Goal: Task Accomplishment & Management: Complete application form

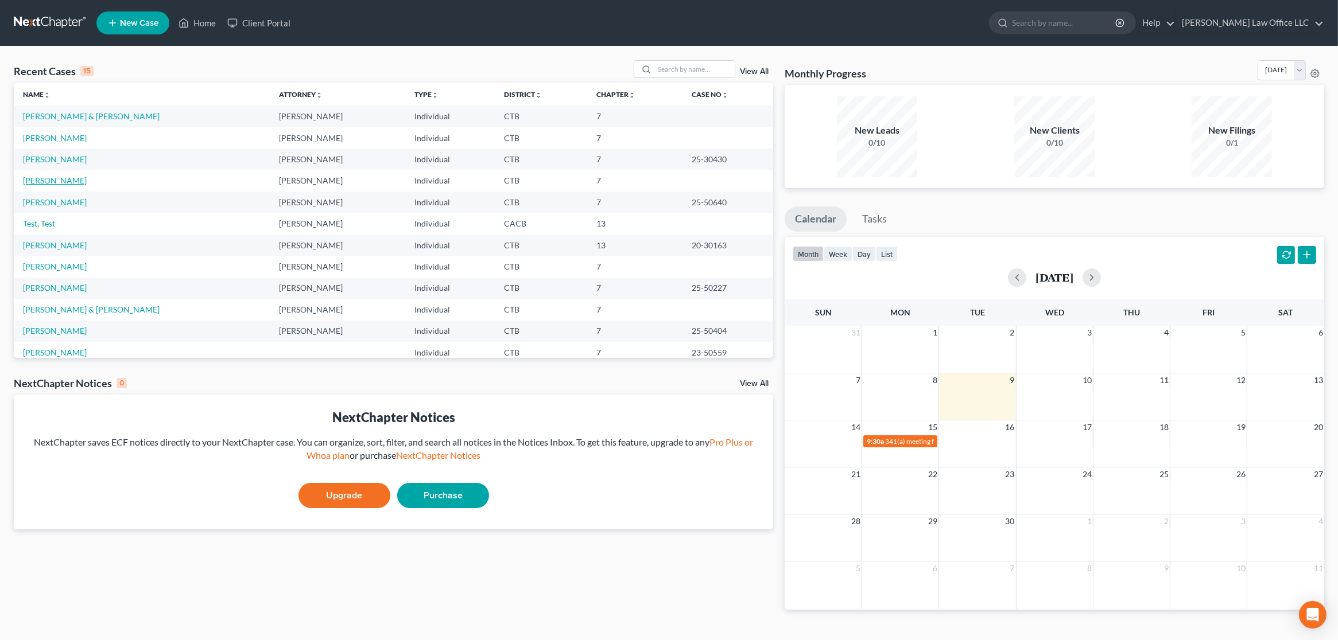
click at [57, 183] on link "[PERSON_NAME]" at bounding box center [55, 181] width 64 height 10
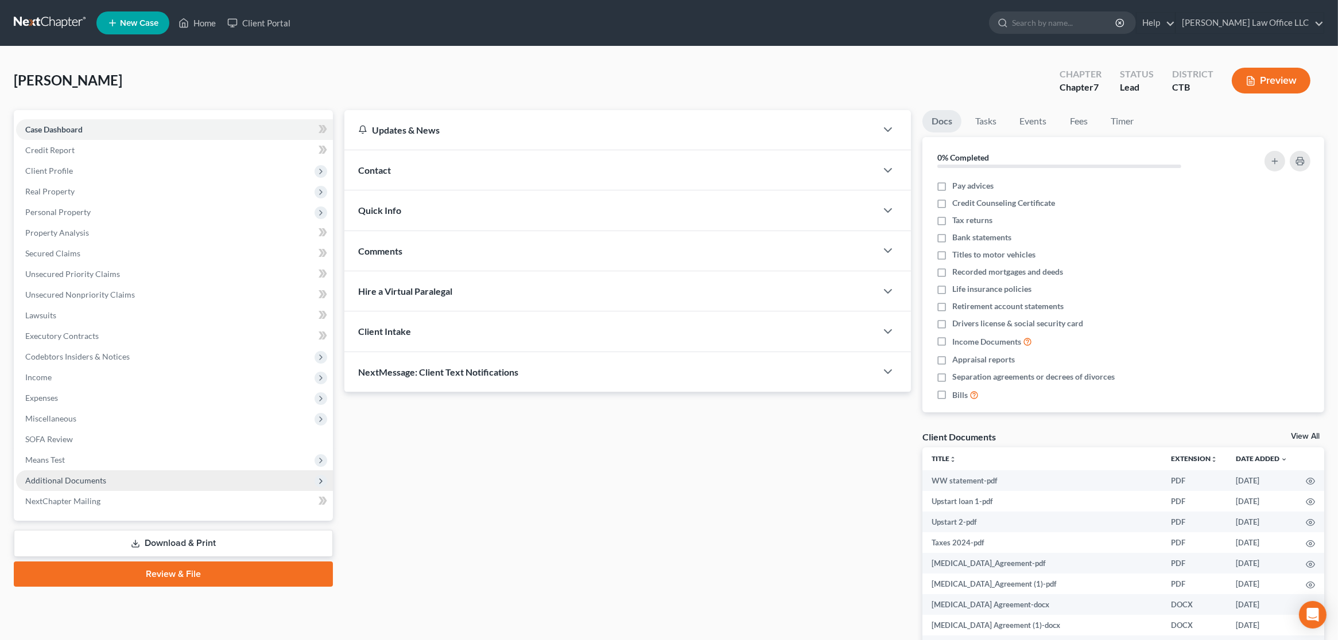
click at [156, 484] on span "Additional Documents" at bounding box center [174, 481] width 317 height 21
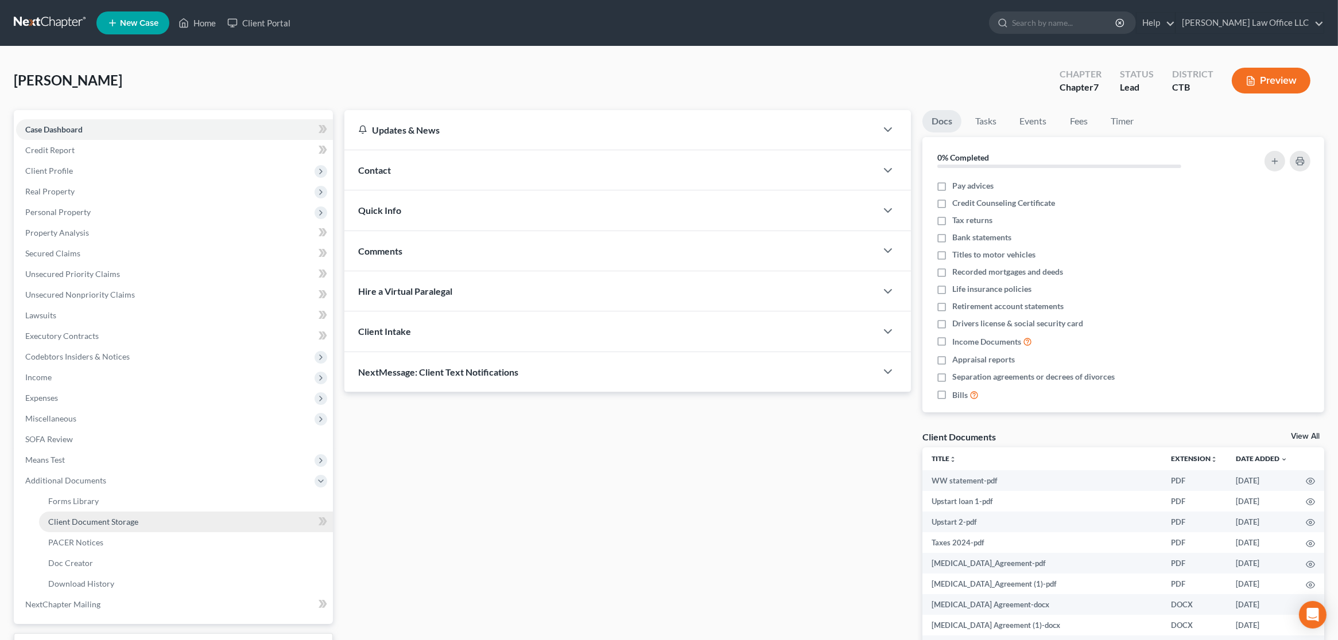
click at [153, 524] on link "Client Document Storage" at bounding box center [186, 522] width 294 height 21
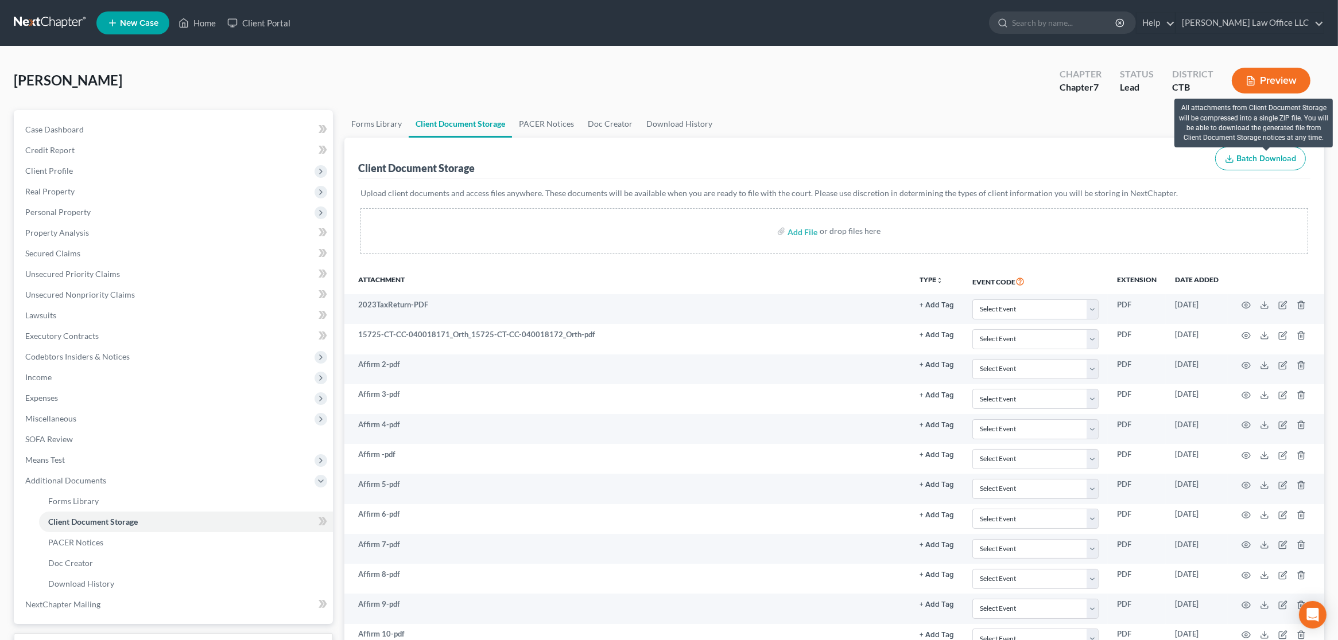
click at [1257, 160] on span "Batch Download" at bounding box center [1266, 159] width 60 height 10
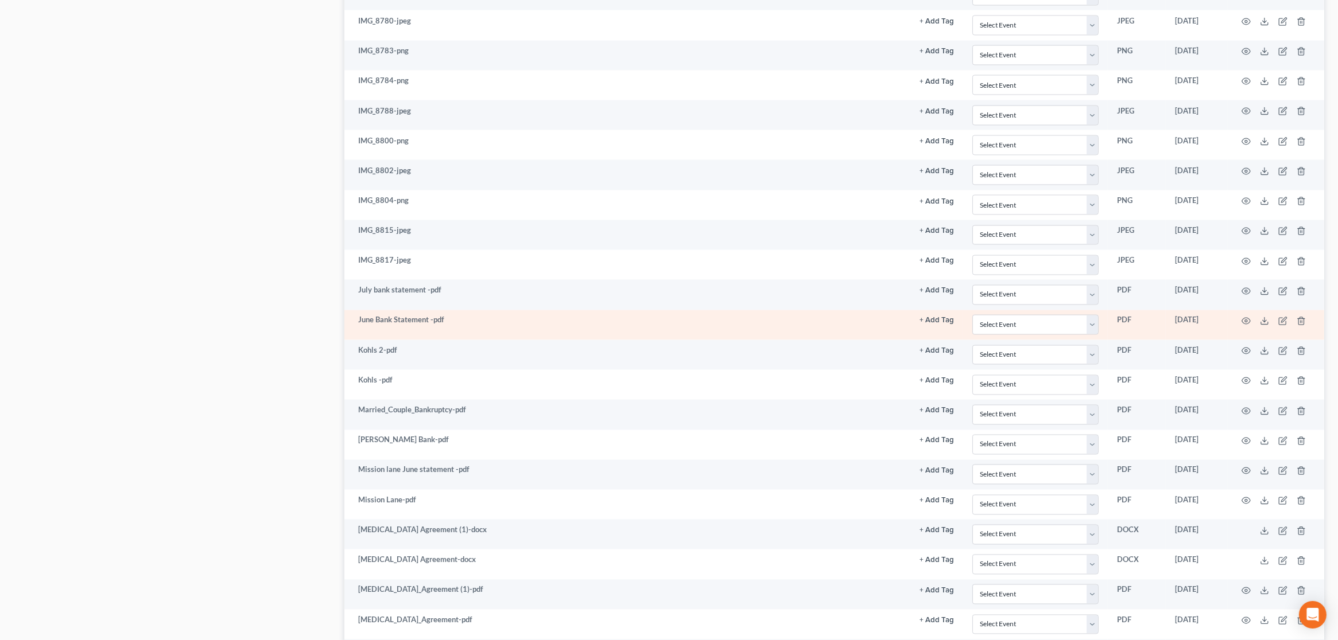
scroll to position [3478, 0]
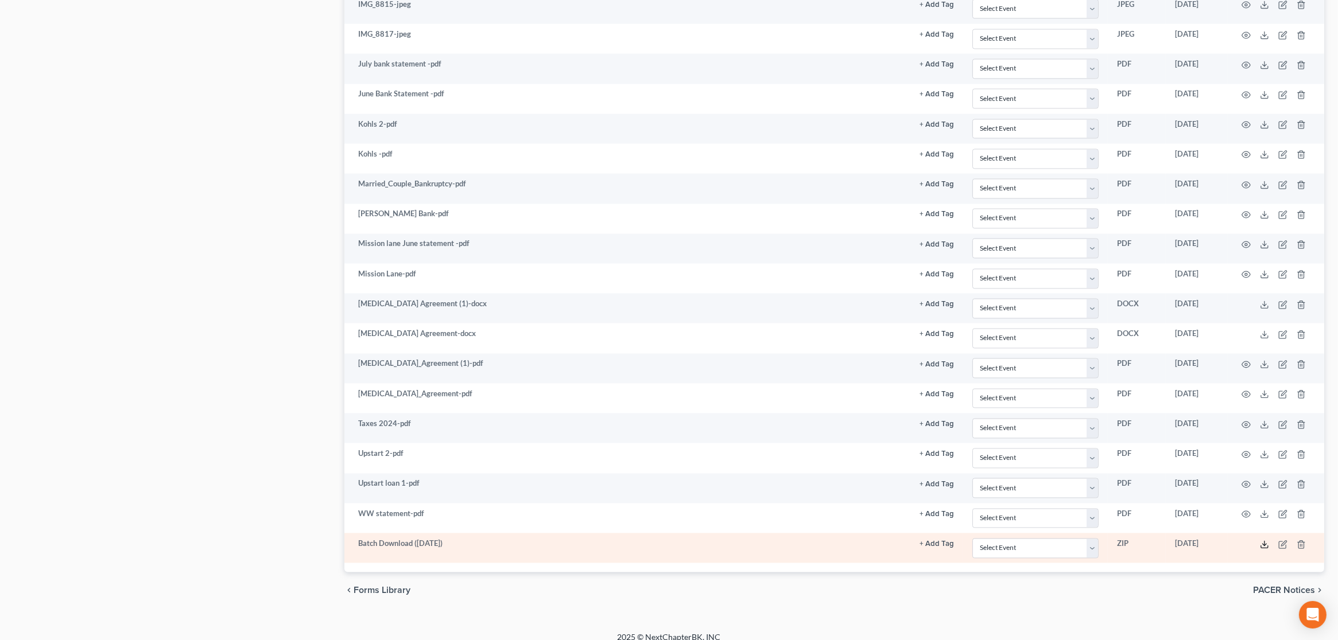
click at [1264, 546] on icon at bounding box center [1264, 547] width 7 height 2
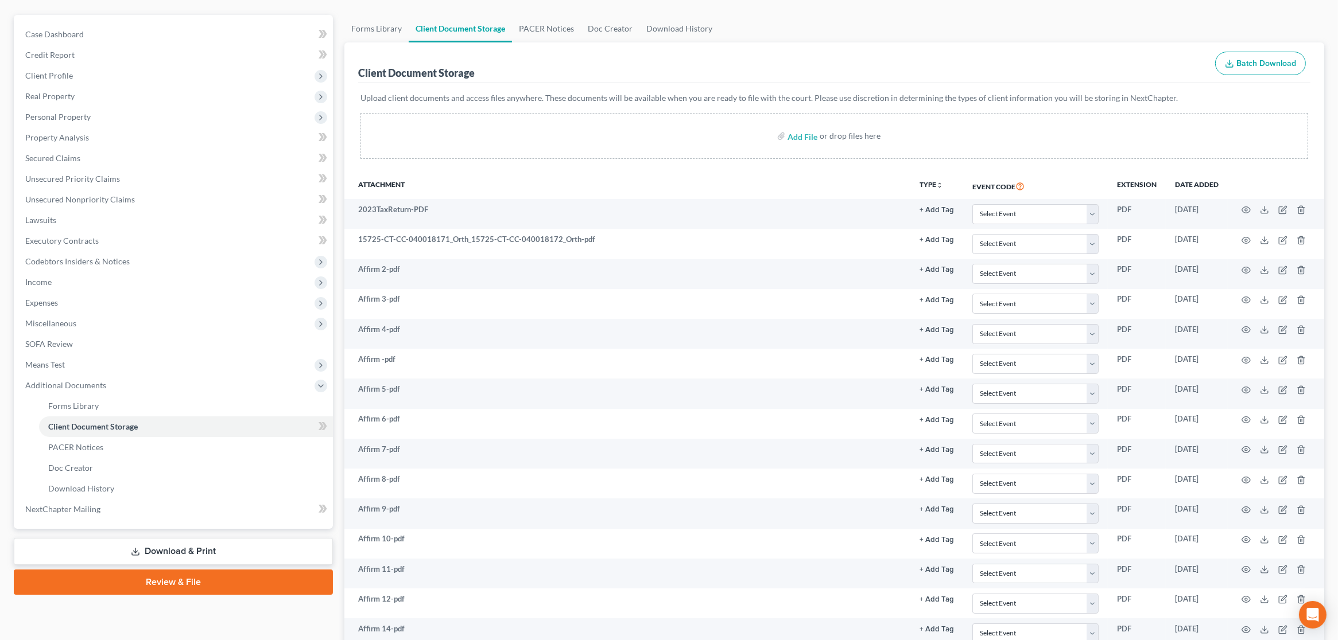
scroll to position [0, 0]
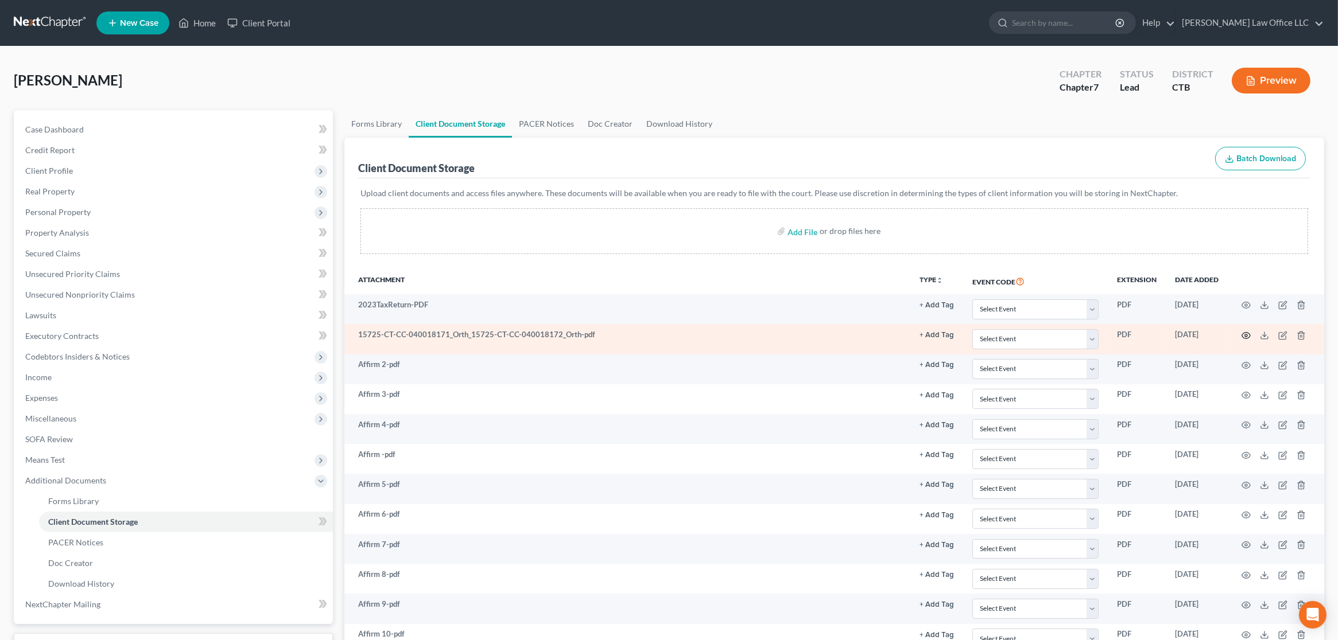
click at [1248, 334] on icon "button" at bounding box center [1245, 335] width 9 height 9
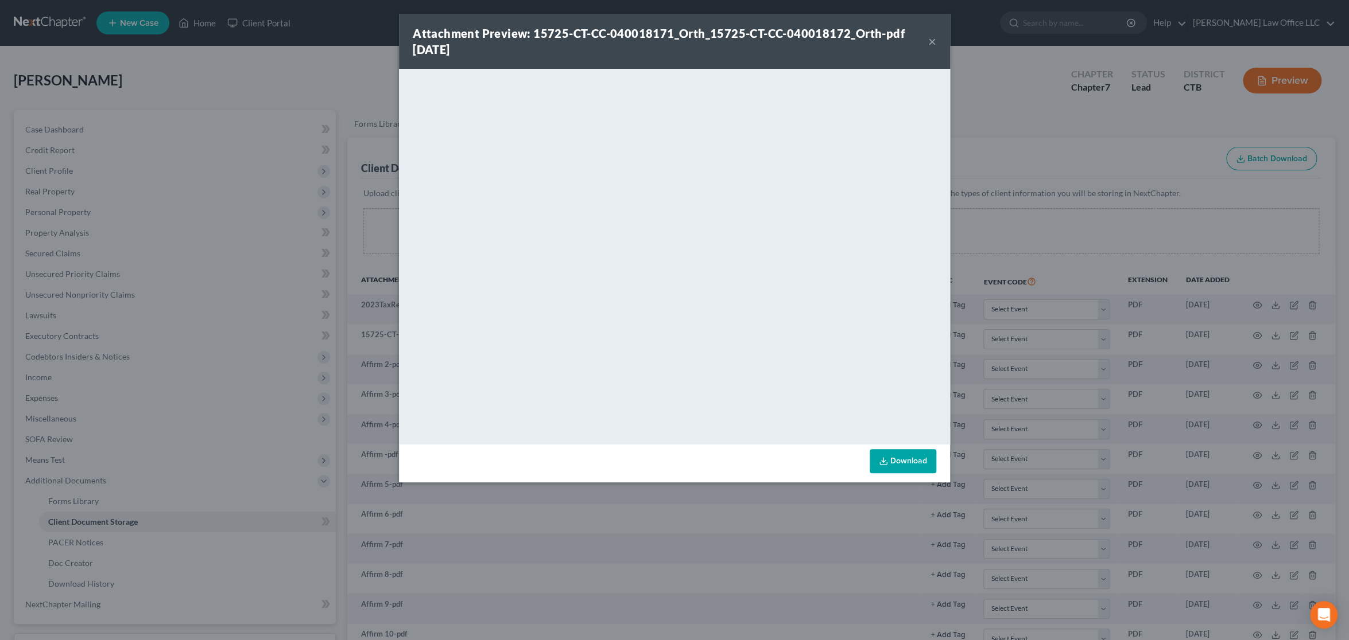
click at [935, 41] on button "×" at bounding box center [932, 41] width 8 height 14
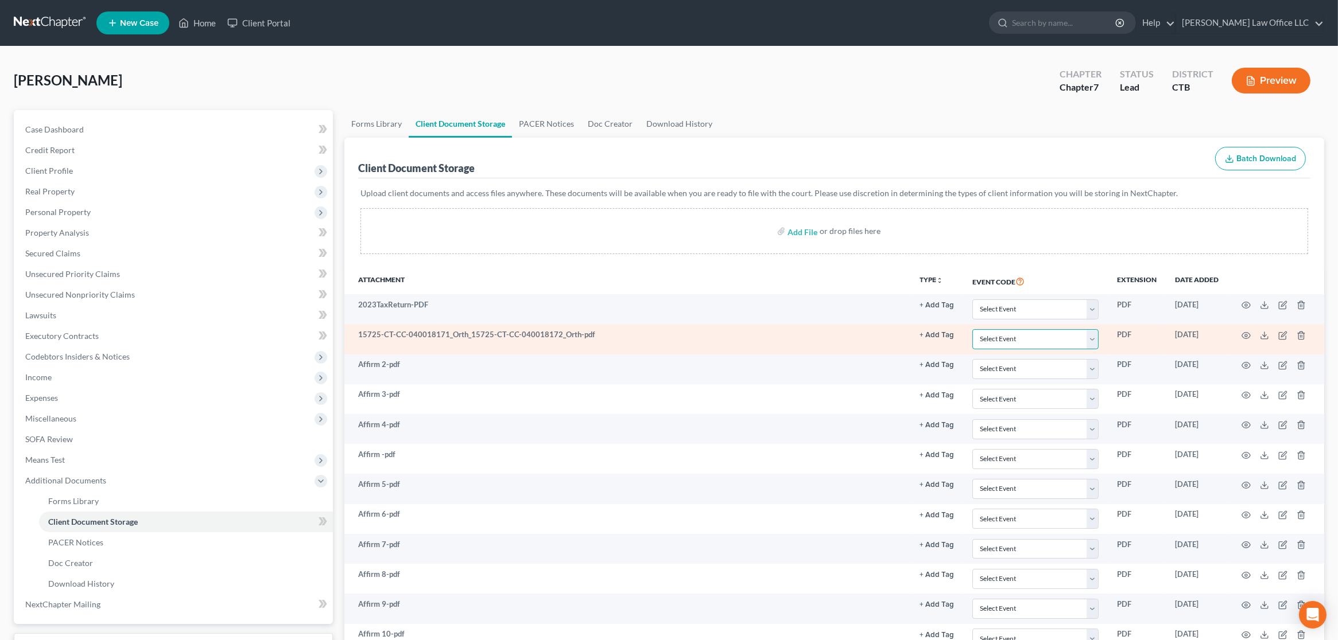
click at [1091, 339] on select "Select Event Certificate of Credit Counseling Chapter 13 Plan Form 122 - Means …" at bounding box center [1035, 339] width 126 height 20
select select "0"
click at [972, 329] on select "Select Event Certificate of Credit Counseling Chapter 13 Plan Form 122 - Means …" at bounding box center [1035, 339] width 126 height 20
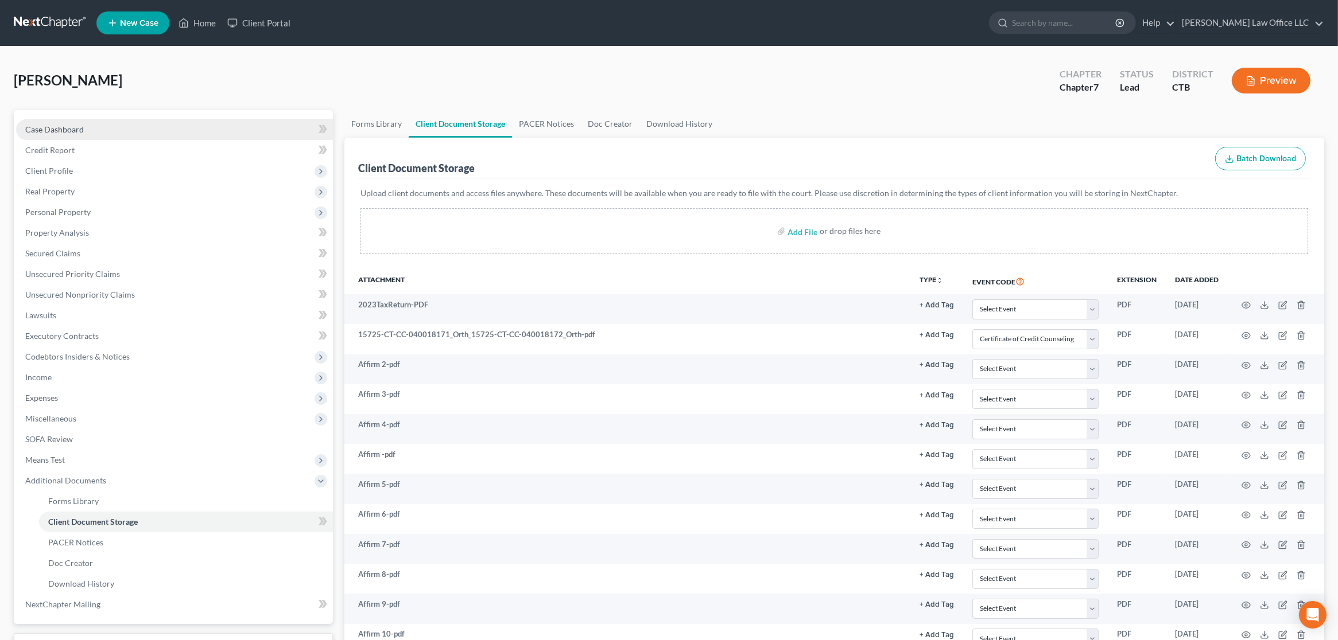
click at [74, 129] on span "Case Dashboard" at bounding box center [54, 130] width 59 height 10
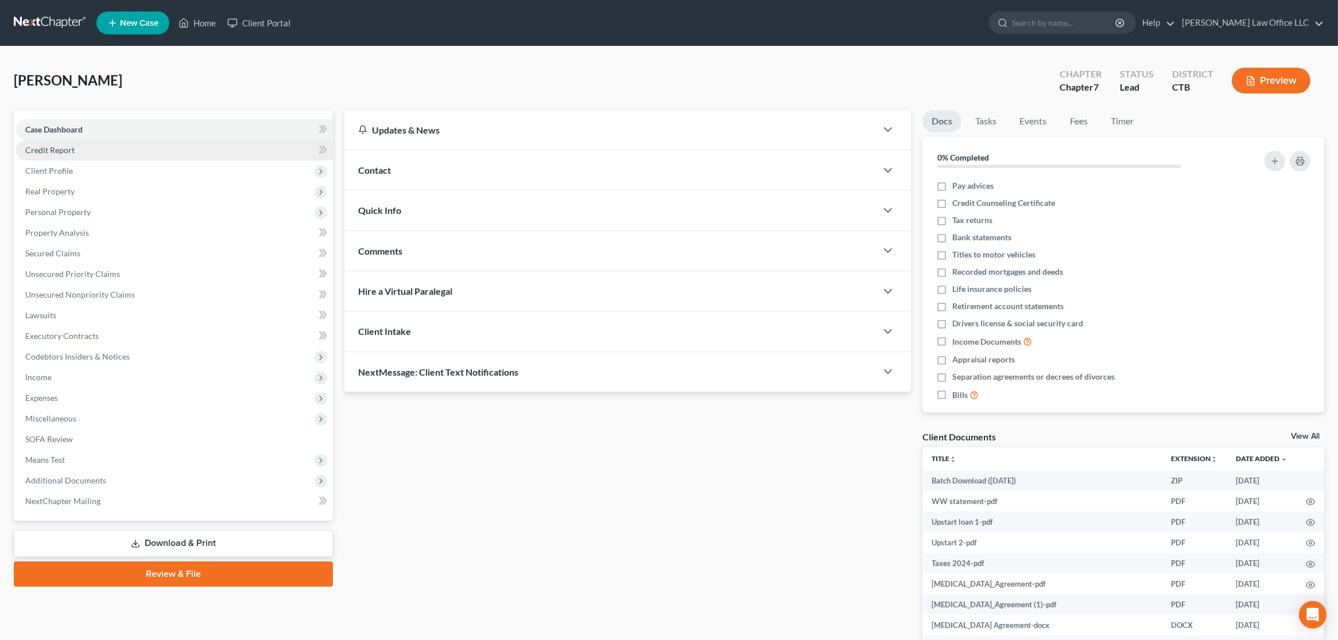
click at [69, 152] on span "Credit Report" at bounding box center [49, 150] width 49 height 10
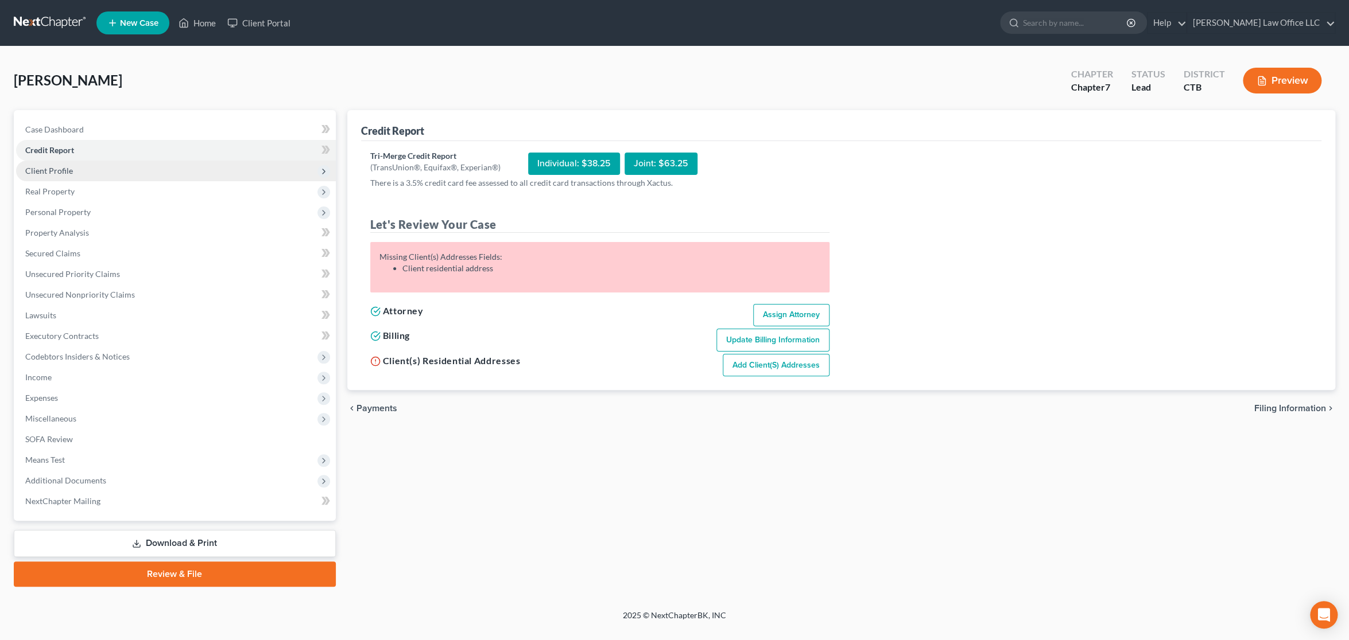
click at [83, 172] on span "Client Profile" at bounding box center [176, 171] width 320 height 21
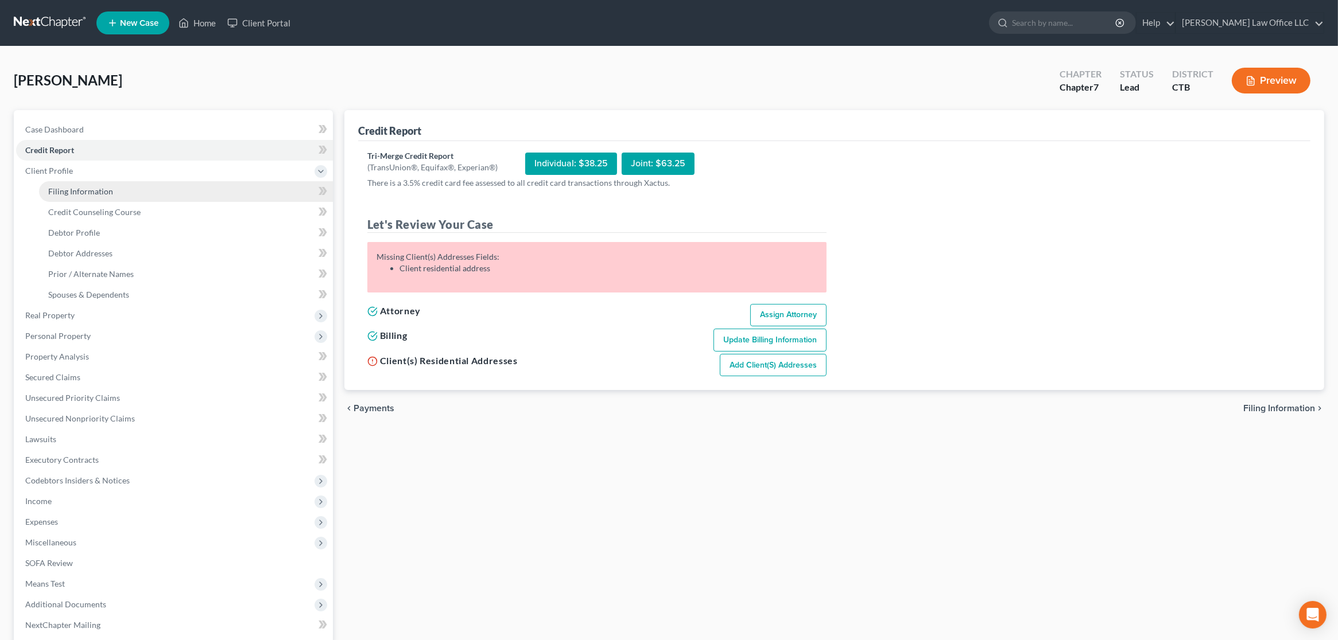
click at [79, 189] on span "Filing Information" at bounding box center [80, 192] width 65 height 10
select select "1"
select select "0"
select select "6"
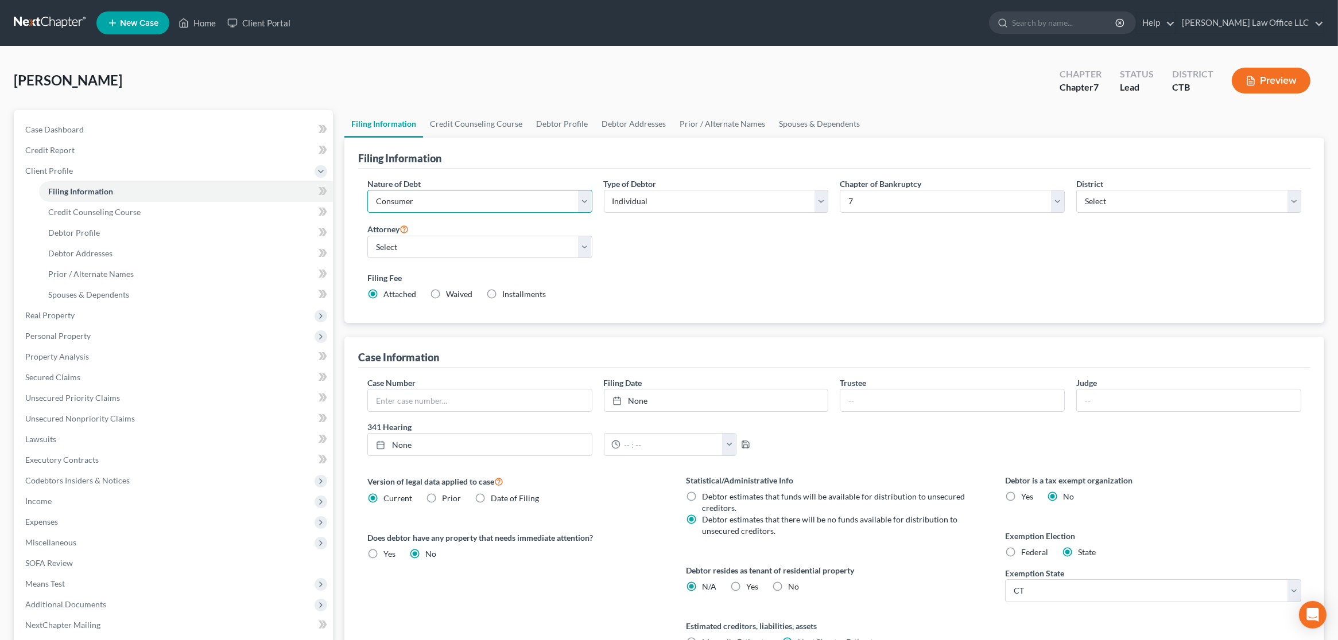
click at [519, 205] on select "Select Business Consumer Other" at bounding box center [479, 201] width 225 height 23
click at [708, 202] on select "Select Individual Joint" at bounding box center [716, 201] width 225 height 23
select select "1"
click at [604, 190] on select "Select Individual Joint" at bounding box center [716, 201] width 225 height 23
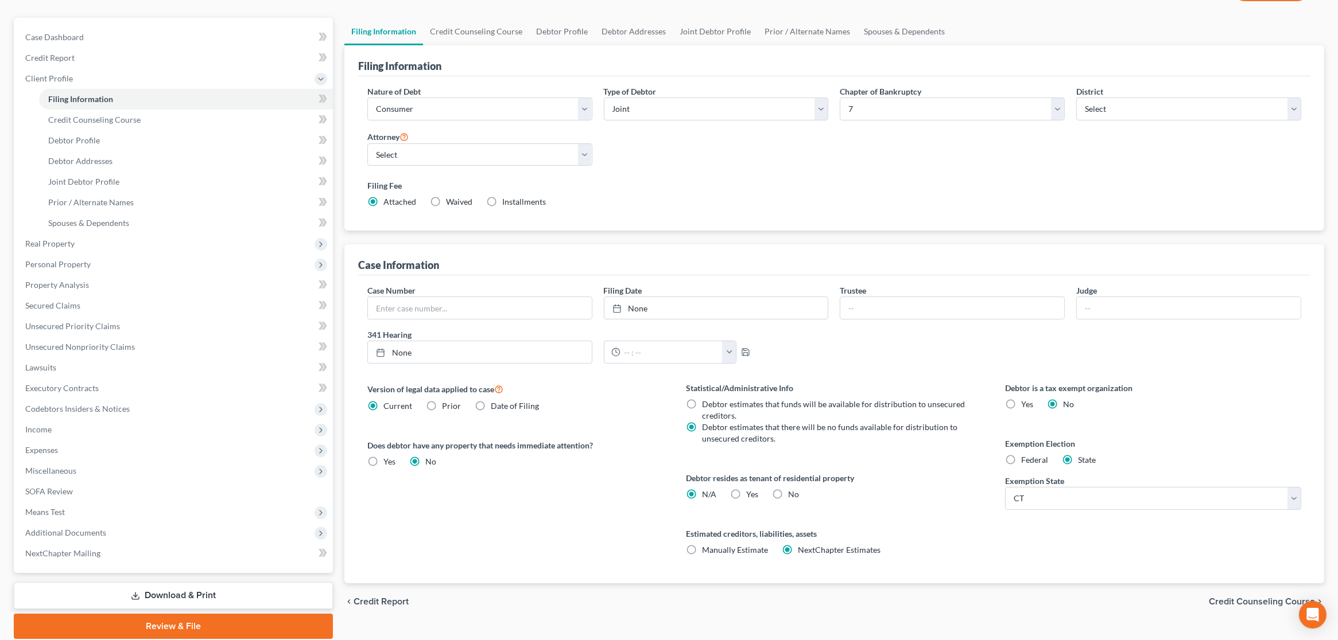
scroll to position [95, 0]
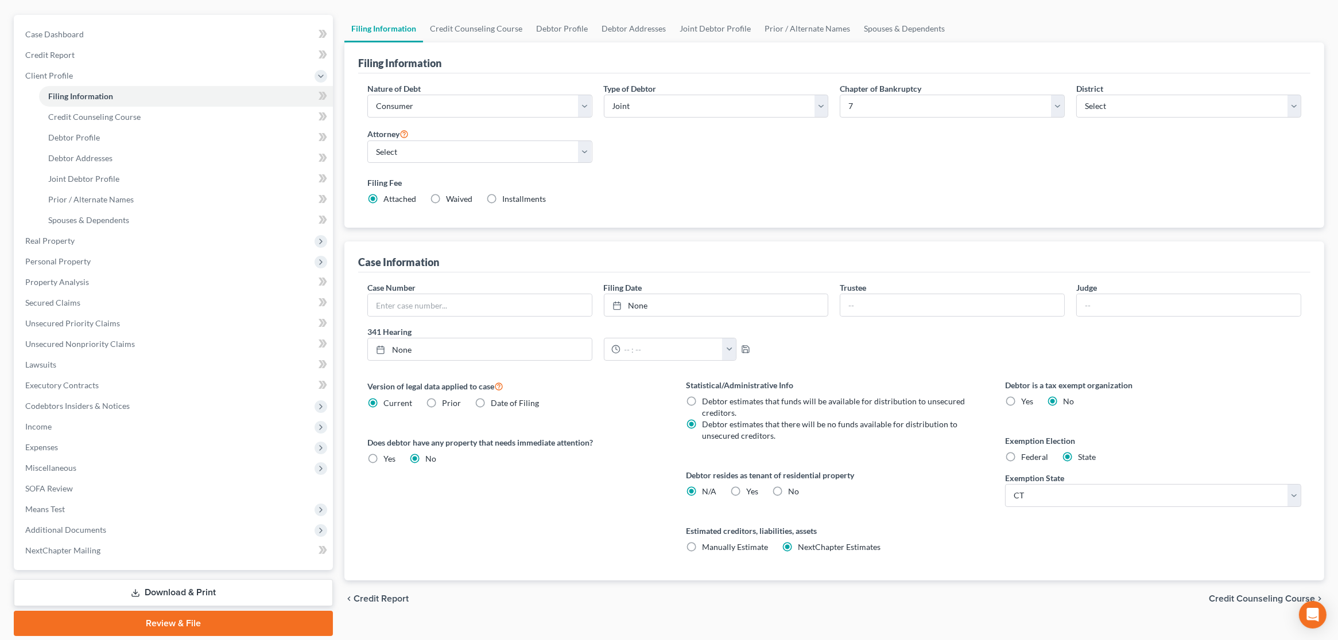
click at [746, 491] on label "Yes Yes" at bounding box center [752, 491] width 12 height 11
click at [751, 491] on input "Yes Yes" at bounding box center [754, 489] width 7 height 7
radio input "true"
radio input "false"
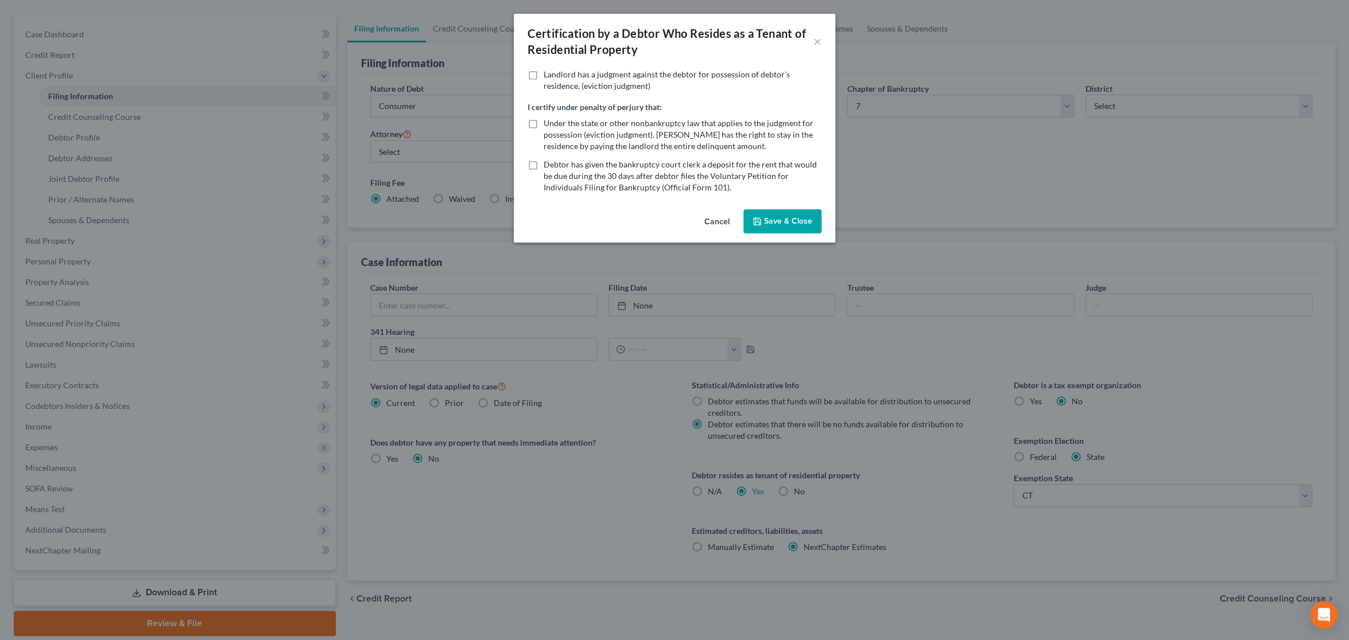
click at [794, 219] on button "Save & Close" at bounding box center [782, 221] width 78 height 24
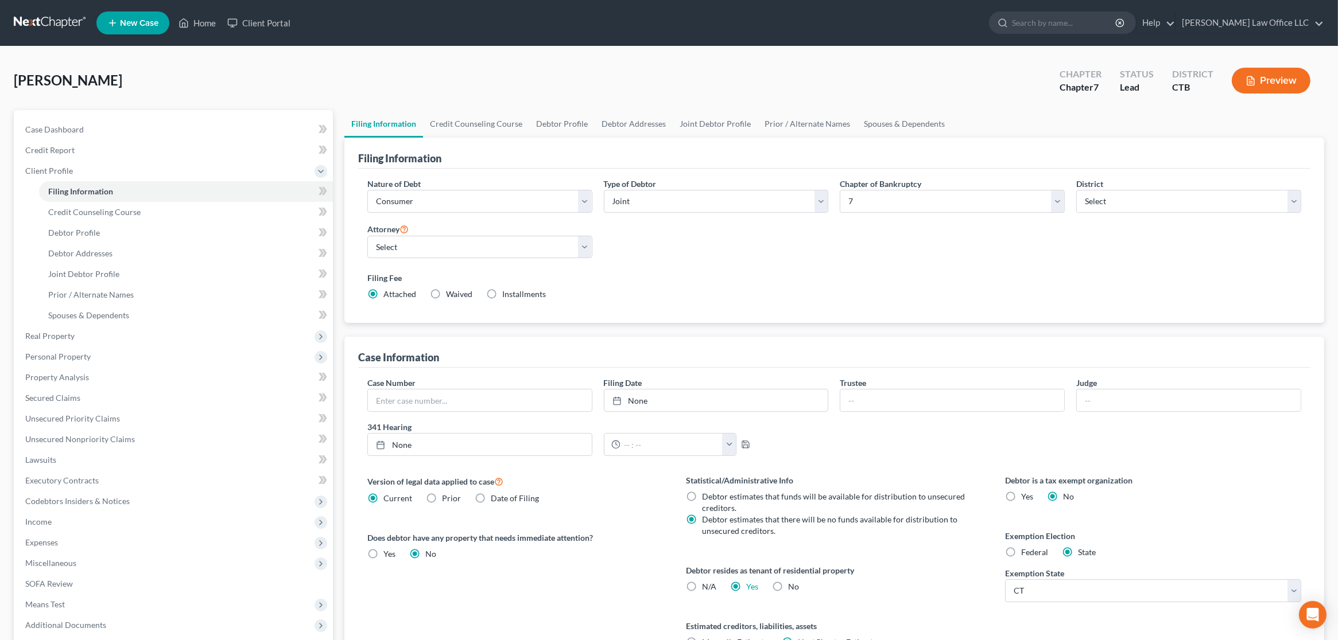
scroll to position [0, 0]
click at [491, 123] on link "Credit Counseling Course" at bounding box center [476, 124] width 106 height 28
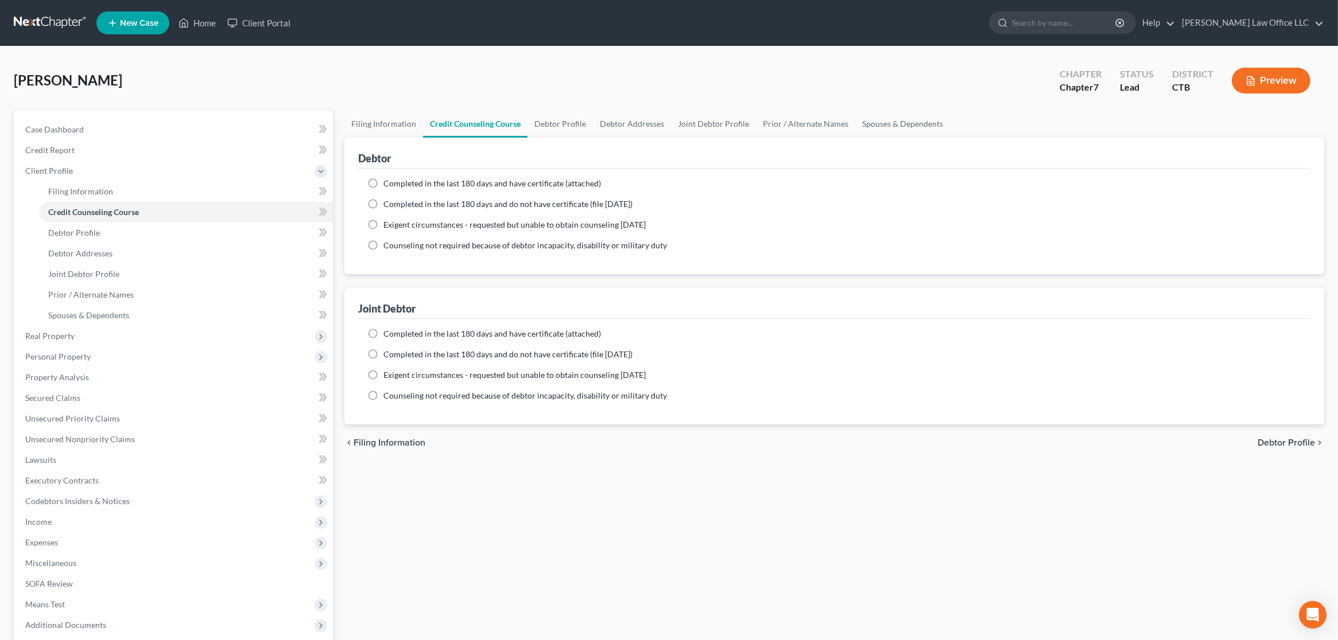
click at [394, 182] on span "Completed in the last 180 days and have certificate (attached)" at bounding box center [491, 183] width 217 height 10
click at [394, 182] on input "Completed in the last 180 days and have certificate (attached)" at bounding box center [391, 181] width 7 height 7
radio input "true"
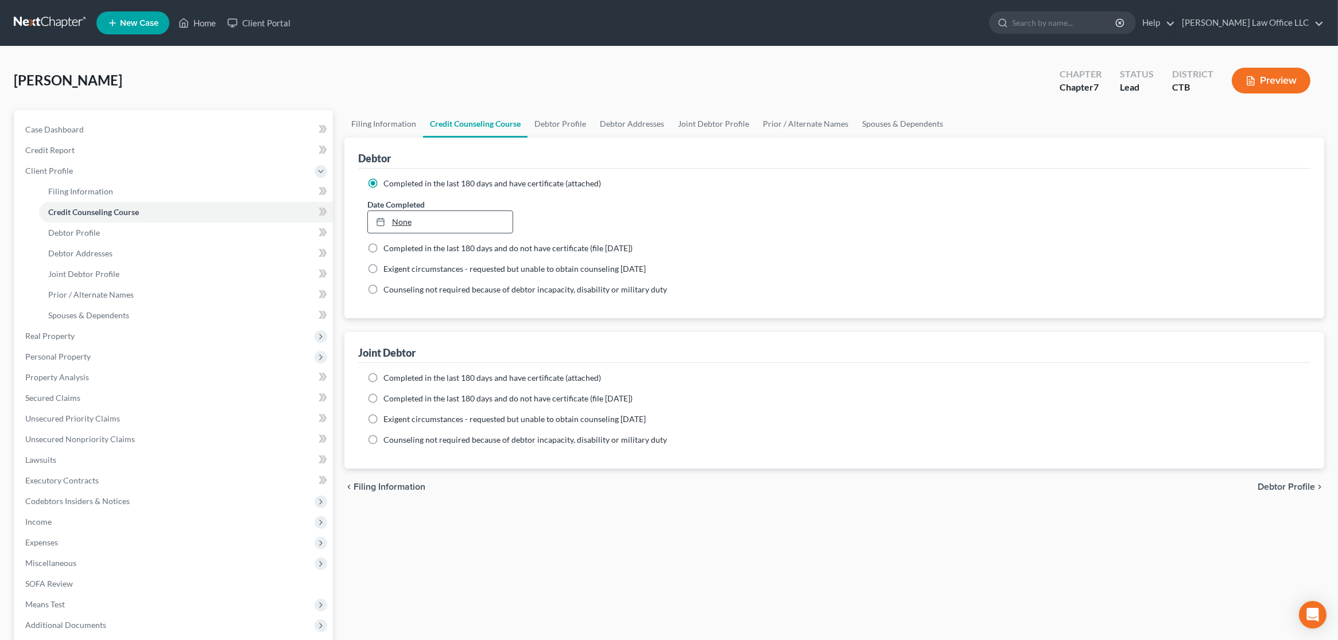
type input "[DATE]"
click at [420, 213] on link "None" at bounding box center [440, 222] width 145 height 22
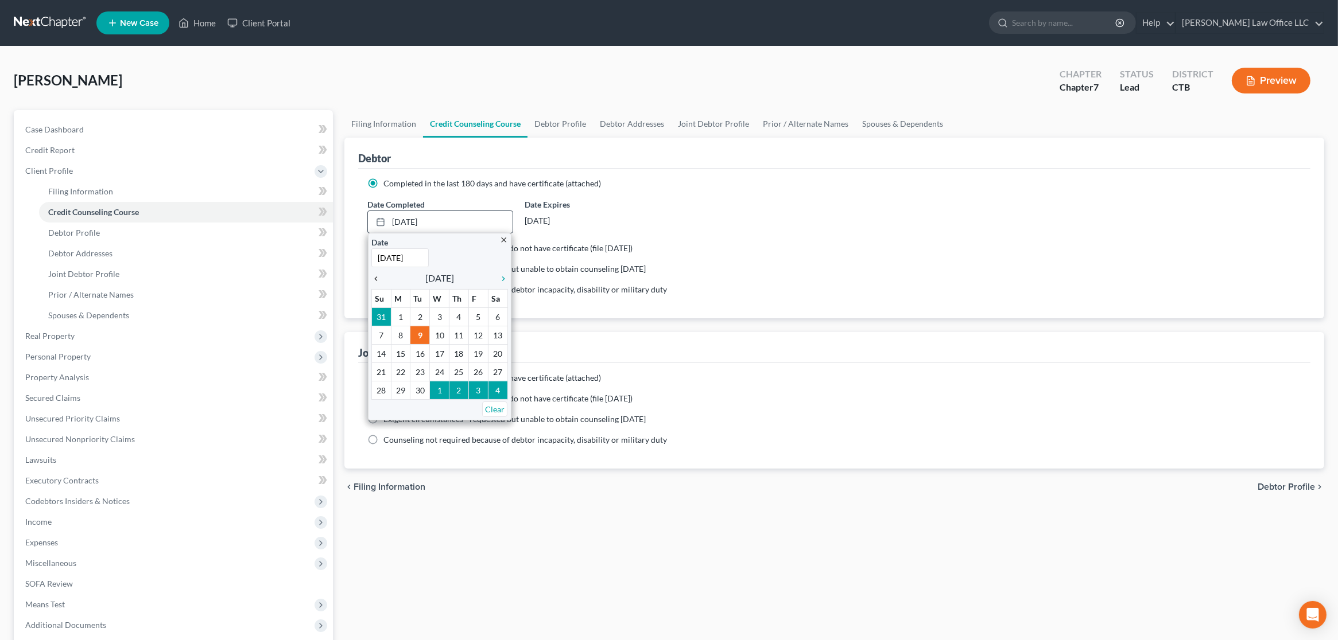
click at [378, 276] on icon "chevron_left" at bounding box center [378, 278] width 15 height 9
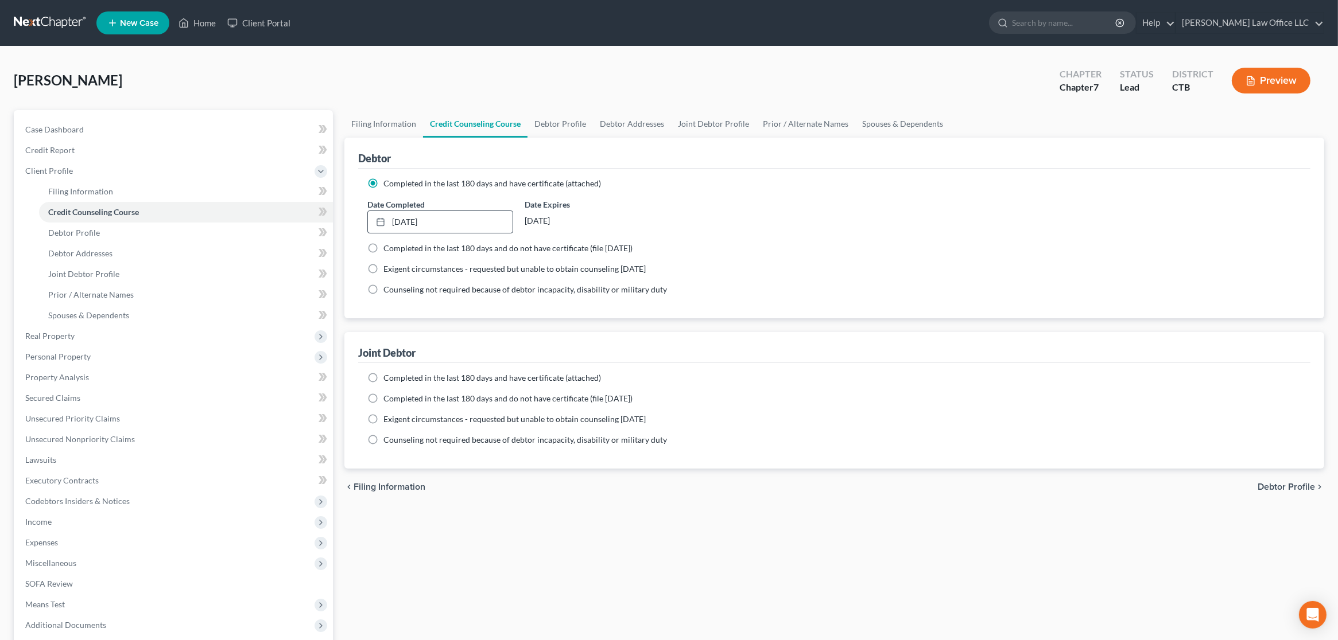
click at [383, 378] on label "Completed in the last 180 days and have certificate (attached)" at bounding box center [491, 377] width 217 height 11
click at [388, 378] on input "Completed in the last 180 days and have certificate (attached)" at bounding box center [391, 375] width 7 height 7
radio input "true"
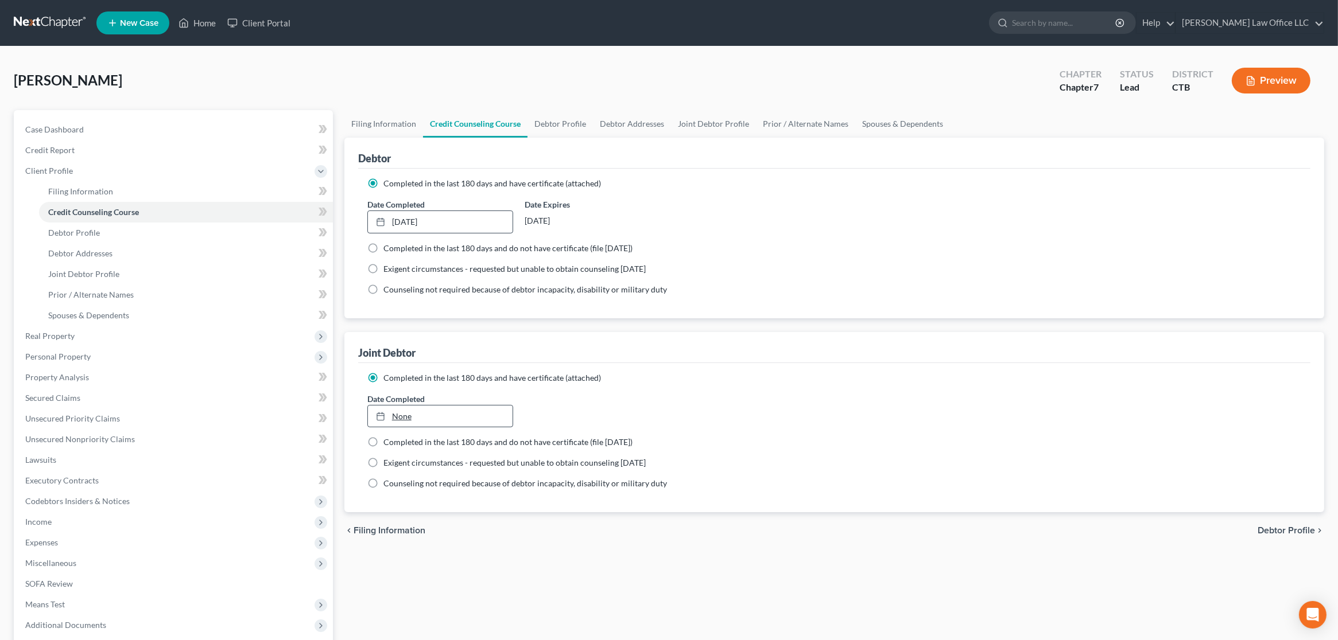
type input "[DATE]"
click at [422, 415] on link "[DATE]" at bounding box center [440, 417] width 145 height 22
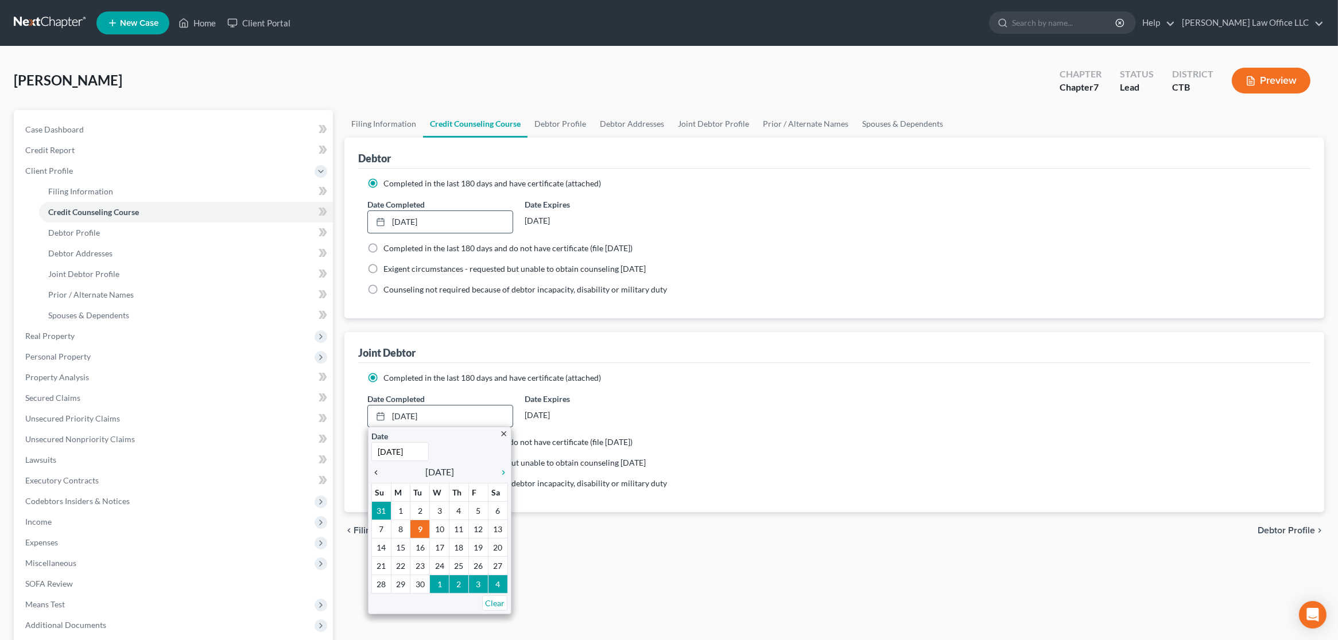
click at [375, 472] on icon "chevron_left" at bounding box center [378, 472] width 15 height 9
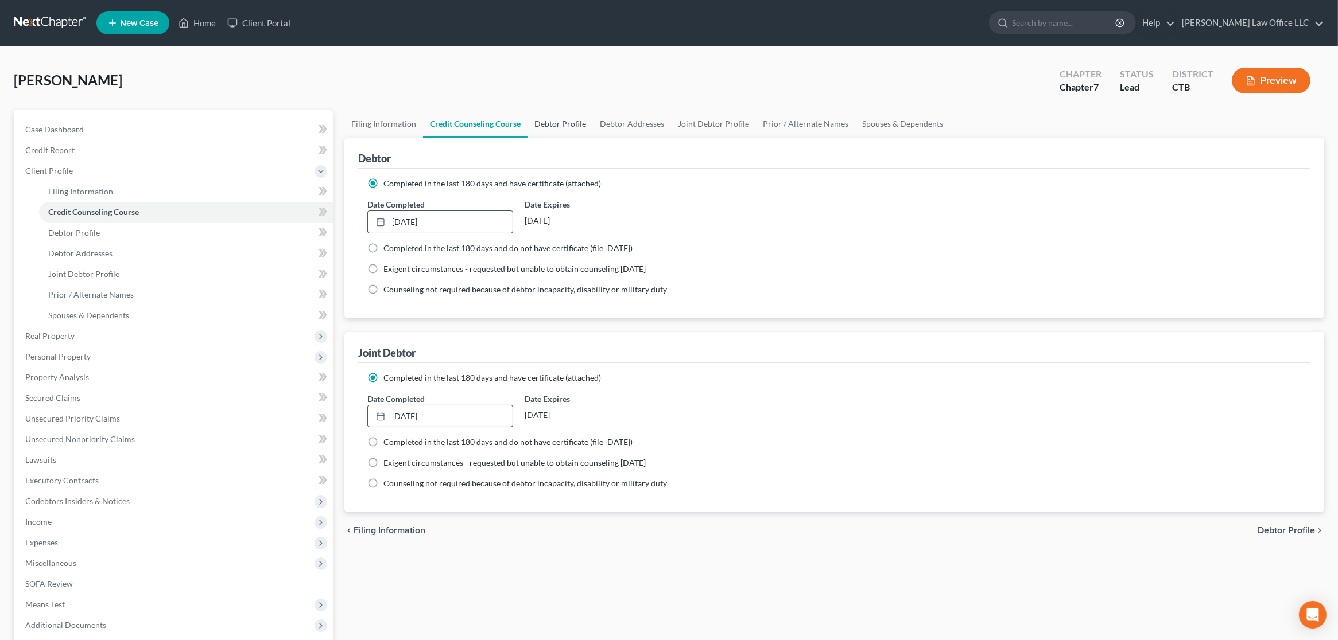
click at [544, 123] on link "Debtor Profile" at bounding box center [559, 124] width 65 height 28
select select "1"
select select "0"
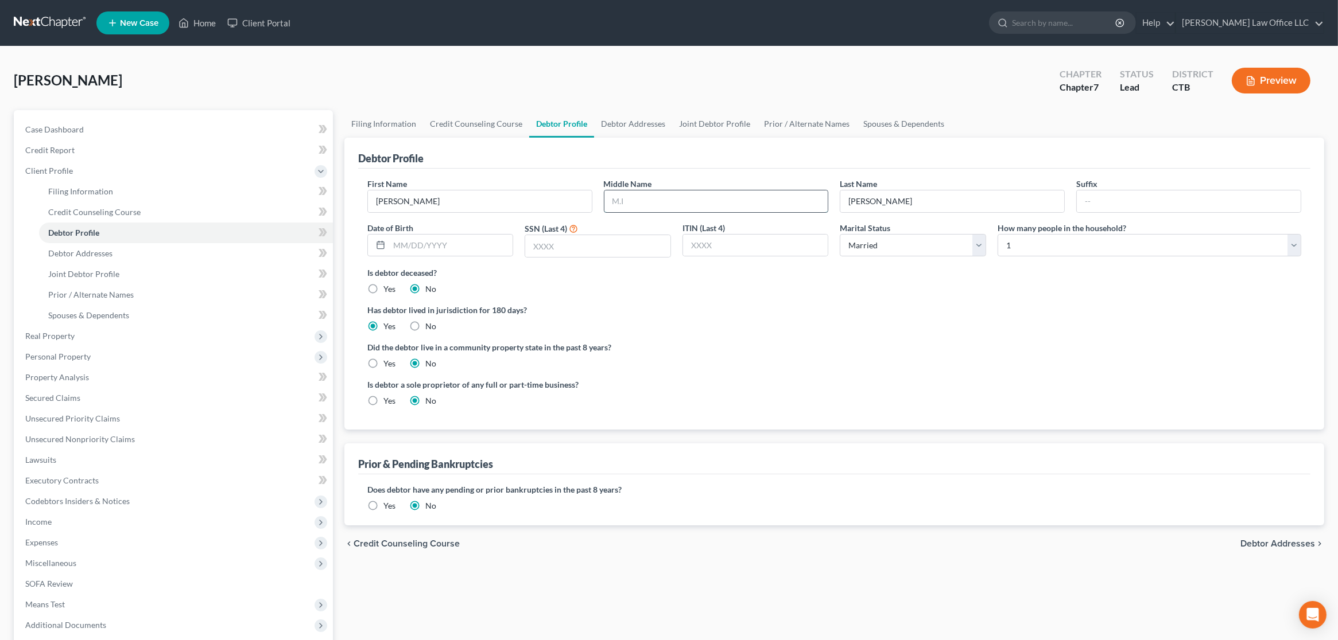
click at [687, 194] on input "text" at bounding box center [716, 202] width 224 height 22
type input "[PERSON_NAME]"
click at [676, 352] on label "Did the debtor live in a community property state in the past 8 years?" at bounding box center [834, 347] width 934 height 12
click at [479, 253] on input "text" at bounding box center [451, 246] width 124 height 22
type input "[DATE]"
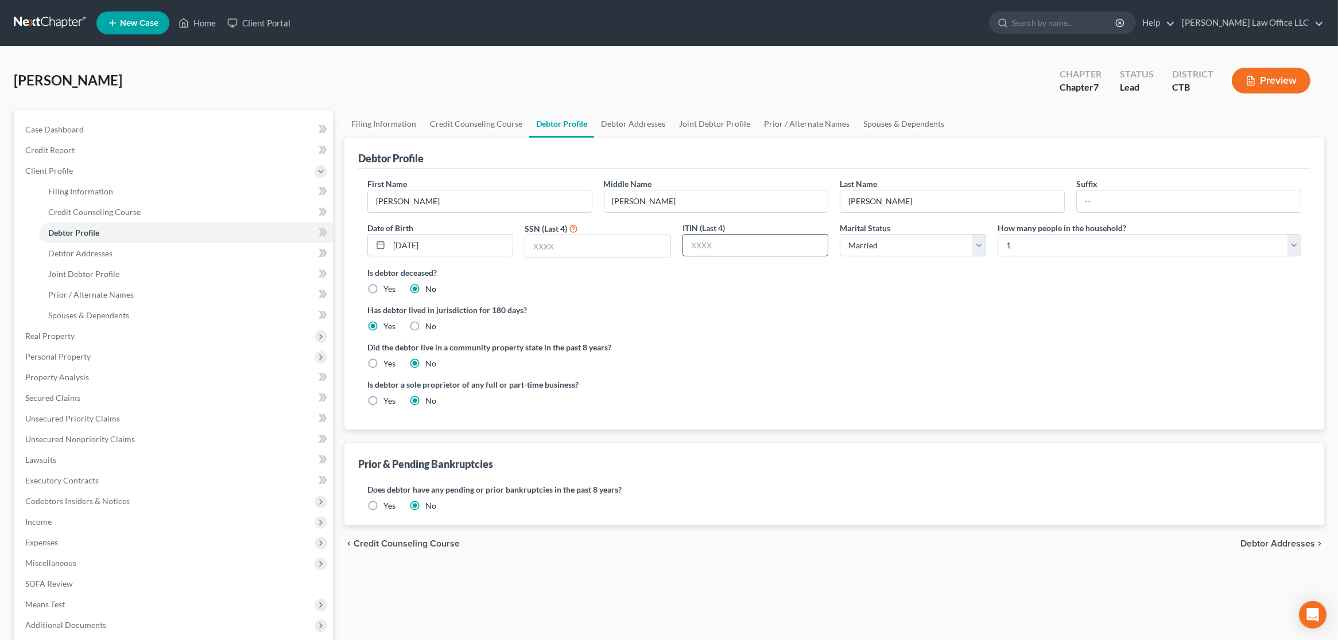
click at [765, 244] on input "text" at bounding box center [755, 246] width 145 height 22
click at [596, 251] on input "text" at bounding box center [597, 246] width 145 height 22
type input "0597"
click at [825, 286] on div "Is debtor deceased? Yes No" at bounding box center [834, 281] width 934 height 28
click at [1128, 240] on select "Select 1 2 3 4 5 6 7 8 9 10 11 12 13 14 15 16 17 18 19 20" at bounding box center [1149, 245] width 304 height 23
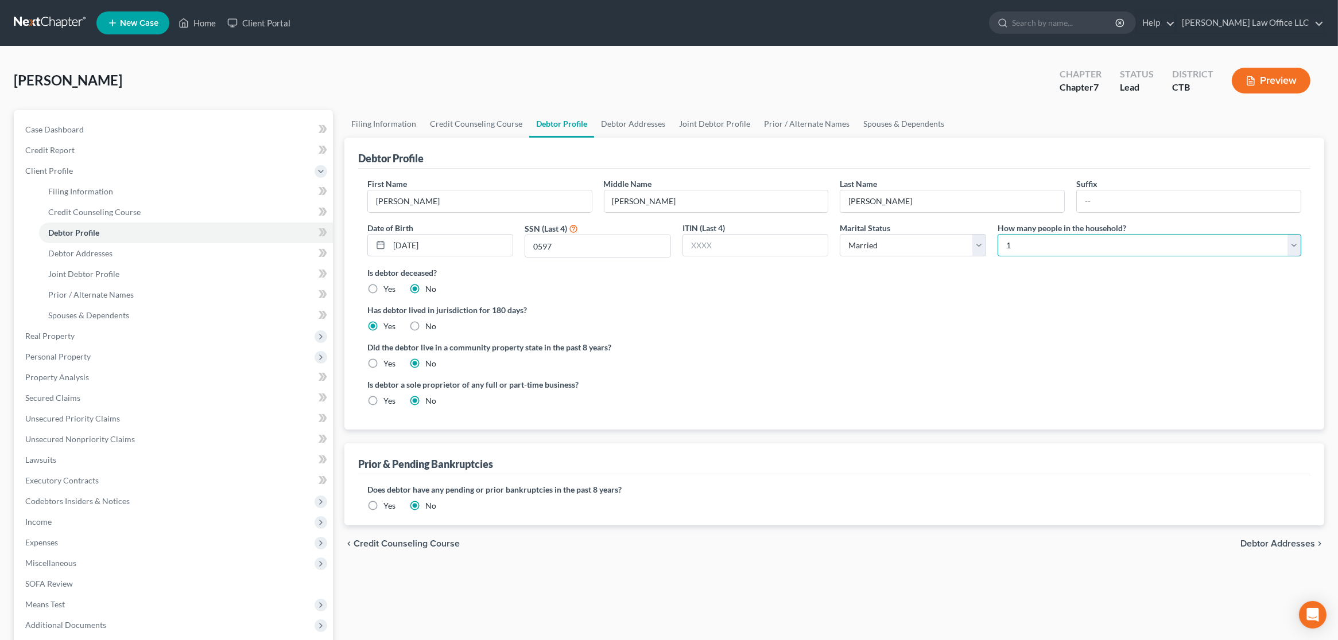
select select "1"
click at [997, 234] on select "Select 1 2 3 4 5 6 7 8 9 10 11 12 13 14 15 16 17 18 19 20" at bounding box center [1149, 245] width 304 height 23
click at [690, 312] on label "Has debtor lived in jurisdiction for 180 days?" at bounding box center [834, 310] width 934 height 12
click at [634, 118] on link "Debtor Addresses" at bounding box center [633, 124] width 78 height 28
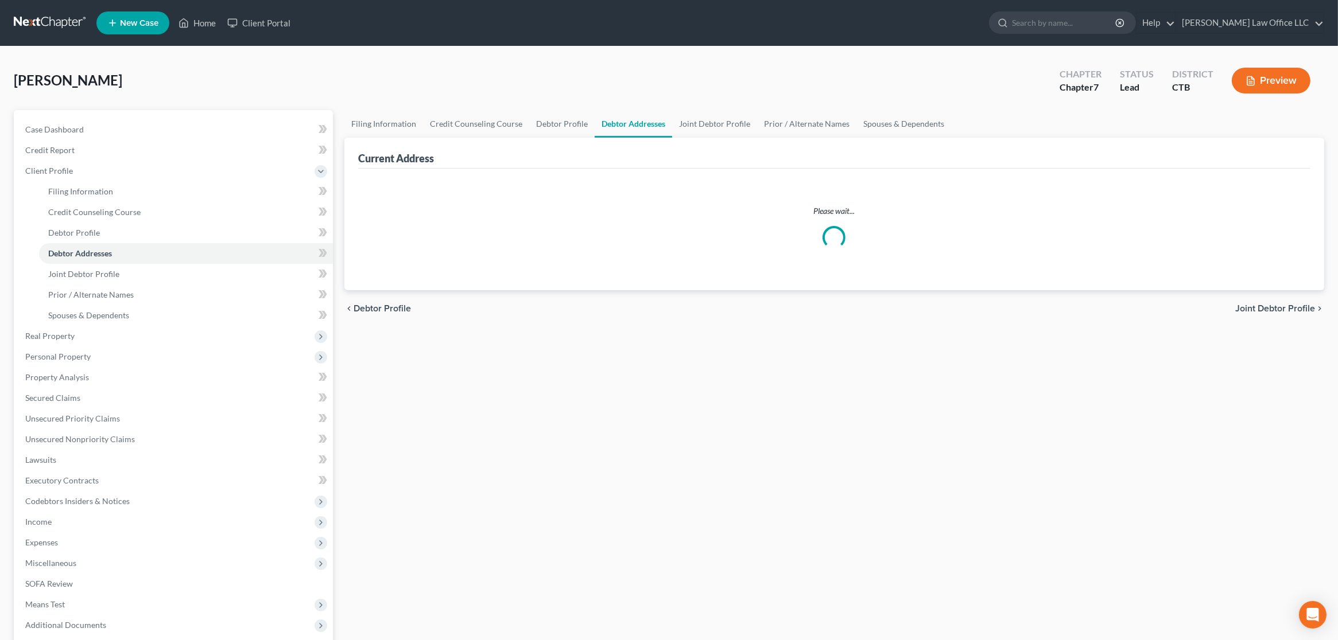
select select "0"
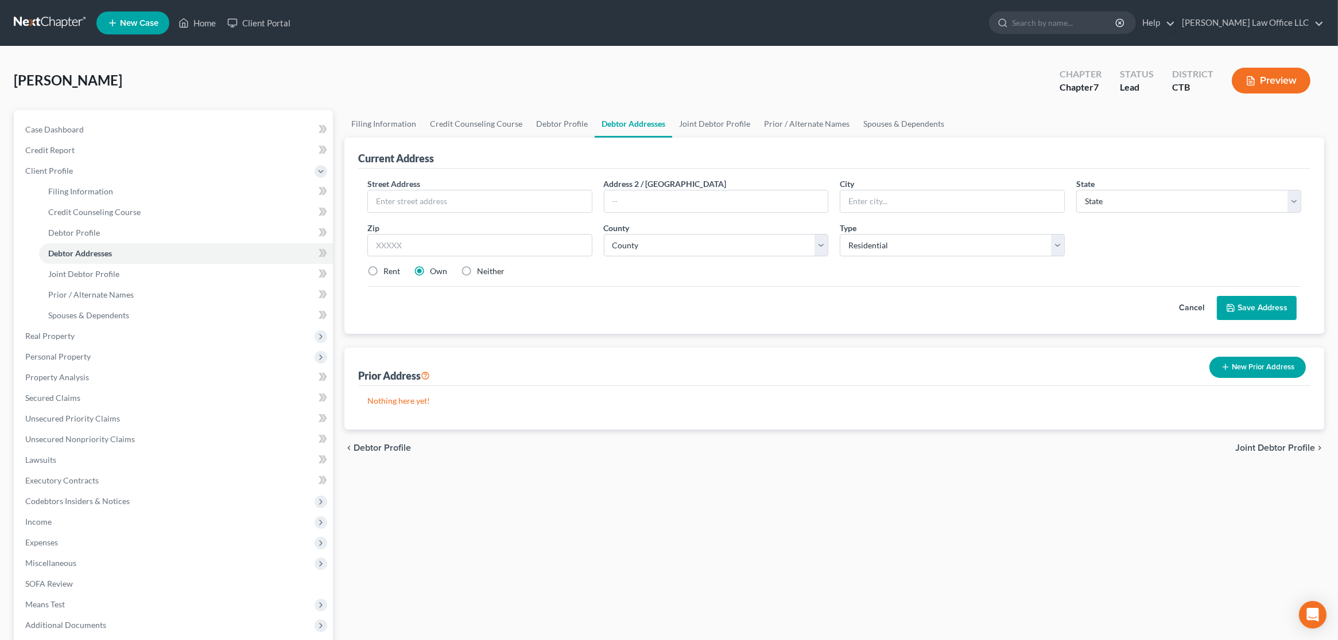
click at [383, 270] on label "Rent" at bounding box center [391, 271] width 17 height 11
click at [388, 270] on input "Rent" at bounding box center [391, 269] width 7 height 7
radio input "true"
click at [426, 202] on input "text" at bounding box center [480, 202] width 224 height 22
click at [435, 192] on input "text" at bounding box center [480, 202] width 224 height 22
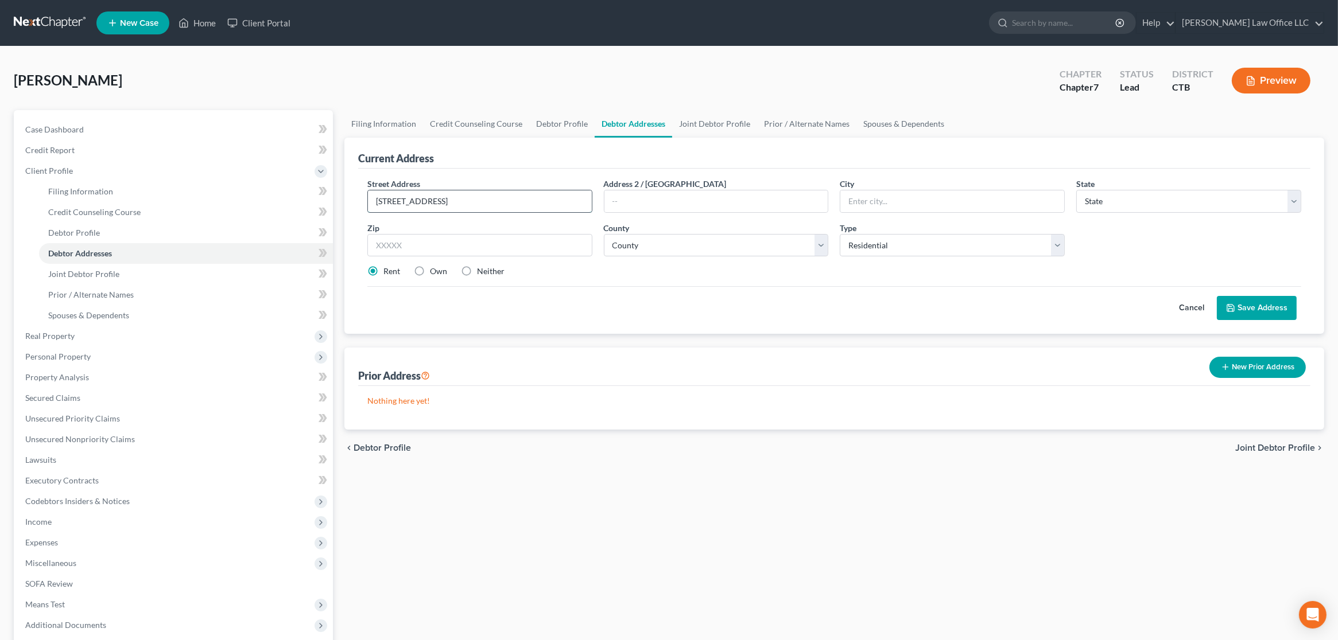
type input "[STREET_ADDRESS]"
type input "06790"
type input "Torrington"
select select "6"
click at [810, 243] on select "County [GEOGRAPHIC_DATA] [GEOGRAPHIC_DATA] [GEOGRAPHIC_DATA] [GEOGRAPHIC_DATA] …" at bounding box center [716, 245] width 225 height 23
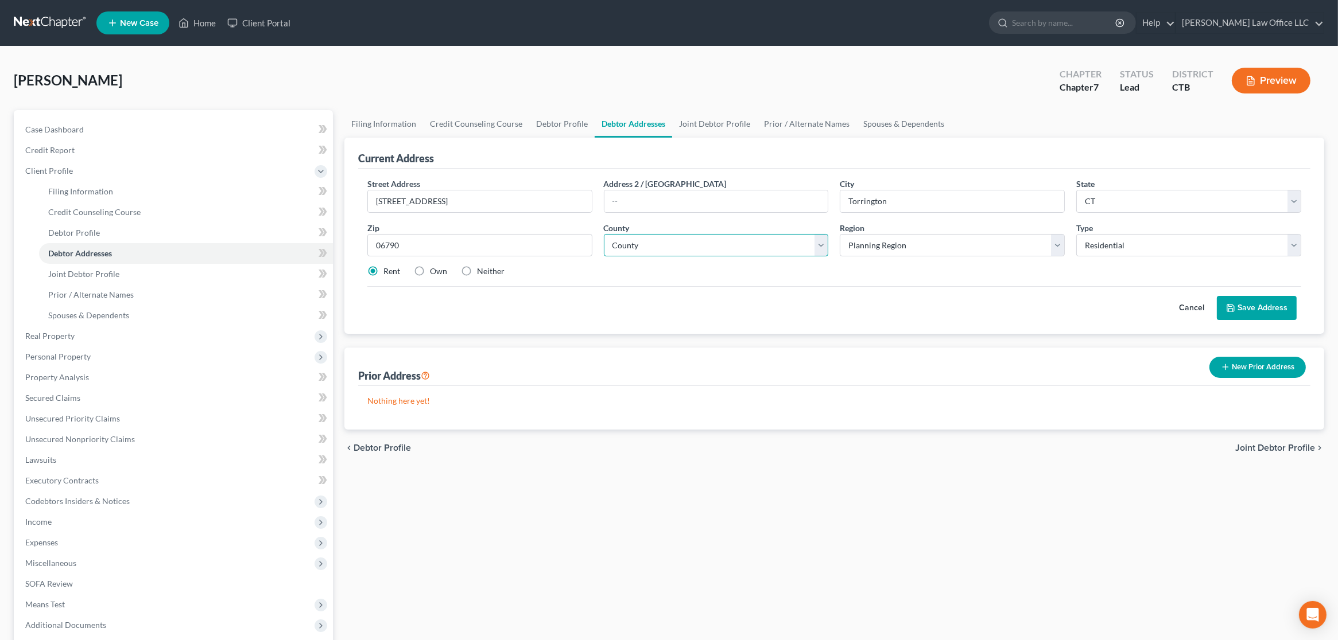
click at [810, 243] on select "County [GEOGRAPHIC_DATA] [GEOGRAPHIC_DATA] [GEOGRAPHIC_DATA] [GEOGRAPHIC_DATA] …" at bounding box center [716, 245] width 225 height 23
click at [1138, 243] on select "Select Residential Mailing Rental Business" at bounding box center [1188, 245] width 225 height 23
click at [740, 246] on select "County [GEOGRAPHIC_DATA] [GEOGRAPHIC_DATA] [GEOGRAPHIC_DATA] [GEOGRAPHIC_DATA] …" at bounding box center [716, 245] width 225 height 23
select select "2"
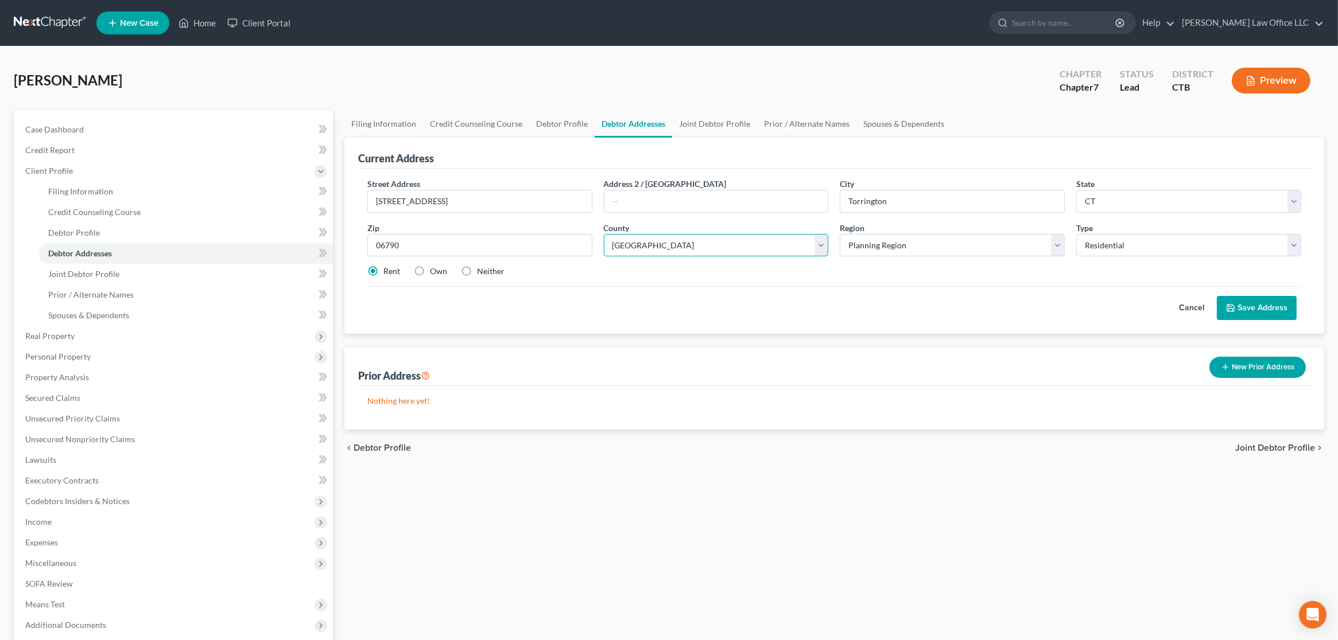
click at [604, 234] on select "County [GEOGRAPHIC_DATA] [GEOGRAPHIC_DATA] [GEOGRAPHIC_DATA] [GEOGRAPHIC_DATA] …" at bounding box center [716, 245] width 225 height 23
click at [1012, 243] on select "Planning Region Capitol Planning Region [GEOGRAPHIC_DATA] Planning Region [GEOG…" at bounding box center [952, 245] width 225 height 23
select select "5"
click at [840, 234] on select "Planning Region Capitol Planning Region [GEOGRAPHIC_DATA] Planning Region [GEOG…" at bounding box center [952, 245] width 225 height 23
click at [1273, 311] on button "Save Address" at bounding box center [1257, 308] width 80 height 24
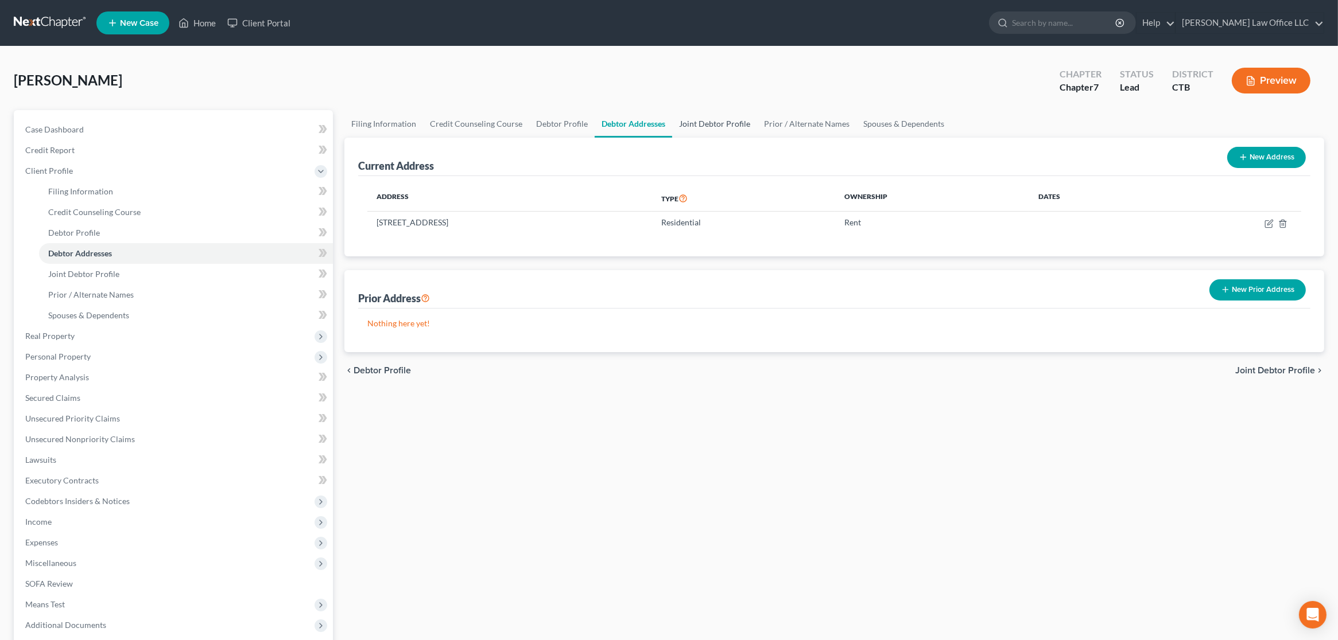
click at [704, 122] on link "Joint Debtor Profile" at bounding box center [714, 124] width 85 height 28
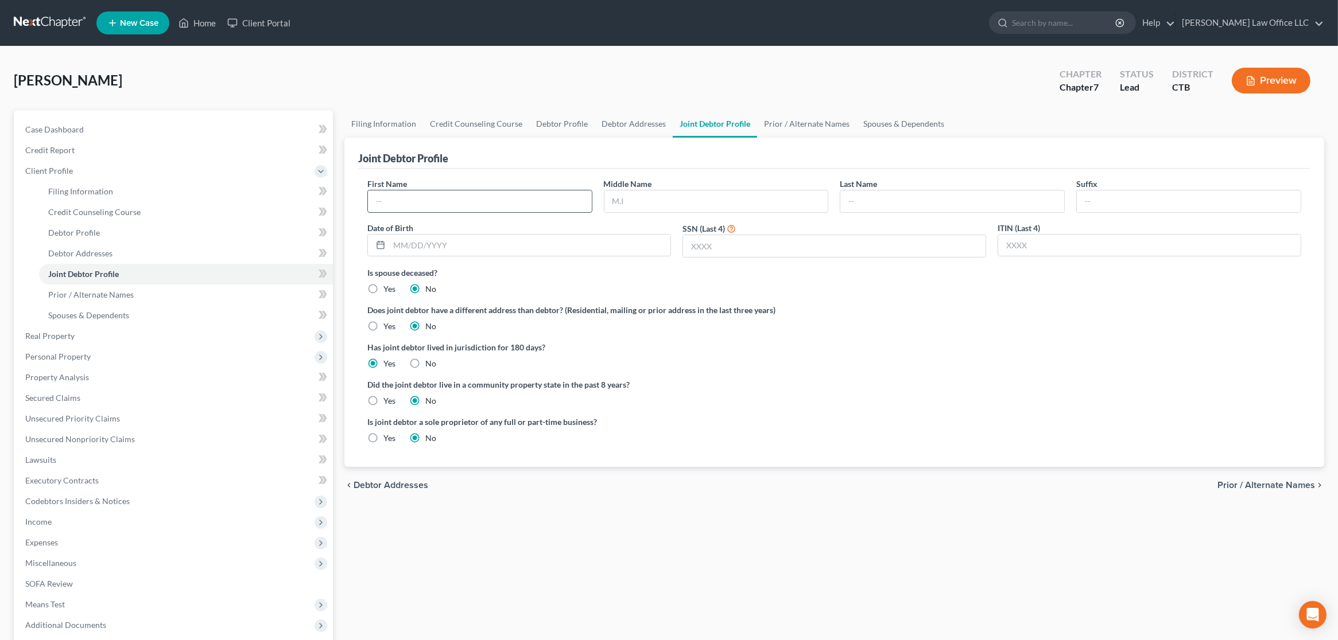
click at [510, 207] on input "text" at bounding box center [480, 202] width 224 height 22
click at [476, 190] on div at bounding box center [479, 201] width 225 height 23
click at [472, 200] on input "text" at bounding box center [480, 202] width 224 height 22
type input "[PERSON_NAME]"
type input "Erish"
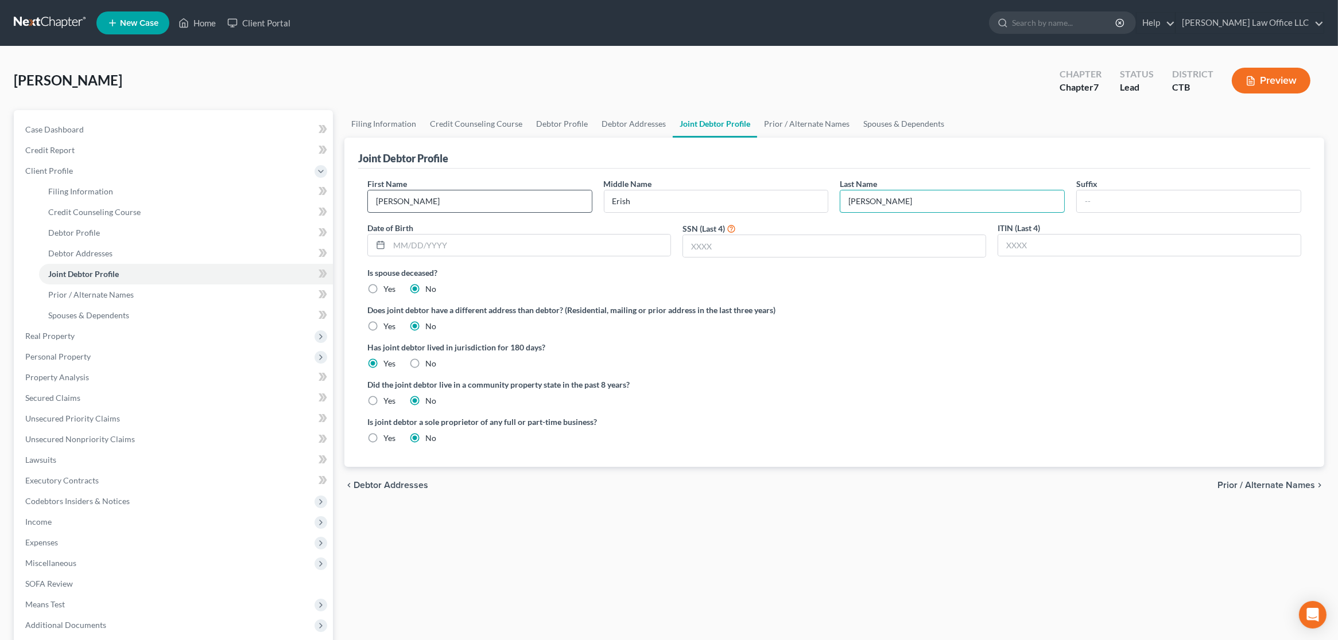
type input "[PERSON_NAME]"
type input "Jr."
type input "6592"
click at [459, 244] on input "text" at bounding box center [529, 246] width 281 height 22
type input "[DATE]"
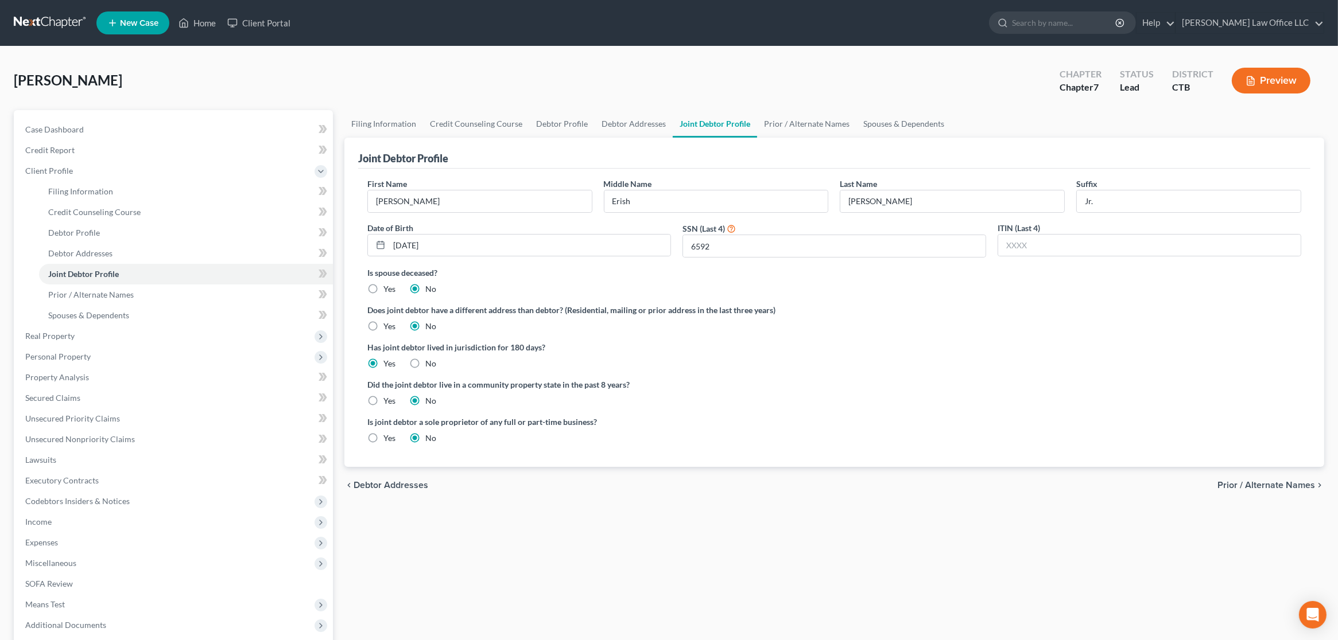
click at [1233, 481] on span "Prior / Alternate Names" at bounding box center [1266, 485] width 98 height 9
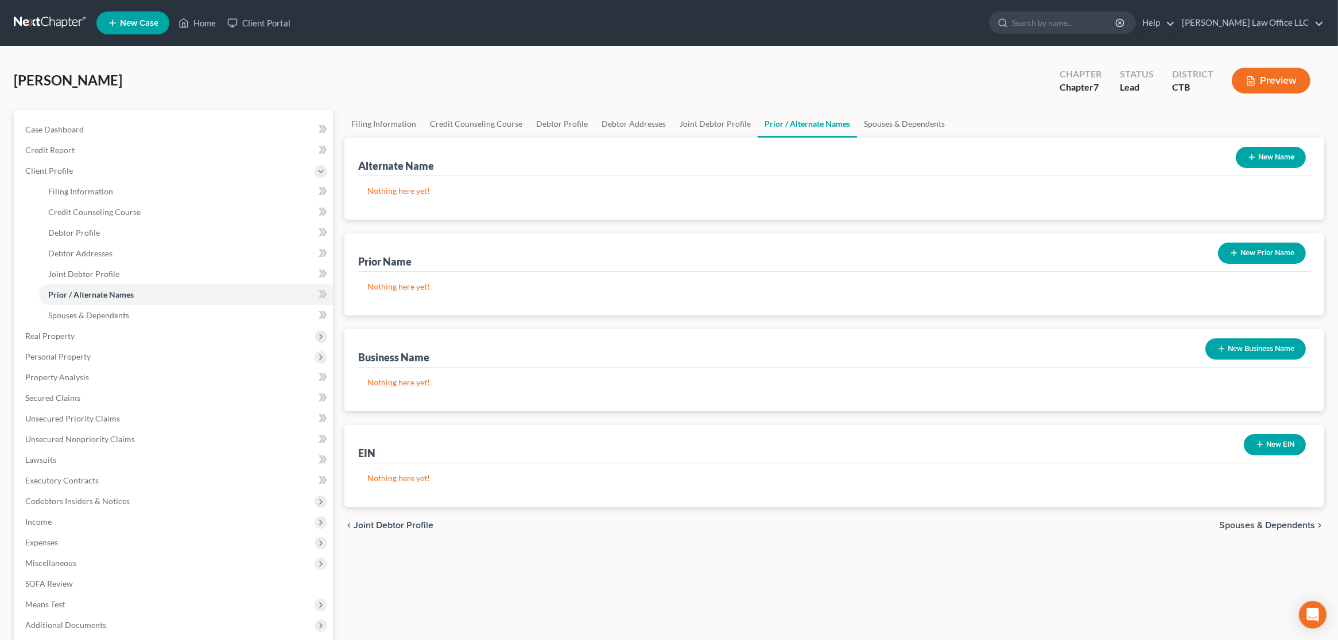
click at [1280, 161] on button "New Name" at bounding box center [1271, 157] width 70 height 21
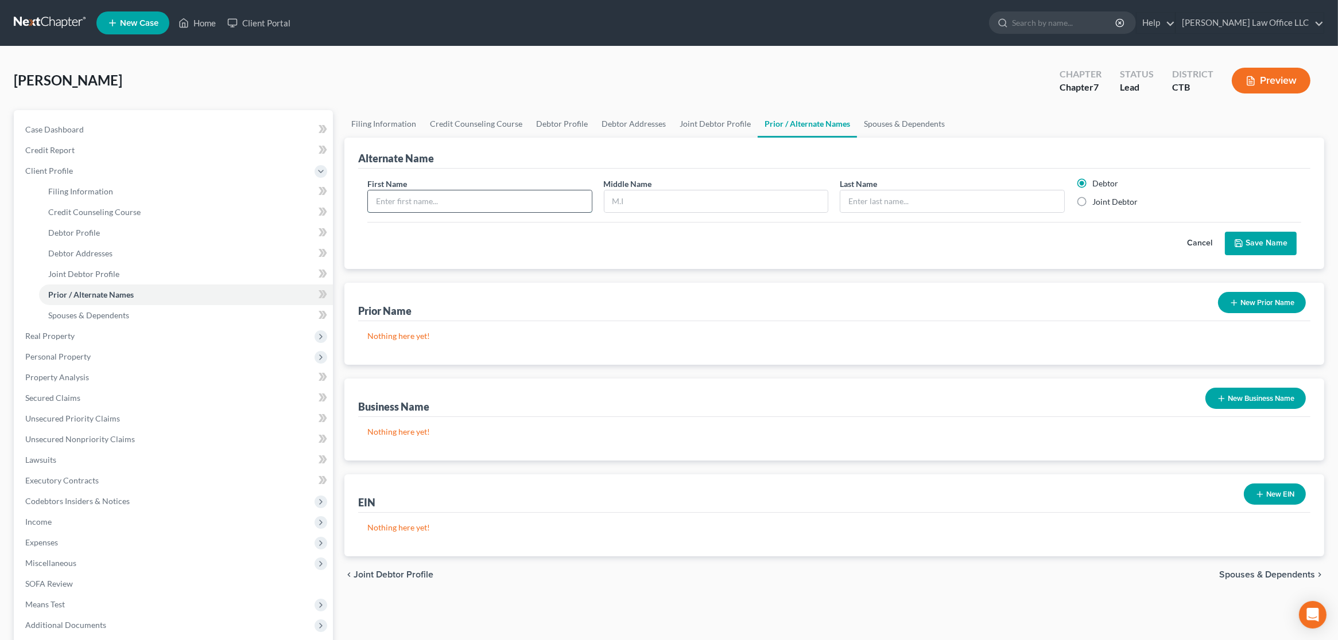
click at [421, 207] on input "text" at bounding box center [480, 202] width 224 height 22
type input "[PERSON_NAME]"
click at [1110, 202] on label "Joint Debtor" at bounding box center [1114, 201] width 45 height 11
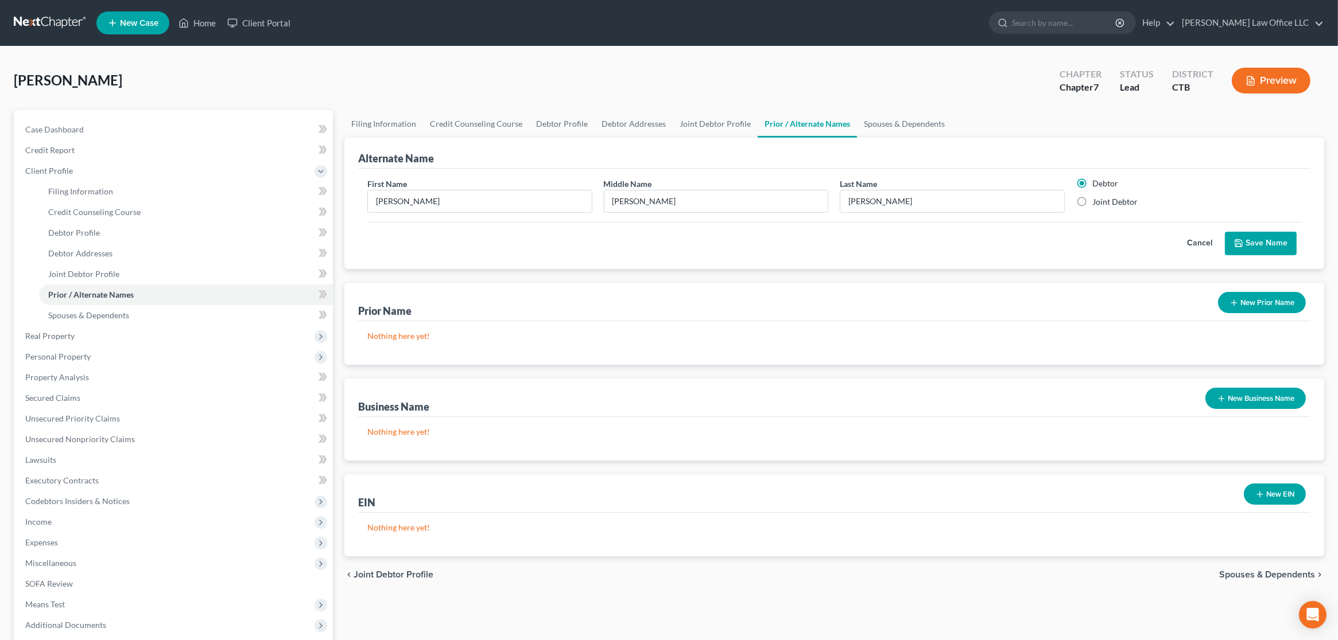
click at [1104, 202] on input "Joint Debtor" at bounding box center [1100, 199] width 7 height 7
radio input "true"
radio input "false"
click at [1278, 242] on button "Save Name" at bounding box center [1261, 244] width 72 height 24
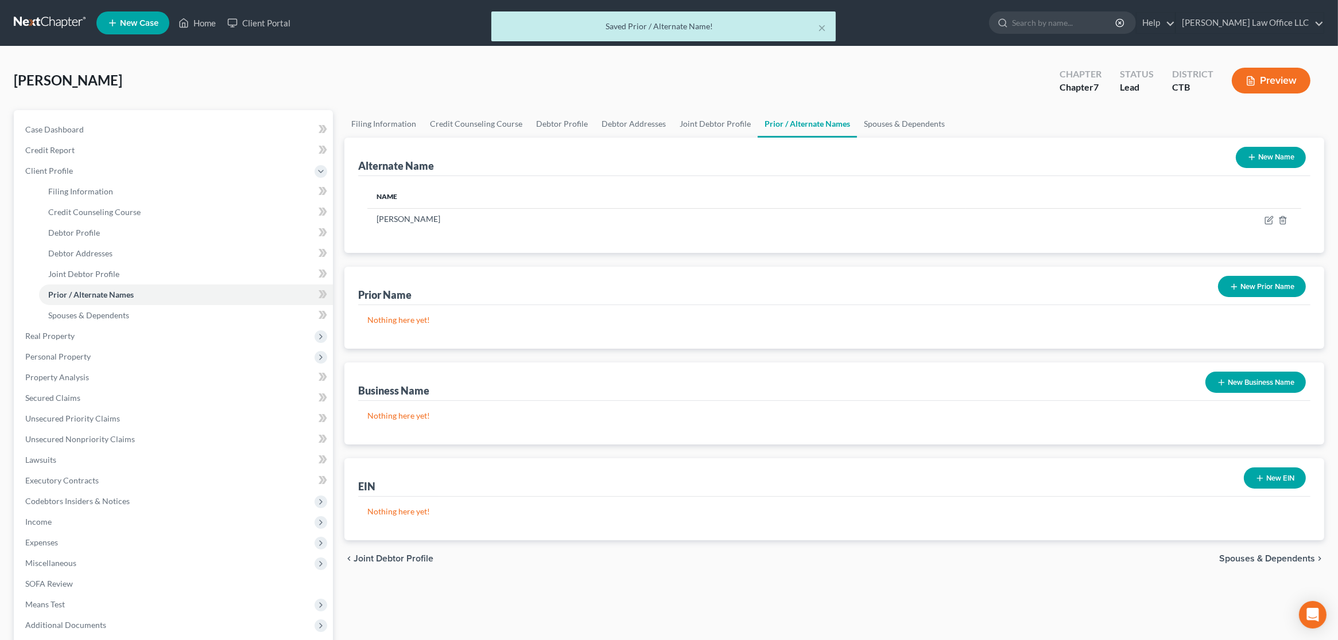
click at [1281, 157] on button "New Name" at bounding box center [1271, 157] width 70 height 21
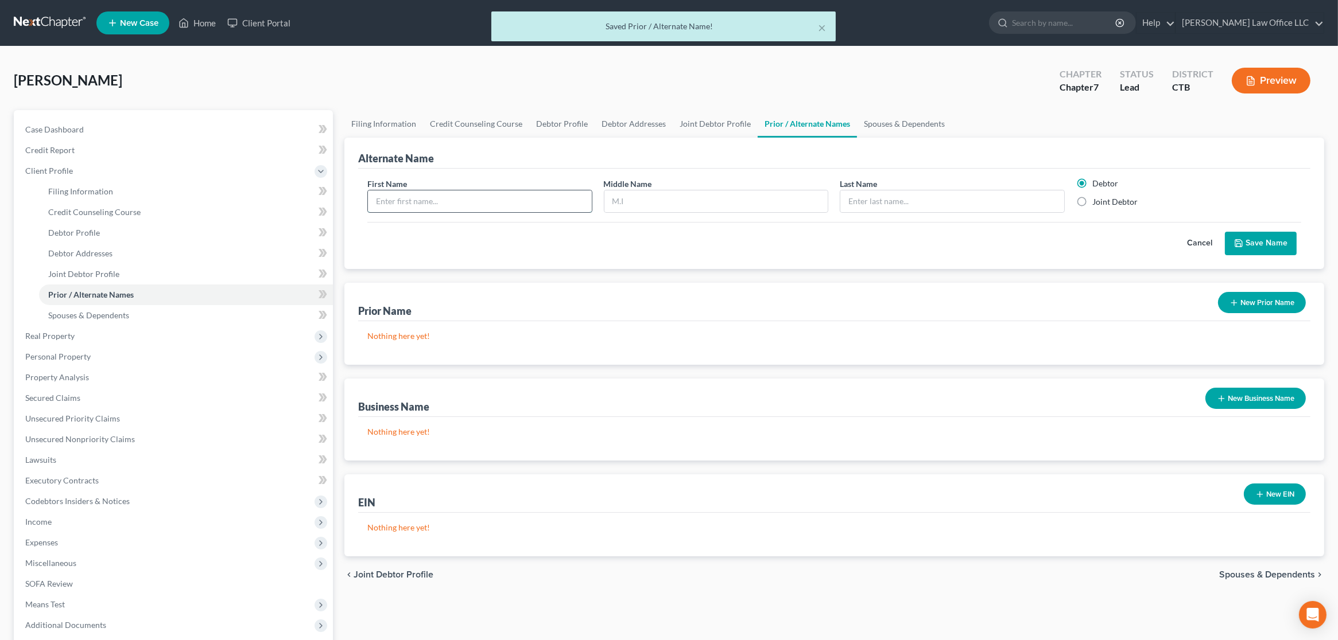
click at [491, 194] on input "text" at bounding box center [480, 202] width 224 height 22
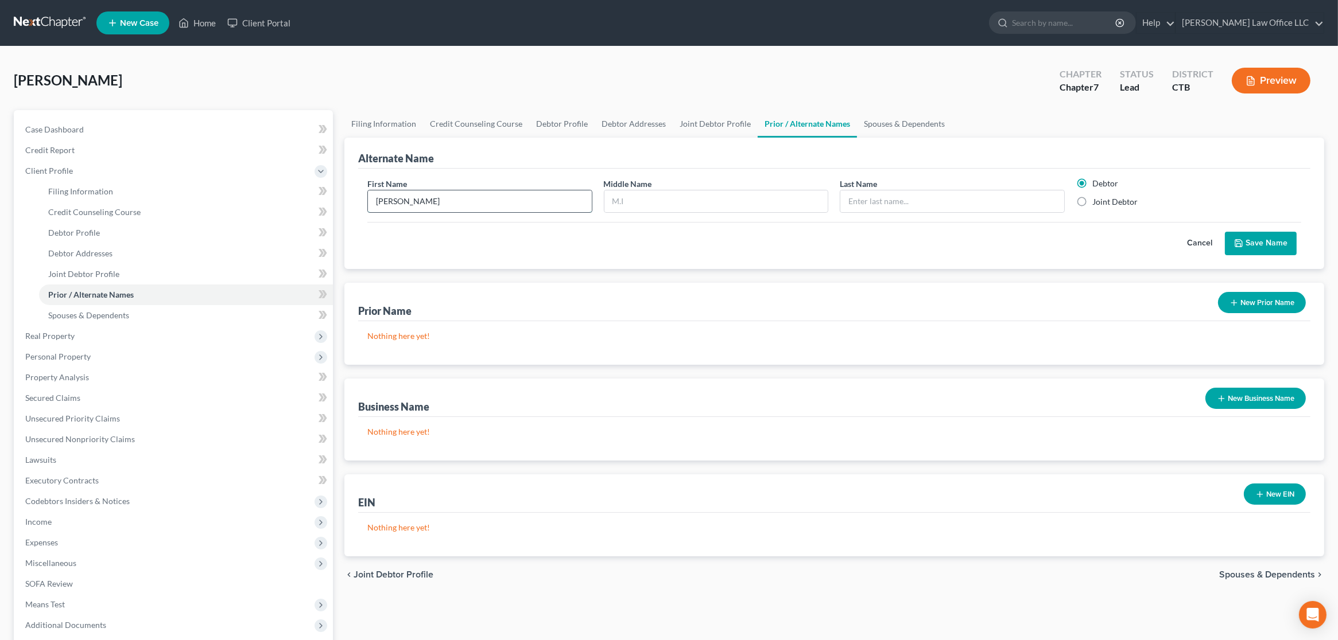
type input "[PERSON_NAME]"
type input "E"
type input "[PERSON_NAME]"
click at [1109, 199] on label "Joint Debtor" at bounding box center [1114, 201] width 45 height 11
click at [1104, 199] on input "Joint Debtor" at bounding box center [1100, 199] width 7 height 7
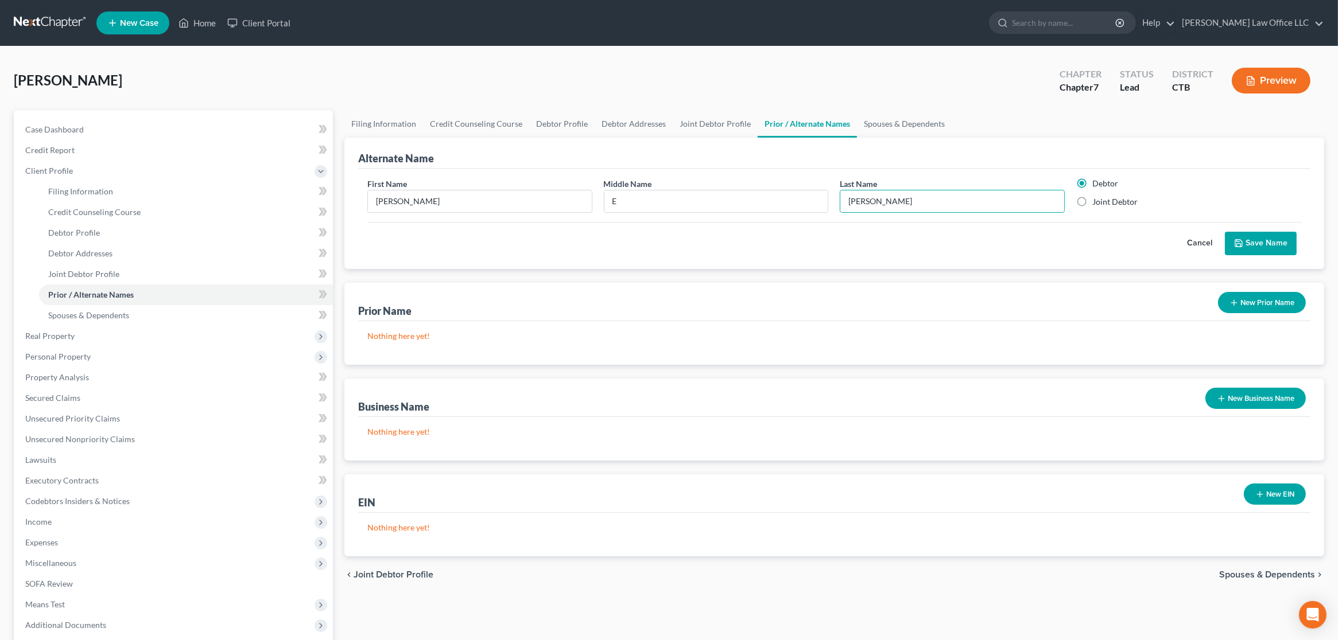
radio input "true"
radio input "false"
click at [1260, 238] on button "Save Name" at bounding box center [1261, 244] width 72 height 24
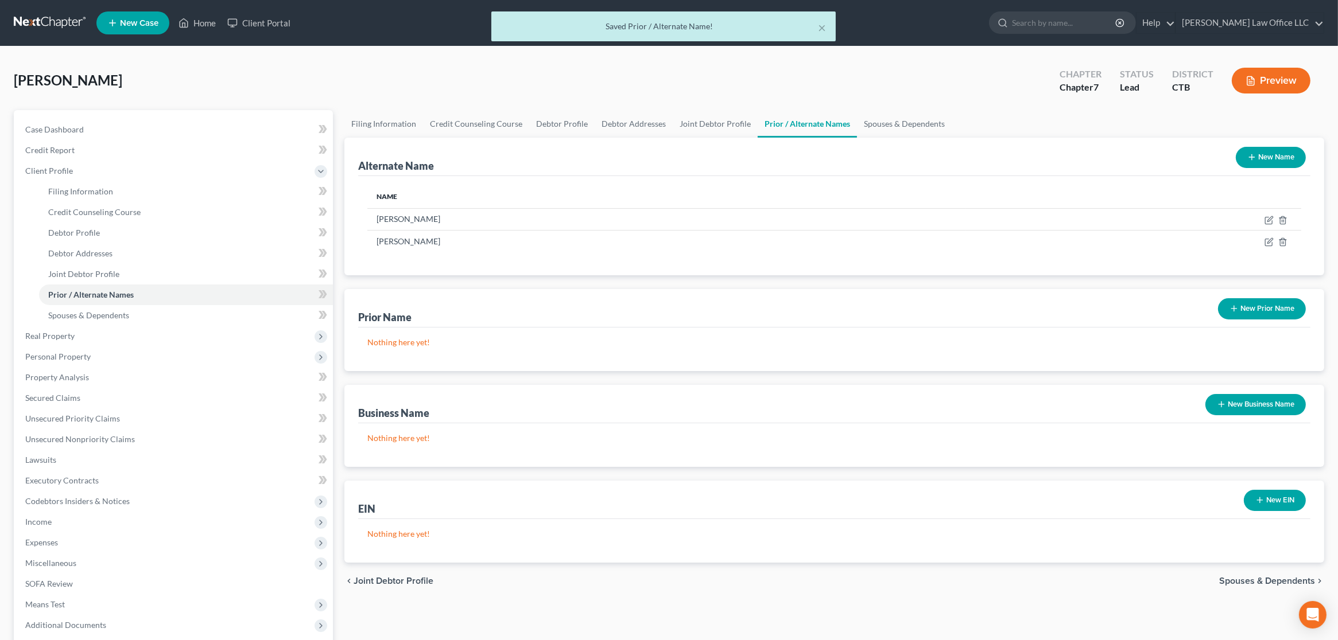
click at [1256, 157] on button "New Name" at bounding box center [1271, 157] width 70 height 21
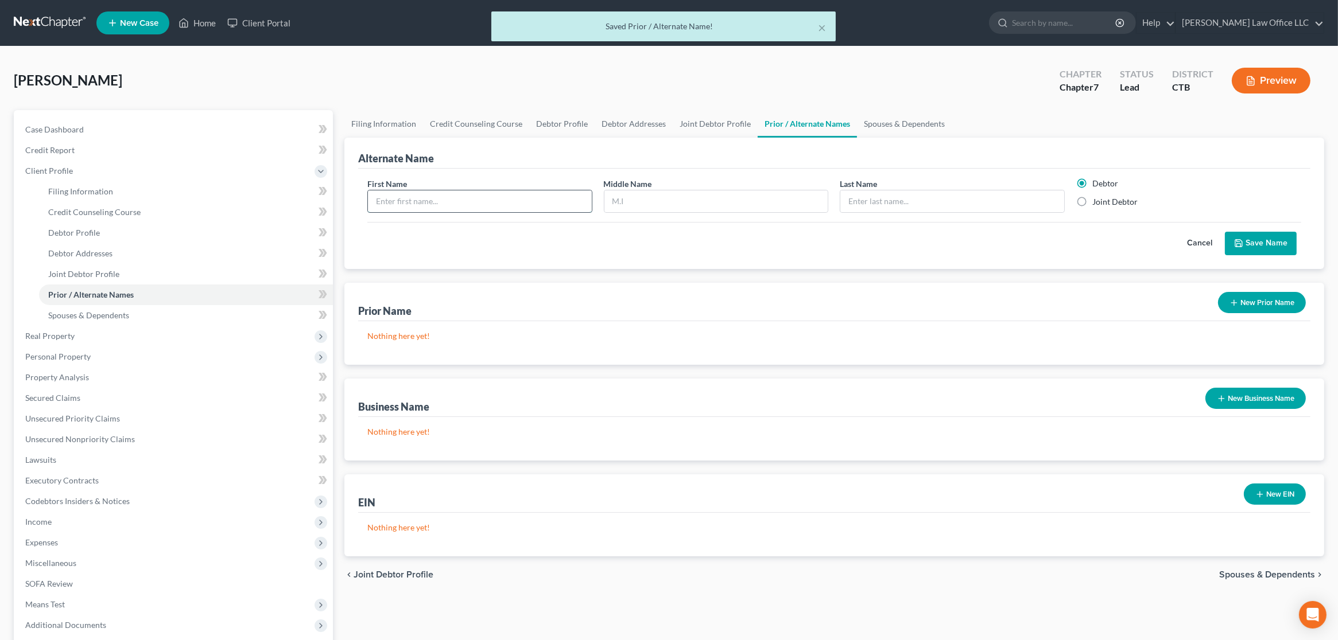
click at [536, 196] on input "text" at bounding box center [480, 202] width 224 height 22
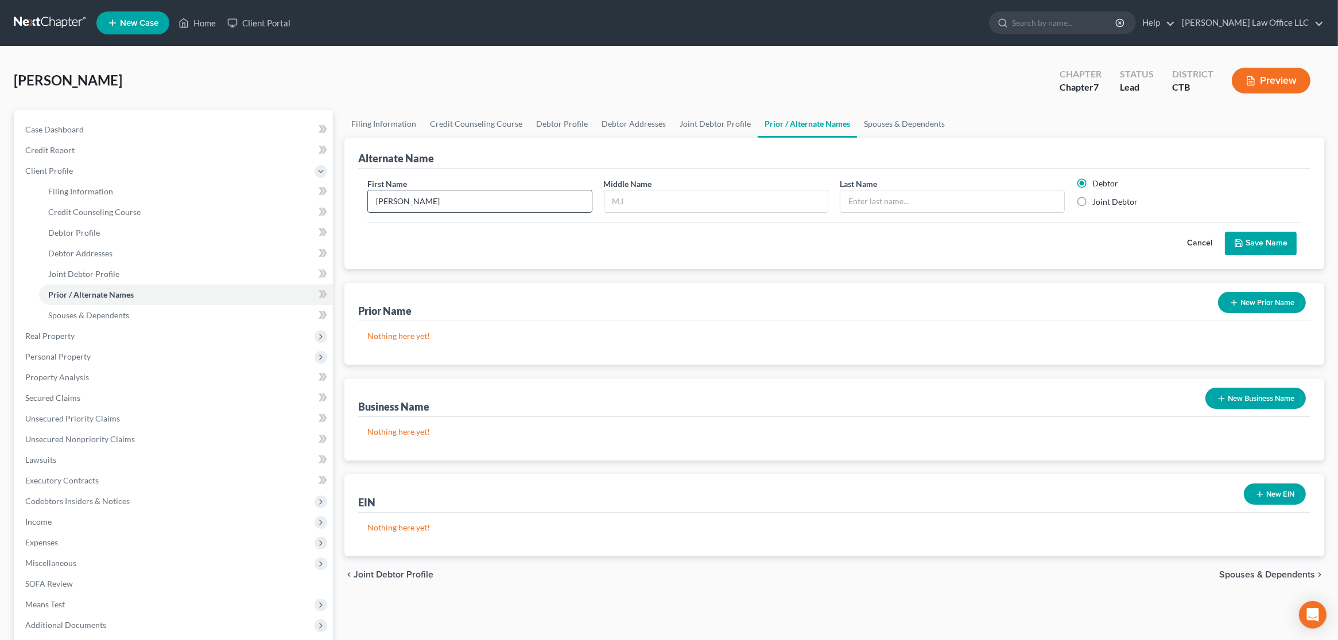
type input "[PERSON_NAME]"
click at [1092, 203] on label "Joint Debtor" at bounding box center [1114, 201] width 45 height 11
click at [1097, 203] on input "Joint Debtor" at bounding box center [1100, 199] width 7 height 7
radio input "true"
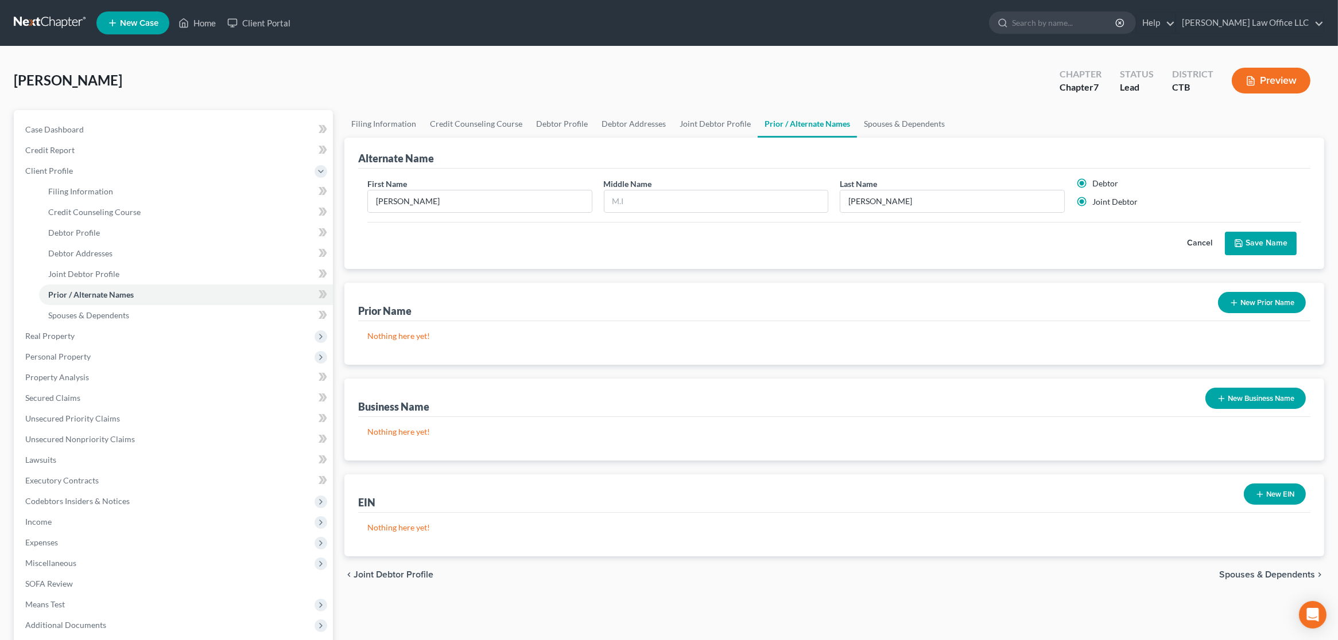
radio input "false"
click at [1250, 244] on button "Save Name" at bounding box center [1261, 244] width 72 height 24
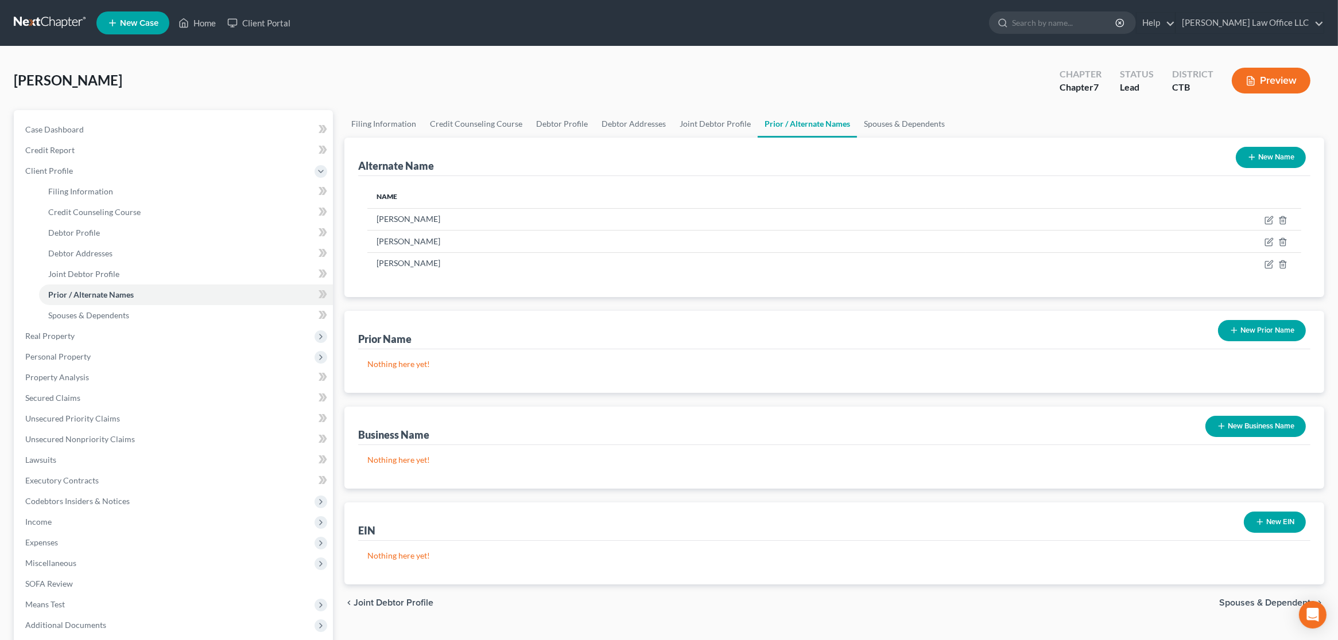
click at [1277, 158] on button "New Name" at bounding box center [1271, 157] width 70 height 21
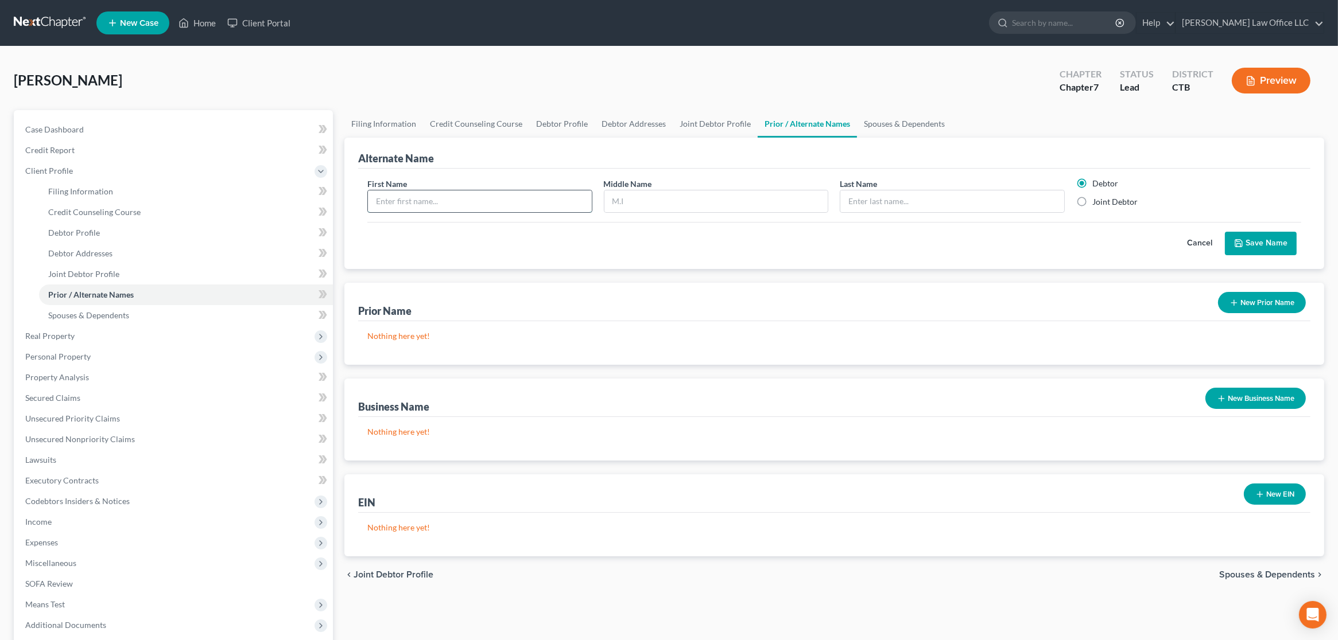
click at [401, 201] on input "text" at bounding box center [480, 202] width 224 height 22
type input "[PERSON_NAME]"
type input "A"
type input "[PERSON_NAME]"
click at [1242, 242] on icon "submit" at bounding box center [1238, 243] width 9 height 9
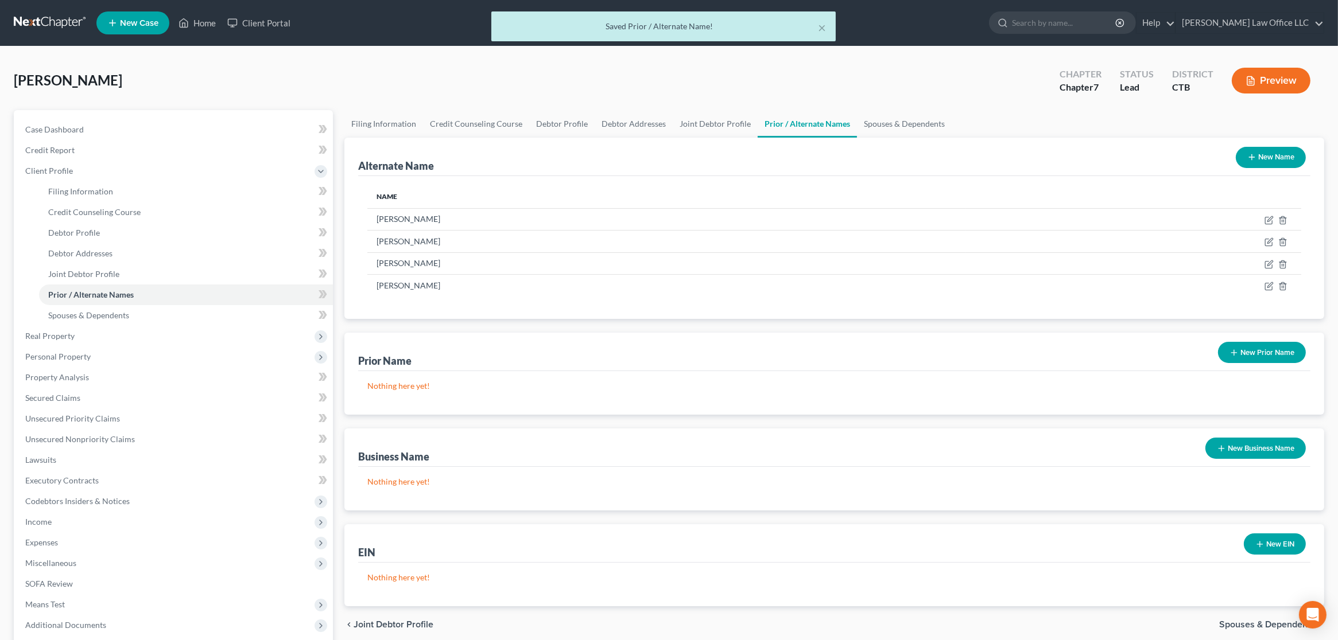
click at [1269, 161] on button "New Name" at bounding box center [1271, 157] width 70 height 21
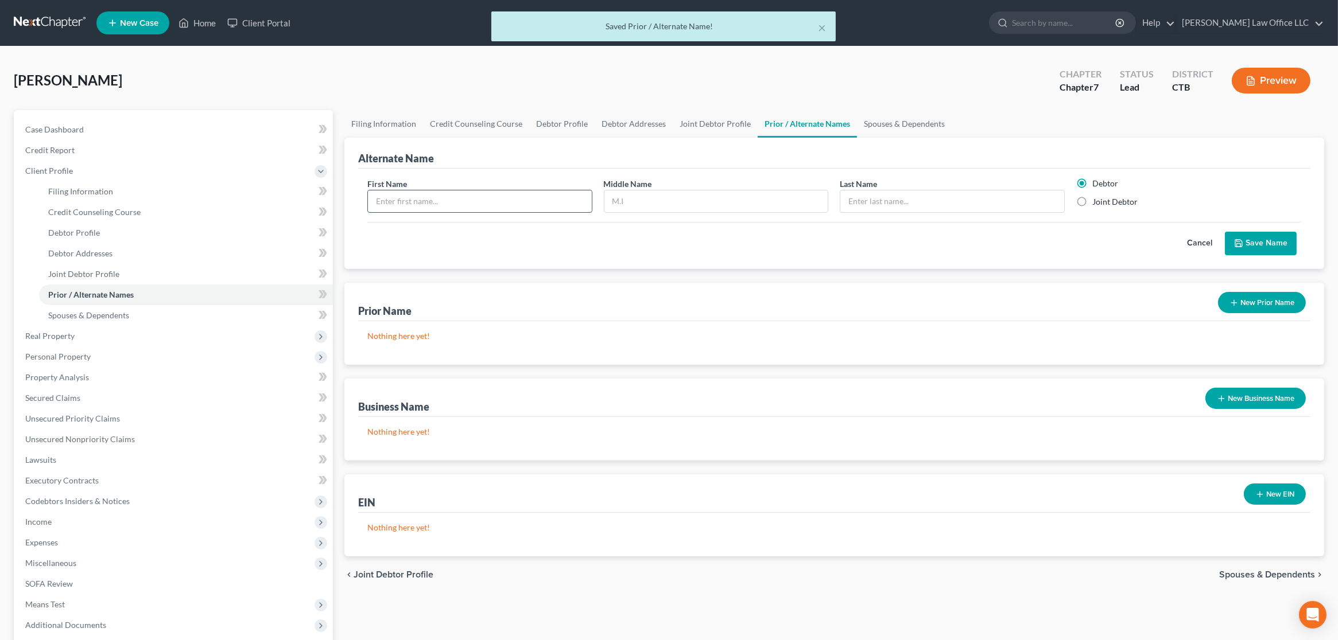
click at [516, 199] on input "text" at bounding box center [480, 202] width 224 height 22
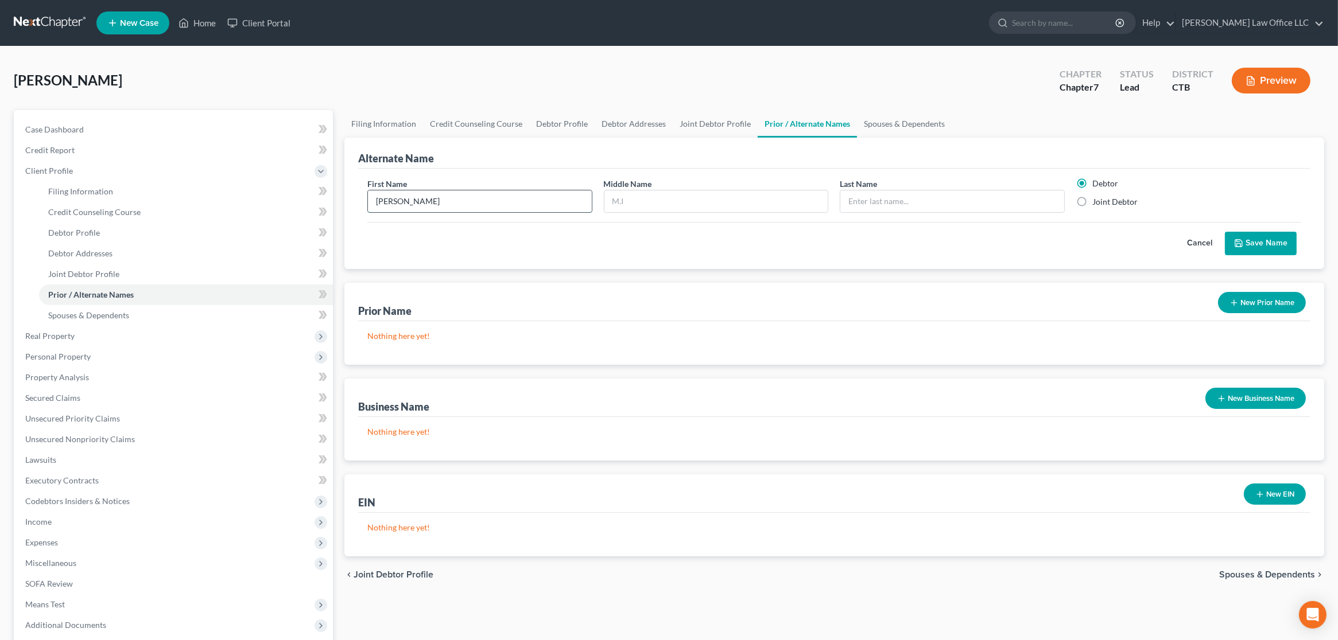
type input "[PERSON_NAME]"
click at [1282, 236] on button "Save Name" at bounding box center [1261, 244] width 72 height 24
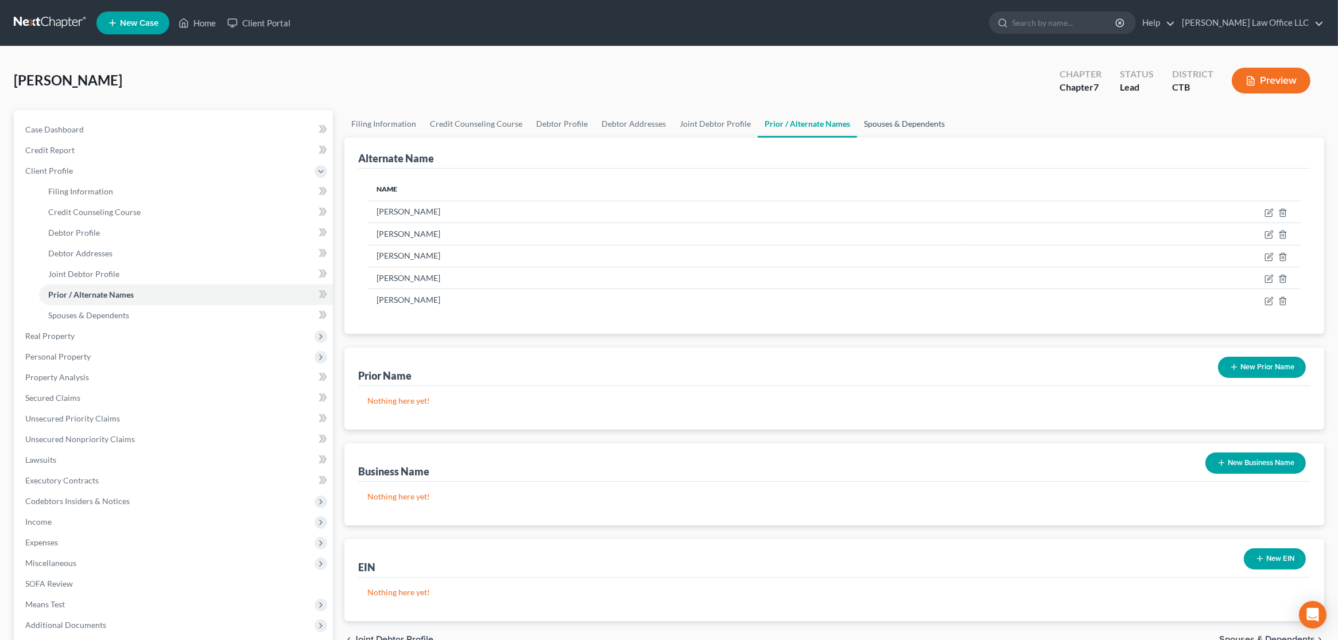
click at [915, 119] on link "Spouses & Dependents" at bounding box center [904, 124] width 95 height 28
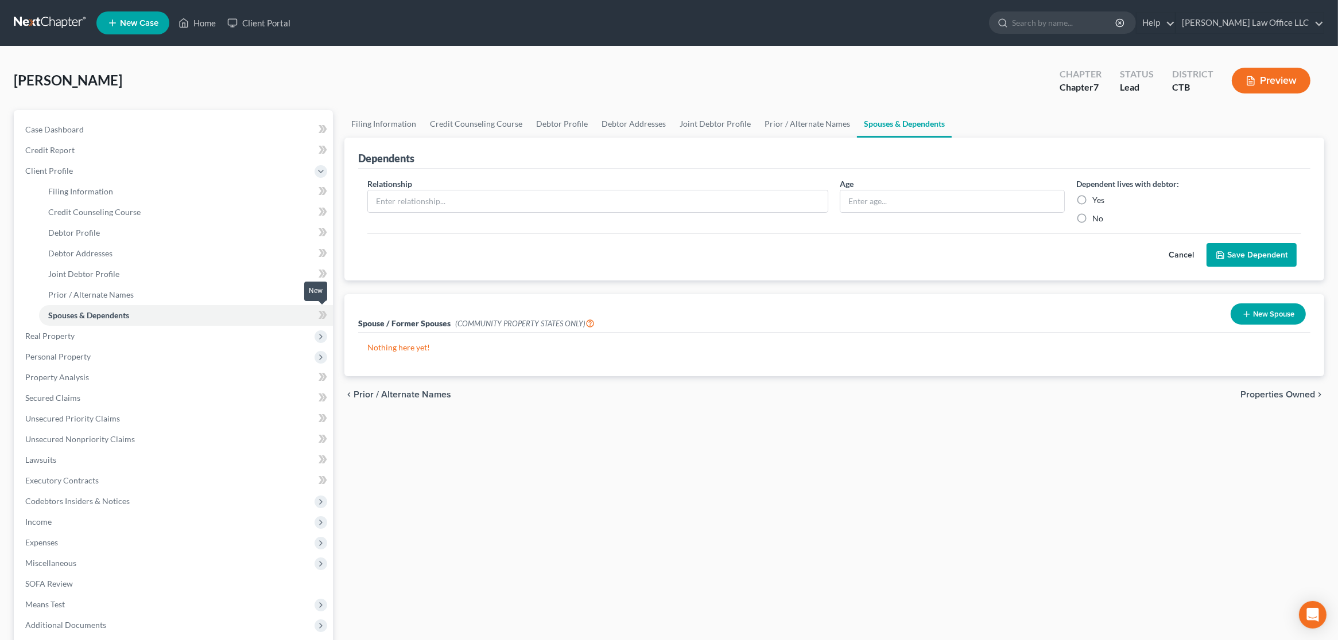
click at [324, 317] on icon at bounding box center [323, 315] width 5 height 8
click at [323, 292] on icon at bounding box center [322, 295] width 9 height 14
click at [325, 273] on icon at bounding box center [323, 274] width 5 height 8
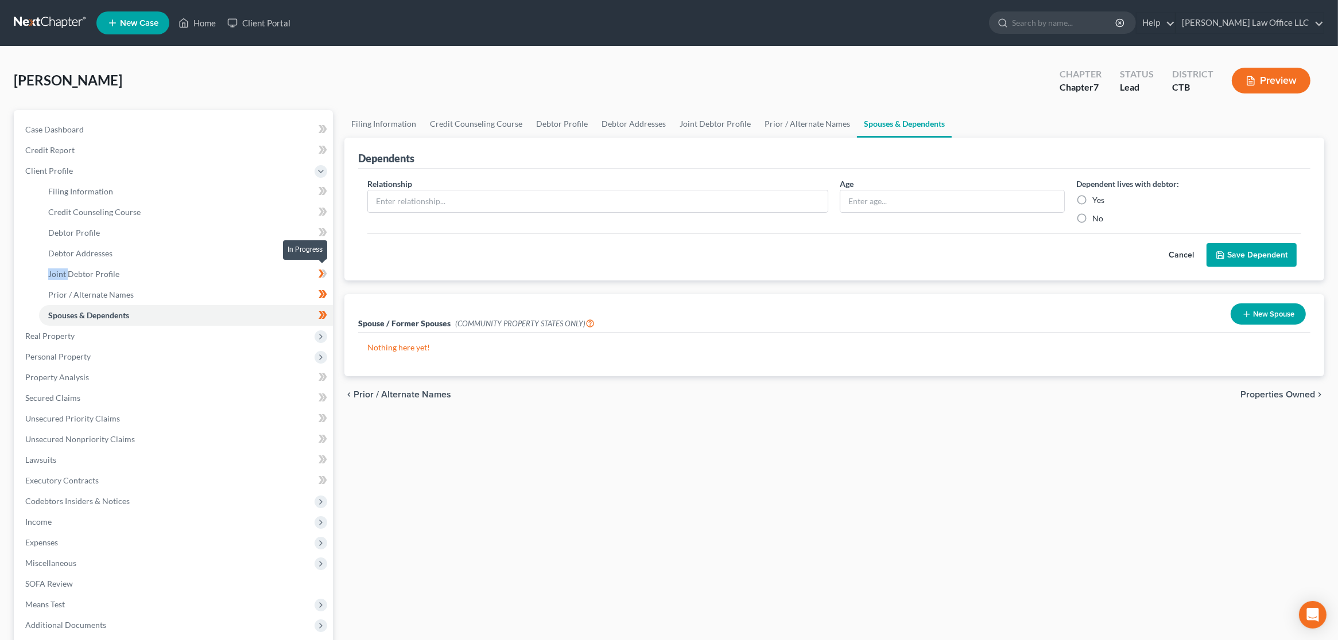
click at [325, 273] on icon at bounding box center [323, 274] width 5 height 8
click at [324, 255] on icon at bounding box center [323, 253] width 5 height 8
click at [321, 235] on icon at bounding box center [323, 232] width 5 height 8
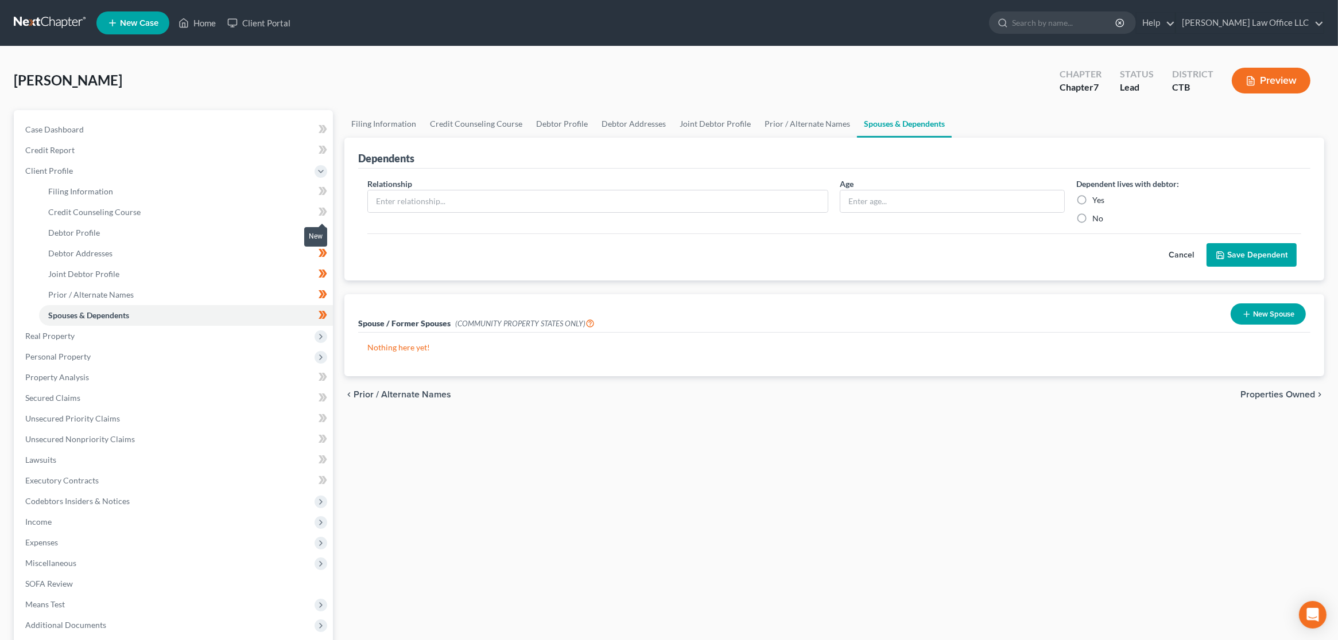
click at [324, 213] on icon at bounding box center [323, 212] width 5 height 8
click at [325, 191] on icon at bounding box center [323, 191] width 5 height 8
click at [169, 152] on link "Credit Report" at bounding box center [174, 150] width 317 height 21
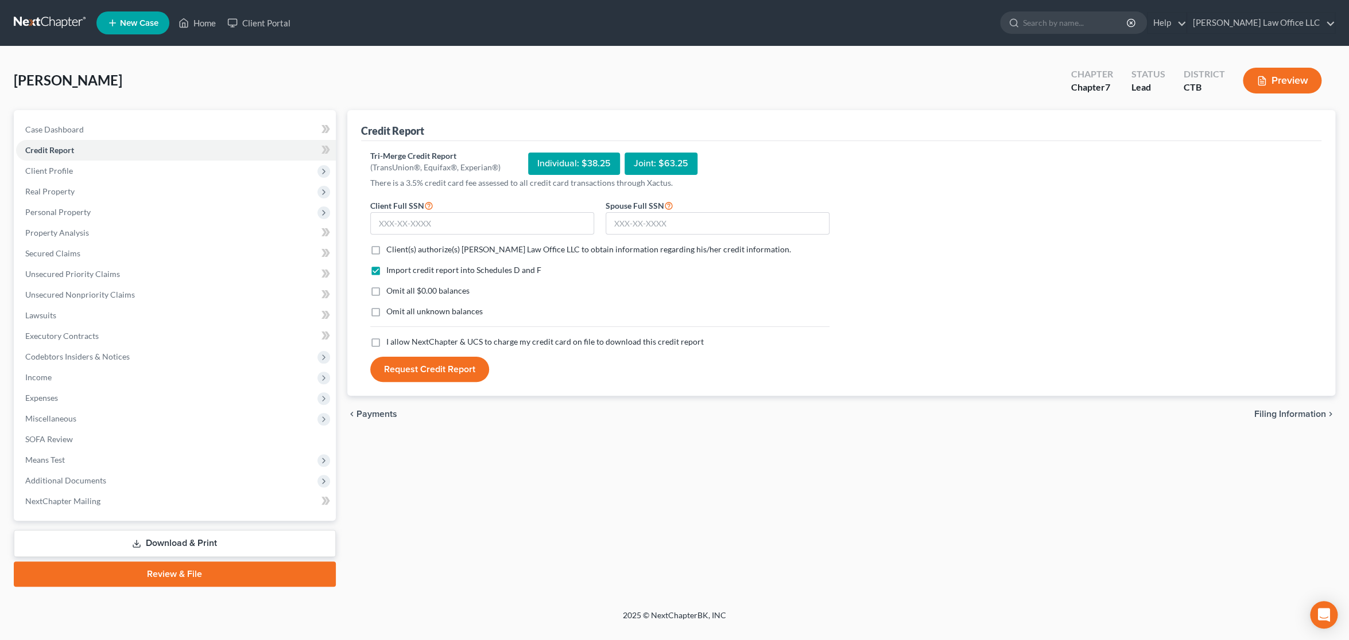
click at [386, 250] on label "Client(s) authorize(s) [PERSON_NAME] Law Office LLC to obtain information regar…" at bounding box center [588, 249] width 405 height 11
click at [391, 250] on input "Client(s) authorize(s) [PERSON_NAME] Law Office LLC to obtain information regar…" at bounding box center [394, 247] width 7 height 7
checkbox input "true"
click at [386, 290] on label "Omit all $0.00 balances" at bounding box center [427, 290] width 83 height 11
click at [391, 290] on input "Omit all $0.00 balances" at bounding box center [394, 288] width 7 height 7
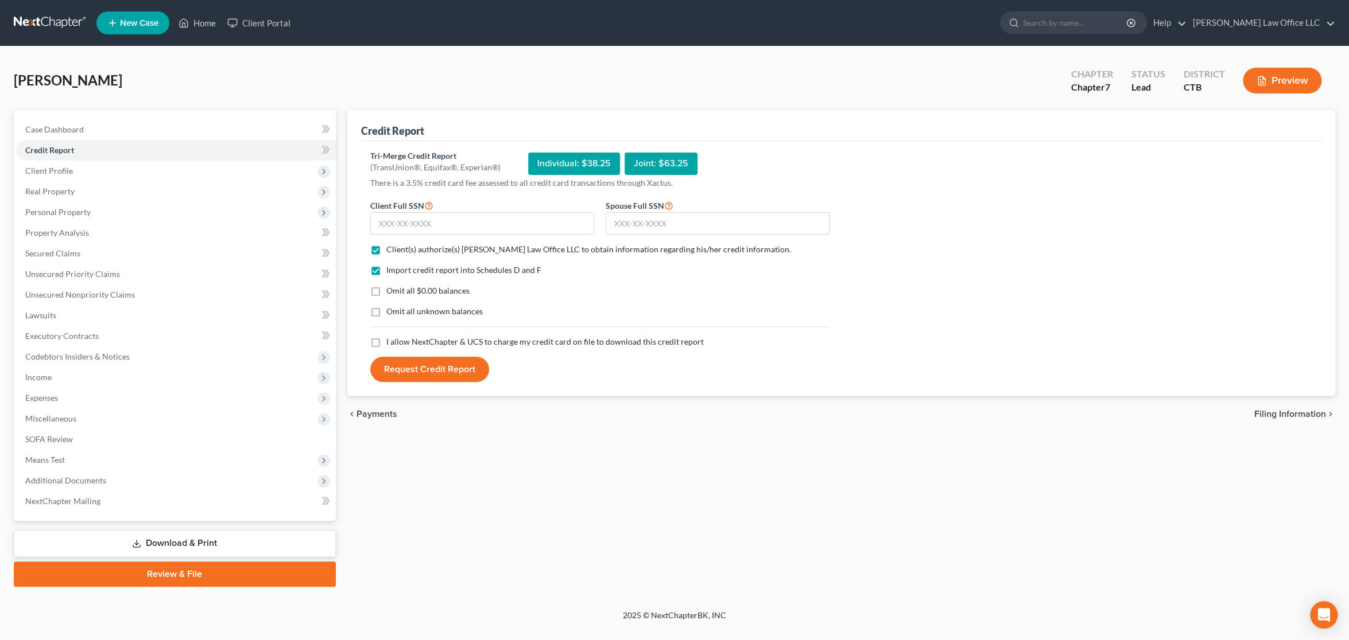
checkbox input "true"
click at [386, 341] on label "I allow NextChapter & UCS to charge my credit card on file to download this cre…" at bounding box center [544, 341] width 317 height 11
click at [391, 341] on input "I allow NextChapter & UCS to charge my credit card on file to download this cre…" at bounding box center [394, 339] width 7 height 7
checkbox input "true"
click at [472, 220] on input "text" at bounding box center [482, 223] width 224 height 23
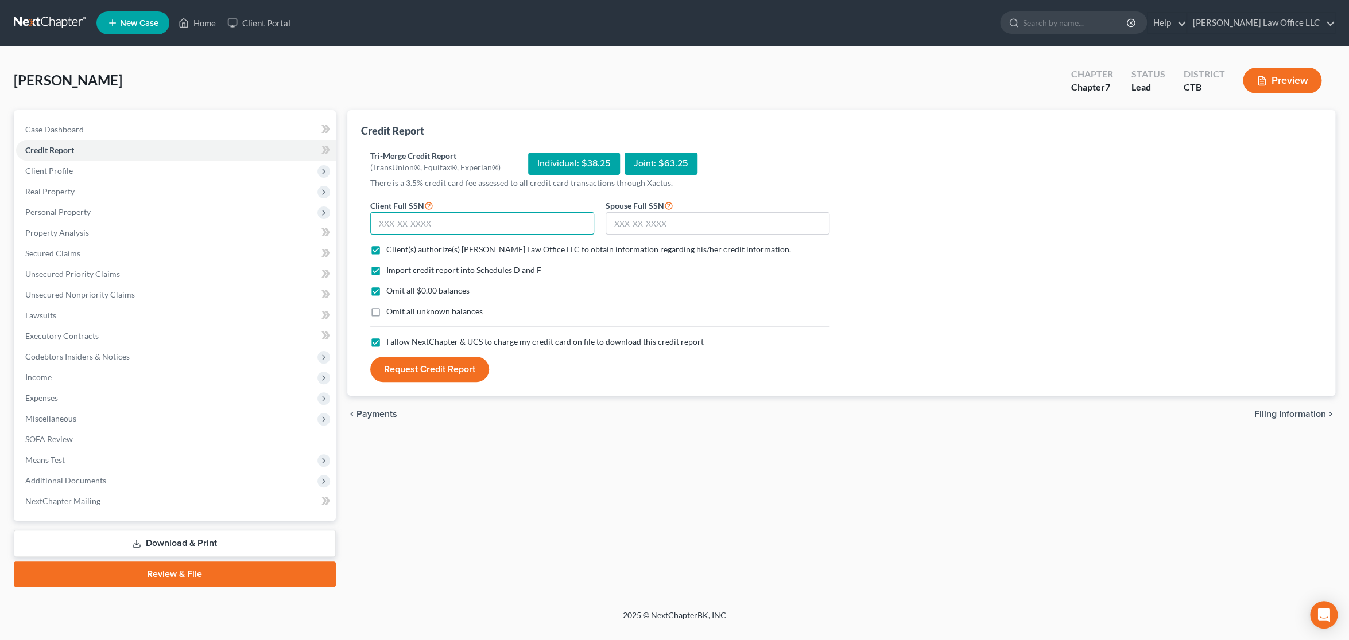
click at [540, 231] on input "text" at bounding box center [482, 223] width 224 height 23
type input "044-50-0597"
type input "8"
type input "044-66-6592"
click at [441, 374] on button "Request Credit Report" at bounding box center [429, 369] width 119 height 25
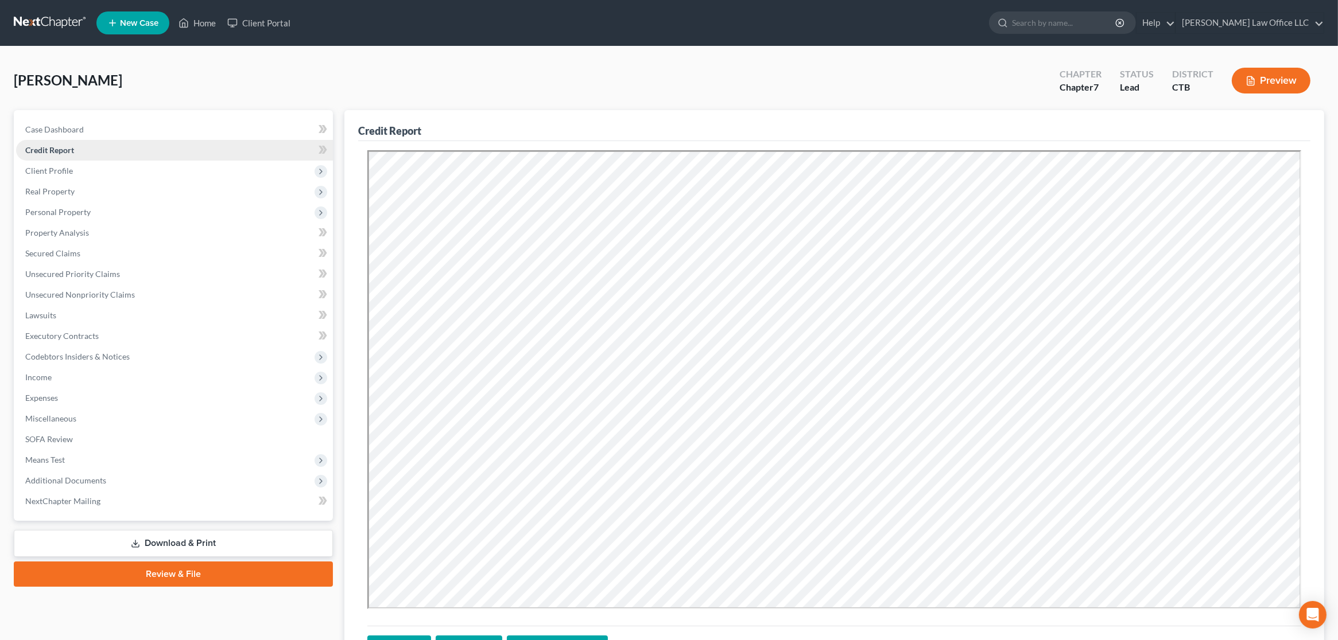
click at [94, 150] on link "Credit Report" at bounding box center [174, 150] width 317 height 21
click at [320, 147] on icon at bounding box center [320, 150] width 5 height 8
click at [114, 255] on link "Secured Claims" at bounding box center [174, 253] width 317 height 21
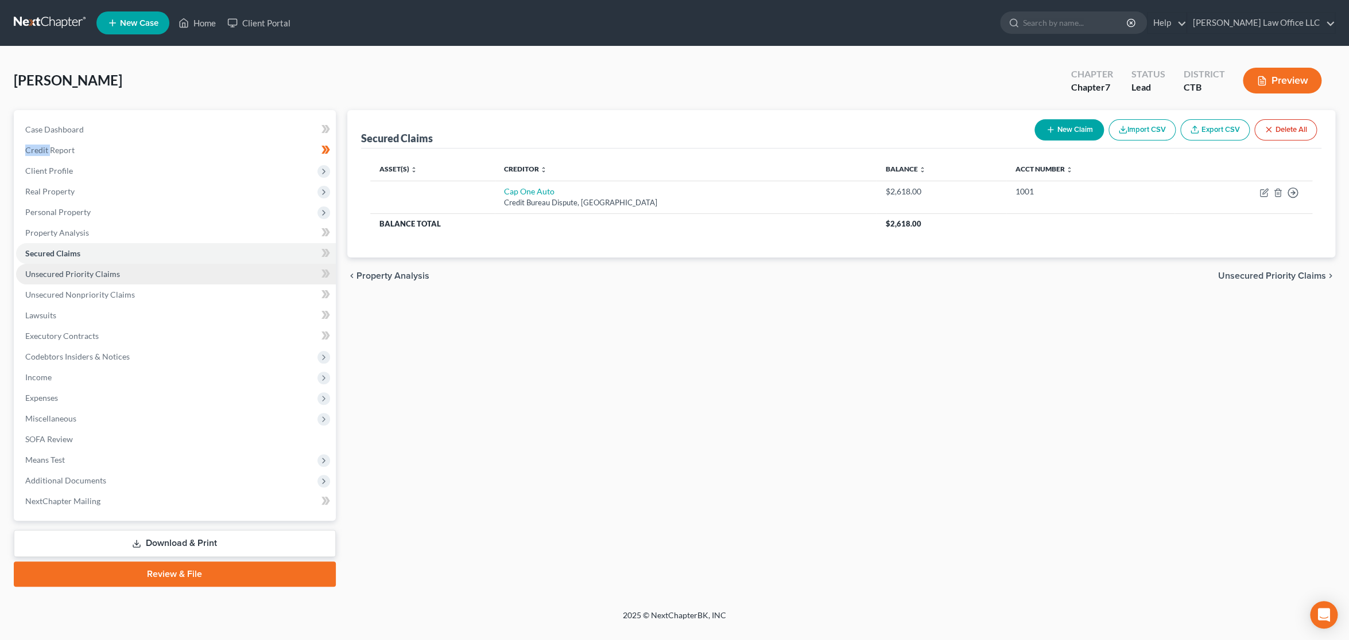
click at [105, 277] on span "Unsecured Priority Claims" at bounding box center [72, 274] width 95 height 10
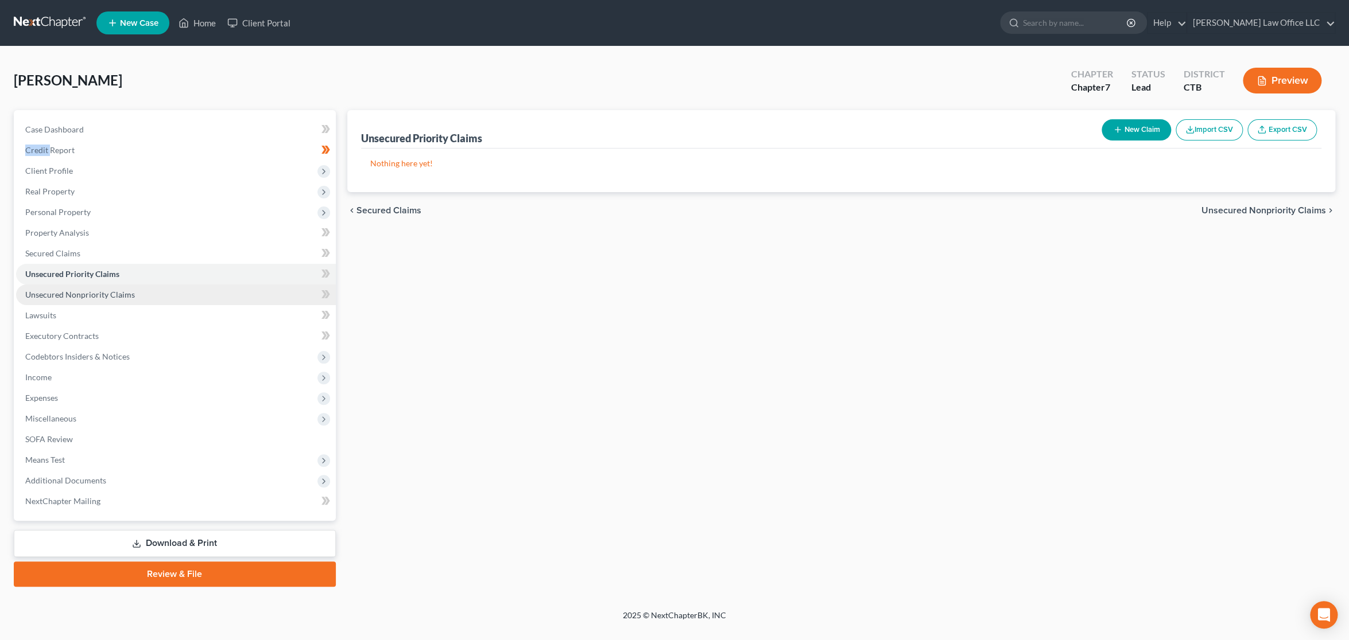
click at [99, 293] on span "Unsecured Nonpriority Claims" at bounding box center [80, 295] width 110 height 10
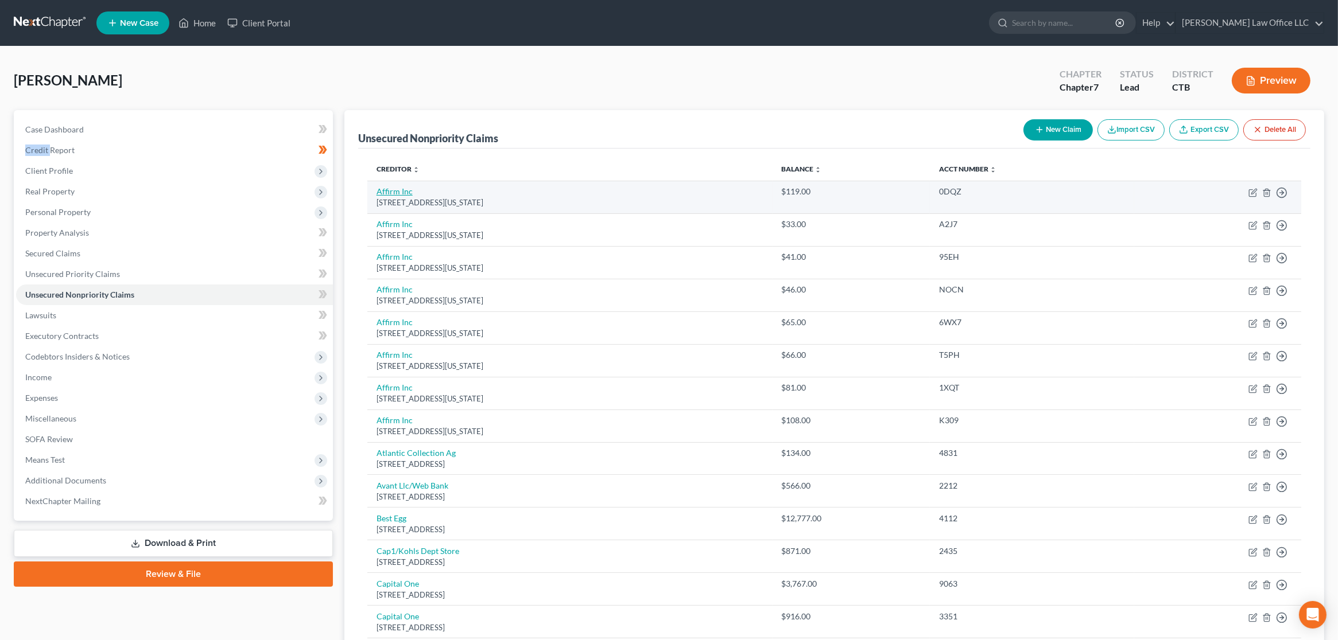
click at [400, 192] on link "Affirm Inc" at bounding box center [394, 192] width 36 height 10
select select "4"
select select "1"
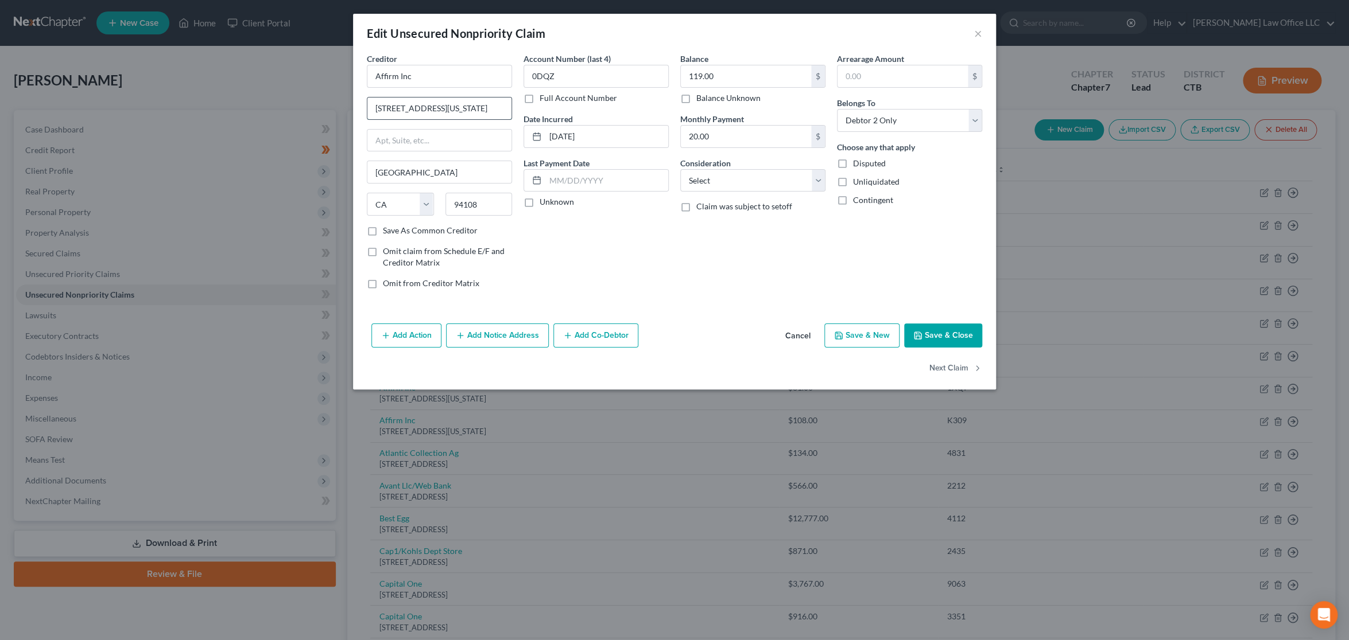
click at [485, 107] on input "[STREET_ADDRESS][US_STATE]" at bounding box center [439, 109] width 144 height 22
click at [481, 143] on input "text" at bounding box center [439, 141] width 144 height 22
paste input "[STREET_ADDRESS][US_STATE]"
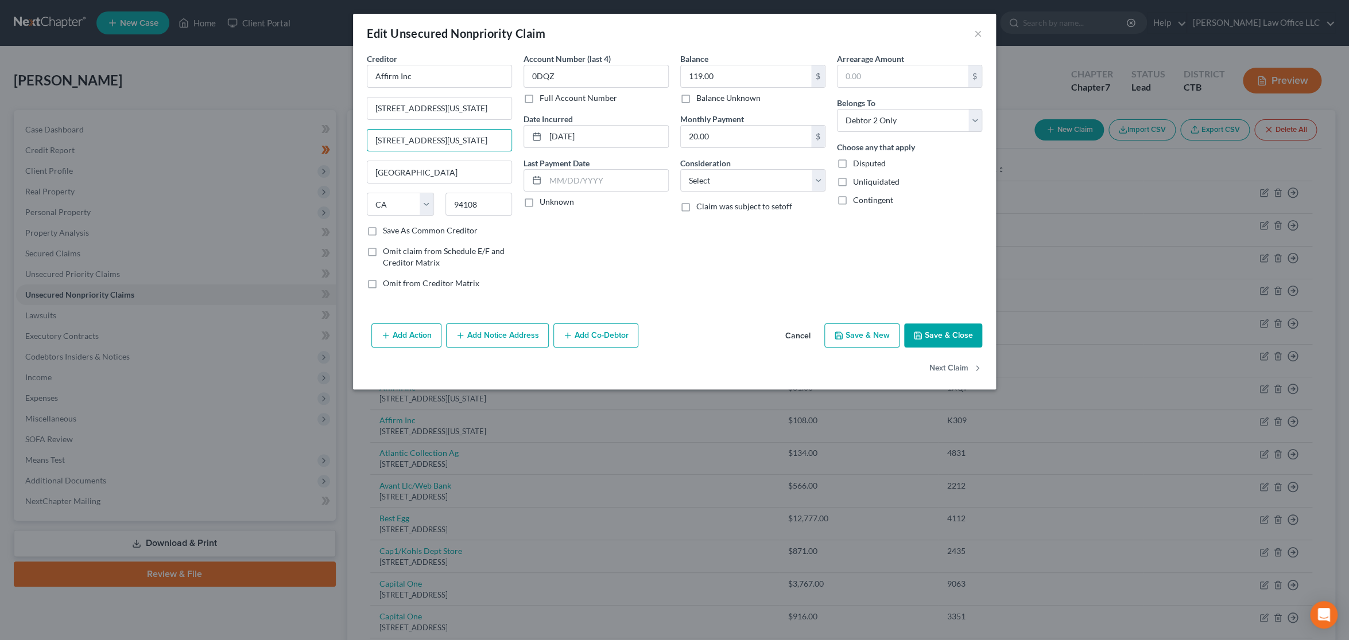
type input "[STREET_ADDRESS][US_STATE]"
click at [497, 111] on input "[STREET_ADDRESS][US_STATE]" at bounding box center [439, 109] width 144 height 22
paste input "Attn: Pres., GP or Mang. Member"
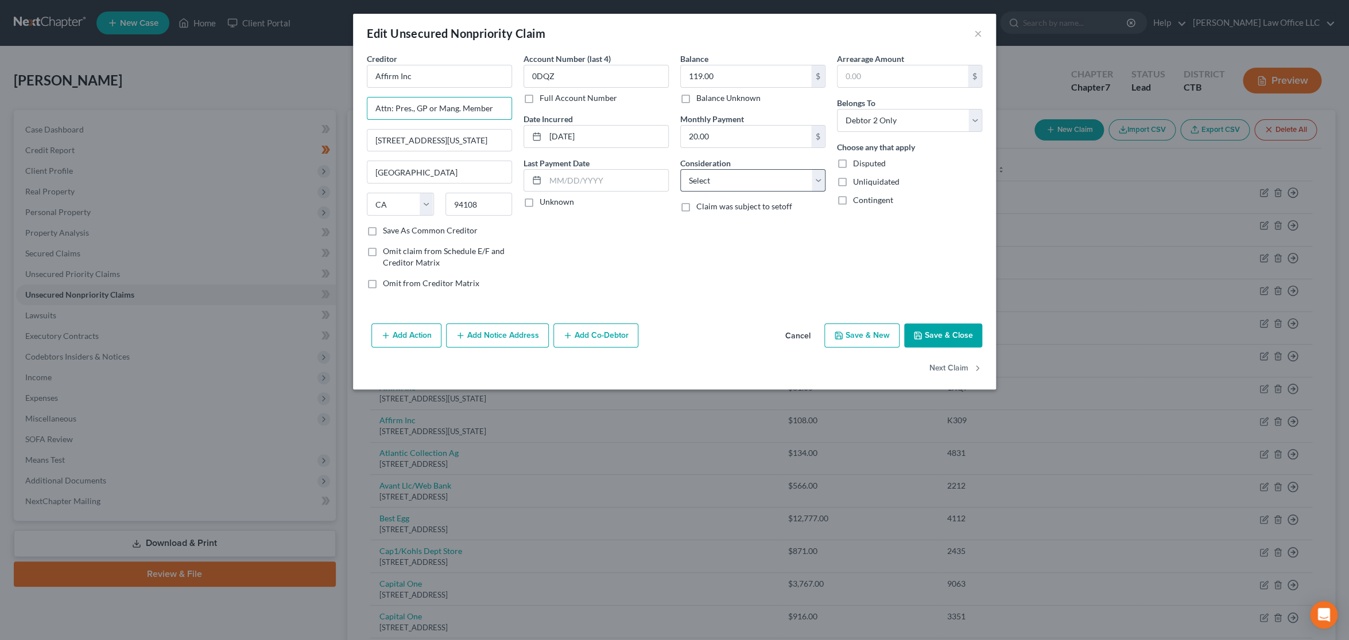
type input "Attn: Pres., GP or Mang. Member"
click at [749, 179] on select "Select Cable / Satellite Services Collection Agency Credit Card Debt Debt Couns…" at bounding box center [752, 180] width 145 height 23
select select "10"
click at [680, 169] on select "Select Cable / Satellite Services Collection Agency Credit Card Debt Debt Couns…" at bounding box center [752, 180] width 145 height 23
click at [711, 286] on div "Balance 119.00 $ Balance Unknown Balance Undetermined 119.00 $ Balance Unknown …" at bounding box center [752, 176] width 157 height 246
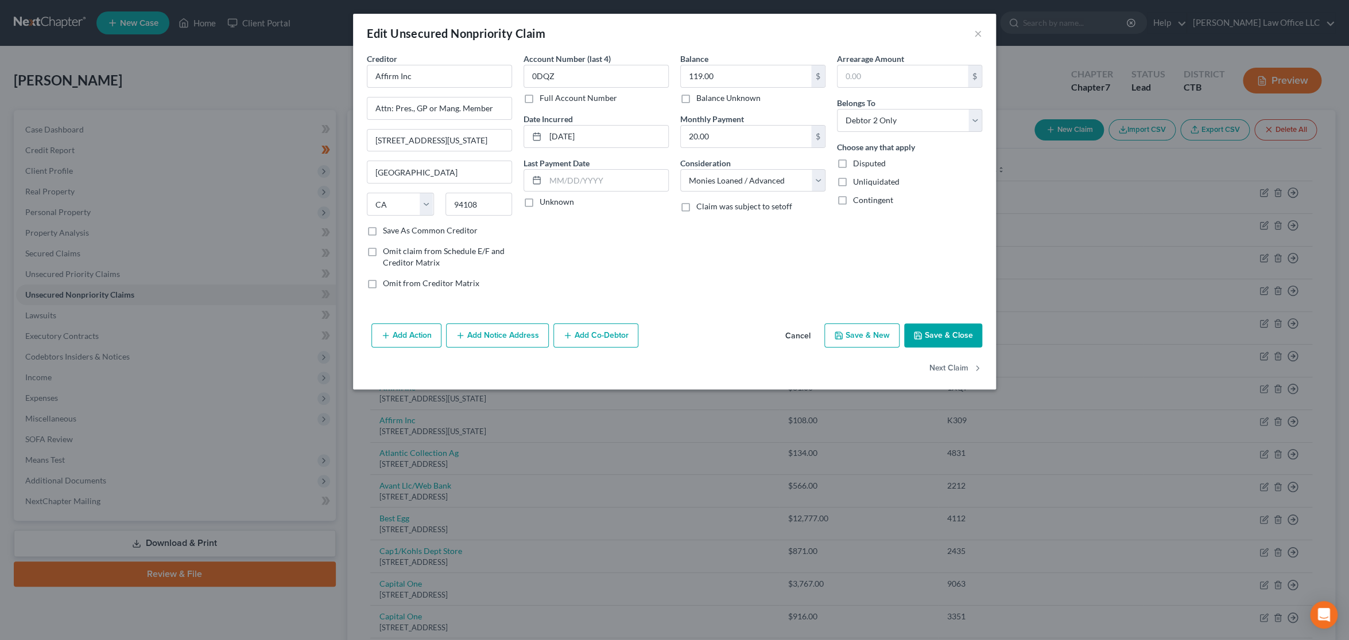
click at [798, 192] on div "Balance 119.00 $ Balance Unknown Balance Undetermined 119.00 $ Balance Unknown …" at bounding box center [752, 176] width 157 height 246
click at [806, 179] on select "Select Cable / Satellite Services Collection Agency Credit Card Debt Debt Couns…" at bounding box center [752, 180] width 145 height 23
click at [913, 251] on div "Arrearage Amount $ Belongs To * Select Debtor 1 Only Debtor 2 Only Debtor 1 And…" at bounding box center [909, 176] width 157 height 246
click at [954, 370] on button "Next Claim" at bounding box center [955, 369] width 53 height 24
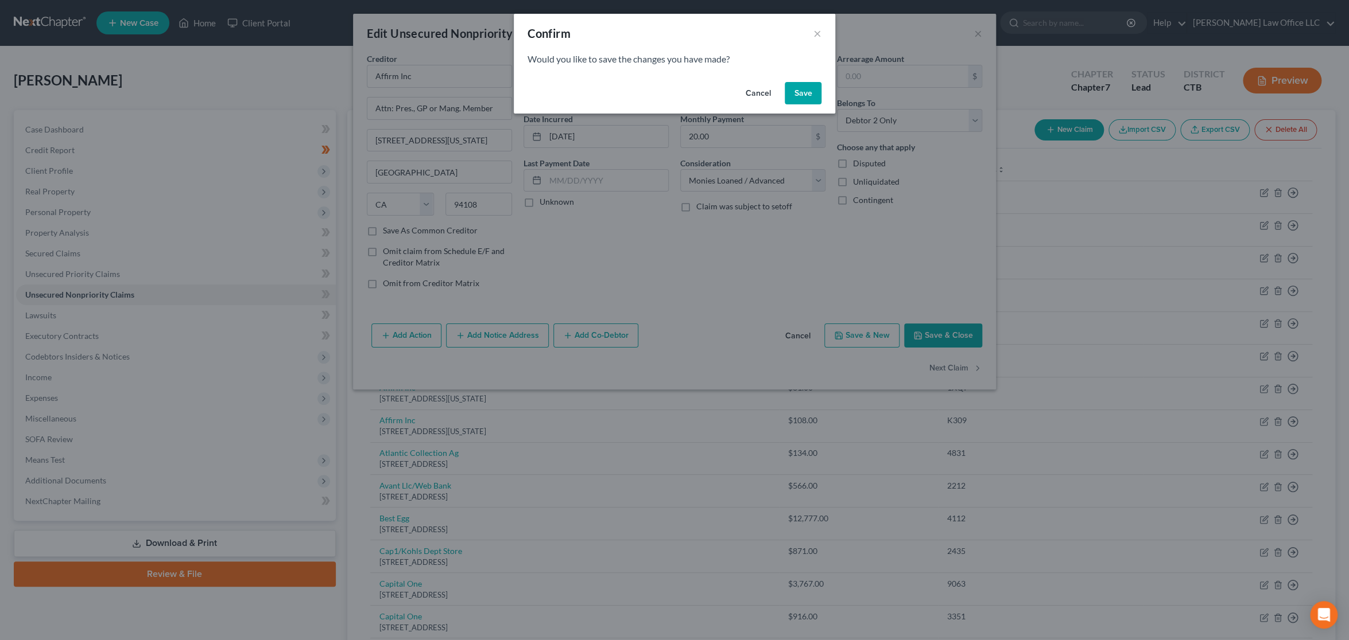
click at [797, 87] on button "Save" at bounding box center [802, 93] width 37 height 23
type input "0"
select select "4"
select select "1"
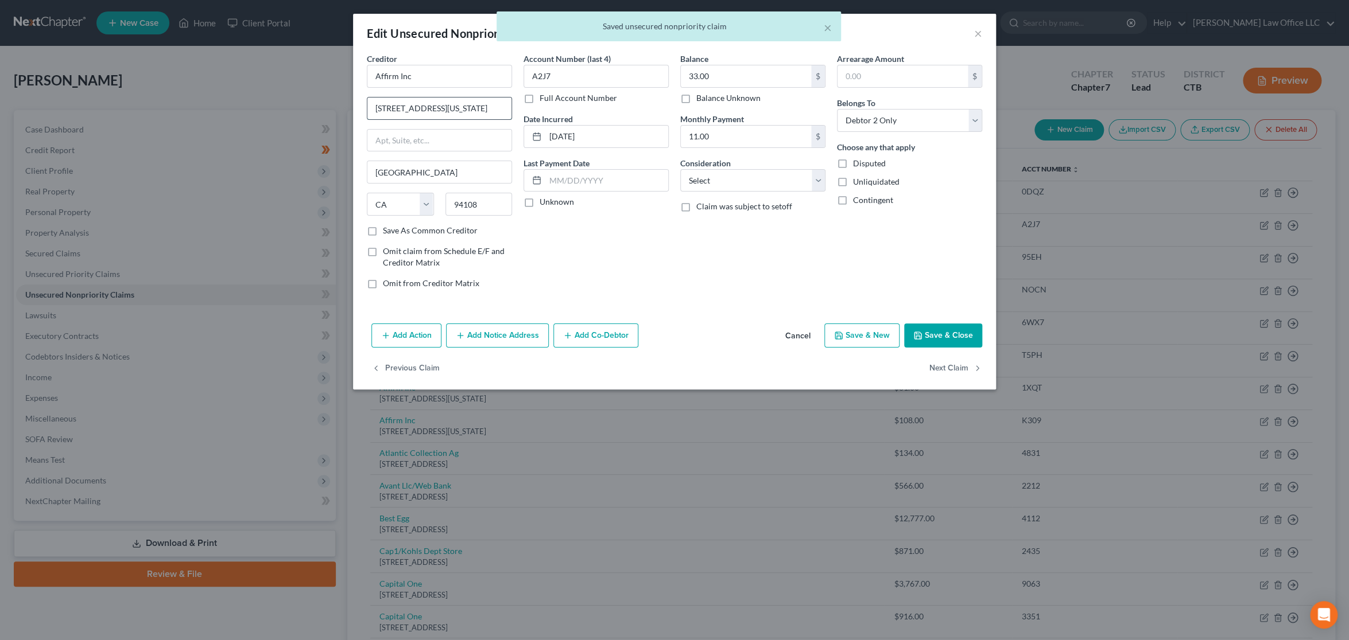
click at [484, 108] on input "[STREET_ADDRESS][US_STATE]" at bounding box center [439, 109] width 144 height 22
click at [455, 138] on input "text" at bounding box center [439, 141] width 144 height 22
paste input "[STREET_ADDRESS][US_STATE]"
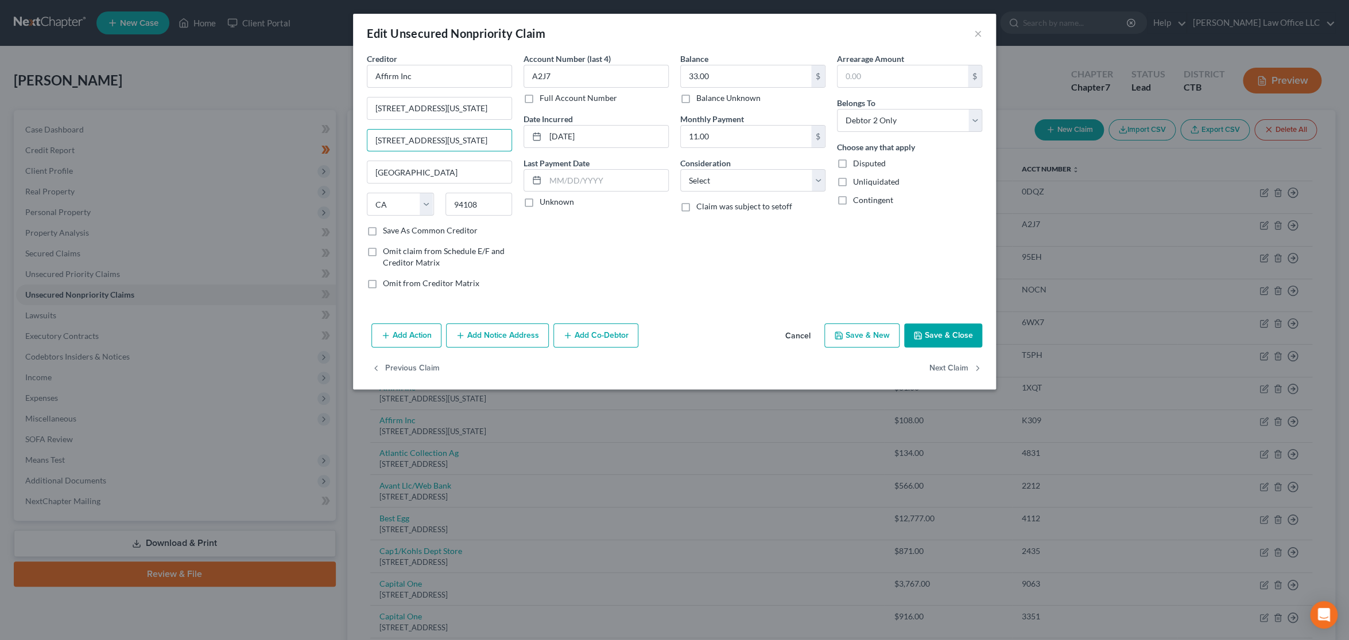
type input "[STREET_ADDRESS][US_STATE]"
click at [471, 108] on input "[STREET_ADDRESS][US_STATE]" at bounding box center [439, 109] width 144 height 22
paste input "Attn: Pres., GP or Mang. Member"
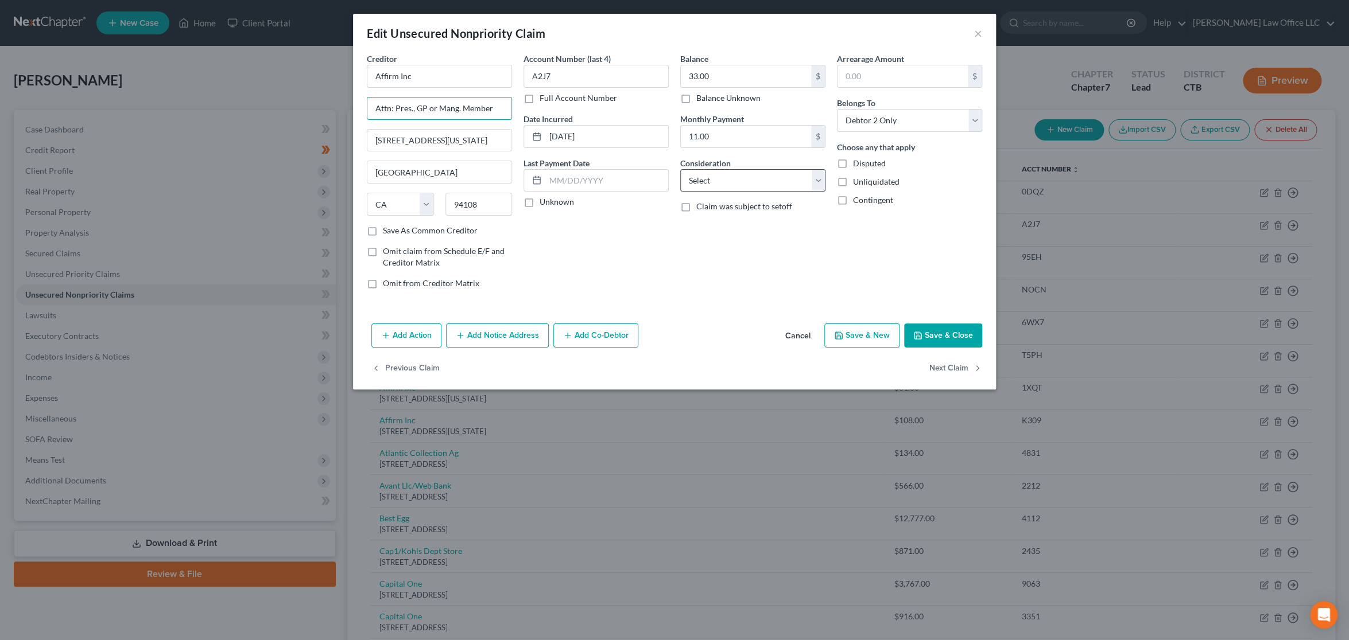
type input "Attn: Pres., GP or Mang. Member"
click at [758, 178] on select "Select Cable / Satellite Services Collection Agency Credit Card Debt Debt Couns…" at bounding box center [752, 180] width 145 height 23
select select "10"
click at [680, 169] on select "Select Cable / Satellite Services Collection Agency Credit Card Debt Debt Couns…" at bounding box center [752, 180] width 145 height 23
click at [705, 254] on div "Balance 33.00 $ Balance Unknown Balance Undetermined 33.00 $ Balance Unknown Mo…" at bounding box center [752, 176] width 157 height 246
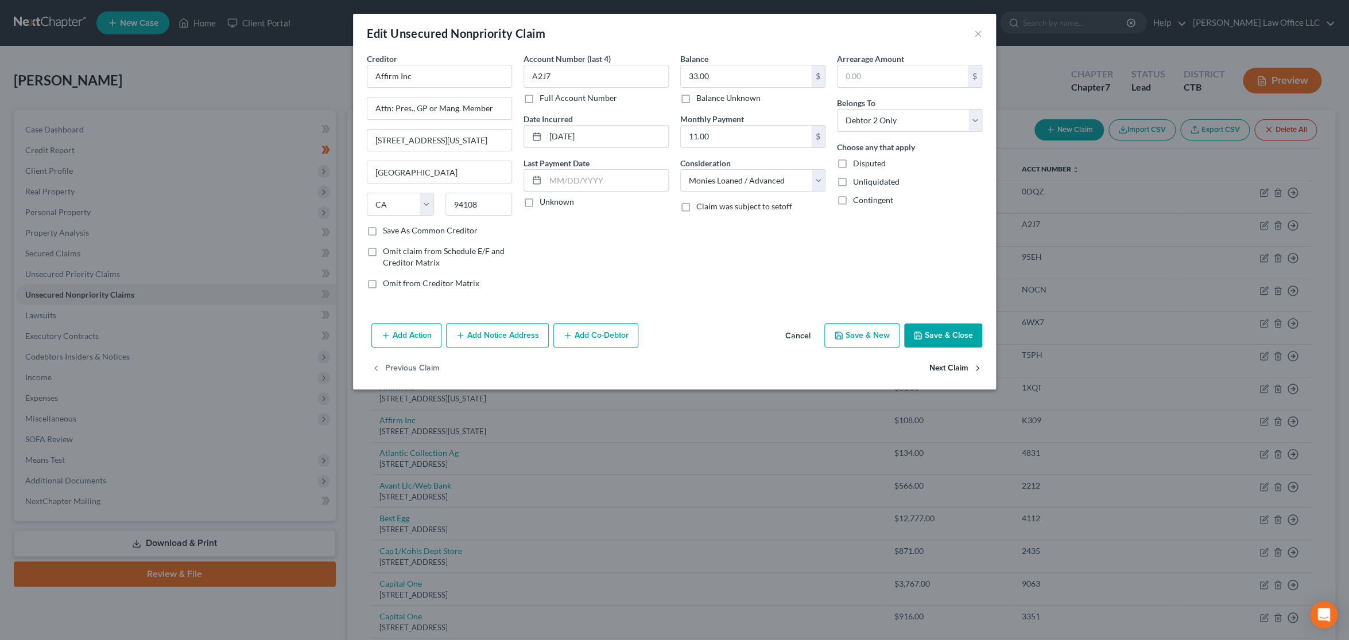
click at [951, 368] on button "Next Claim" at bounding box center [955, 369] width 53 height 24
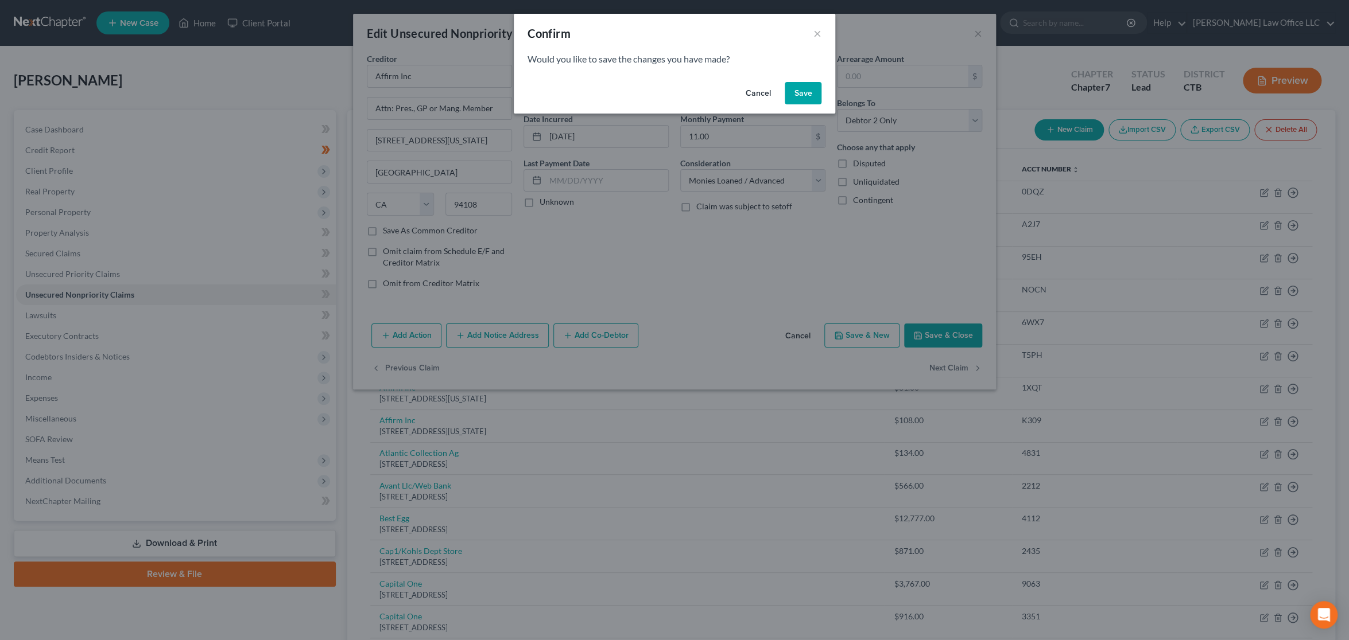
click at [806, 93] on button "Save" at bounding box center [802, 93] width 37 height 23
select select "4"
select select "1"
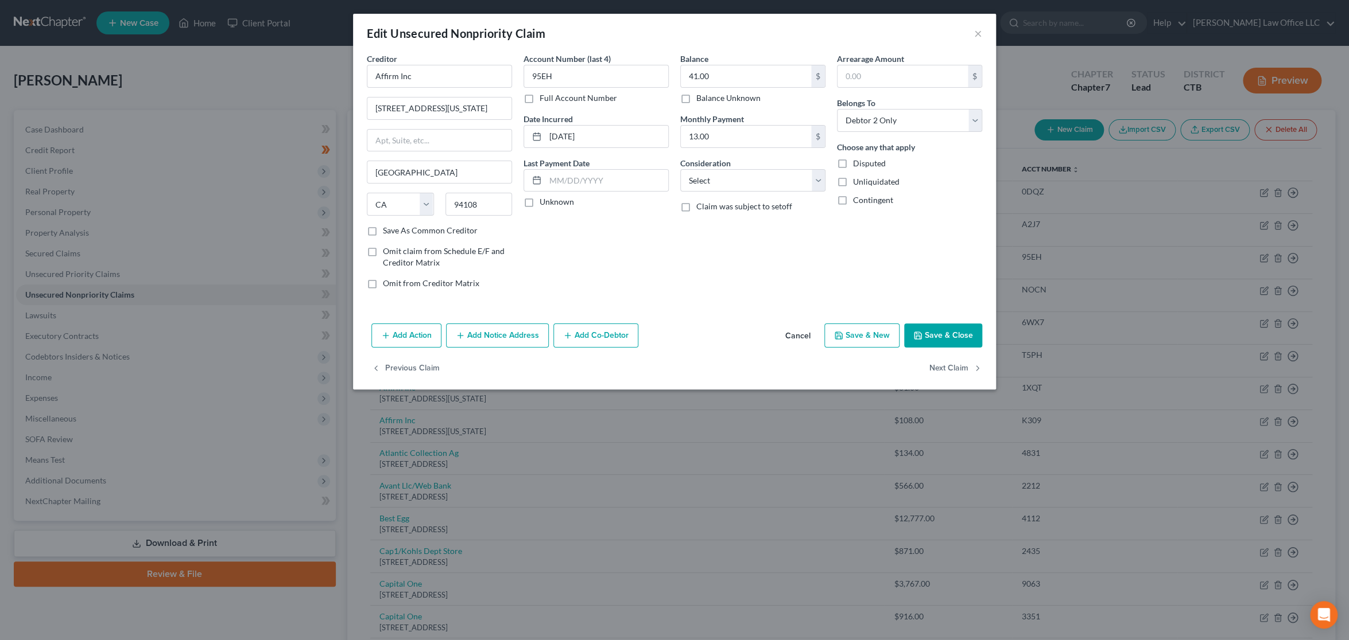
type input "0"
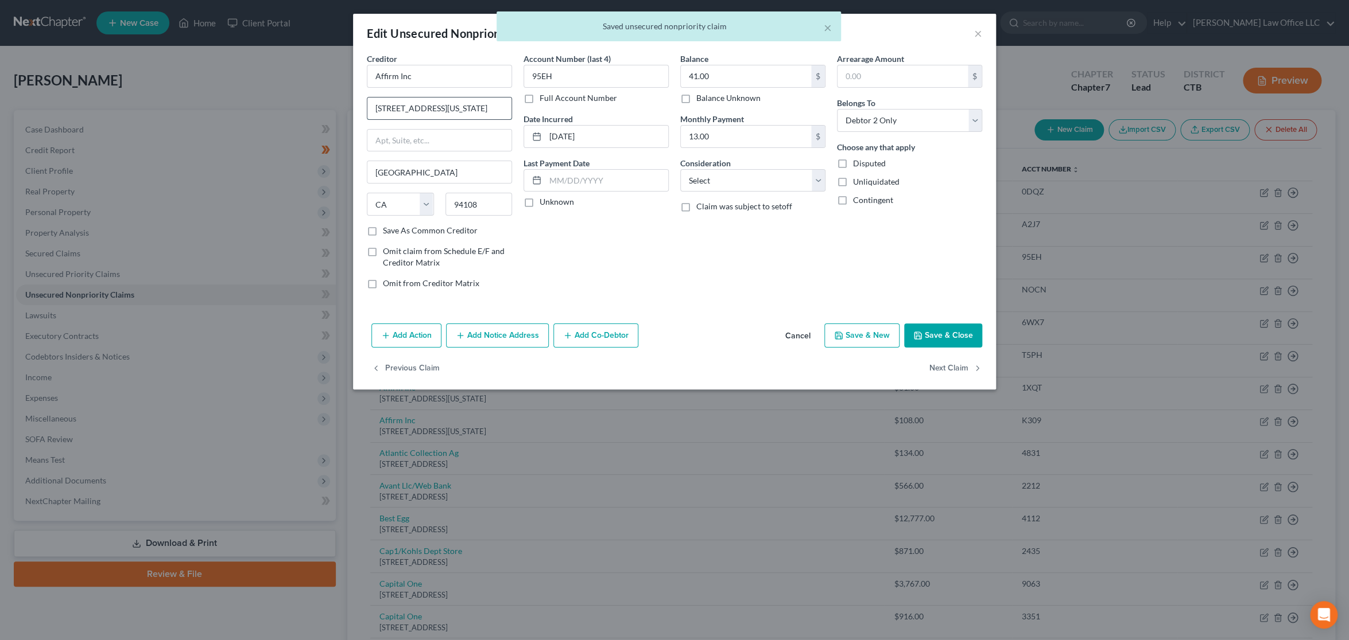
click at [485, 99] on input "[STREET_ADDRESS][US_STATE]" at bounding box center [439, 109] width 144 height 22
click at [467, 146] on input "text" at bounding box center [439, 141] width 144 height 22
paste input "[STREET_ADDRESS][US_STATE]"
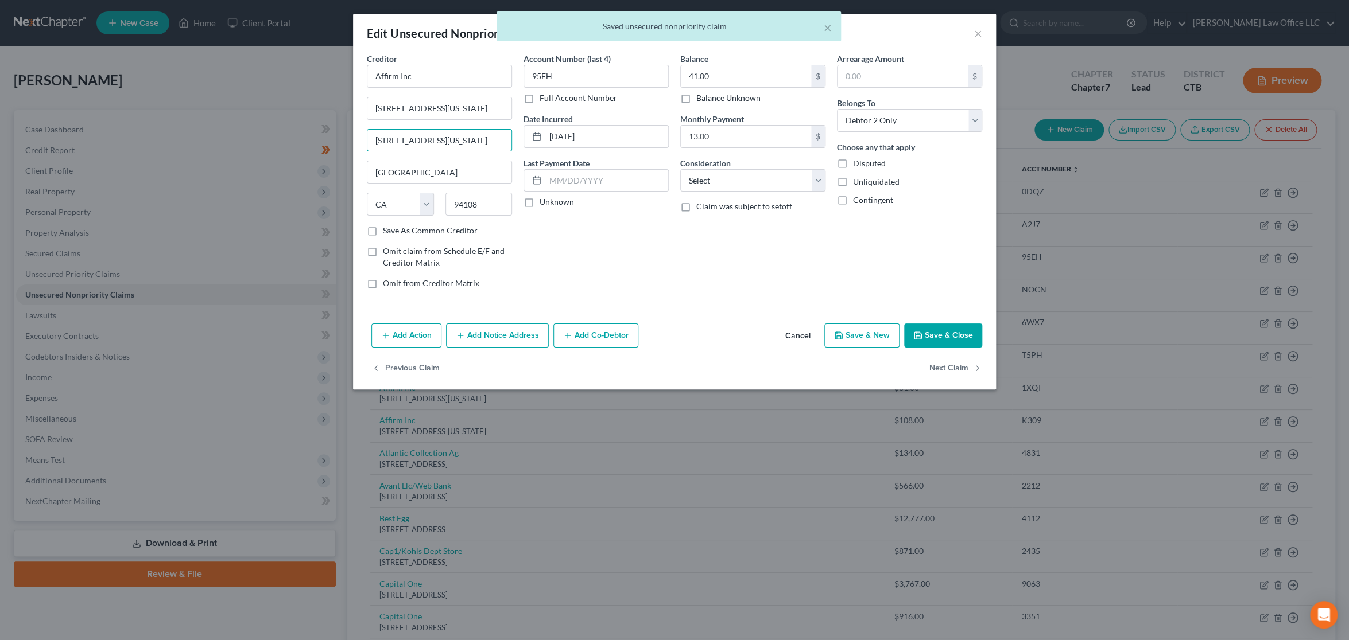
type input "[STREET_ADDRESS][US_STATE]"
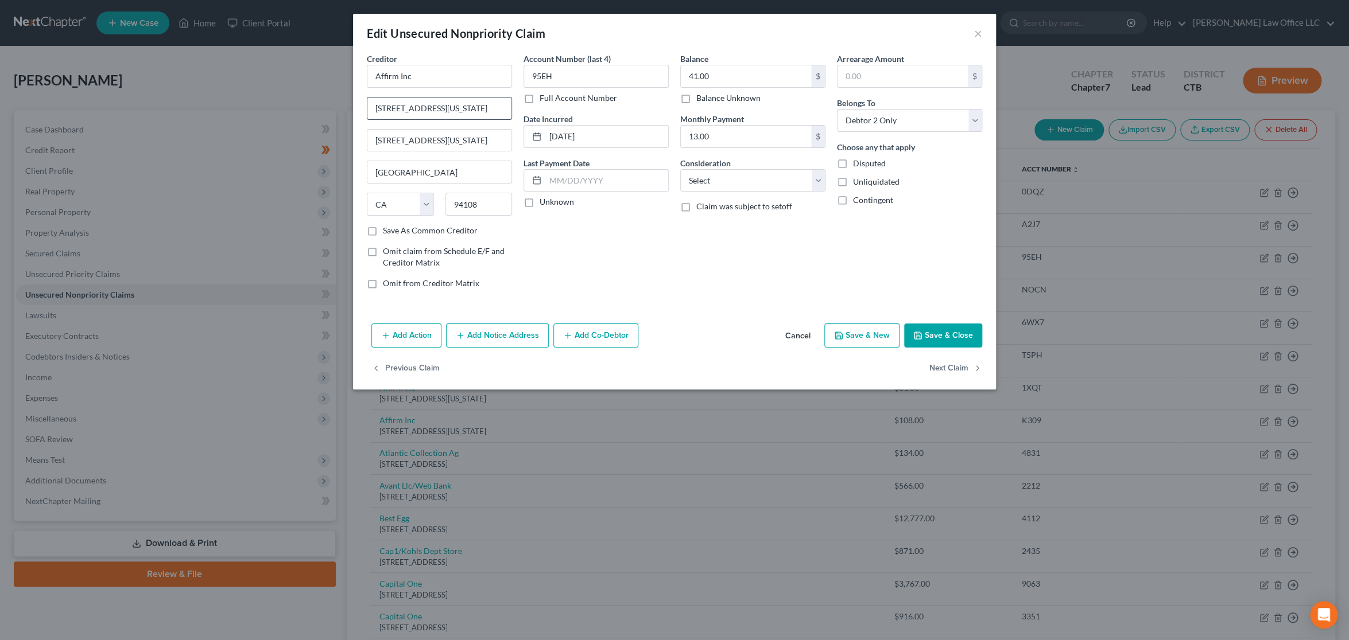
click at [481, 106] on input "[STREET_ADDRESS][US_STATE]" at bounding box center [439, 109] width 144 height 22
paste input "Attn: Pres., GP or Mang. Member"
type input "Attn: Pres., GP or Mang. Member"
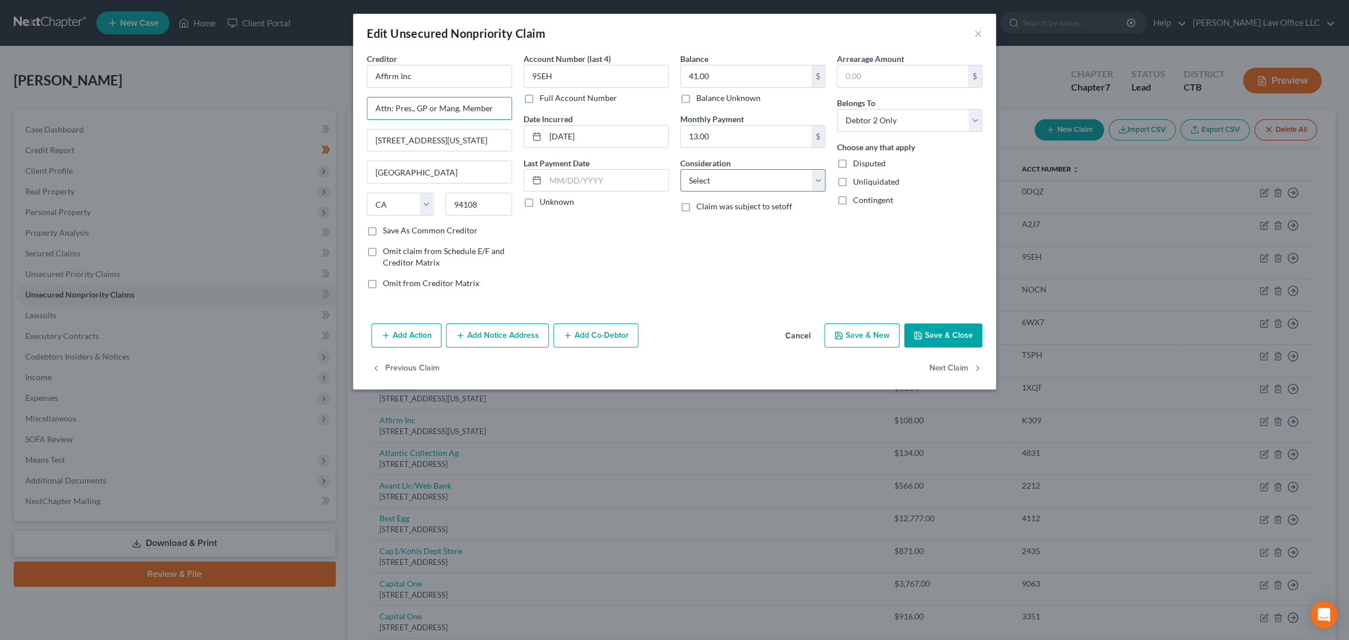
click at [780, 179] on select "Select Cable / Satellite Services Collection Agency Credit Card Debt Debt Couns…" at bounding box center [752, 180] width 145 height 23
select select "10"
click at [680, 169] on select "Select Cable / Satellite Services Collection Agency Credit Card Debt Debt Couns…" at bounding box center [752, 180] width 145 height 23
click at [951, 369] on button "Next Claim" at bounding box center [955, 369] width 53 height 24
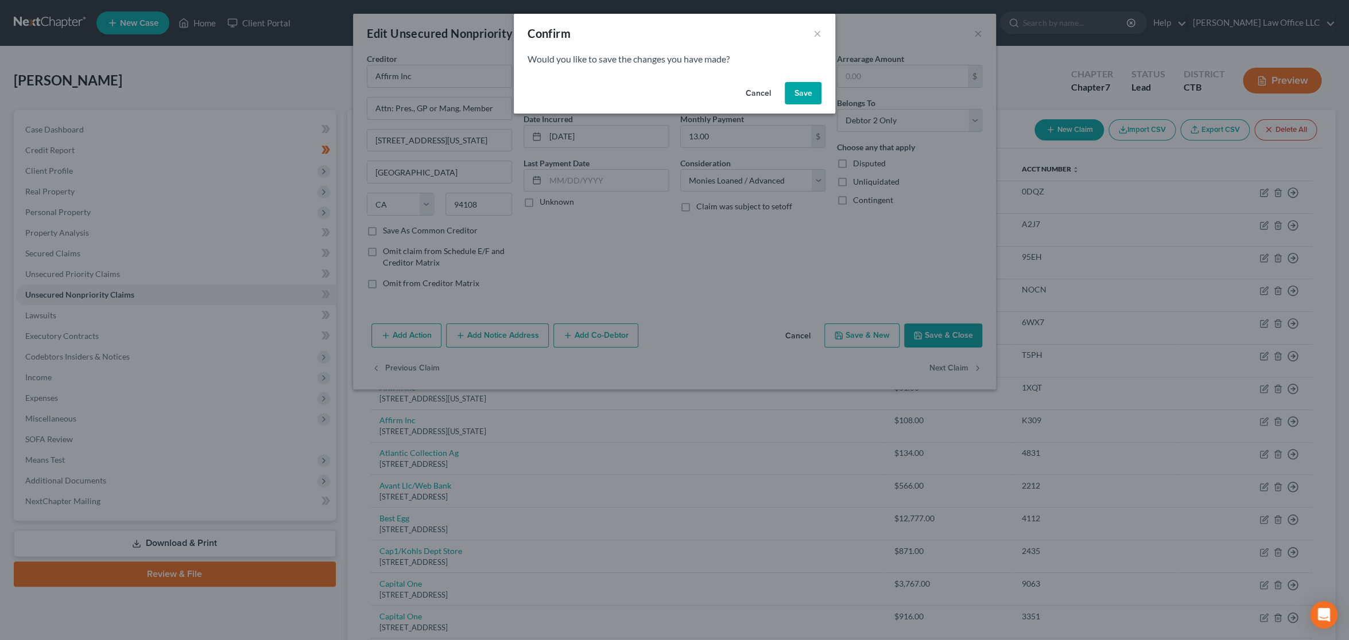
click at [805, 90] on button "Save" at bounding box center [802, 93] width 37 height 23
select select "4"
select select "1"
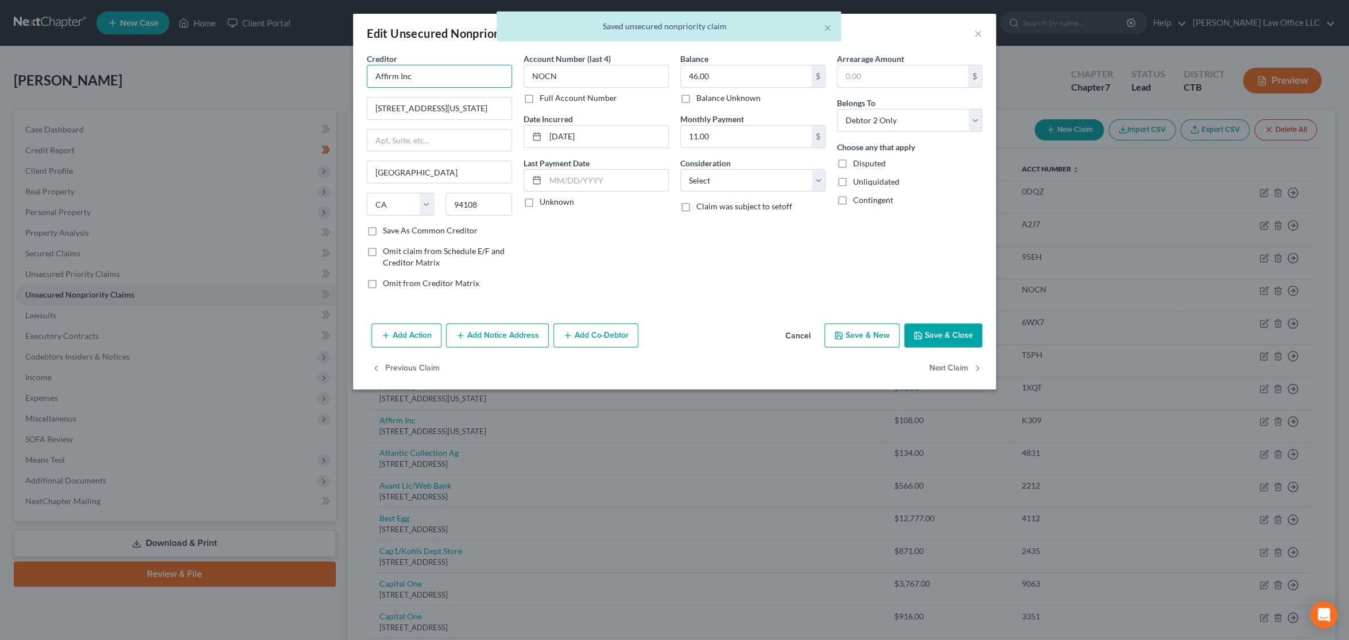
click at [475, 68] on input "Affirm Inc" at bounding box center [439, 76] width 145 height 23
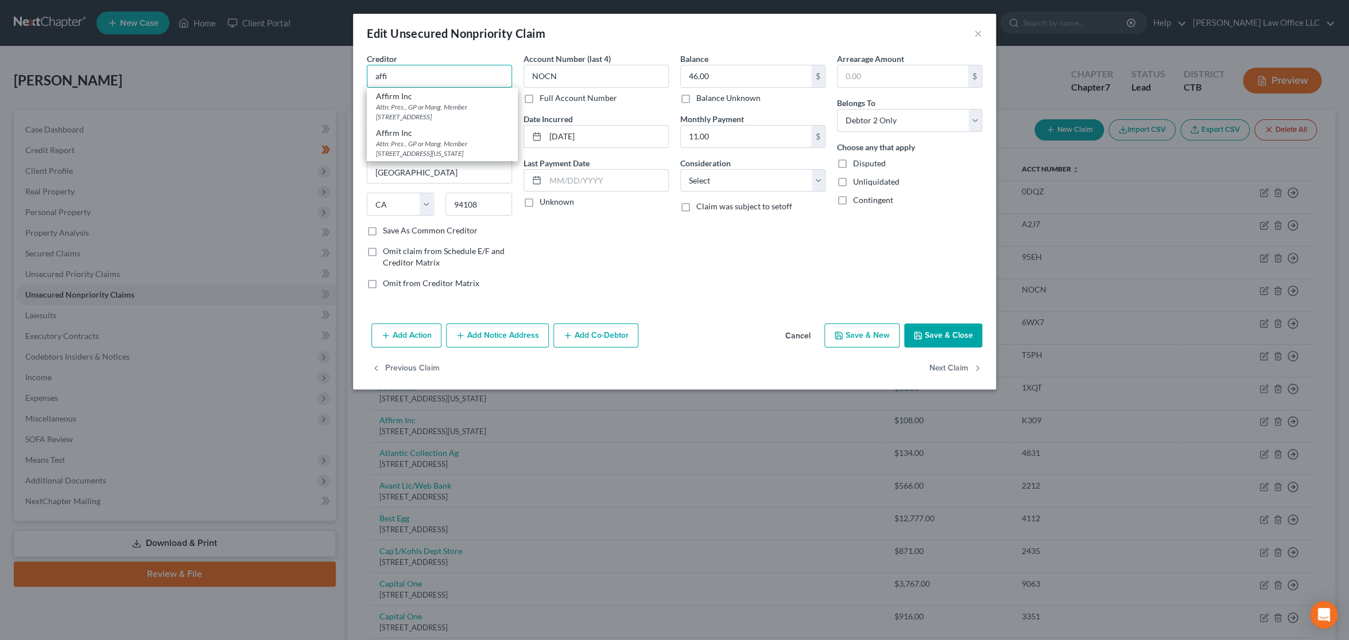
click at [475, 68] on input "affi" at bounding box center [439, 76] width 145 height 23
click at [459, 152] on div "Attn: Pres., GP or Mang. Member [STREET_ADDRESS][US_STATE]" at bounding box center [442, 149] width 133 height 20
type input "Affirm Inc"
type input "Attn: Pres., GP or Mang. Member"
type input "[STREET_ADDRESS][US_STATE]"
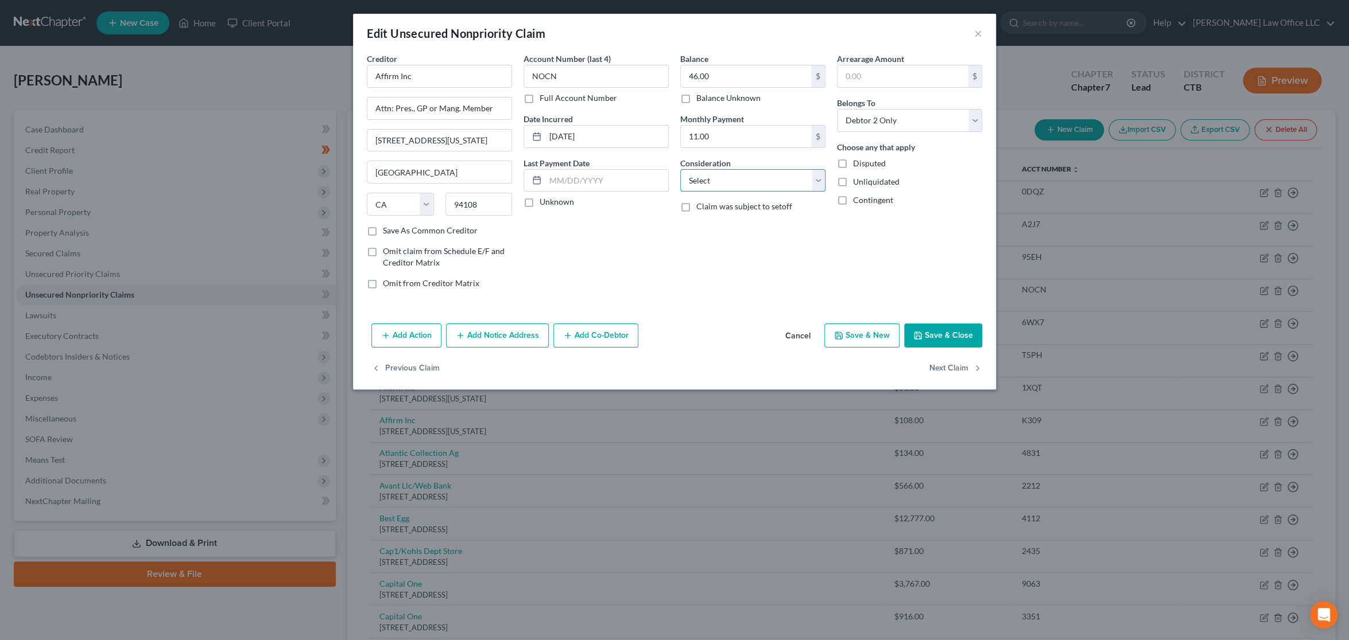
click at [729, 180] on select "Select Cable / Satellite Services Collection Agency Credit Card Debt Debt Couns…" at bounding box center [752, 180] width 145 height 23
select select "10"
click at [680, 169] on select "Select Cable / Satellite Services Collection Agency Credit Card Debt Debt Couns…" at bounding box center [752, 180] width 145 height 23
click at [954, 374] on button "Next Claim" at bounding box center [955, 369] width 53 height 24
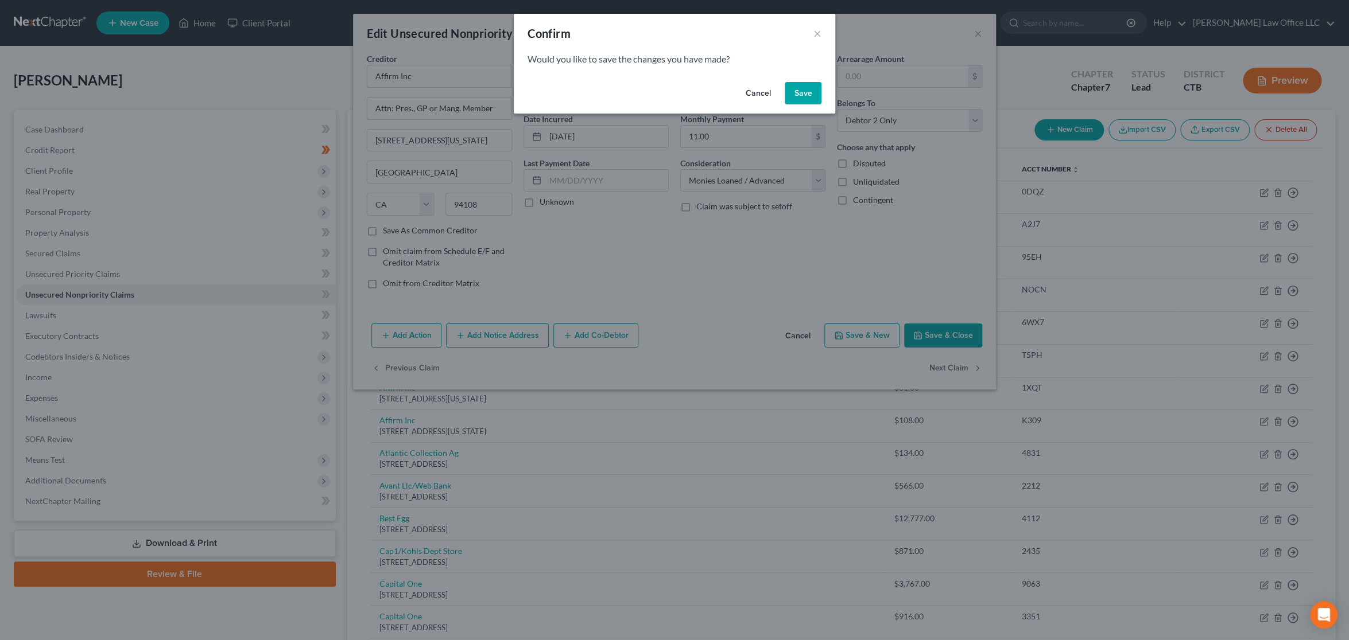
click at [798, 90] on button "Save" at bounding box center [802, 93] width 37 height 23
type input "0"
select select "4"
select select "1"
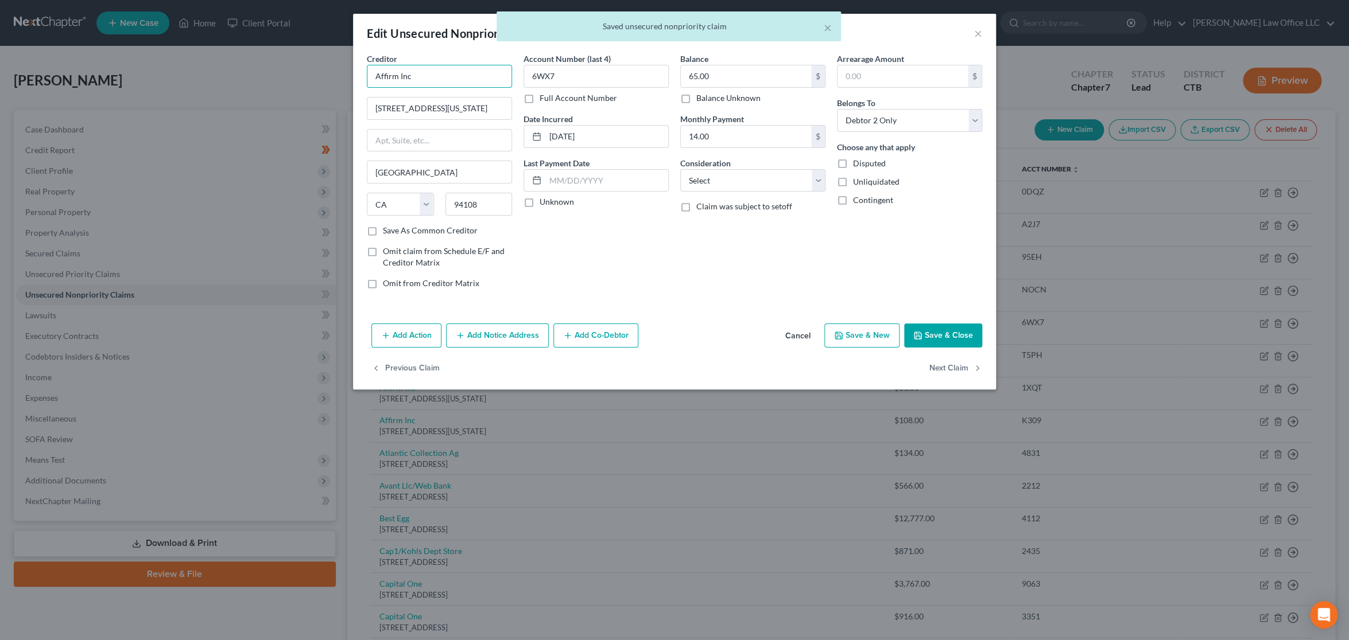
click at [472, 77] on input "Affirm Inc" at bounding box center [439, 76] width 145 height 23
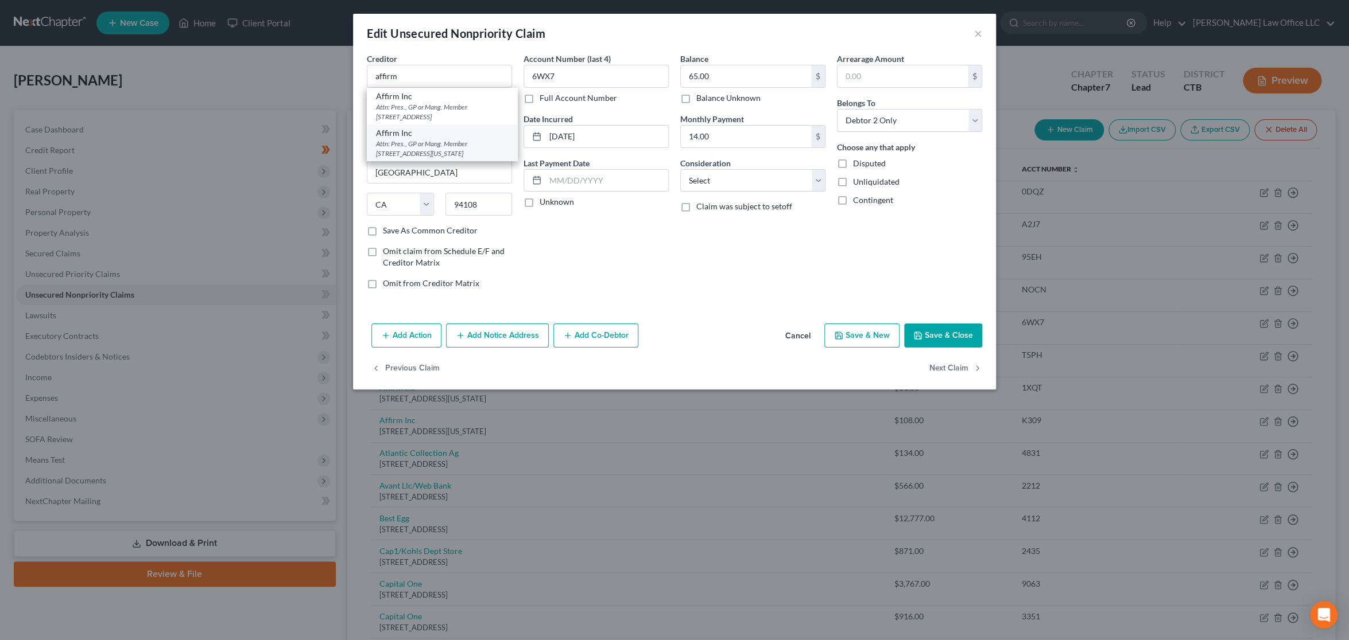
click at [471, 150] on div "Attn: Pres., GP or Mang. Member [STREET_ADDRESS][US_STATE]" at bounding box center [442, 149] width 133 height 20
type input "Affirm Inc"
type input "Attn: Pres., GP or Mang. Member"
type input "[STREET_ADDRESS][US_STATE]"
click at [745, 180] on select "Select Cable / Satellite Services Collection Agency Credit Card Debt Debt Couns…" at bounding box center [752, 180] width 145 height 23
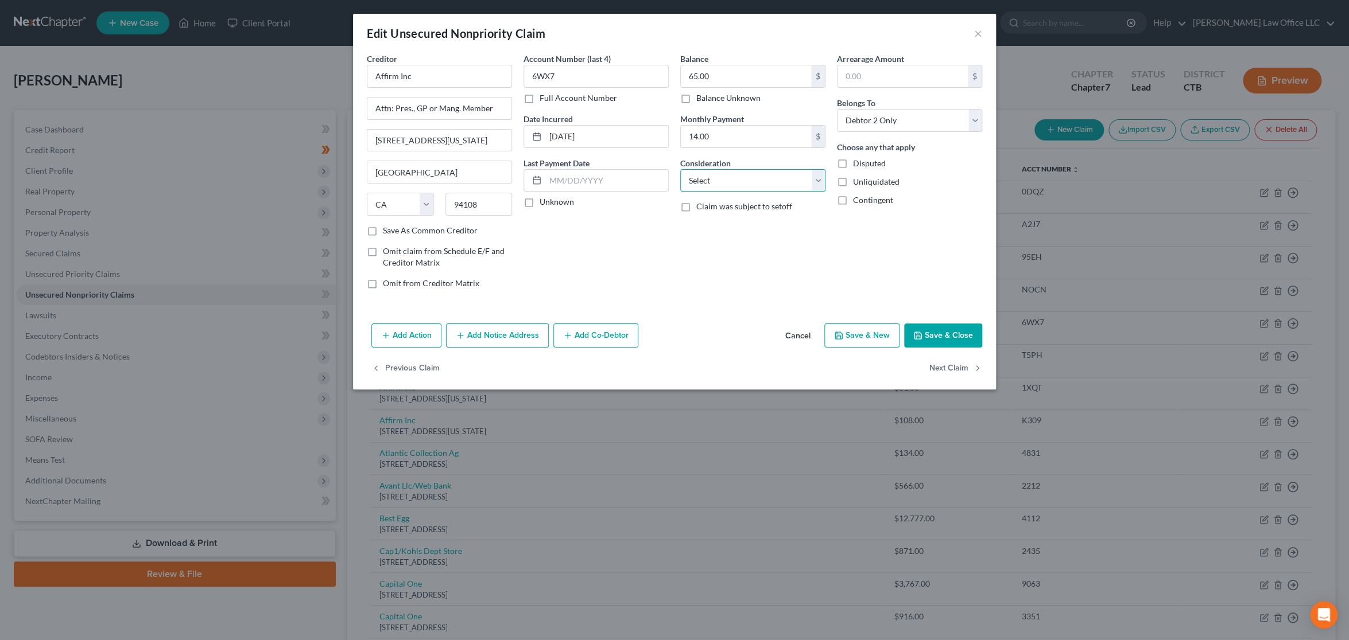
select select "10"
click at [680, 169] on select "Select Cable / Satellite Services Collection Agency Credit Card Debt Debt Couns…" at bounding box center [752, 180] width 145 height 23
click at [948, 366] on button "Next Claim" at bounding box center [955, 369] width 53 height 24
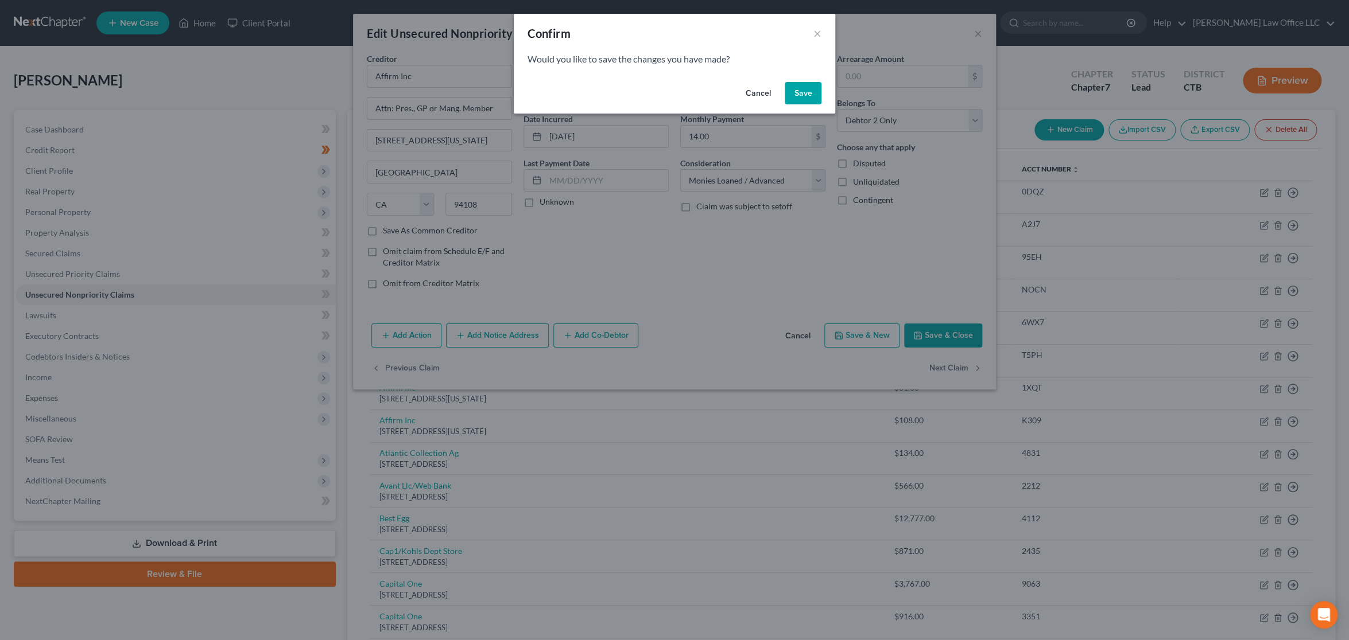
click at [805, 97] on button "Save" at bounding box center [802, 93] width 37 height 23
select select "4"
select select "1"
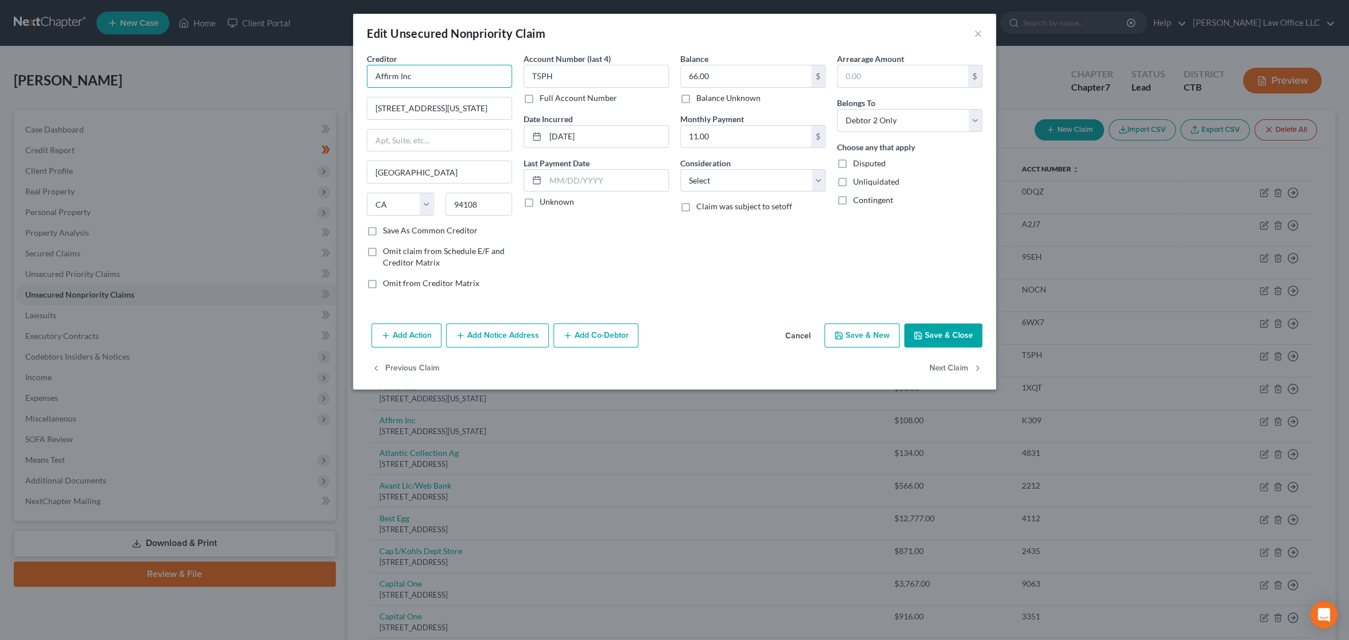
click at [455, 80] on input "Affirm Inc" at bounding box center [439, 76] width 145 height 23
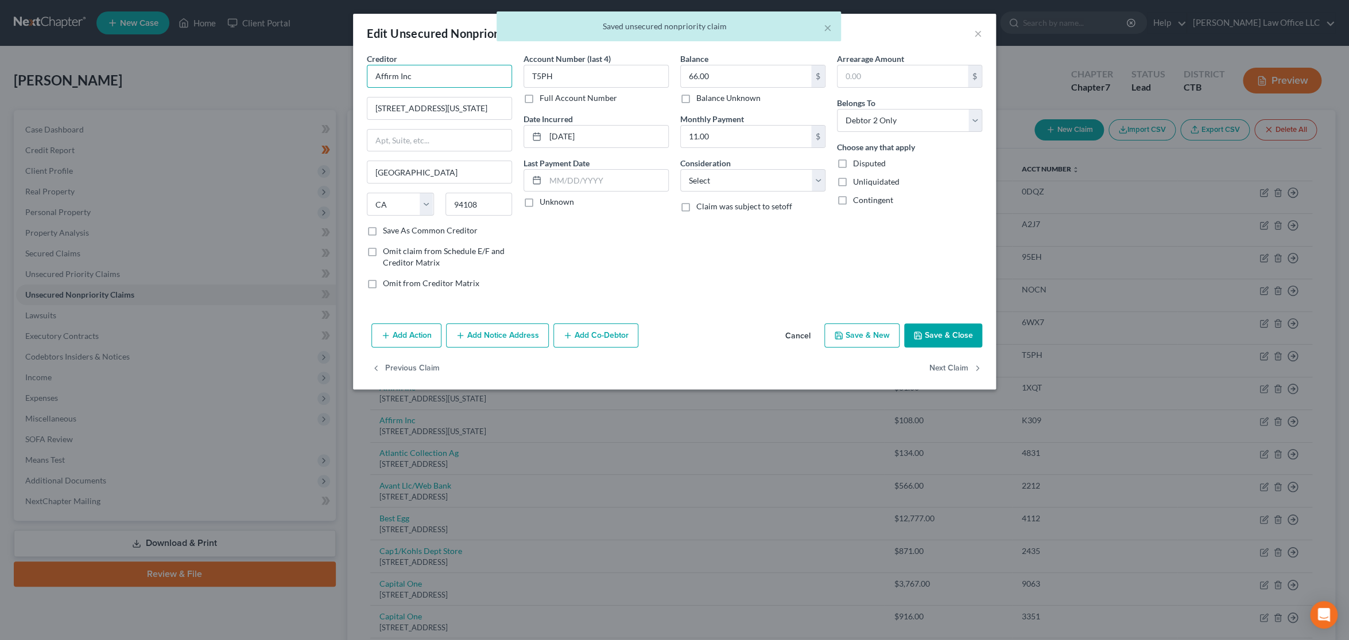
click at [455, 80] on input "Affirm Inc" at bounding box center [439, 76] width 145 height 23
click at [459, 157] on div "Attn: Pres., GP or Mang. Member [STREET_ADDRESS][US_STATE]" at bounding box center [442, 149] width 133 height 20
type input "Affirm Inc"
type input "Attn: Pres., GP or Mang. Member"
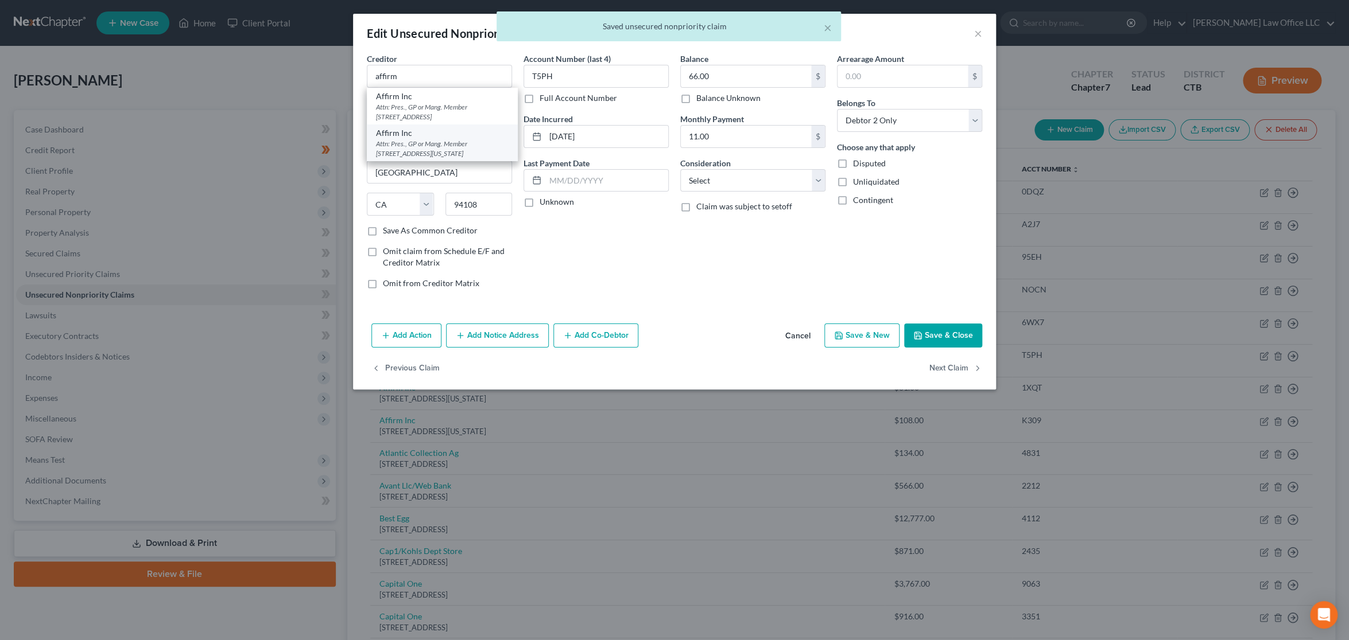
type input "[STREET_ADDRESS][US_STATE]"
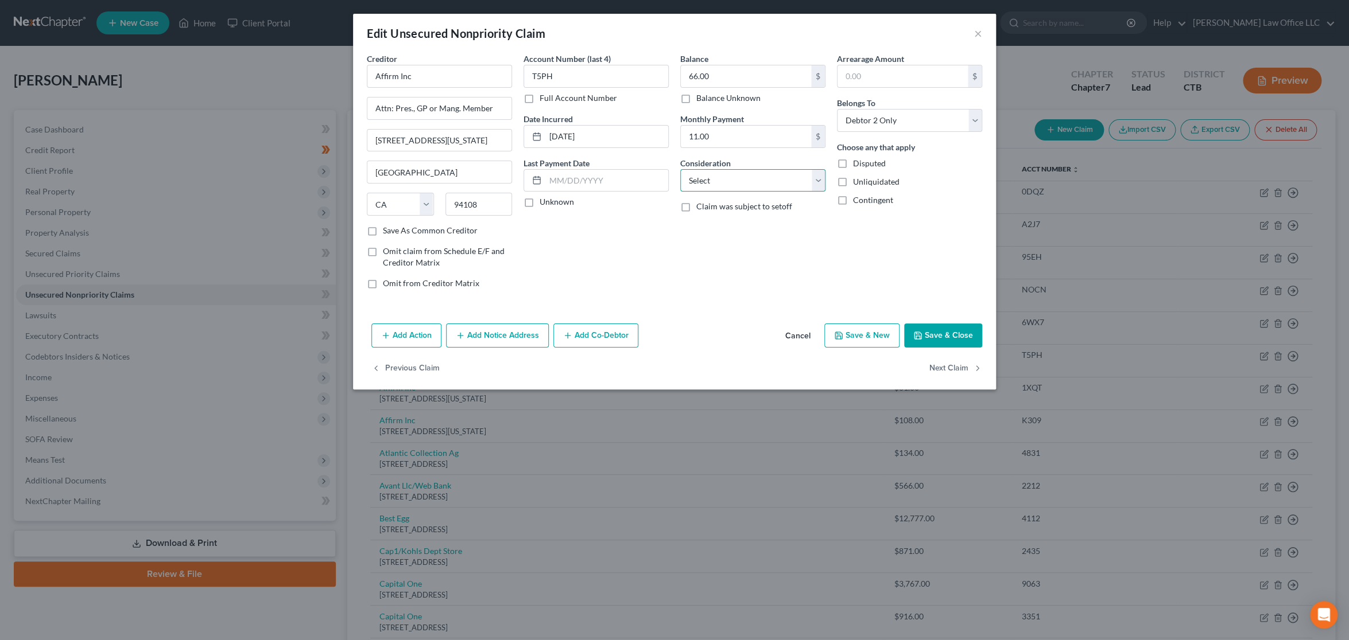
click at [771, 178] on select "Select Cable / Satellite Services Collection Agency Credit Card Debt Debt Couns…" at bounding box center [752, 180] width 145 height 23
select select "10"
click at [680, 169] on select "Select Cable / Satellite Services Collection Agency Credit Card Debt Debt Couns…" at bounding box center [752, 180] width 145 height 23
click at [950, 369] on button "Next Claim" at bounding box center [955, 369] width 53 height 24
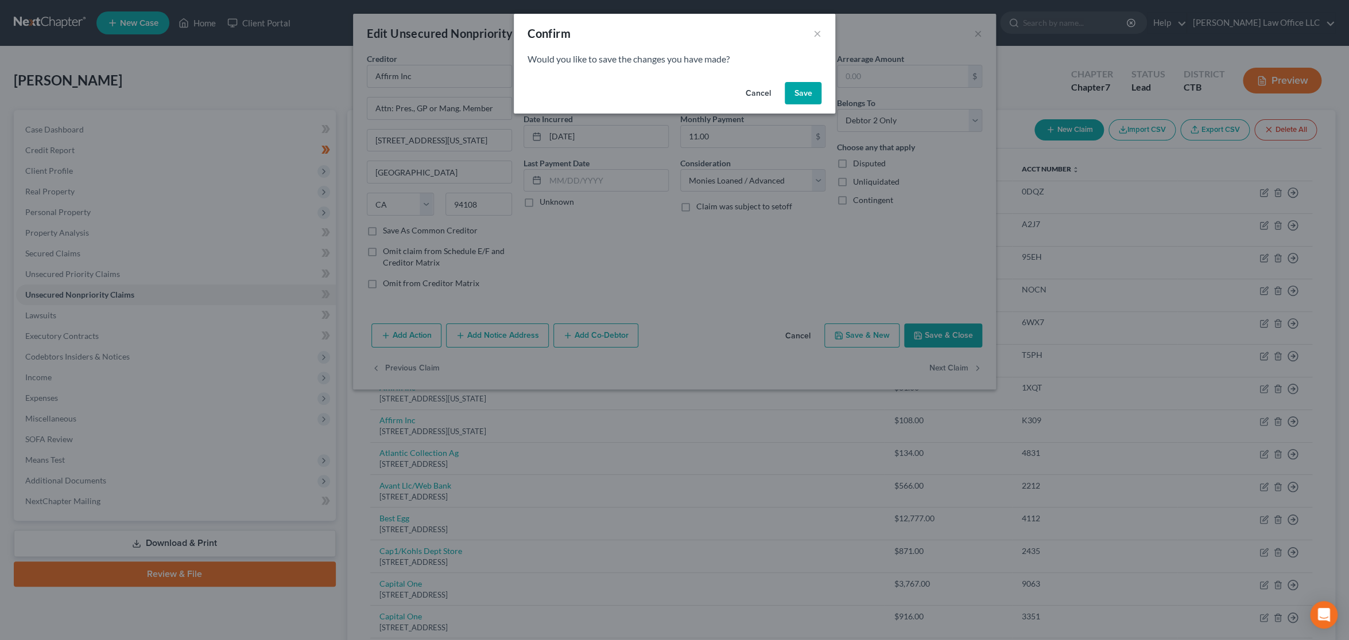
click at [791, 87] on button "Save" at bounding box center [802, 93] width 37 height 23
select select "4"
select select "1"
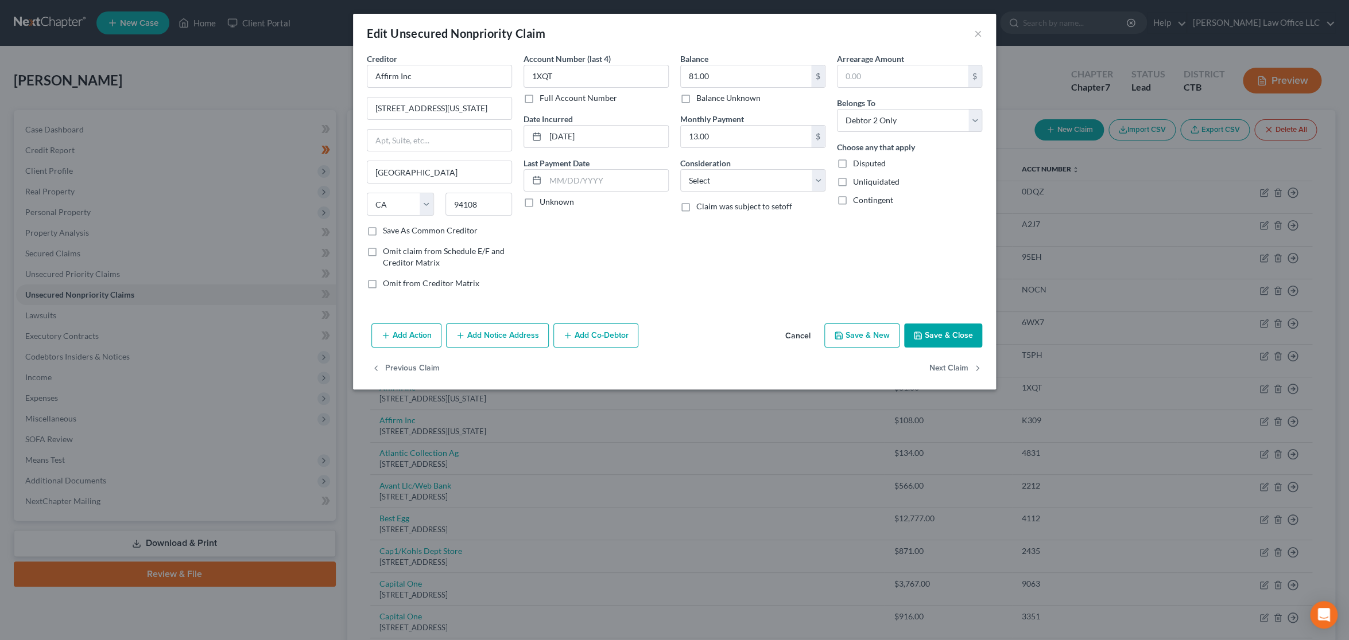
type input "0"
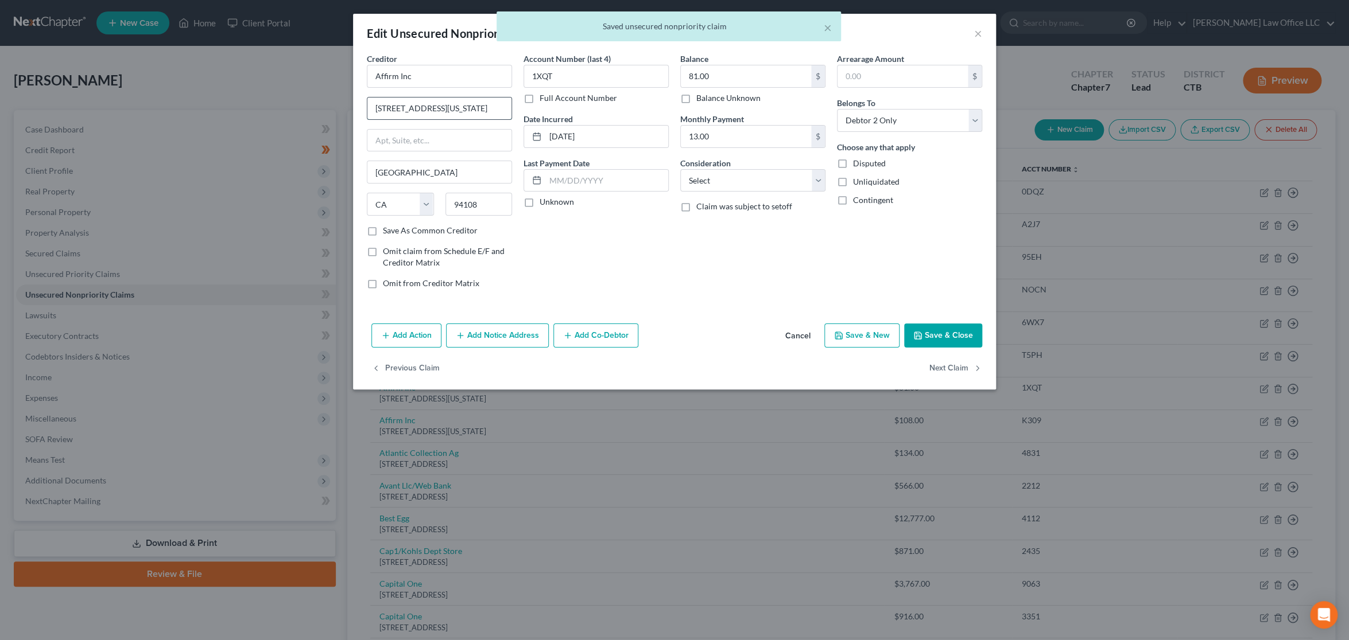
click at [469, 106] on input "[STREET_ADDRESS][US_STATE]" at bounding box center [439, 109] width 144 height 22
click at [465, 68] on input "Affirm Inc" at bounding box center [439, 76] width 145 height 23
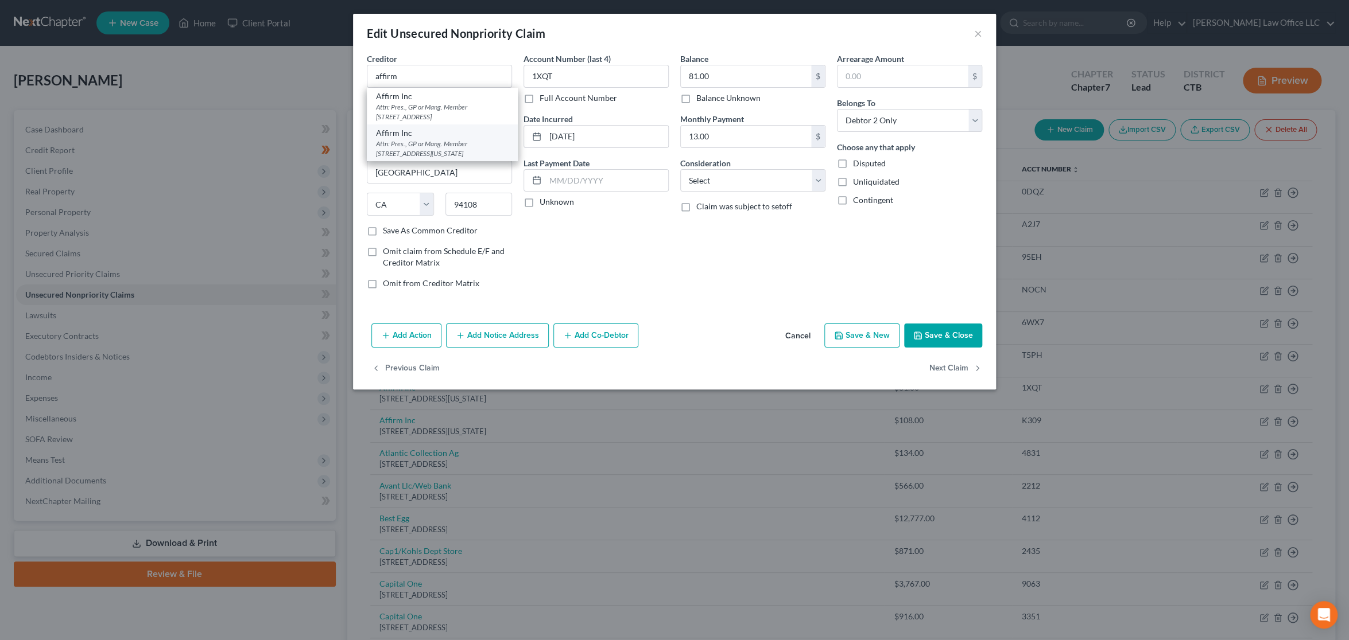
click at [472, 154] on div "Attn: Pres., GP or Mang. Member [STREET_ADDRESS][US_STATE]" at bounding box center [442, 149] width 133 height 20
type input "Affirm Inc"
type input "Attn: Pres., GP or Mang. Member"
type input "[STREET_ADDRESS][US_STATE]"
click at [736, 179] on select "Select Cable / Satellite Services Collection Agency Credit Card Debt Debt Couns…" at bounding box center [752, 180] width 145 height 23
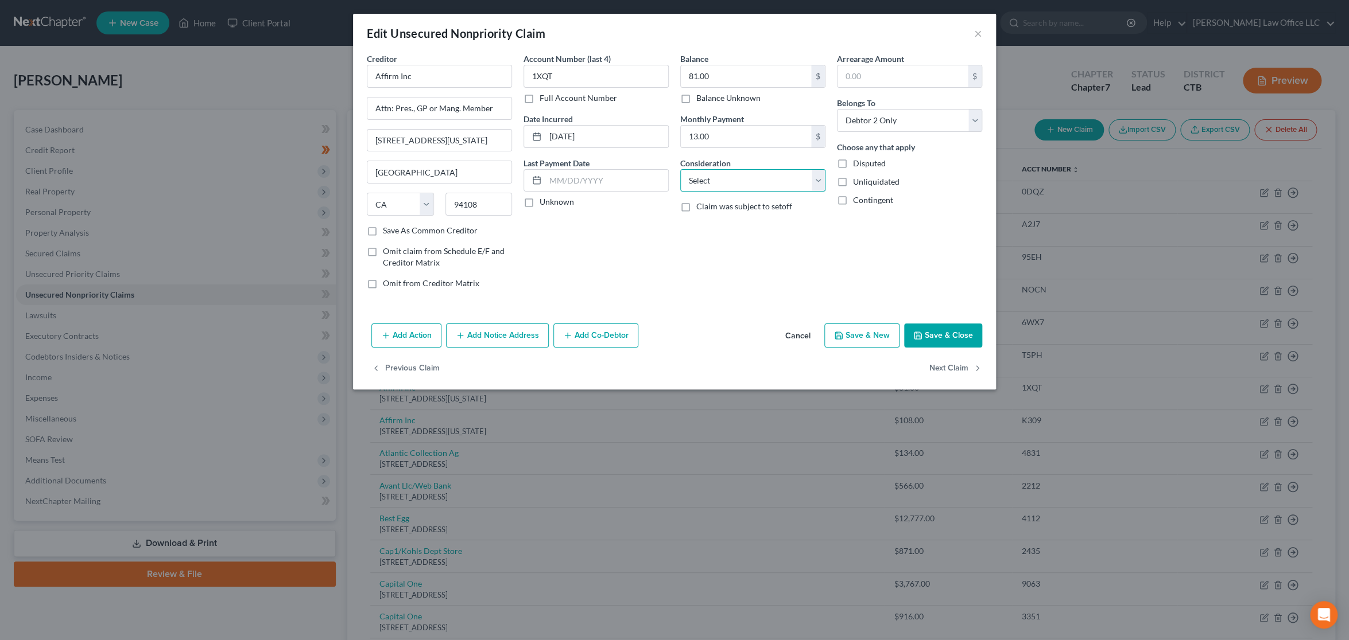
select select "10"
click at [680, 169] on select "Select Cable / Satellite Services Collection Agency Credit Card Debt Debt Couns…" at bounding box center [752, 180] width 145 height 23
click at [969, 365] on button "Next Claim" at bounding box center [955, 369] width 53 height 24
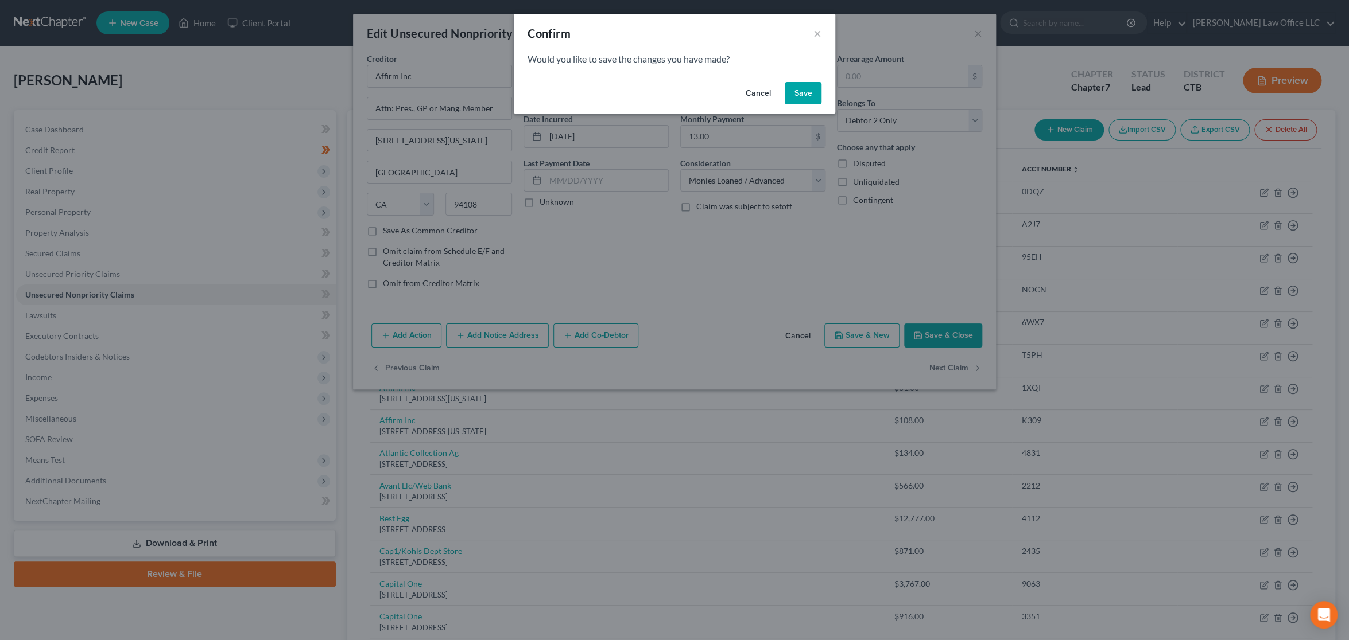
click at [807, 90] on button "Save" at bounding box center [802, 93] width 37 height 23
select select "4"
select select "1"
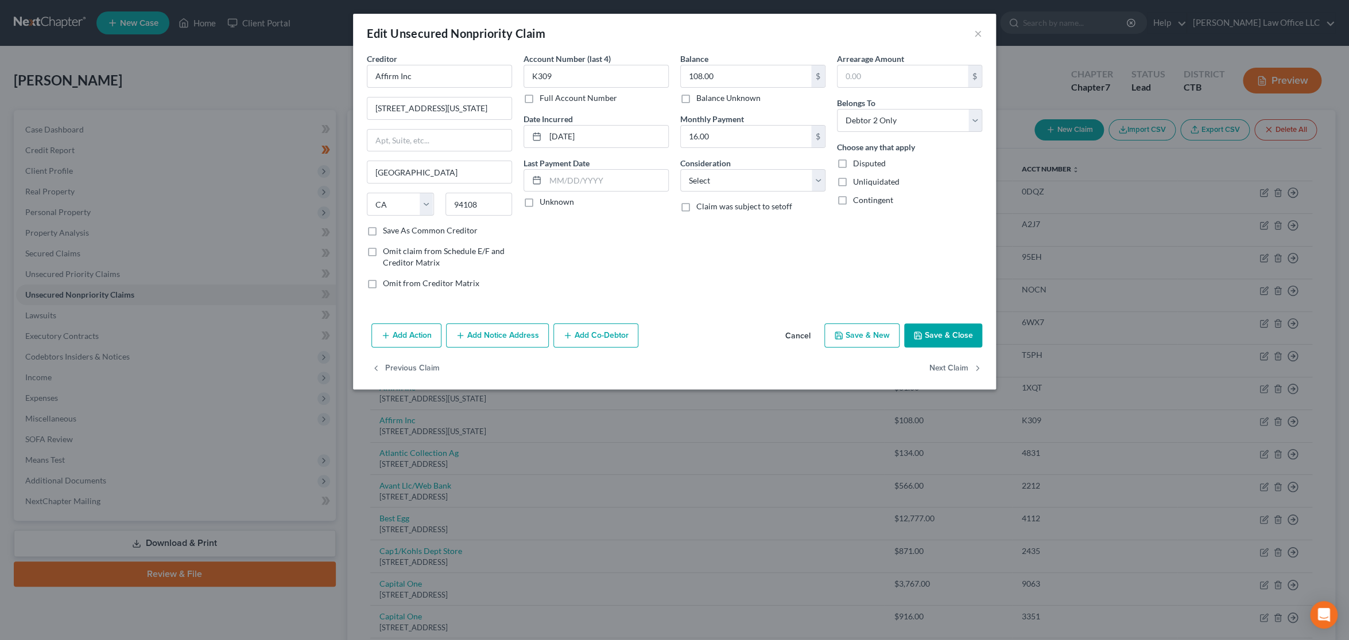
type input "0"
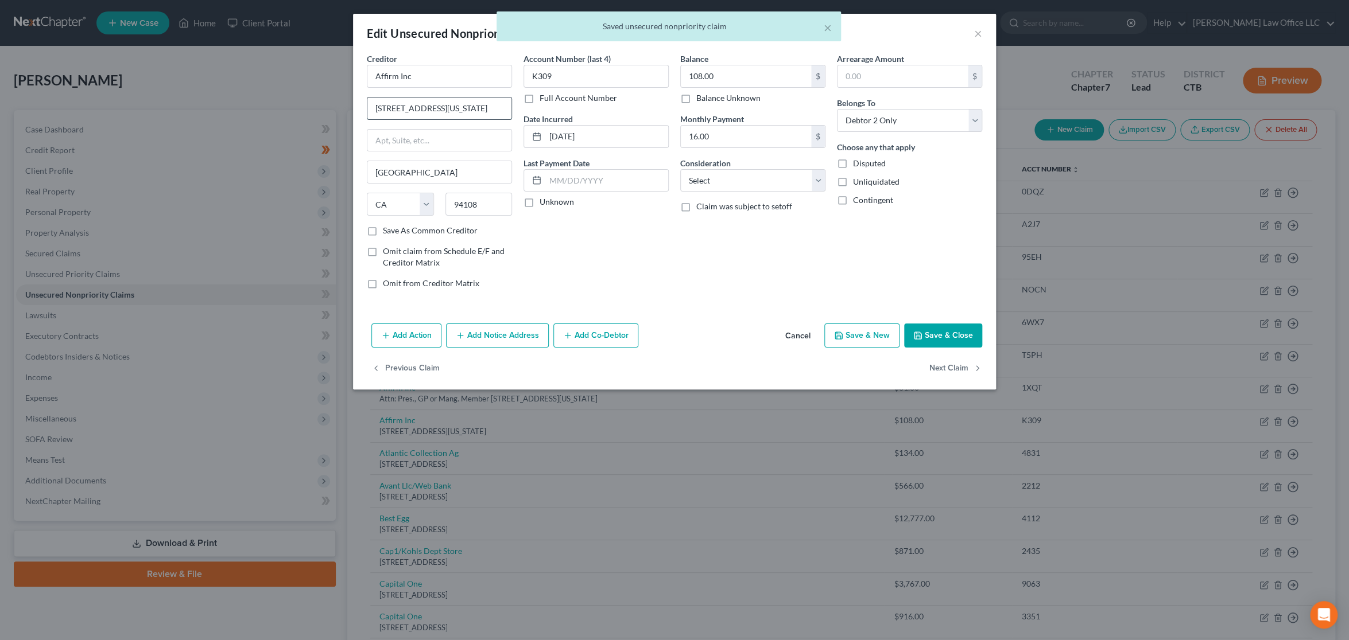
click at [478, 107] on input "[STREET_ADDRESS][US_STATE]" at bounding box center [439, 109] width 144 height 22
click at [469, 80] on input "Affirm Inc" at bounding box center [439, 76] width 145 height 23
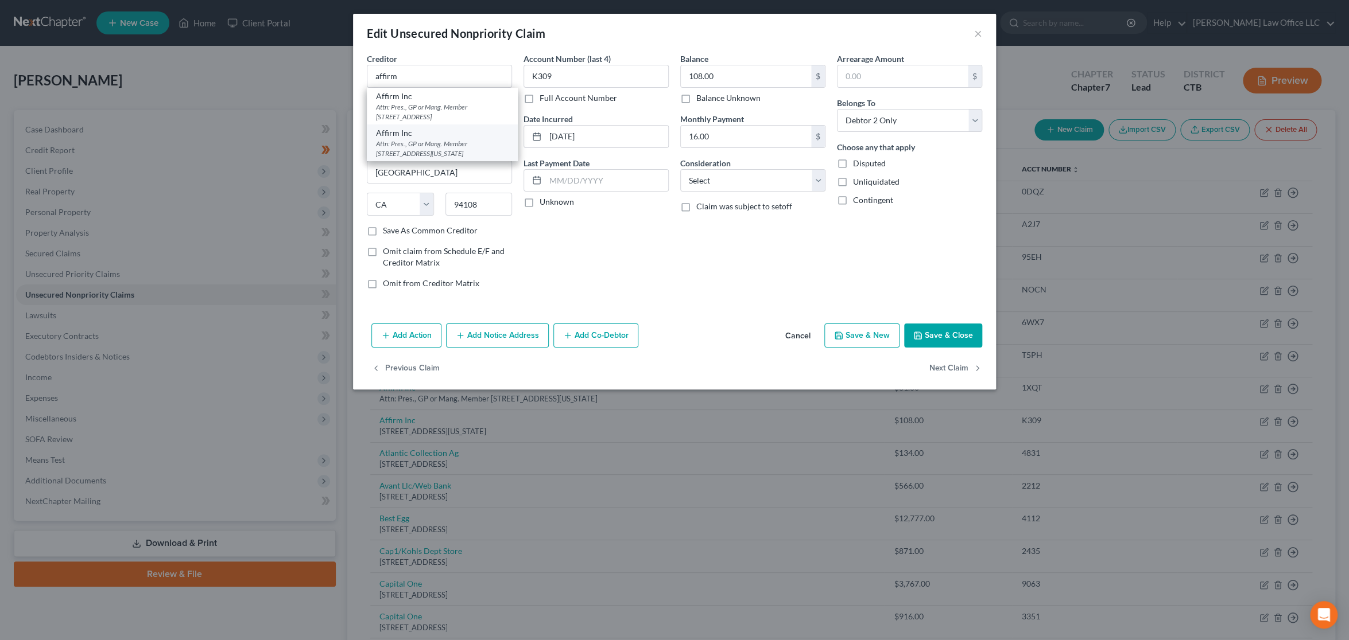
click at [479, 147] on div "Attn: Pres., GP or Mang. Member [STREET_ADDRESS][US_STATE]" at bounding box center [442, 149] width 133 height 20
type input "Affirm Inc"
type input "Attn: Pres., GP or Mang. Member"
type input "[STREET_ADDRESS][US_STATE]"
click at [772, 184] on select "Select Cable / Satellite Services Collection Agency Credit Card Debt Debt Couns…" at bounding box center [752, 180] width 145 height 23
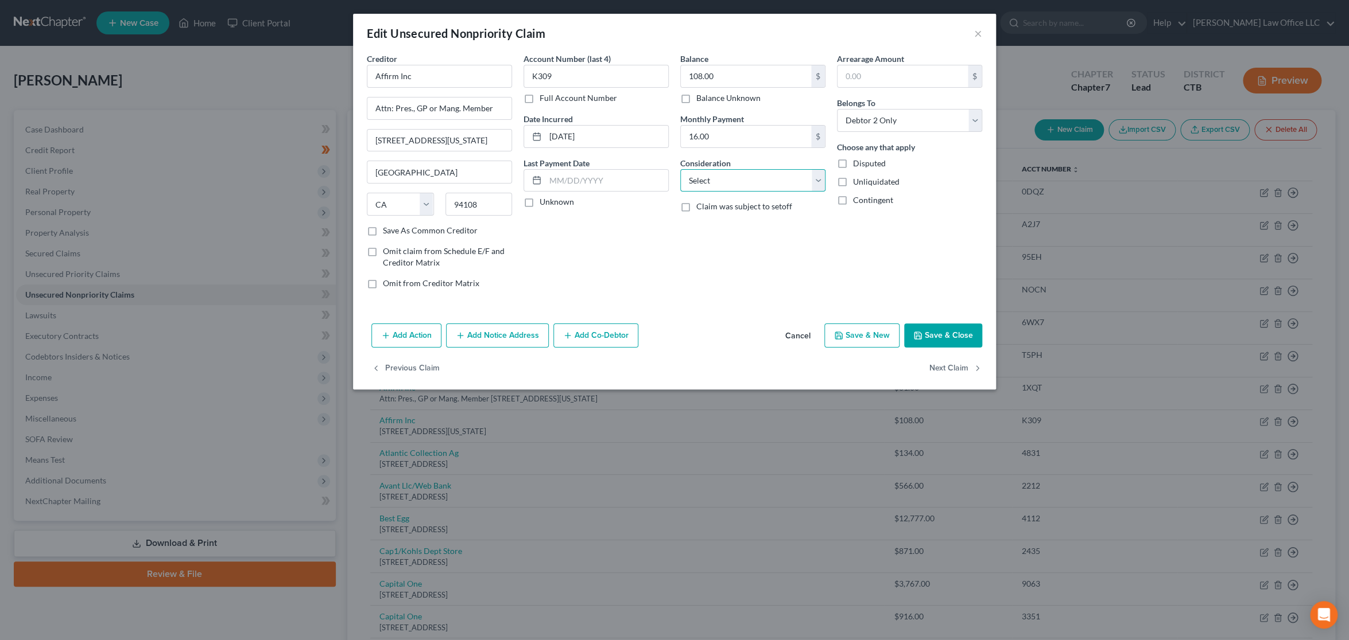
select select "10"
click at [680, 169] on select "Select Cable / Satellite Services Collection Agency Credit Card Debt Debt Couns…" at bounding box center [752, 180] width 145 height 23
click at [957, 364] on button "Next Claim" at bounding box center [955, 369] width 53 height 24
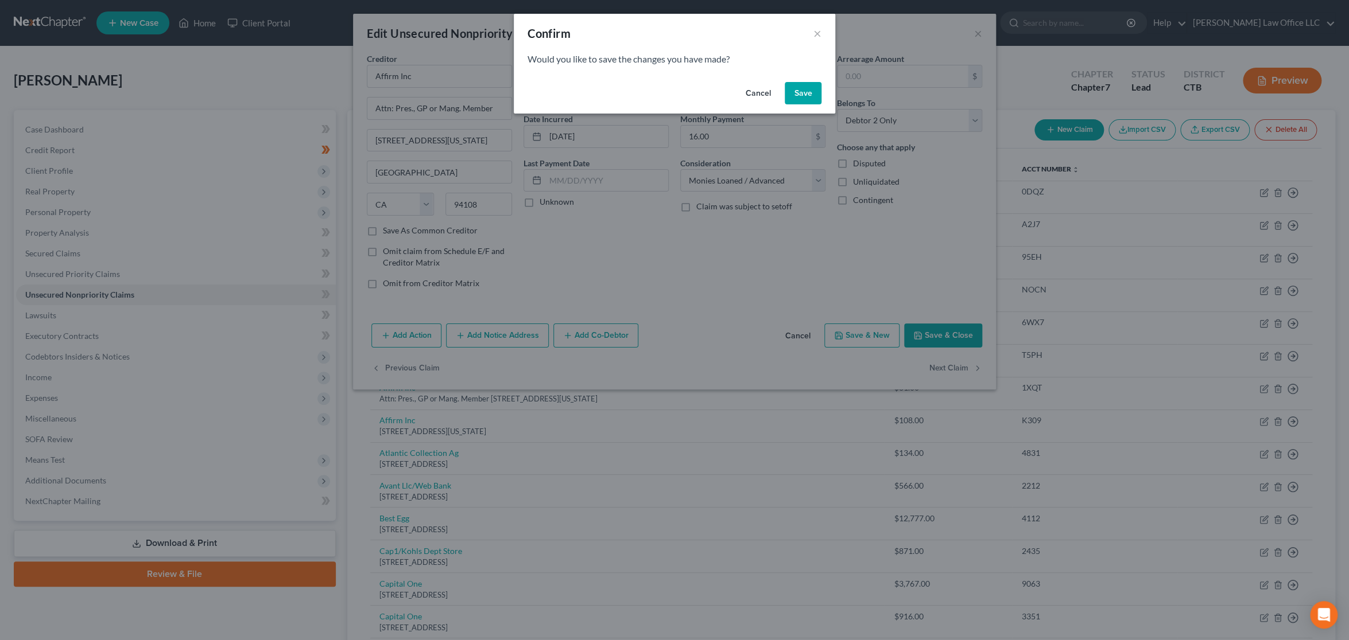
click at [806, 91] on button "Save" at bounding box center [802, 93] width 37 height 23
select select "6"
select select "1"
select select "0"
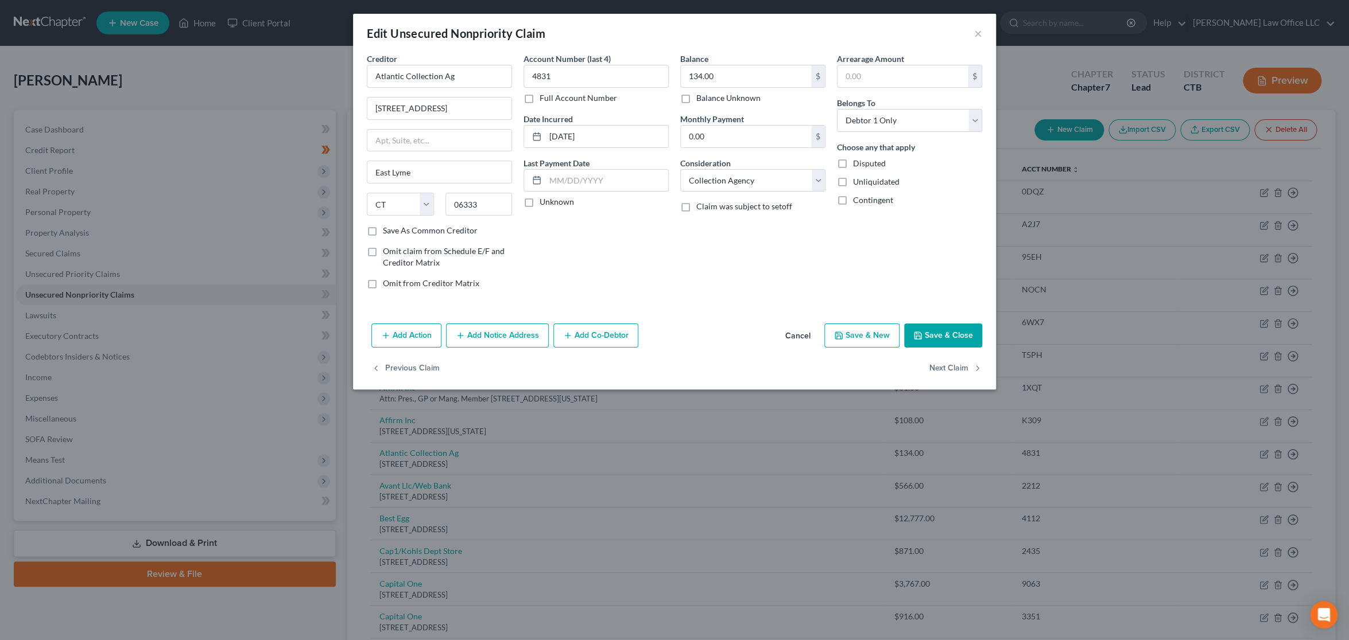
type input "0"
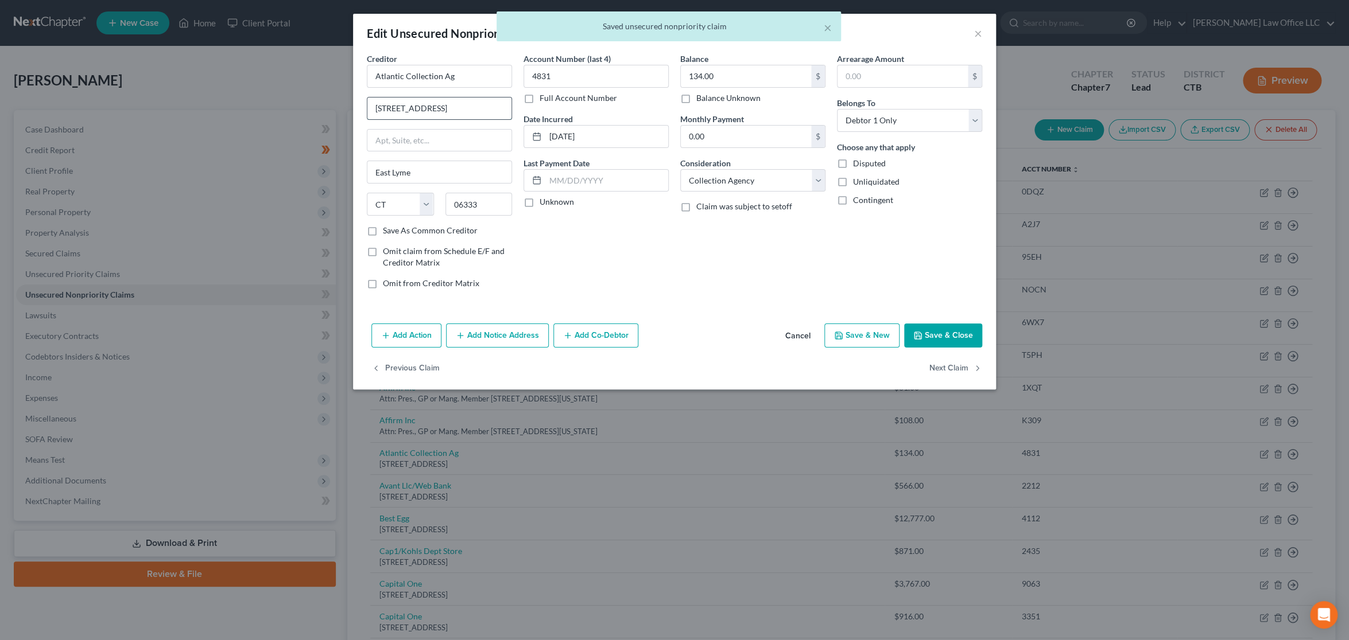
click at [469, 106] on input "[STREET_ADDRESS]" at bounding box center [439, 109] width 144 height 22
click at [451, 141] on input "text" at bounding box center [439, 141] width 144 height 22
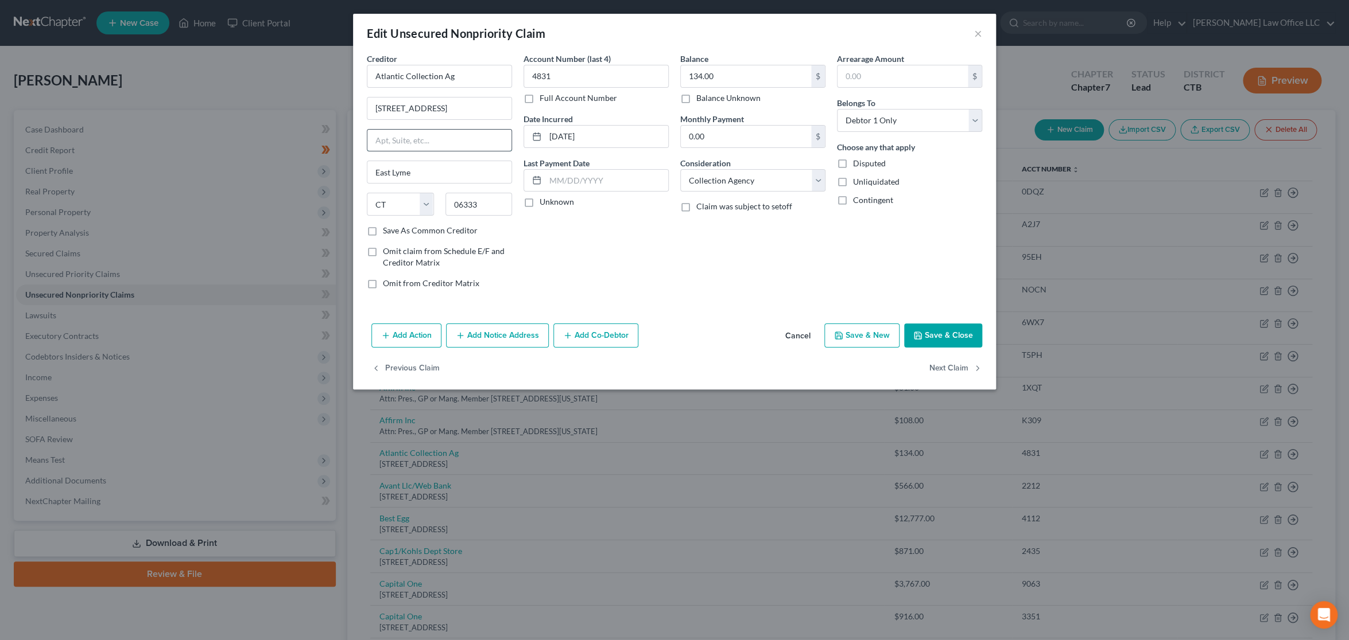
paste input "[STREET_ADDRESS]"
type input "[STREET_ADDRESS]"
click at [462, 110] on input "[STREET_ADDRESS]" at bounding box center [439, 109] width 144 height 22
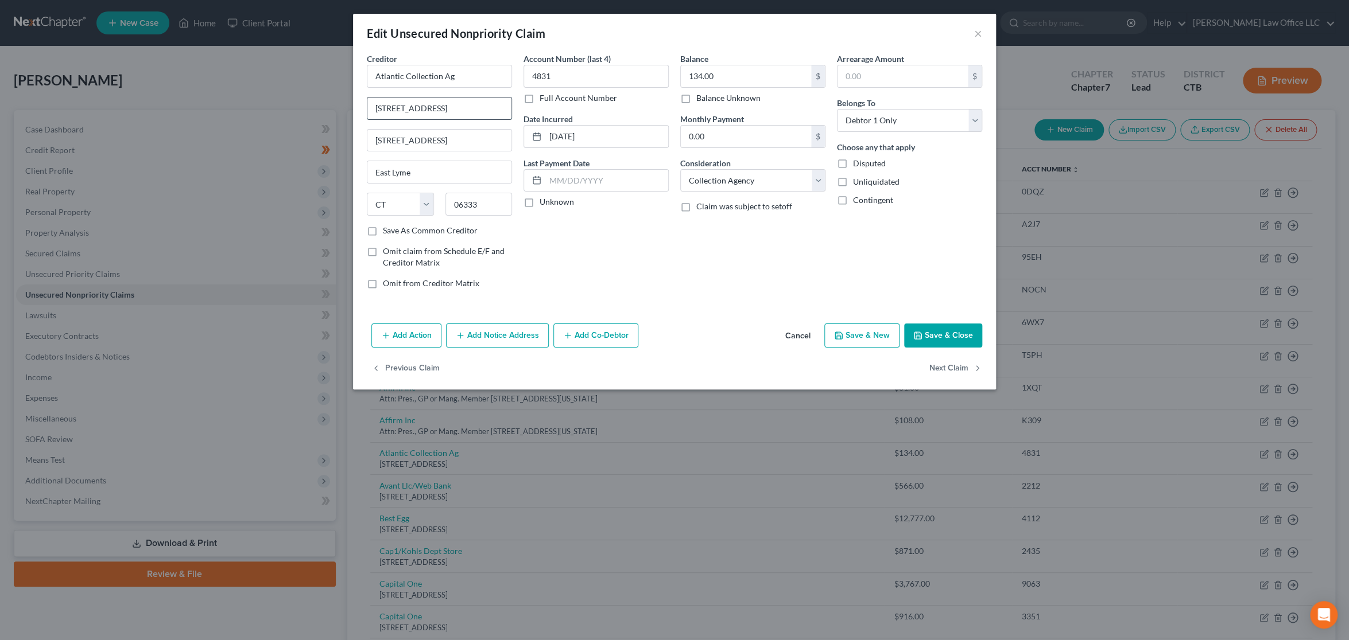
paste input "Attn: Pres., GP or Mang. Member"
type input "Attn: Pres., GP or Mang. Member"
click at [705, 247] on div "Balance 134.00 $ Balance Unknown Balance Undetermined 134.00 $ Balance Unknown …" at bounding box center [752, 176] width 157 height 246
click at [951, 364] on button "Next Claim" at bounding box center [955, 369] width 53 height 24
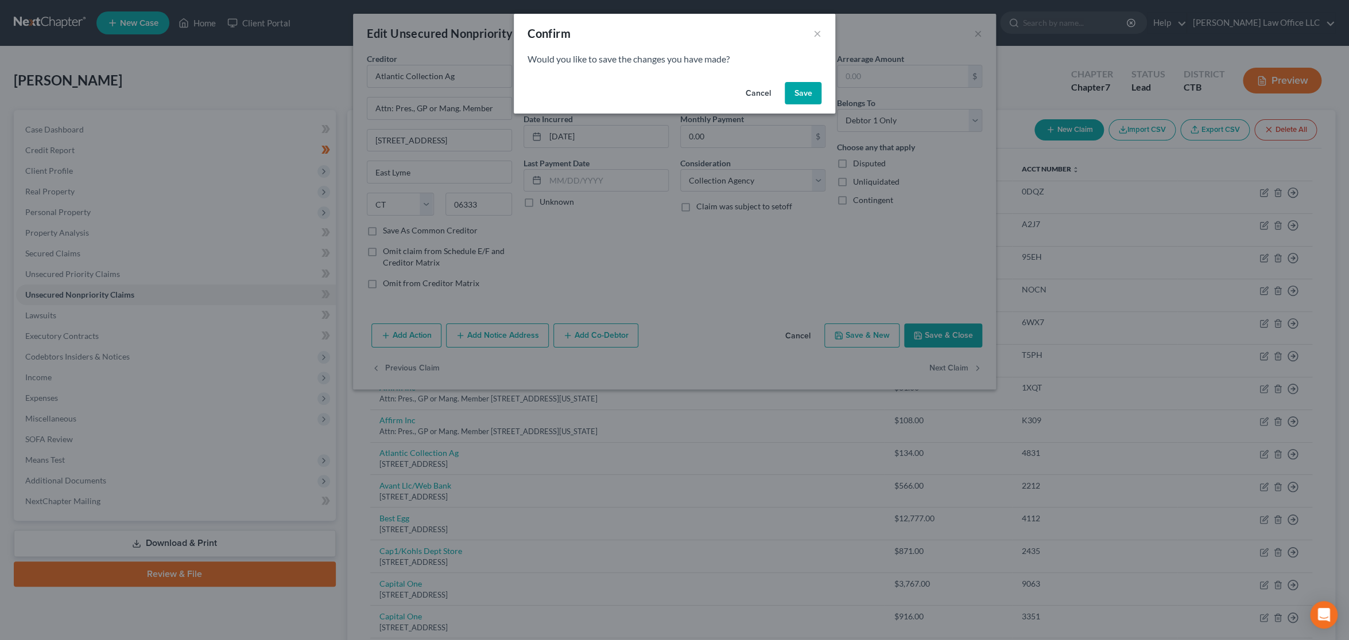
click at [807, 94] on button "Save" at bounding box center [802, 93] width 37 height 23
select select "14"
select select "2"
select select "1"
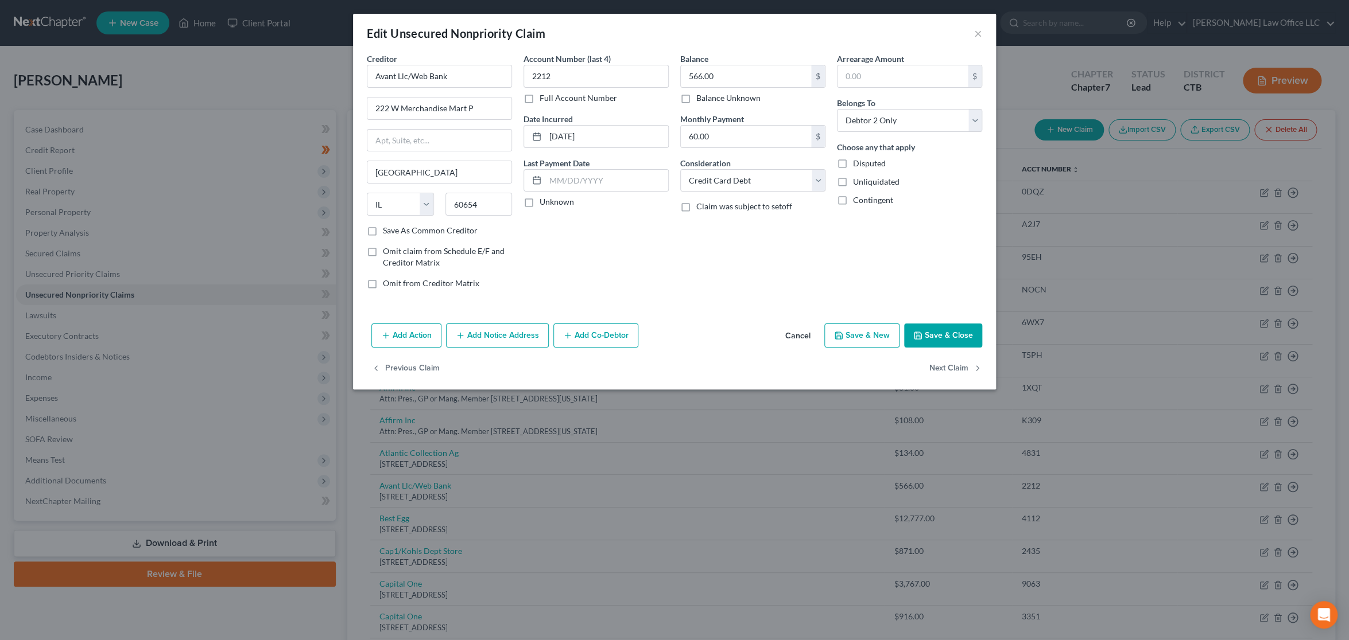
type input "0"
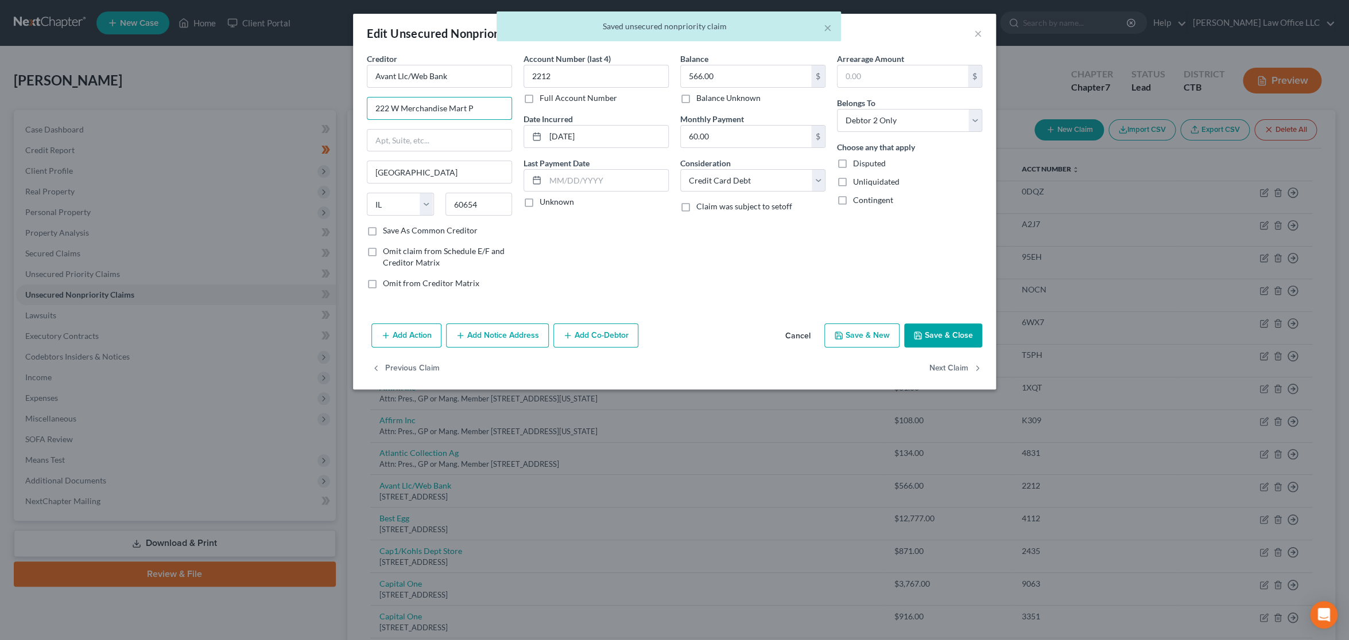
drag, startPoint x: 494, startPoint y: 109, endPoint x: 321, endPoint y: 106, distance: 172.2
click at [321, 106] on div "Edit Unsecured Nonpriority Claim × Creditor * Avant Llc/Web Bank 222 W Merchand…" at bounding box center [674, 320] width 1349 height 640
click at [466, 134] on input "text" at bounding box center [439, 141] width 144 height 22
paste input "222 W Merchandise Mart P"
type input "222 W Merchandise Mart P"
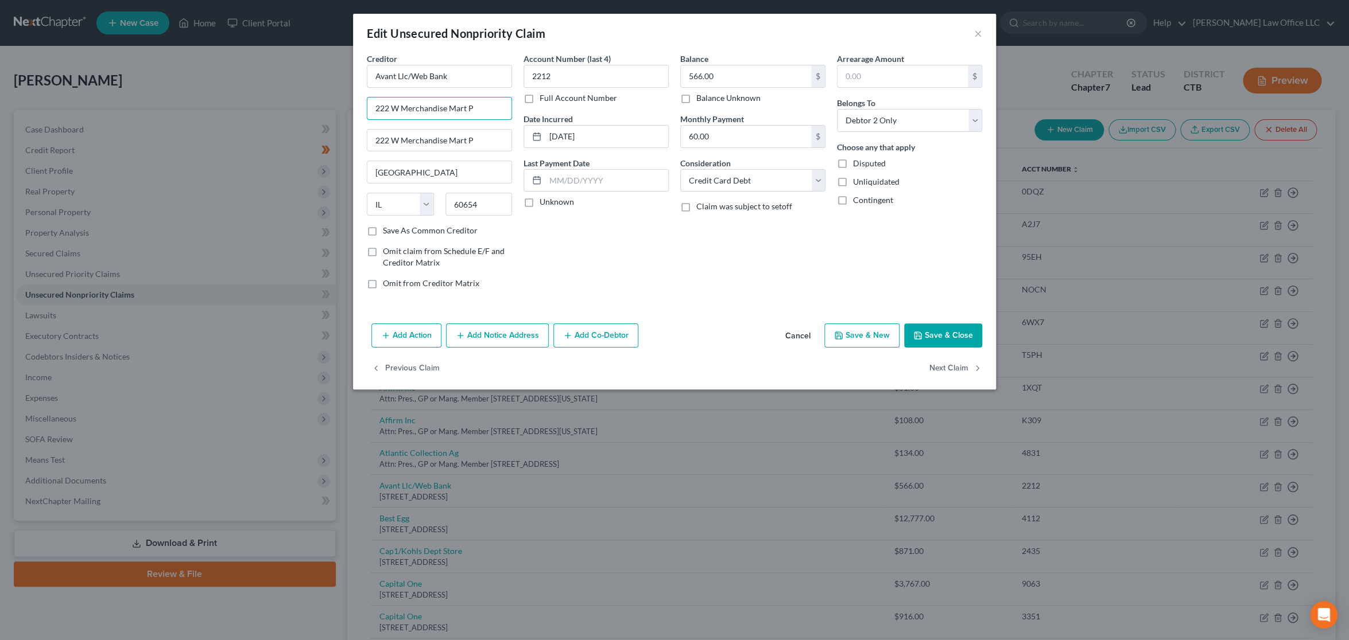
drag, startPoint x: 483, startPoint y: 111, endPoint x: 293, endPoint y: 114, distance: 189.4
click at [293, 114] on div "Edit Unsecured Nonpriority Claim × Creditor * Avant Llc/Web Bank 222 W Merchand…" at bounding box center [674, 320] width 1349 height 640
paste input "Attn: Pres., GP or Mang. Member"
type input "Attn: Pres., GP or Mang. Member"
click at [640, 240] on div "Account Number (last 4) 2212 Full Account Number Date Incurred [DATE] Last Paym…" at bounding box center [596, 176] width 157 height 246
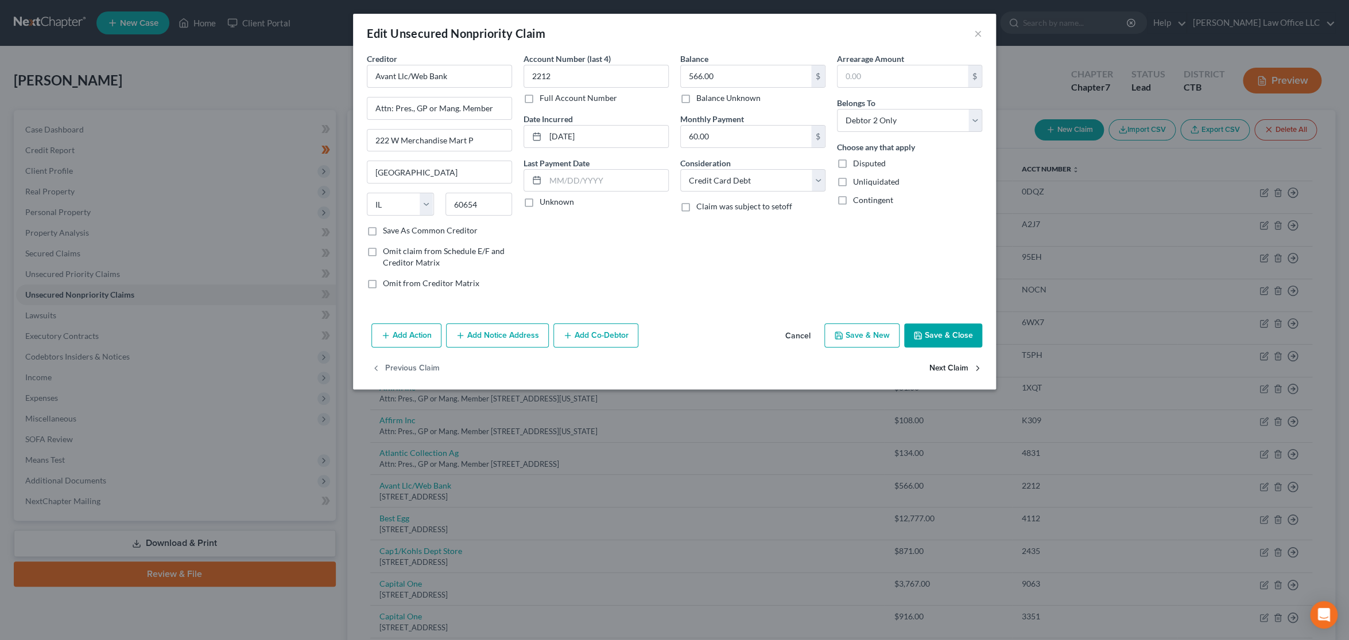
click at [945, 371] on button "Next Claim" at bounding box center [955, 369] width 53 height 24
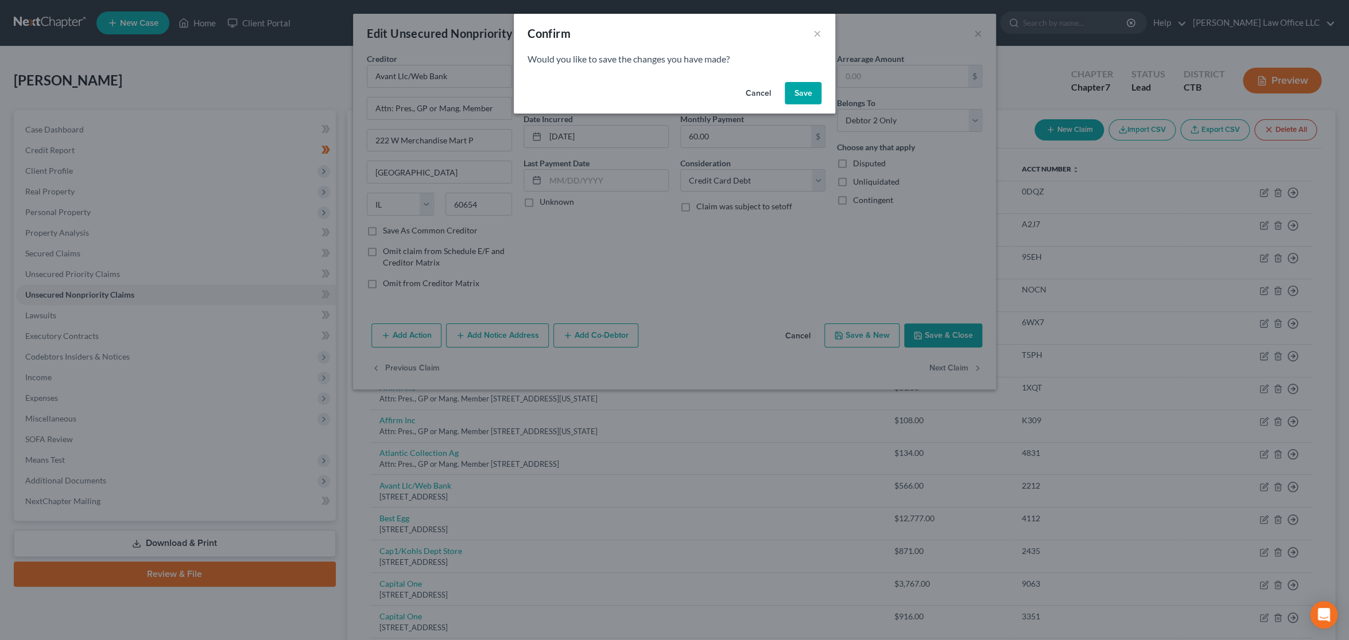
click at [790, 90] on button "Save" at bounding box center [802, 93] width 37 height 23
select select "7"
select select "1"
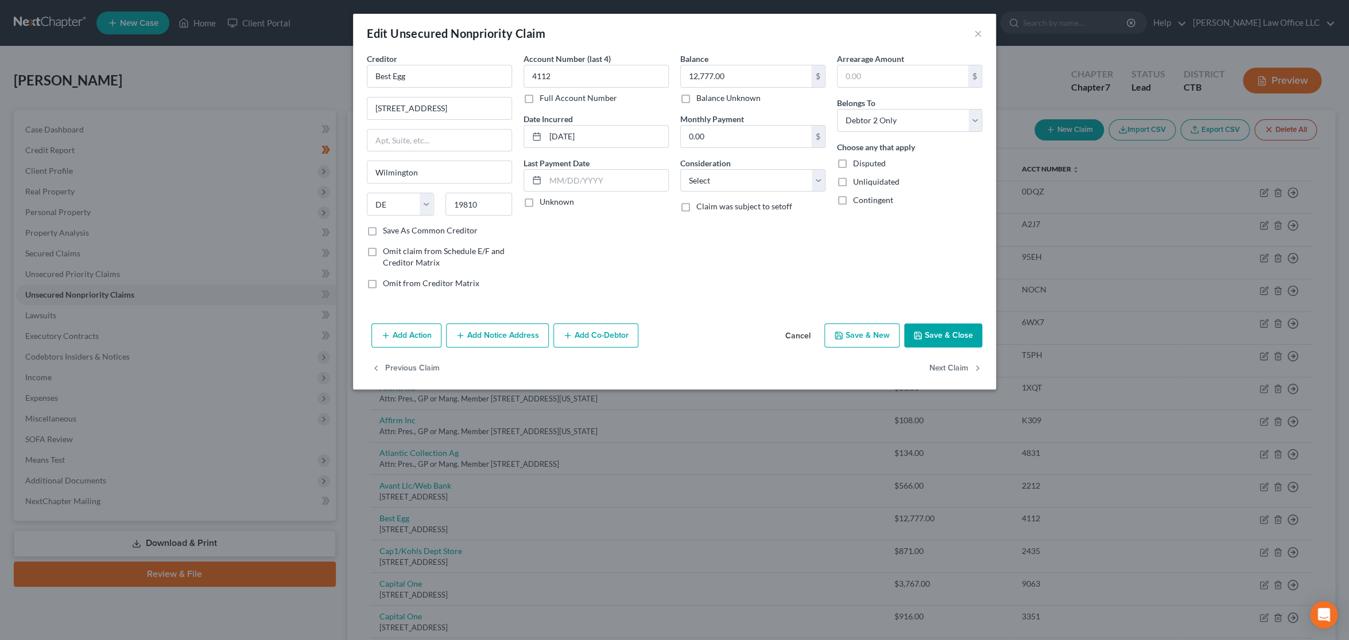
type input "0"
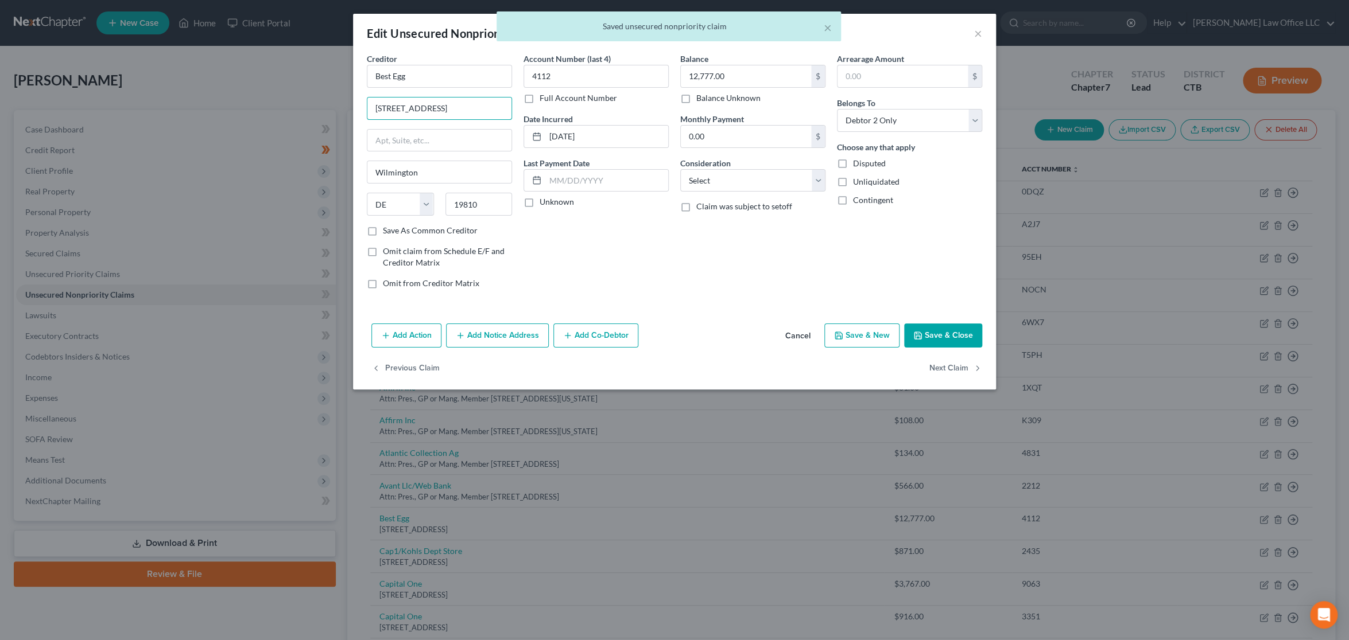
drag, startPoint x: 468, startPoint y: 104, endPoint x: 325, endPoint y: 100, distance: 143.5
click at [325, 100] on div "Edit Unsecured Nonpriority Claim × Creditor * Best Egg [STREET_ADDRESS][GEOGRAP…" at bounding box center [674, 320] width 1349 height 640
click at [419, 136] on input "text" at bounding box center [439, 141] width 144 height 22
paste input "[STREET_ADDRESS]"
type input "[STREET_ADDRESS]"
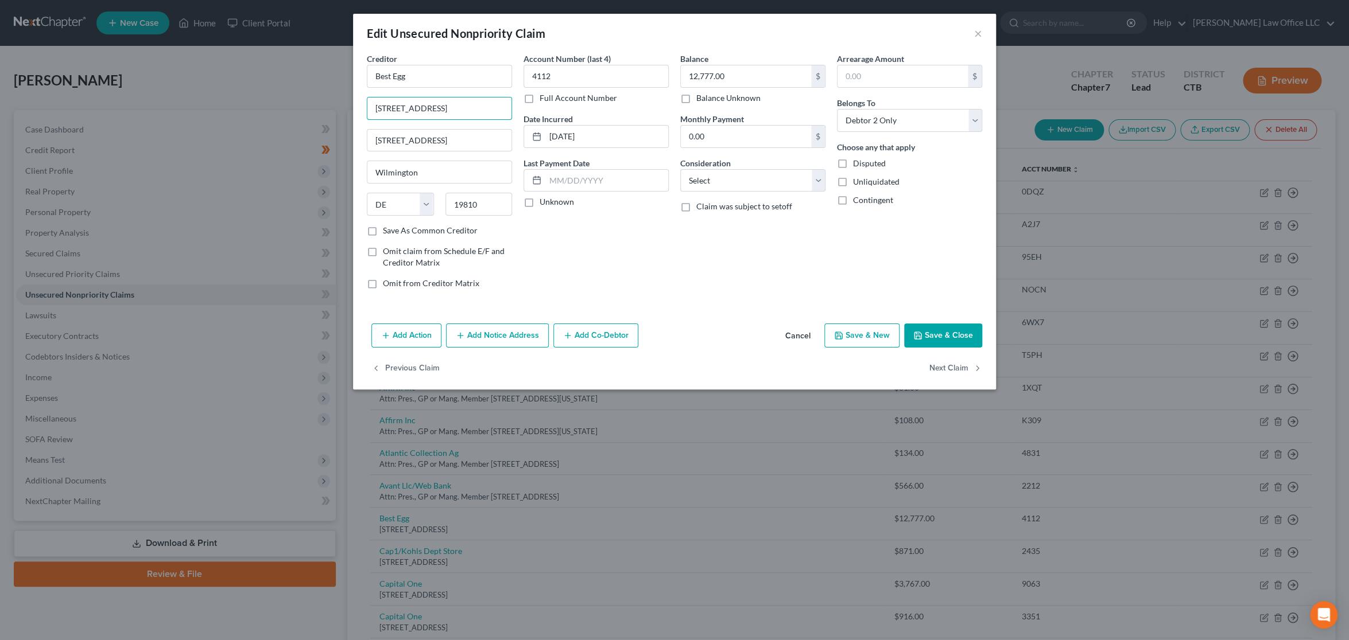
drag, startPoint x: 467, startPoint y: 112, endPoint x: 307, endPoint y: 114, distance: 160.1
click at [307, 114] on div "Edit Unsecured Nonpriority Claim × Creditor * Best Egg [STREET_ADDRESS][US_STAT…" at bounding box center [674, 320] width 1349 height 640
paste input "Attn: Pres., GP or Mang. Member"
type input "Attn: Pres., GP or Mang. Member"
click at [725, 250] on div "Balance 12,777.00 $ Balance Unknown Balance Undetermined 12,777.00 $ Balance Un…" at bounding box center [752, 176] width 157 height 246
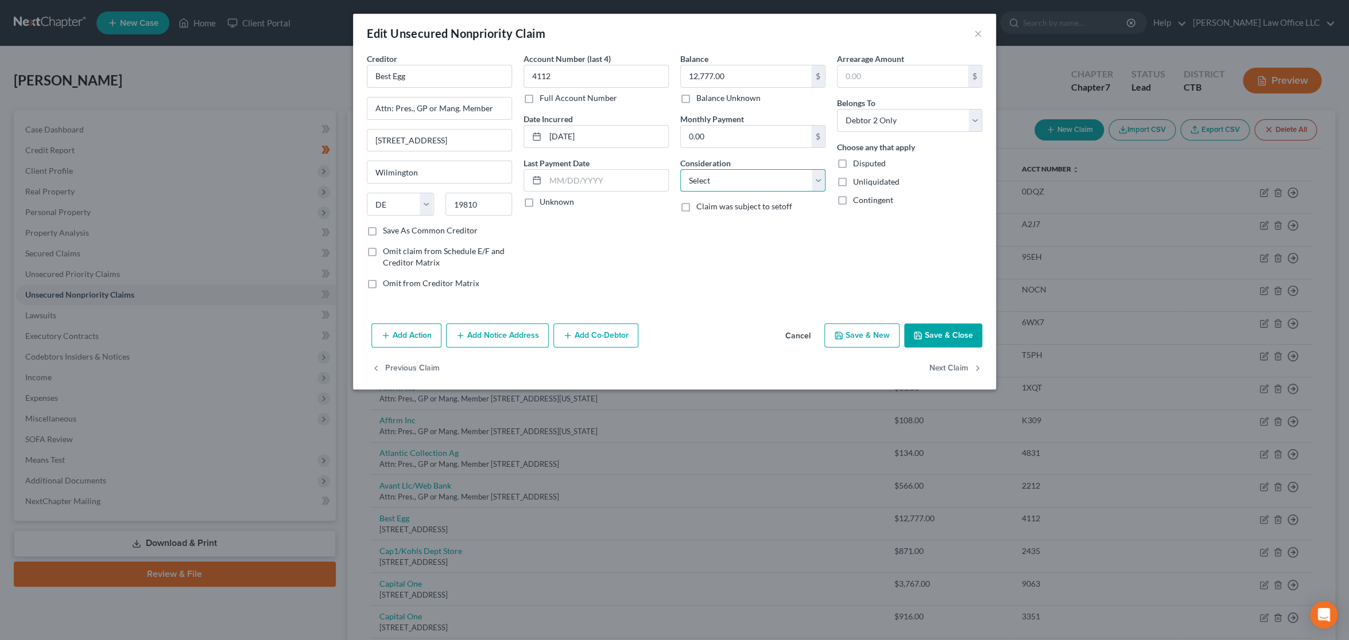
click at [805, 180] on select "Select Cable / Satellite Services Collection Agency Credit Card Debt Debt Couns…" at bounding box center [752, 180] width 145 height 23
select select "10"
click at [680, 169] on select "Select Cable / Satellite Services Collection Agency Credit Card Debt Debt Couns…" at bounding box center [752, 180] width 145 height 23
click at [939, 367] on button "Next Claim" at bounding box center [955, 369] width 53 height 24
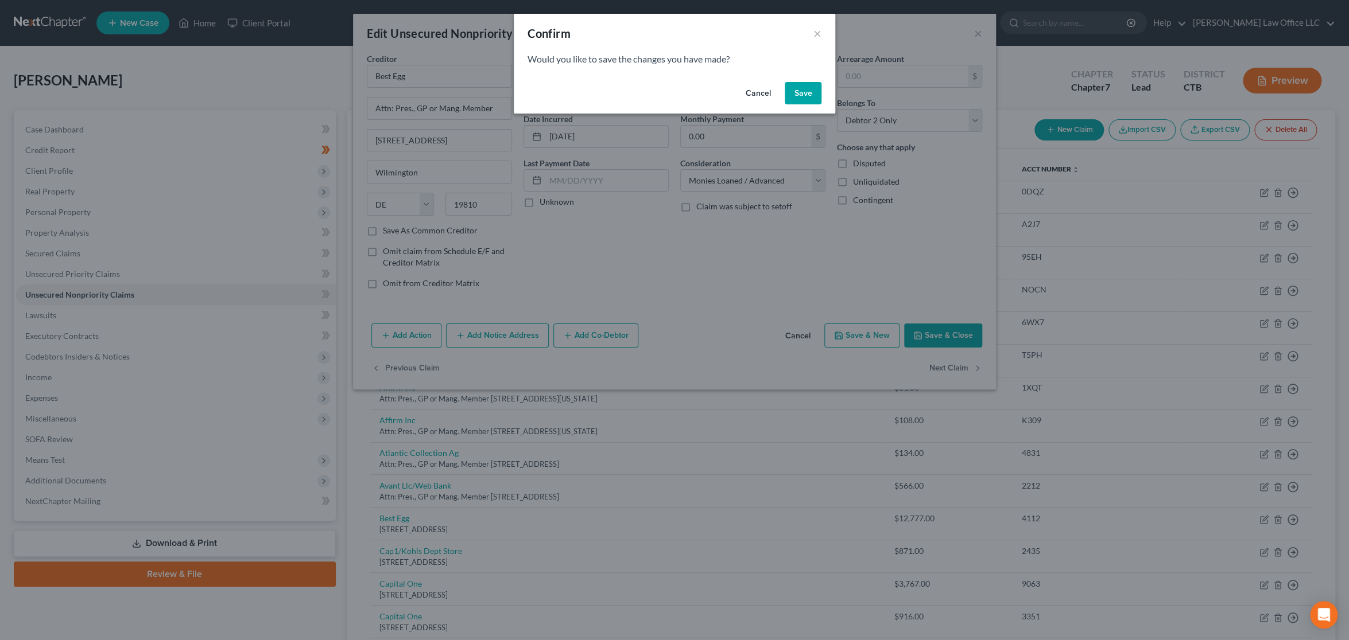
click at [800, 96] on button "Save" at bounding box center [802, 93] width 37 height 23
type input "0"
select select "46"
select select "2"
select select "0"
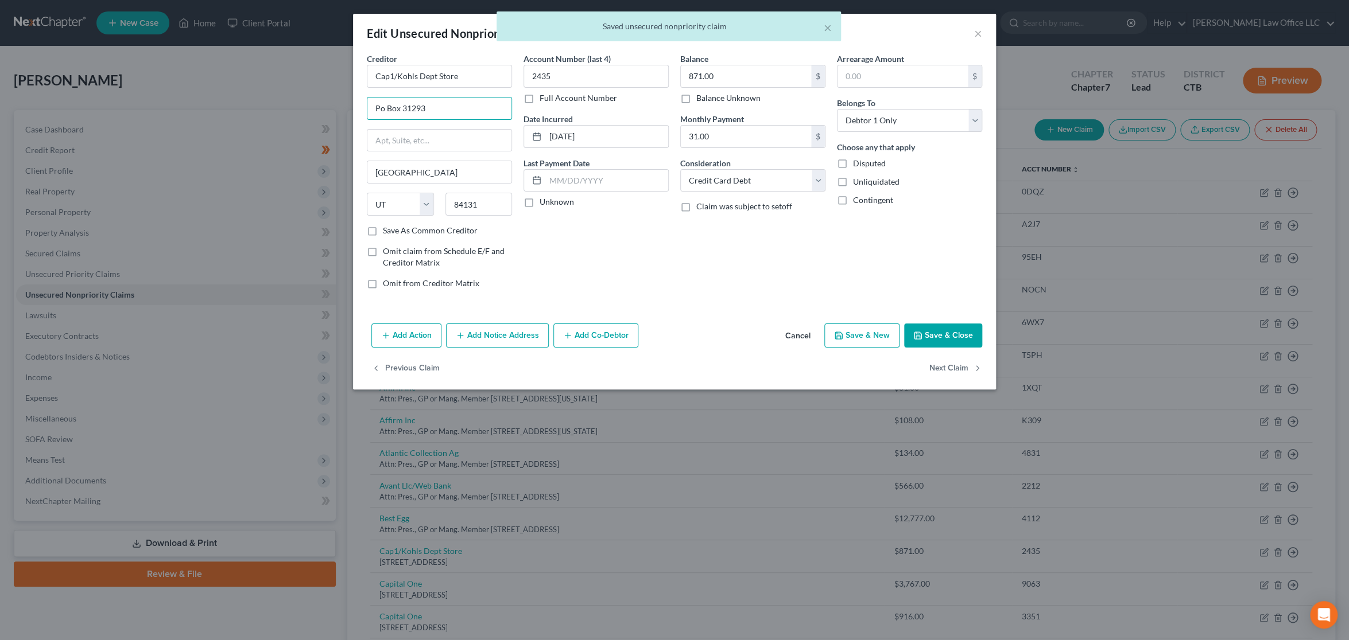
drag, startPoint x: 467, startPoint y: 106, endPoint x: 332, endPoint y: 106, distance: 134.9
click at [332, 106] on div "Edit Unsecured Nonpriority Claim × Creditor * Cap1/Kohls Dept Store Po Box 3129…" at bounding box center [674, 320] width 1349 height 640
click at [451, 142] on input "text" at bounding box center [439, 141] width 144 height 22
paste input "Po Box 31293"
type input "Po Box 31293"
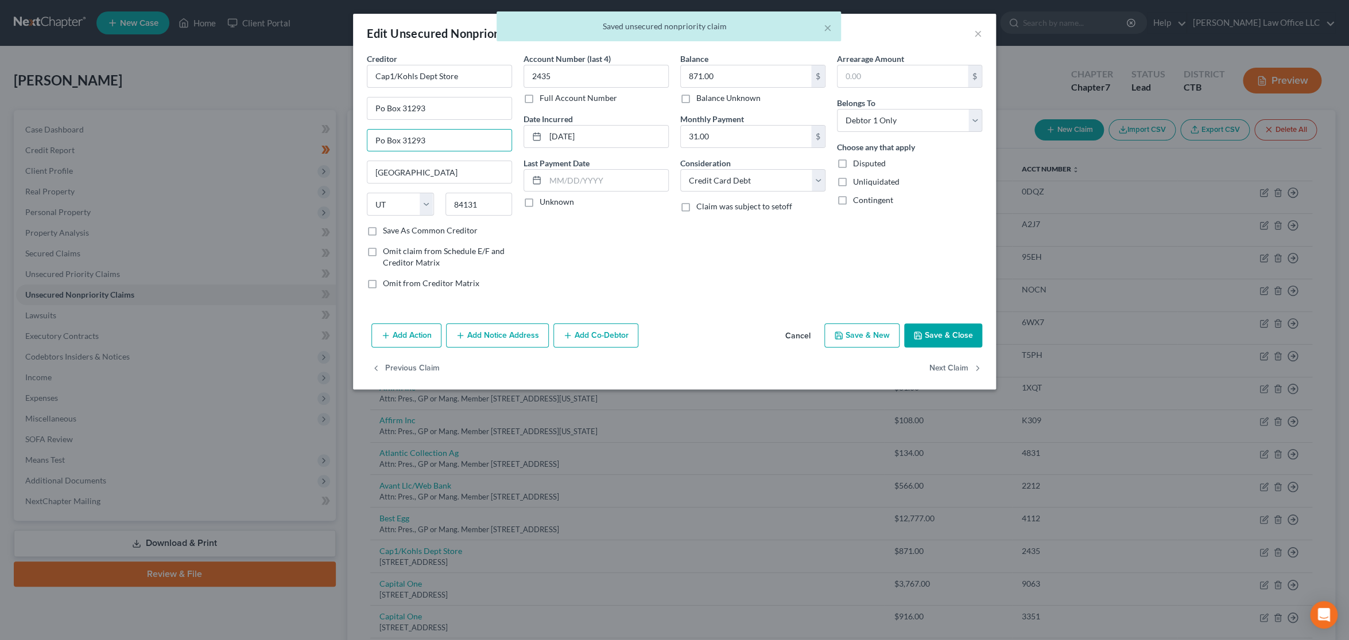
click at [696, 266] on div "Balance 871.00 $ Balance Unknown Balance Undetermined 871.00 $ Balance Unknown …" at bounding box center [752, 176] width 157 height 246
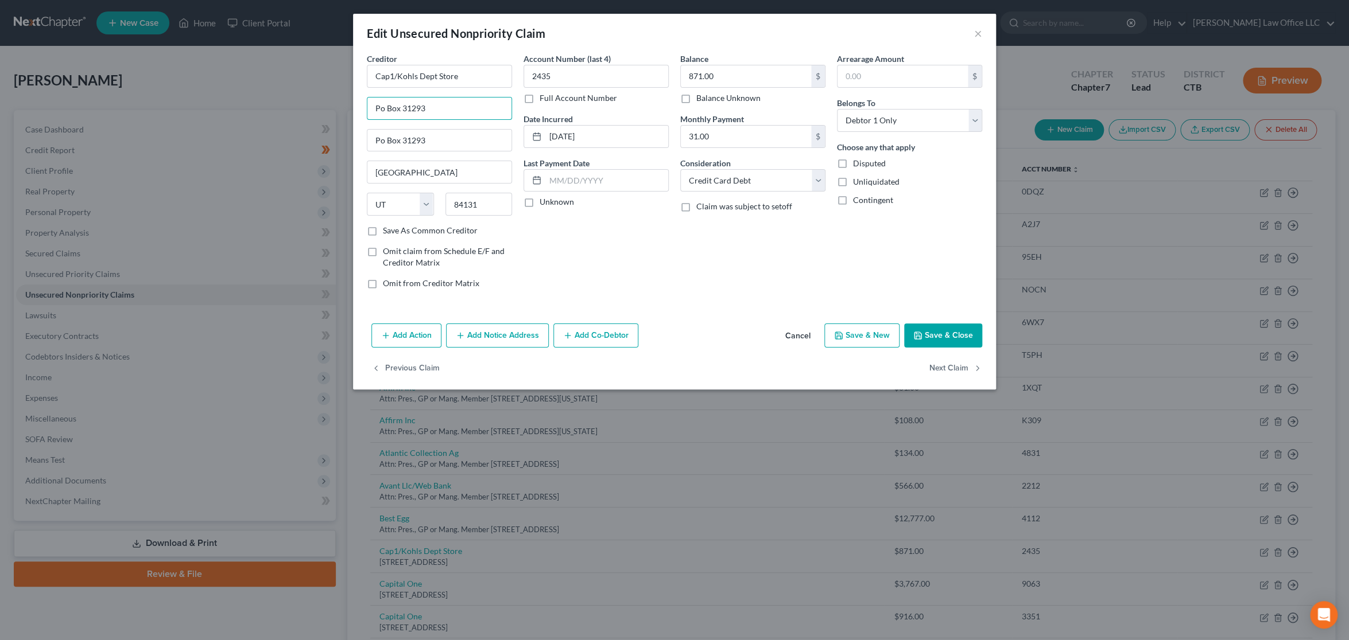
drag, startPoint x: 468, startPoint y: 107, endPoint x: 297, endPoint y: 113, distance: 171.1
click at [297, 113] on div "Edit Unsecured Nonpriority Claim × Creditor * Cap1/Kohls Dept Store Po Box [GEO…" at bounding box center [674, 320] width 1349 height 640
paste input "Attn: Pres., GP or Mang. Member"
type input "Attn: Pres., GP or Mang. Member"
click at [643, 261] on div "Account Number (last 4) 2435 Full Account Number Date Incurred [DATE] Last Paym…" at bounding box center [596, 176] width 157 height 246
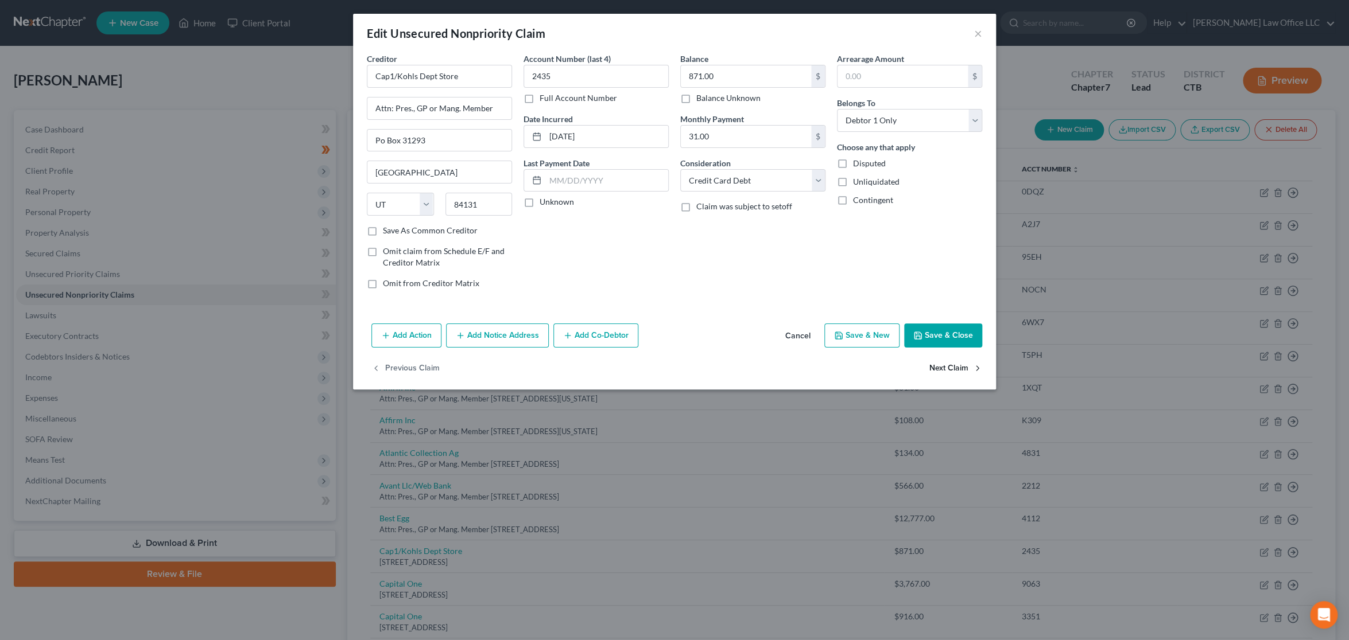
click at [950, 367] on button "Next Claim" at bounding box center [955, 369] width 53 height 24
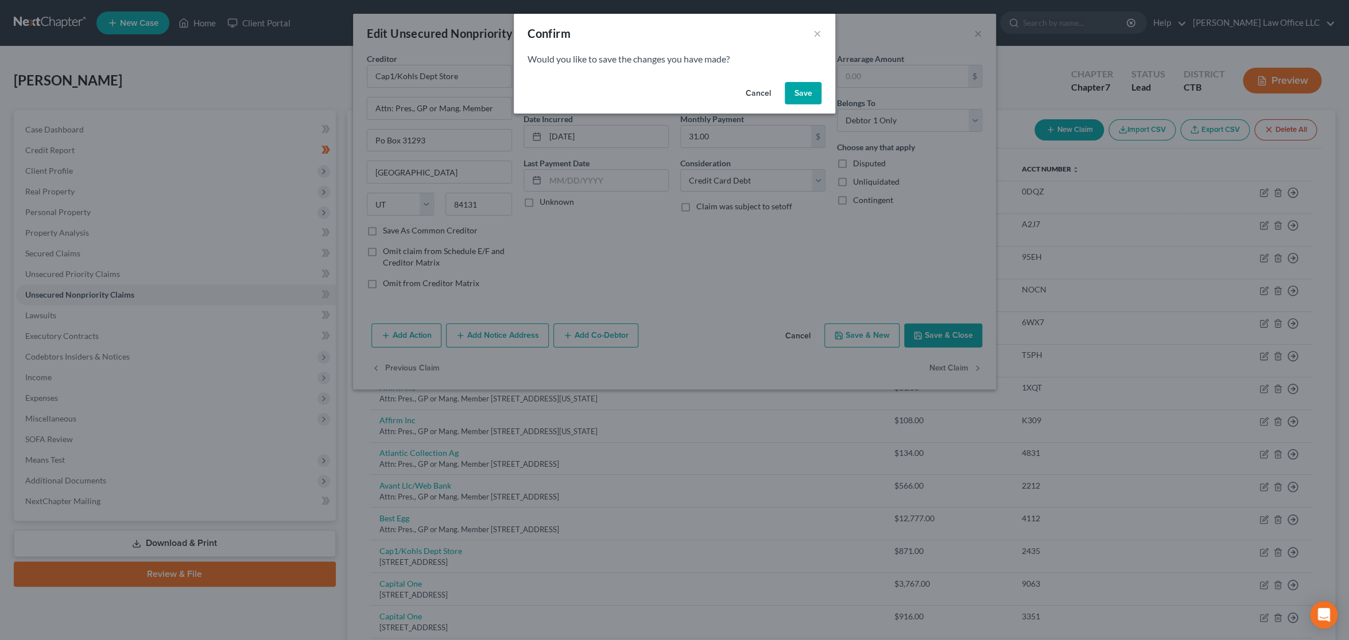
click at [807, 88] on button "Save" at bounding box center [802, 93] width 37 height 23
type input "0"
select select "46"
select select "2"
select select "1"
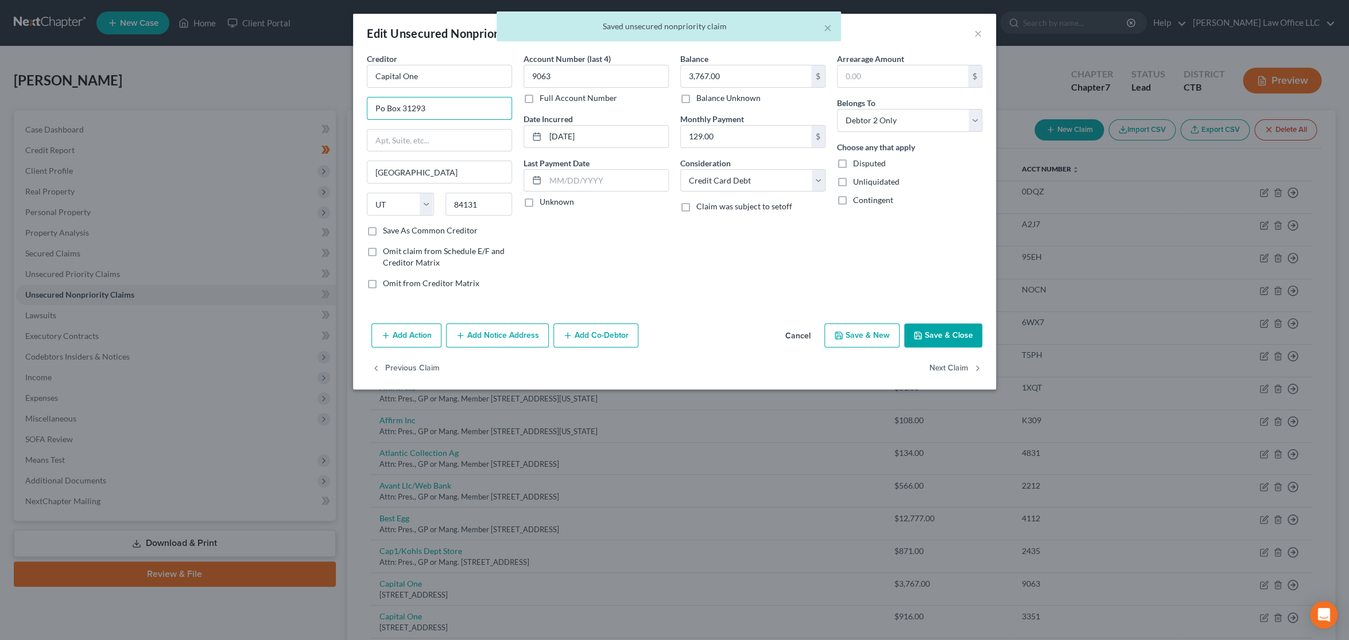
drag, startPoint x: 478, startPoint y: 105, endPoint x: 311, endPoint y: 105, distance: 167.0
click at [311, 105] on div "Edit Unsecured Nonpriority Claim × Creditor * Capital One Po Box 31293 [GEOGRAP…" at bounding box center [674, 320] width 1349 height 640
click at [436, 143] on input "text" at bounding box center [439, 141] width 144 height 22
paste input "Po Box 31293"
type input "Po Box 31293"
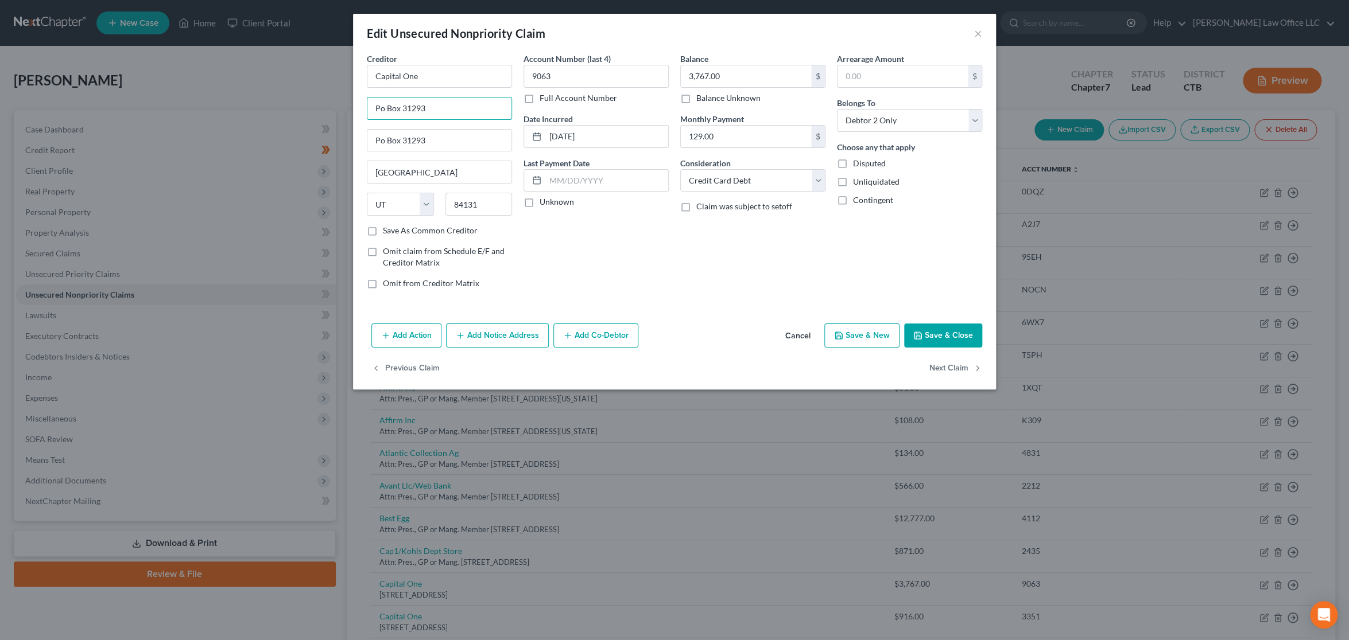
drag, startPoint x: 472, startPoint y: 106, endPoint x: 327, endPoint y: 103, distance: 145.2
click at [327, 103] on div "Edit Unsecured Nonpriority Claim × Creditor * Capital One Po Box 31293 Po Box 3…" at bounding box center [674, 320] width 1349 height 640
paste input "Attn: Pres., GP or Mang. Member"
type input "Attn: Pres., GP or Mang. Member"
click at [758, 266] on div "Balance 3,767.00 $ Balance Unknown Balance Undetermined 3,767.00 $ Balance Unkn…" at bounding box center [752, 176] width 157 height 246
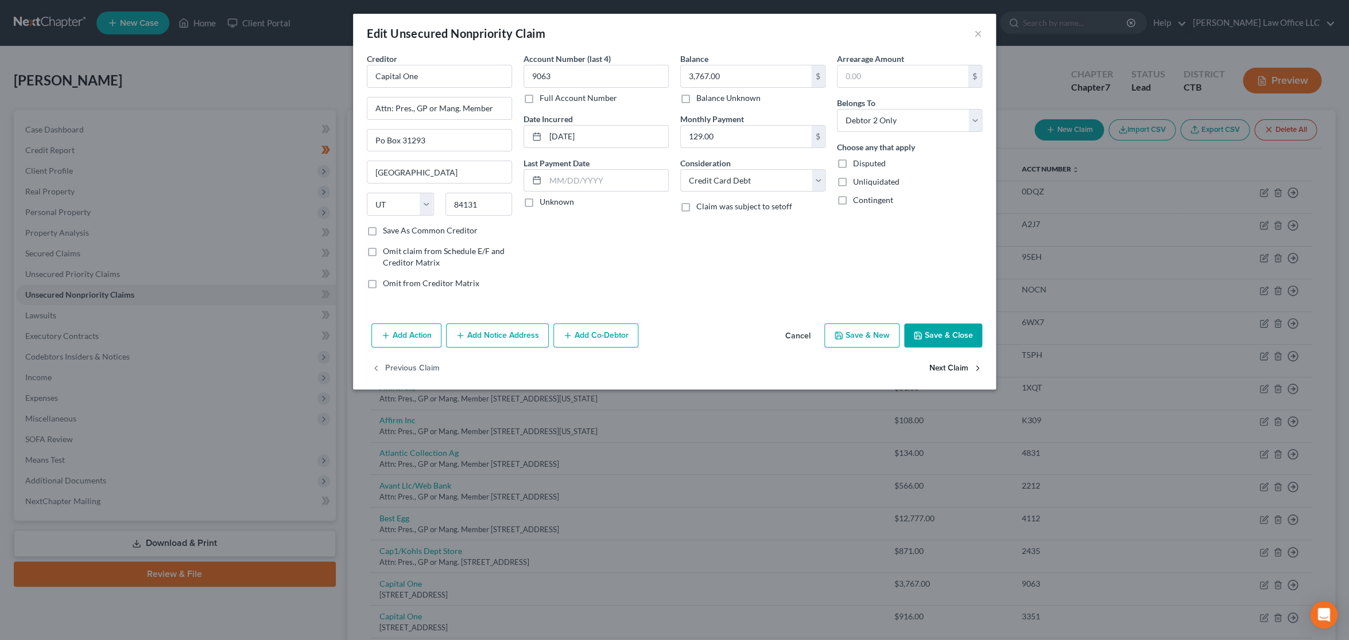
click at [961, 368] on button "Next Claim" at bounding box center [955, 369] width 53 height 24
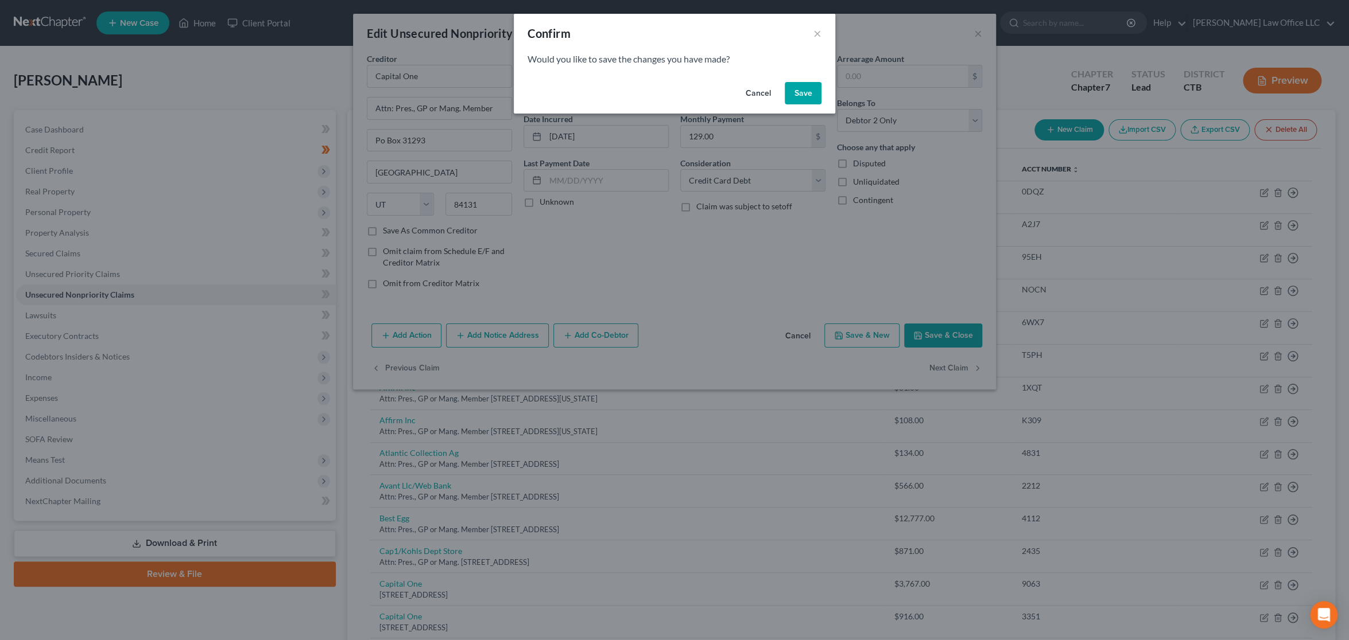
click at [805, 92] on button "Save" at bounding box center [802, 93] width 37 height 23
select select "46"
select select "2"
select select "1"
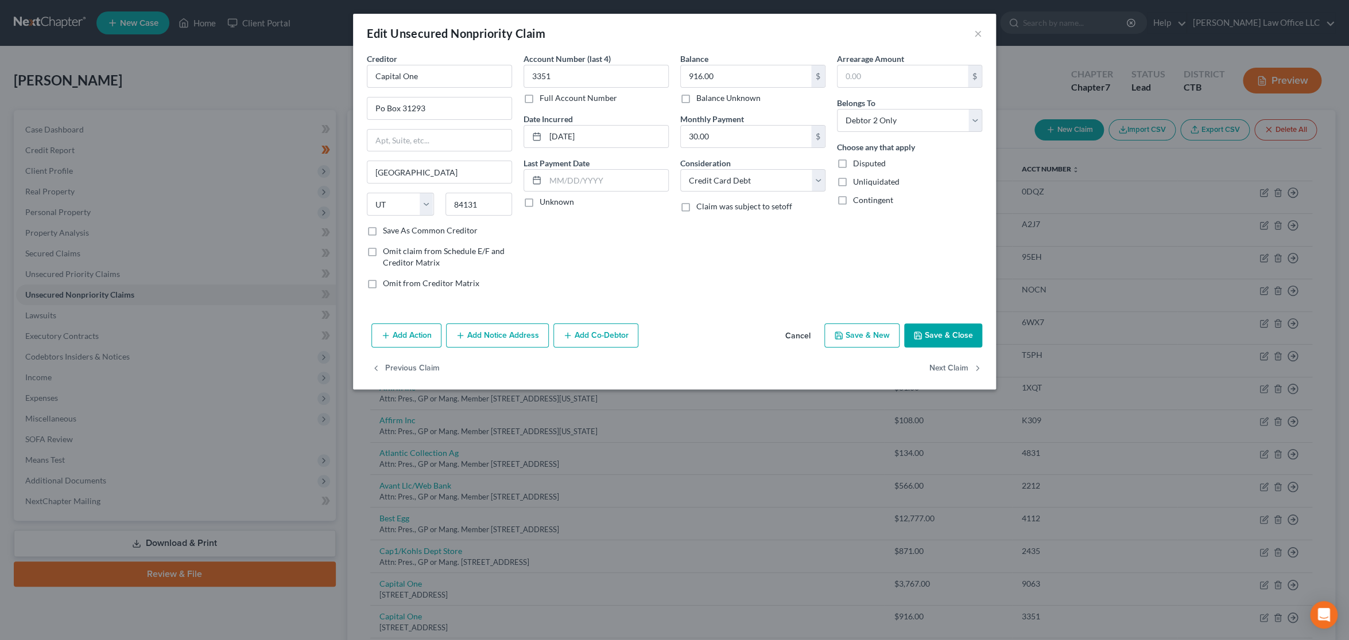
type input "0"
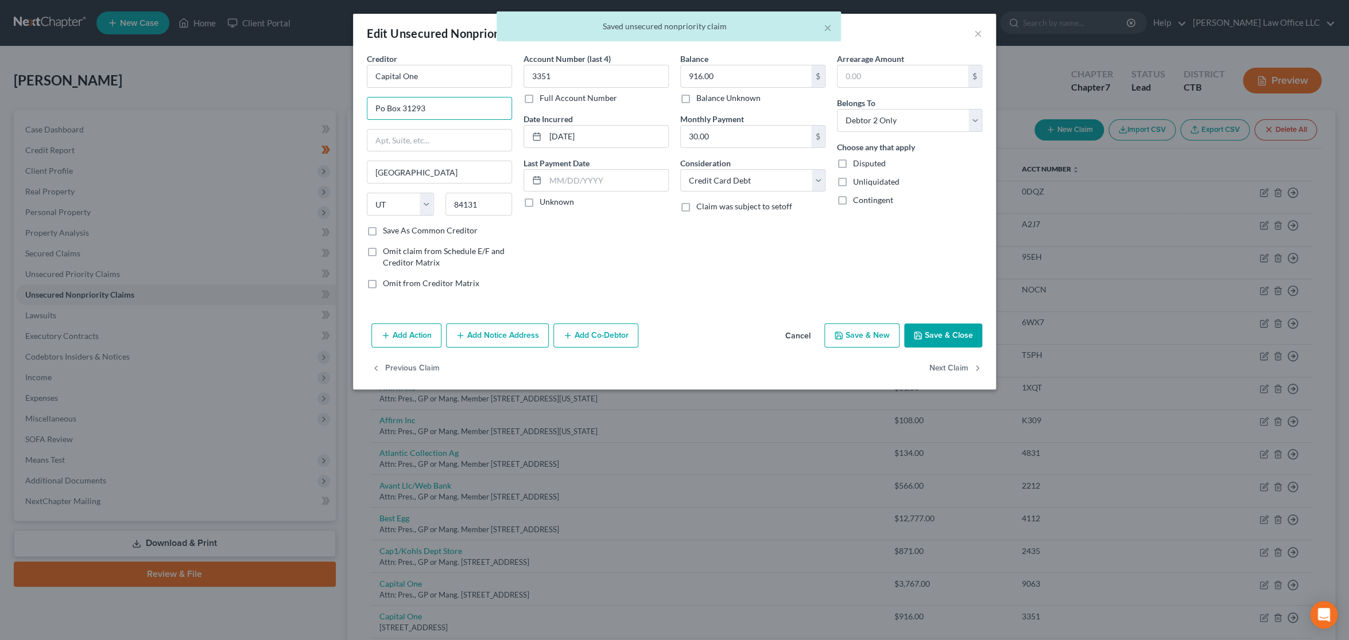
drag, startPoint x: 471, startPoint y: 115, endPoint x: 316, endPoint y: 110, distance: 155.0
click at [316, 110] on div "Edit Unsecured Nonpriority Claim × Creditor * Capital One Po Box 31293 [GEOGRAP…" at bounding box center [674, 320] width 1349 height 640
click at [431, 141] on input "text" at bounding box center [439, 141] width 144 height 22
paste input "Po Box 31293"
type input "Po Box 31293"
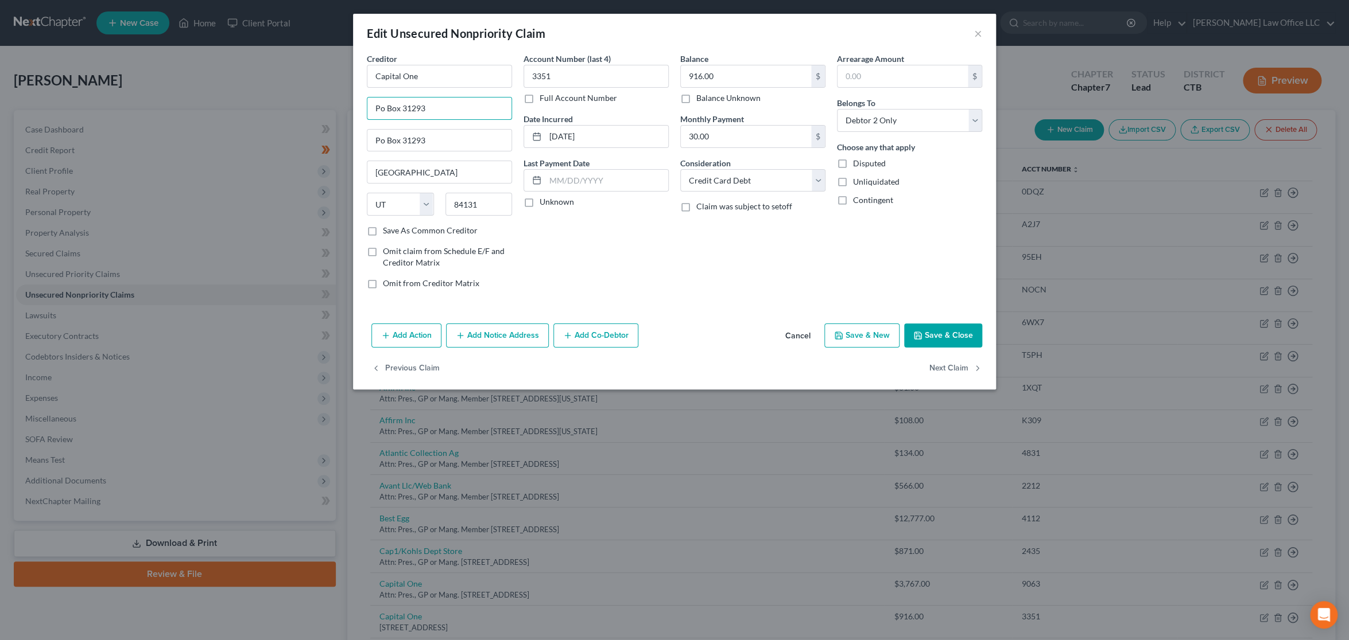
drag, startPoint x: 456, startPoint y: 109, endPoint x: 288, endPoint y: 111, distance: 168.2
click at [288, 111] on div "Edit Unsecured Nonpriority Claim × Creditor * Capital One Po Box 31293 Po Box 3…" at bounding box center [674, 320] width 1349 height 640
paste input "Attn: Pres., GP or Mang. Member"
type input "Attn: Pres., GP or Mang. Member"
click at [724, 262] on div "Balance 916.00 $ Balance Unknown Balance Undetermined 916.00 $ Balance Unknown …" at bounding box center [752, 176] width 157 height 246
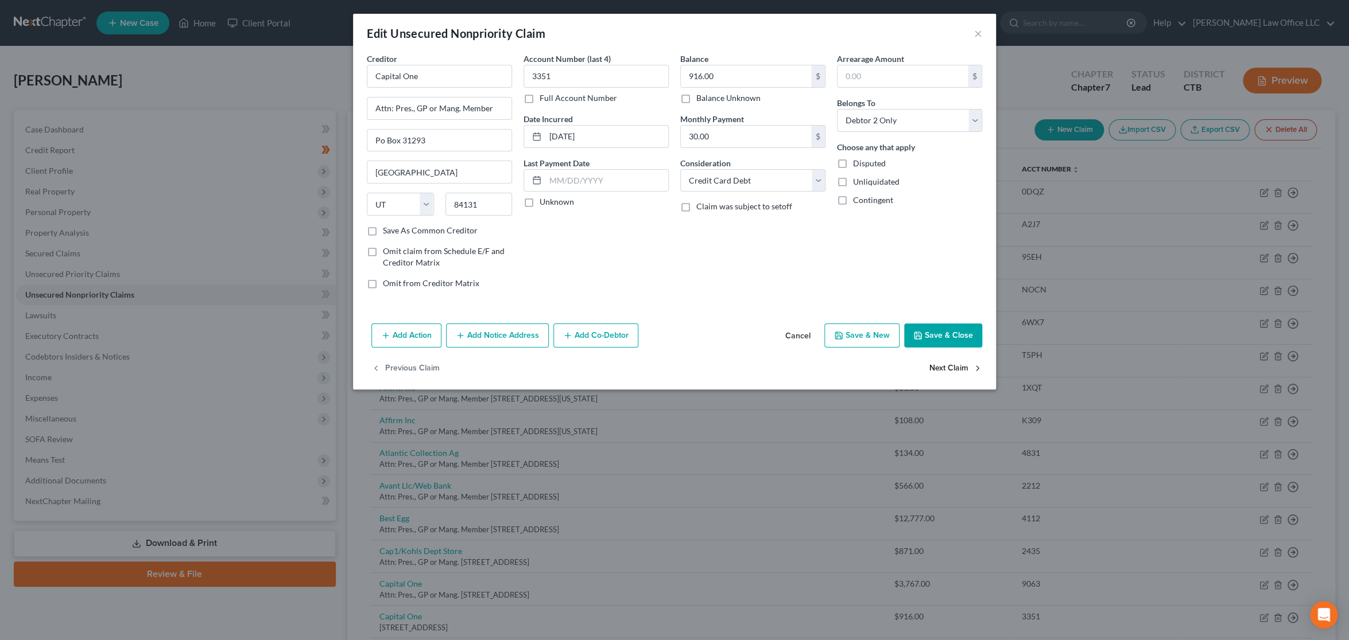
click at [945, 363] on button "Next Claim" at bounding box center [955, 369] width 53 height 24
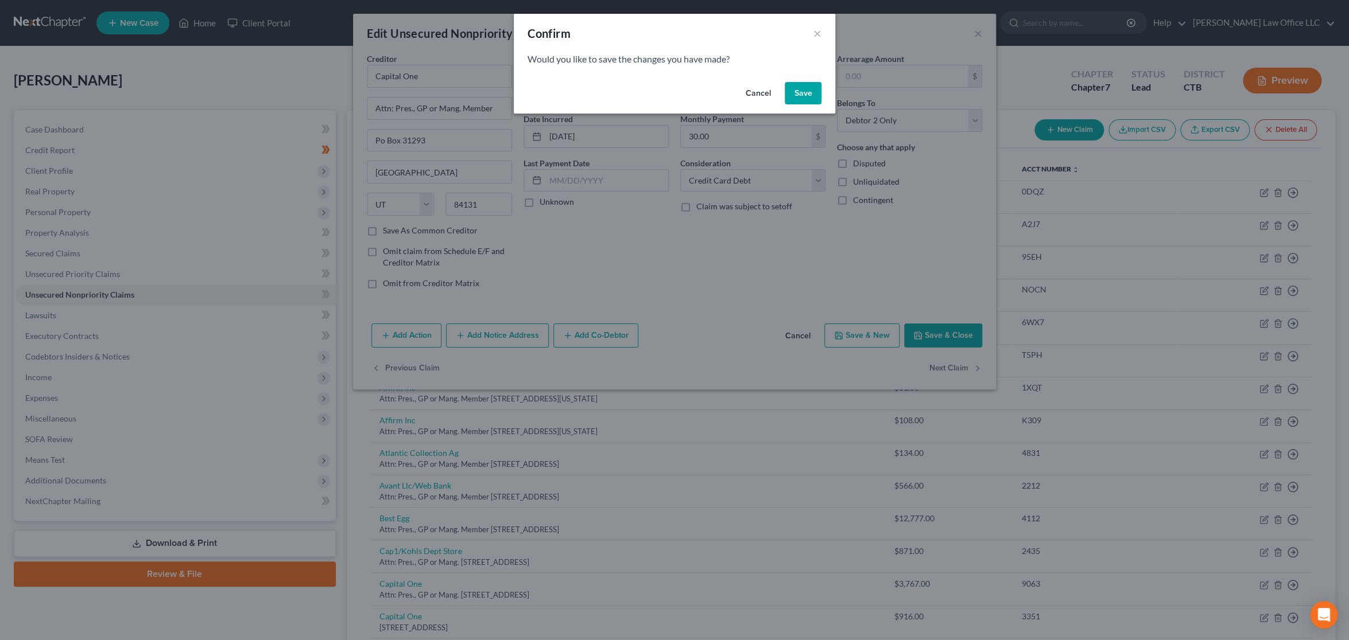
click at [804, 86] on button "Save" at bounding box center [802, 93] width 37 height 23
type input "0"
select select "46"
select select "2"
select select "0"
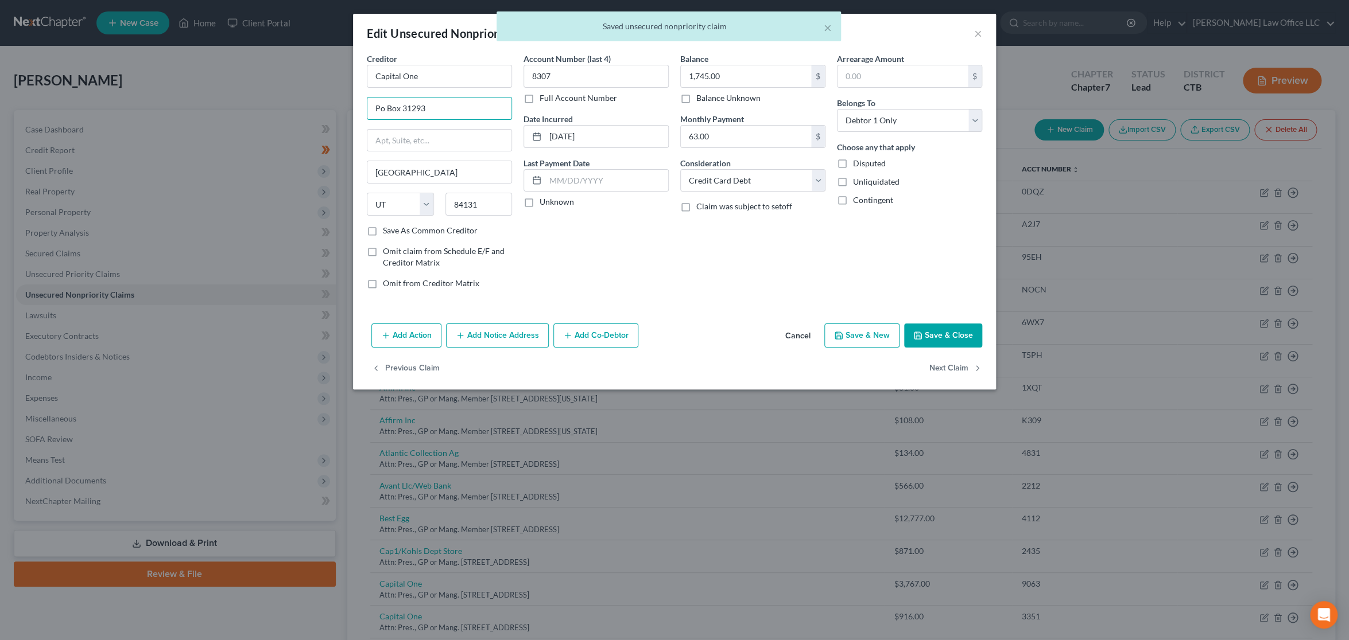
drag, startPoint x: 466, startPoint y: 104, endPoint x: 338, endPoint y: 101, distance: 128.0
click at [338, 101] on div "Edit Unsecured Nonpriority Claim × Creditor * Capital One Po Box 31293 [GEOGRAP…" at bounding box center [674, 320] width 1349 height 640
click at [439, 141] on input "text" at bounding box center [439, 141] width 144 height 22
paste input "Po Box 31293"
type input "Po Box 31293"
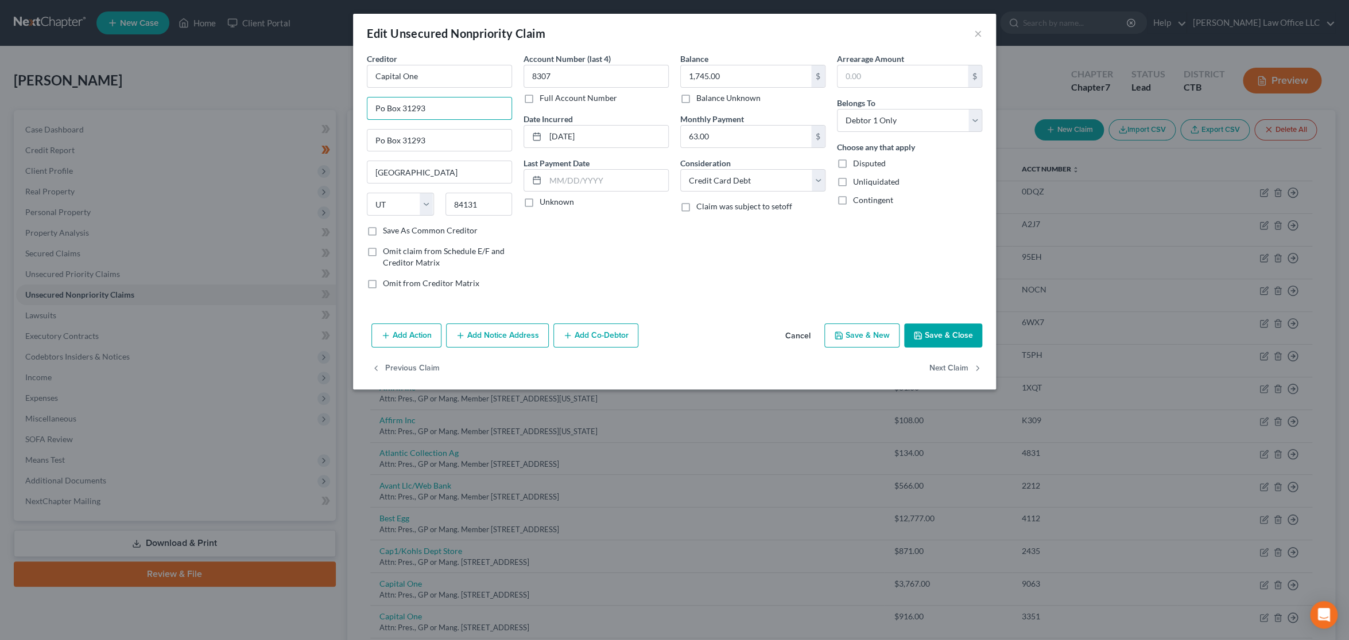
drag, startPoint x: 485, startPoint y: 111, endPoint x: 316, endPoint y: 108, distance: 169.3
click at [316, 108] on div "Edit Unsecured Nonpriority Claim × Creditor * Capital One Po Box 31293 Po Box 3…" at bounding box center [674, 320] width 1349 height 640
paste input "Attn: Pres., GP or Mang. Member"
type input "Attn: Pres., GP or Mang. Member"
click at [698, 281] on div "Balance 1,745.00 $ Balance Unknown Balance Undetermined 1,745.00 $ Balance Unkn…" at bounding box center [752, 176] width 157 height 246
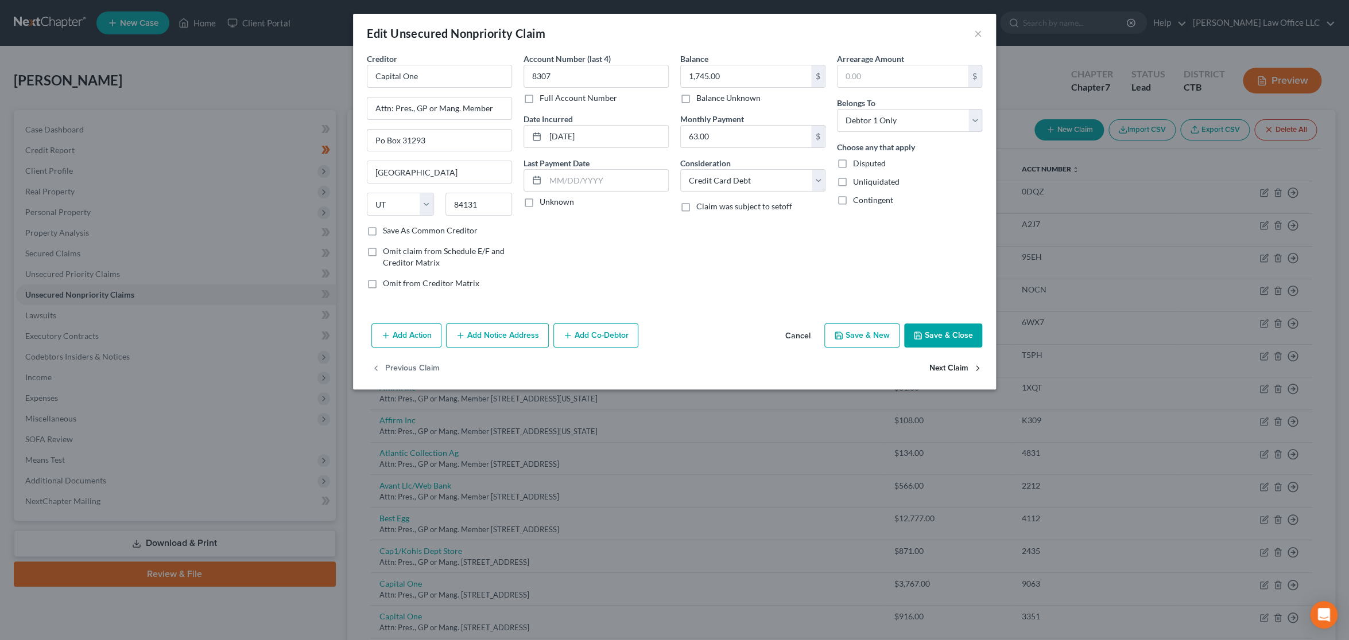
click at [951, 366] on button "Next Claim" at bounding box center [955, 369] width 53 height 24
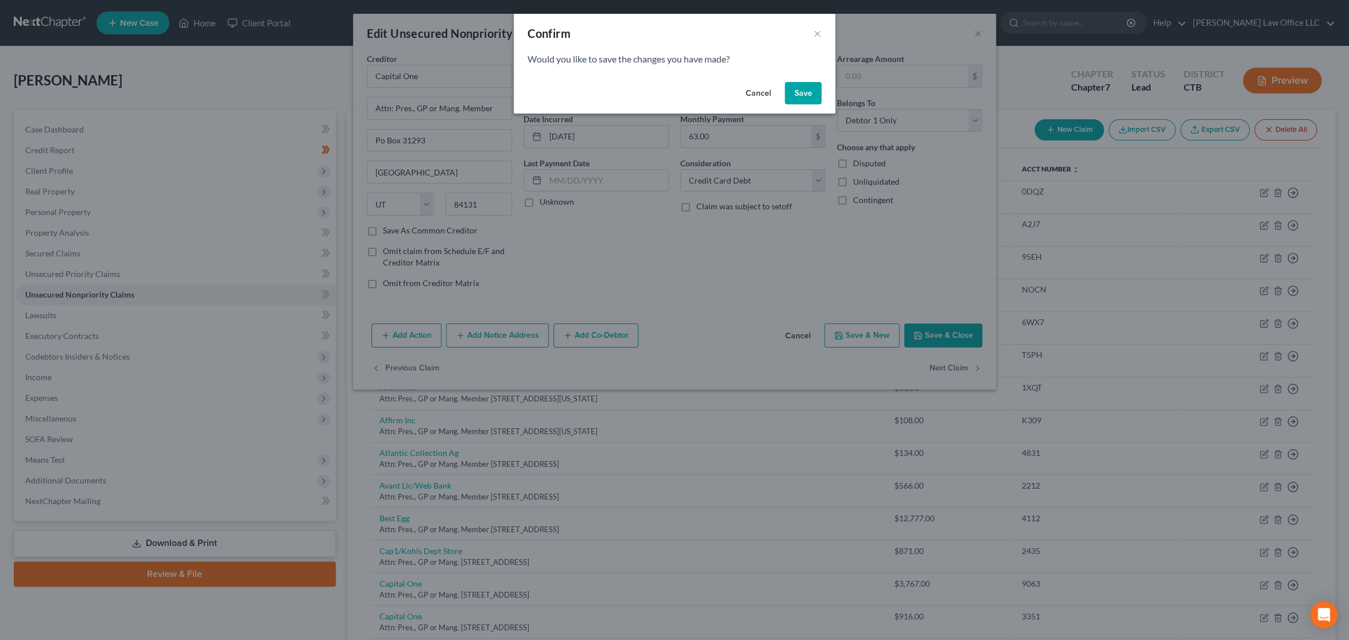
click at [795, 94] on button "Save" at bounding box center [802, 93] width 37 height 23
select select "46"
select select "2"
select select "0"
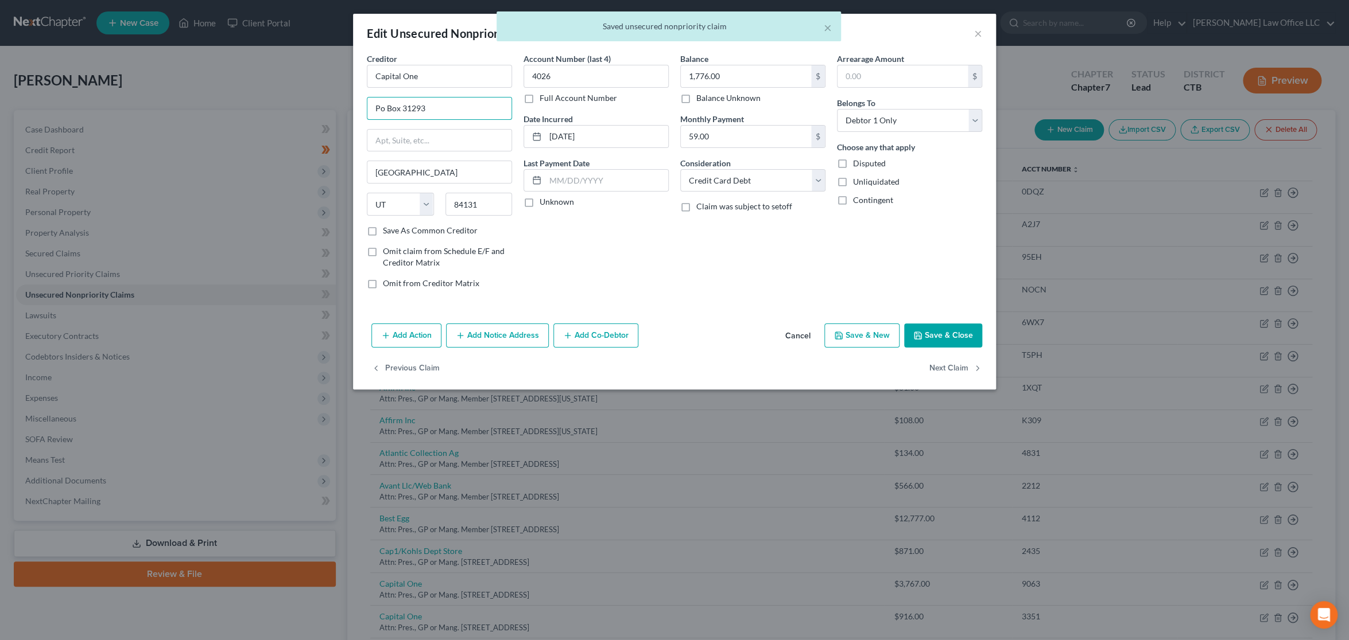
drag, startPoint x: 455, startPoint y: 109, endPoint x: 299, endPoint y: 106, distance: 155.5
click at [299, 106] on div "Edit Unsecured Nonpriority Claim × Creditor * Capital One Po Box 31293 [GEOGRAP…" at bounding box center [674, 320] width 1349 height 640
click at [445, 141] on input "text" at bounding box center [439, 141] width 144 height 22
paste input "Po Box 31293"
type input "Po Box 31293"
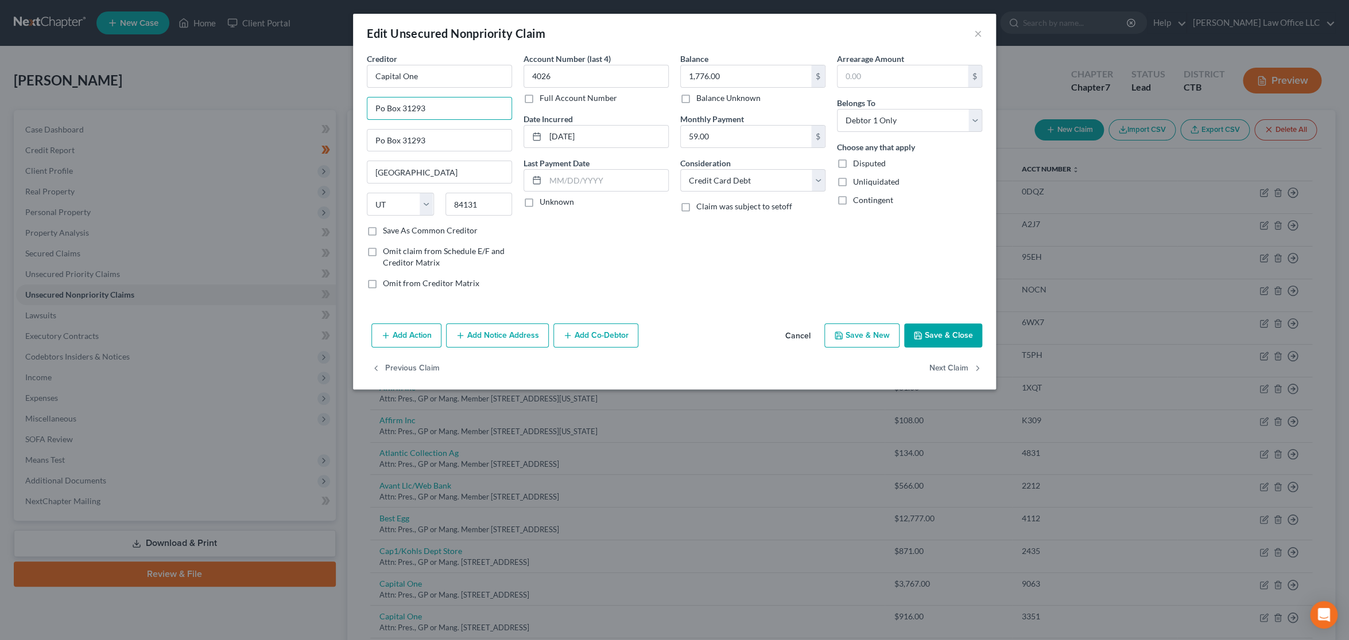
drag, startPoint x: 453, startPoint y: 104, endPoint x: 340, endPoint y: 106, distance: 113.6
click at [340, 106] on div "Edit Unsecured Nonpriority Claim × Creditor * Capital One Po Box 31293 Po Box 3…" at bounding box center [674, 320] width 1349 height 640
paste input "Attn: Pres., GP or Mang. Member"
type input "Attn: Pres., GP or Mang. Member"
click at [627, 247] on div "Account Number (last 4) 4026 Full Account Number Date Incurred [DATE] Last Paym…" at bounding box center [596, 176] width 157 height 246
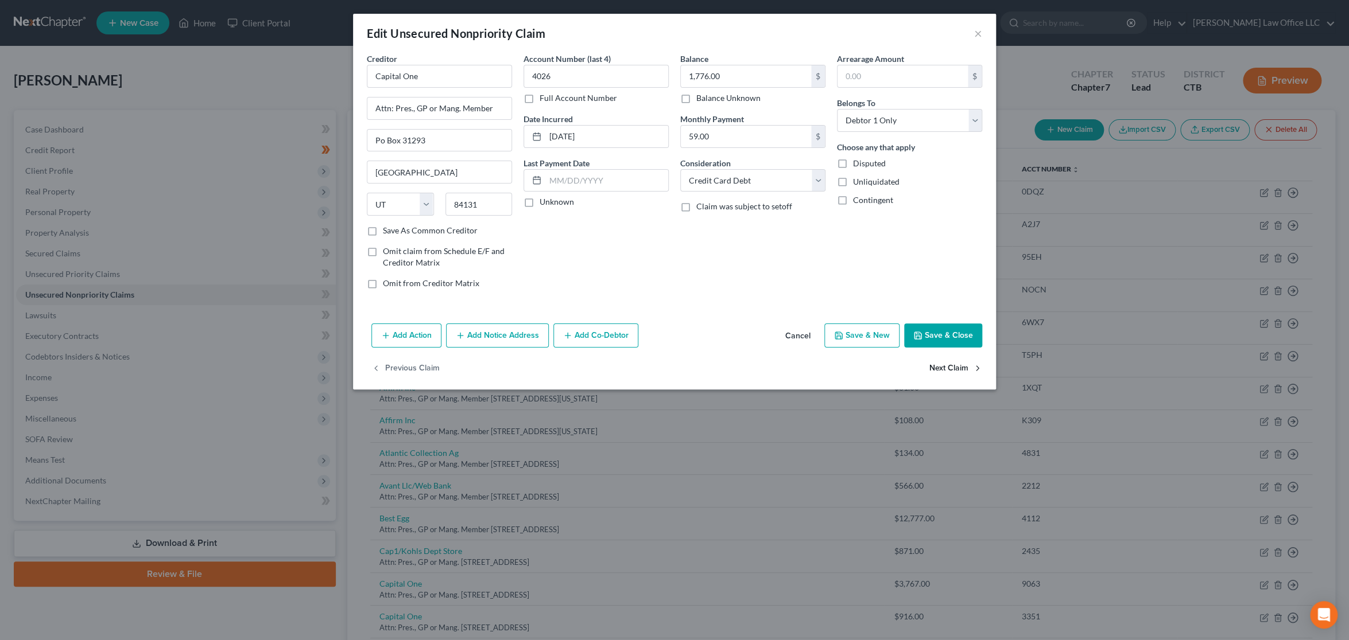
click at [946, 372] on button "Next Claim" at bounding box center [955, 369] width 53 height 24
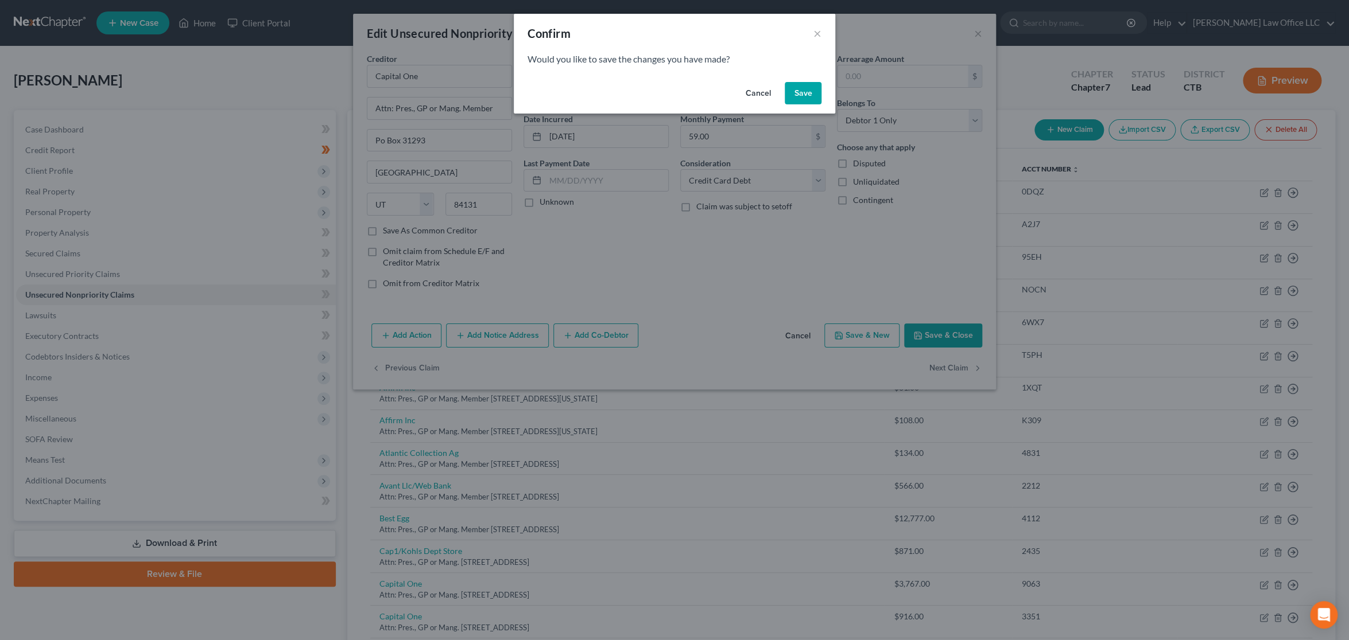
click at [800, 95] on button "Save" at bounding box center [802, 93] width 37 height 23
type input "0"
select select "46"
select select "2"
select select "1"
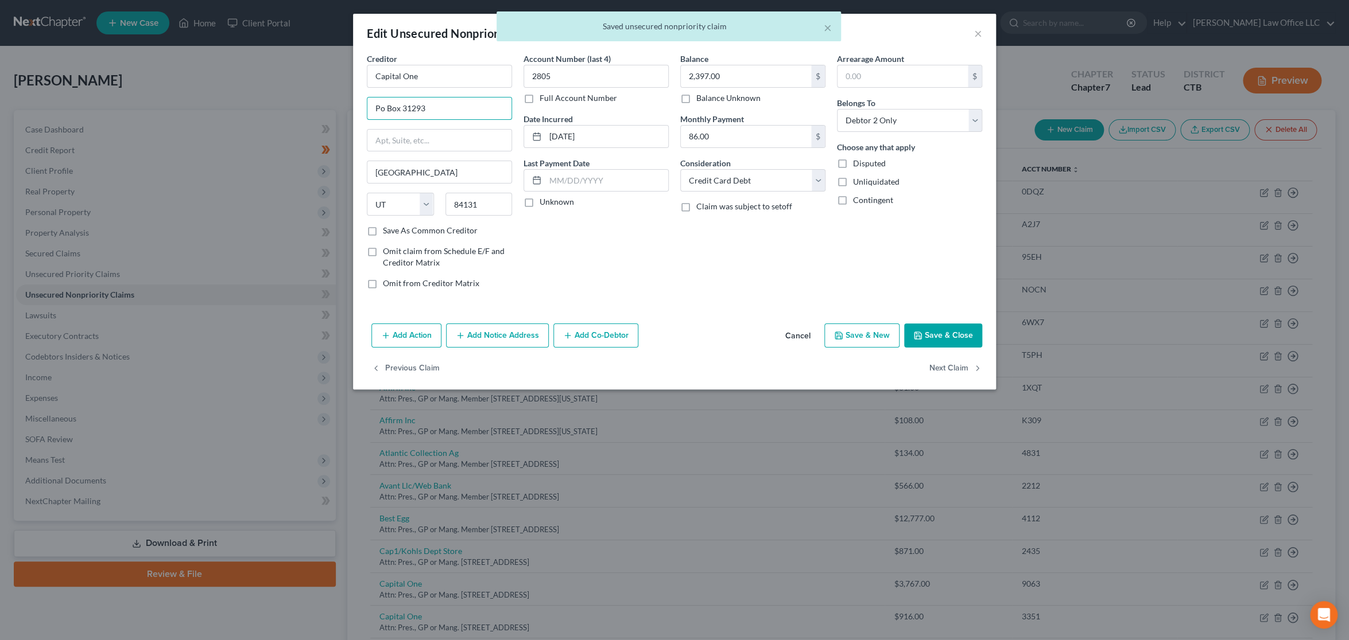
drag, startPoint x: 472, startPoint y: 115, endPoint x: 318, endPoint y: 105, distance: 154.1
click at [318, 105] on div "Edit Unsecured Nonpriority Claim × Creditor * Capital One Po Box 31293 [GEOGRAP…" at bounding box center [674, 320] width 1349 height 640
click at [446, 135] on input "text" at bounding box center [439, 141] width 144 height 22
paste input "Po Box 31293"
type input "Po Box 31293"
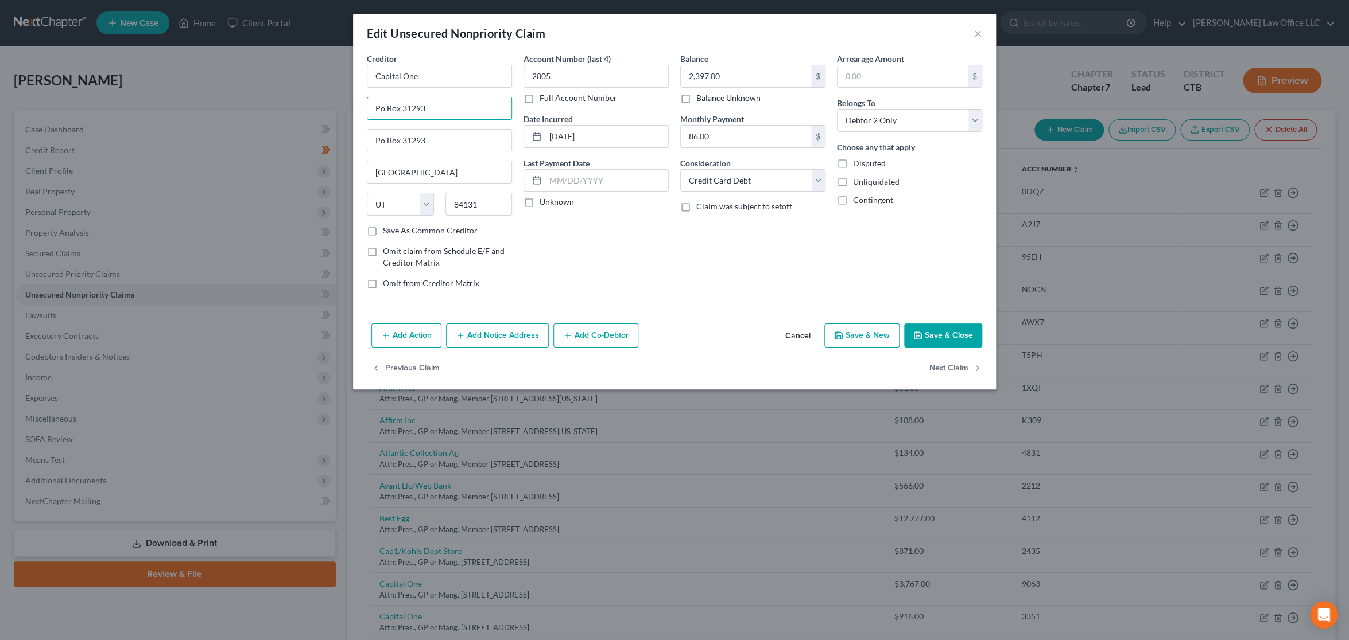
drag, startPoint x: 457, startPoint y: 106, endPoint x: 324, endPoint y: 109, distance: 132.6
click at [324, 109] on div "Edit Unsecured Nonpriority Claim × Creditor * Capital One Po Box 31293 Po Box 3…" at bounding box center [674, 320] width 1349 height 640
paste input "Attn: Pres., GP or Mang. Member"
type input "Attn: Pres., GP or Mang. Member"
click at [725, 276] on div "Balance 2,397.00 $ Balance Unknown Balance Undetermined 2,397.00 $ Balance Unkn…" at bounding box center [752, 176] width 157 height 246
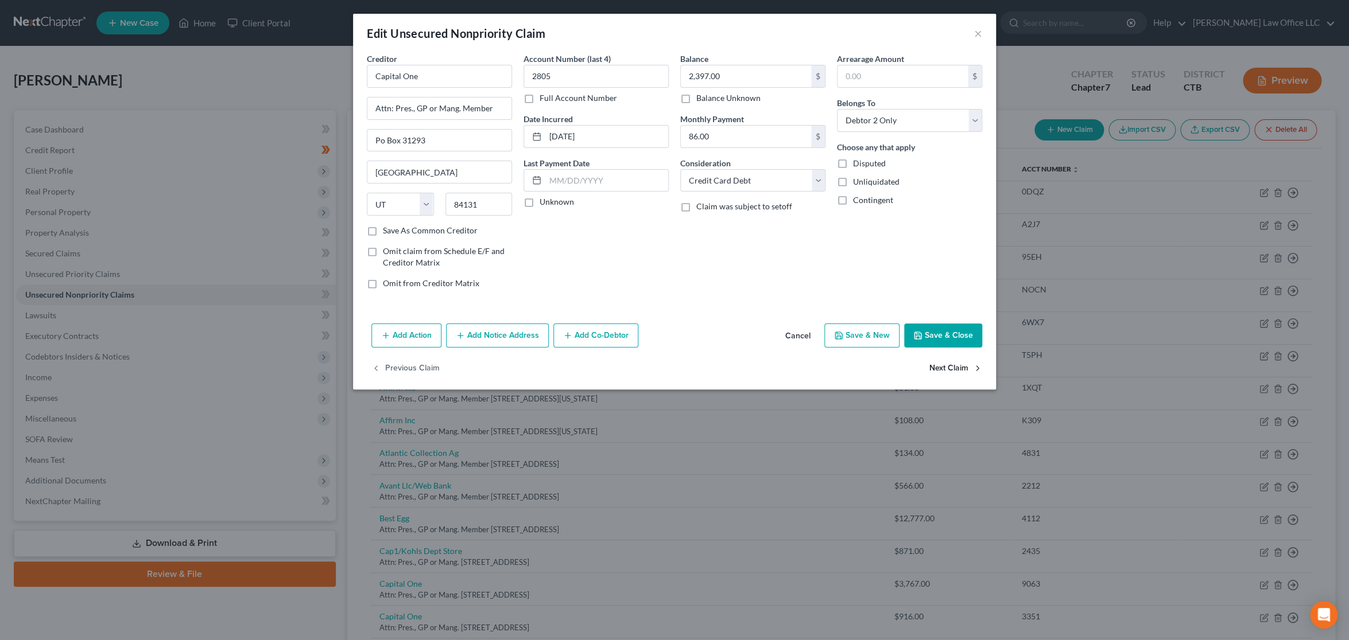
click at [949, 370] on button "Next Claim" at bounding box center [955, 369] width 53 height 24
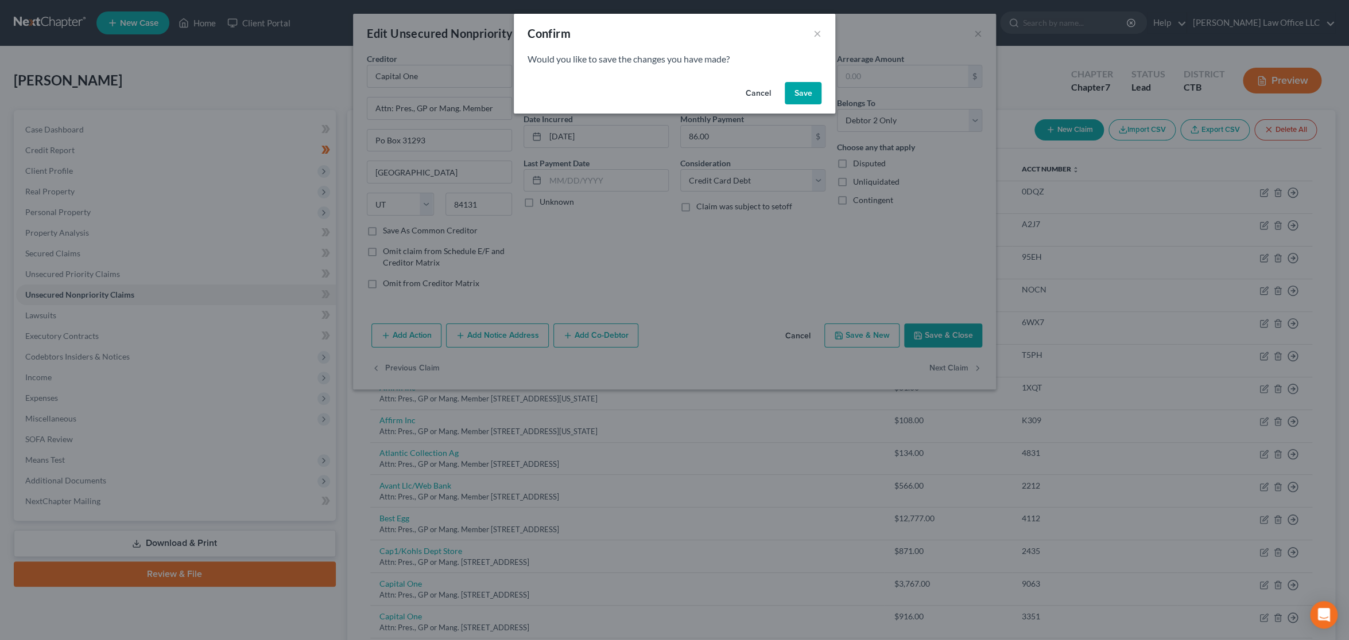
click at [811, 95] on button "Save" at bounding box center [802, 93] width 37 height 23
select select "46"
select select "2"
select select "0"
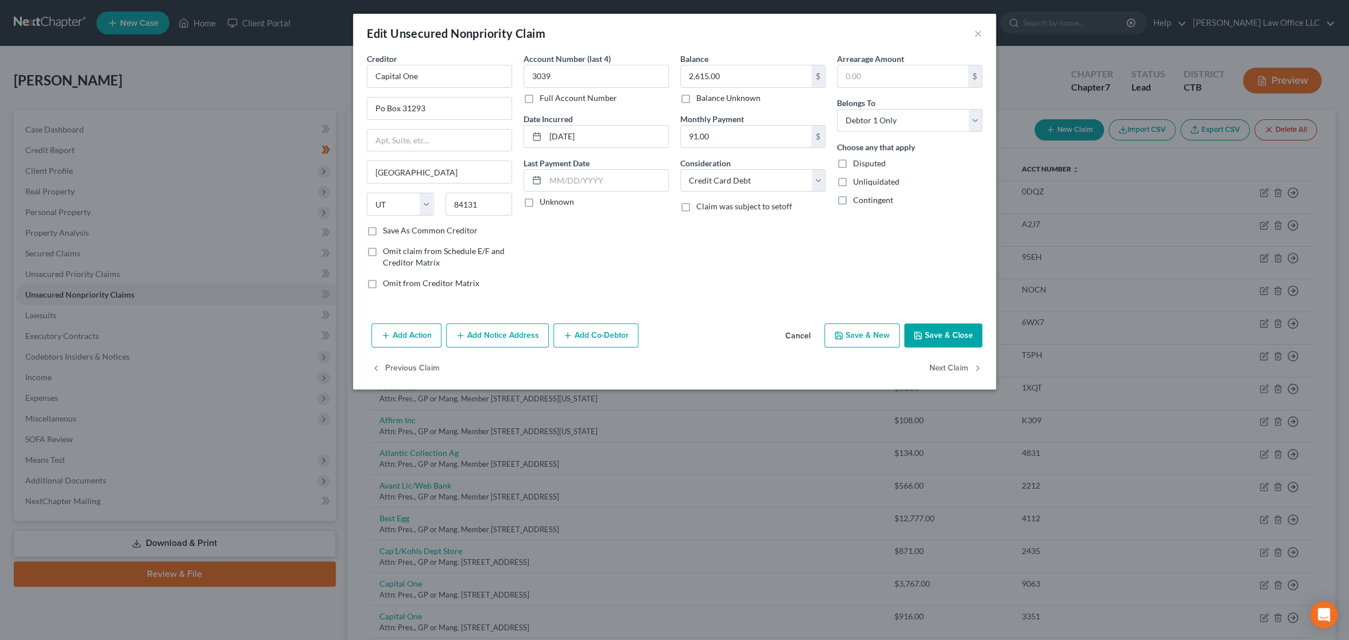
type input "0"
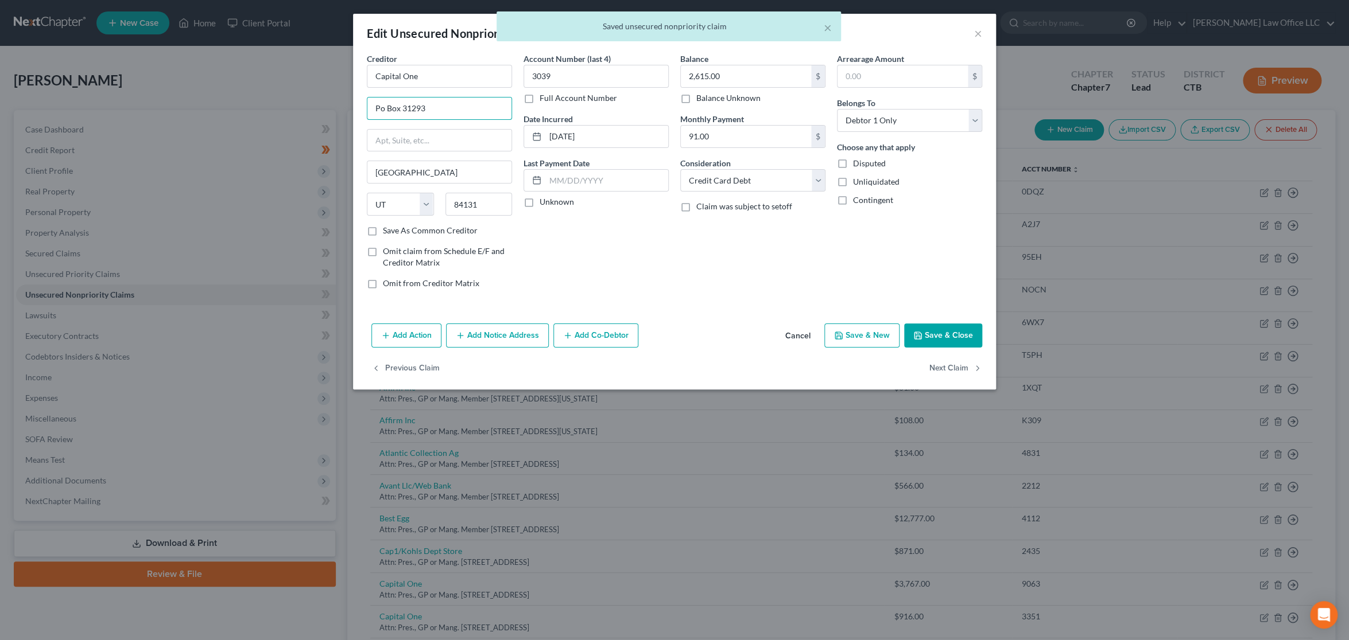
drag, startPoint x: 444, startPoint y: 106, endPoint x: 309, endPoint y: 95, distance: 135.8
click at [309, 95] on div "Edit Unsecured Nonpriority Claim × Creditor * Capital One Po Box 31293 [GEOGRAP…" at bounding box center [674, 320] width 1349 height 640
click at [404, 141] on input "text" at bounding box center [439, 141] width 144 height 22
paste input "Po Box 31293"
type input "Po Box 31293"
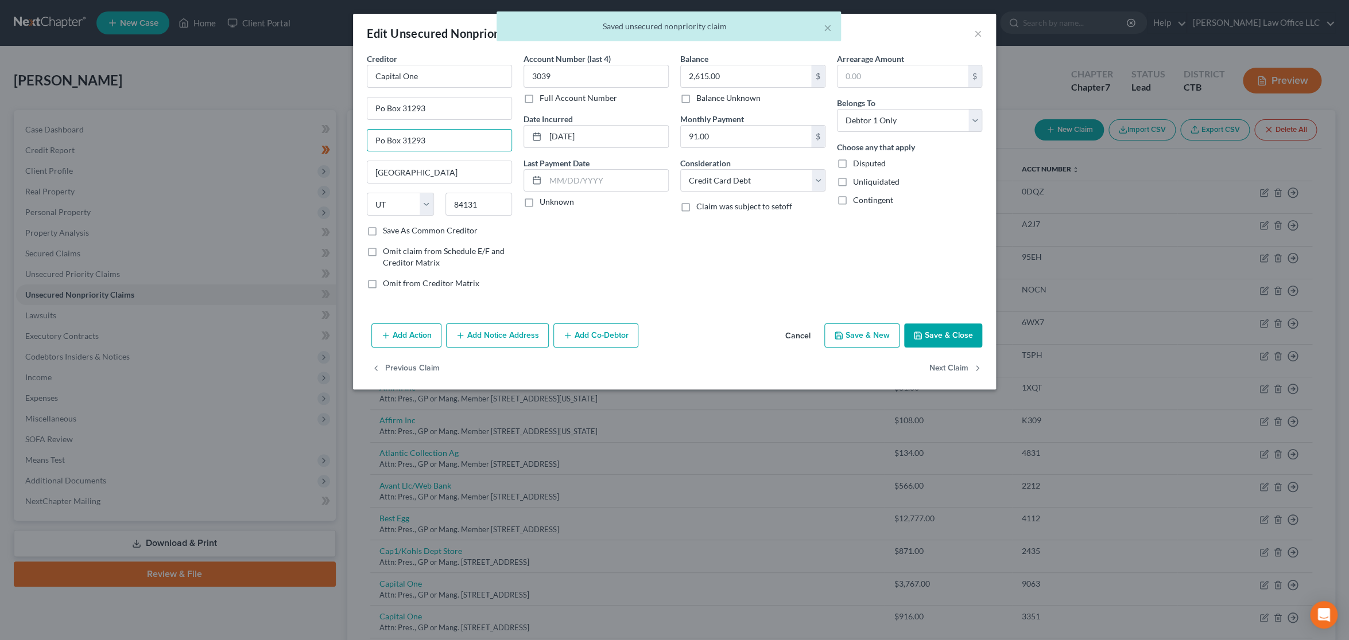
click at [614, 243] on div "Account Number (last 4) 3039 Full Account Number Date Incurred [DATE] Last Paym…" at bounding box center [596, 176] width 157 height 246
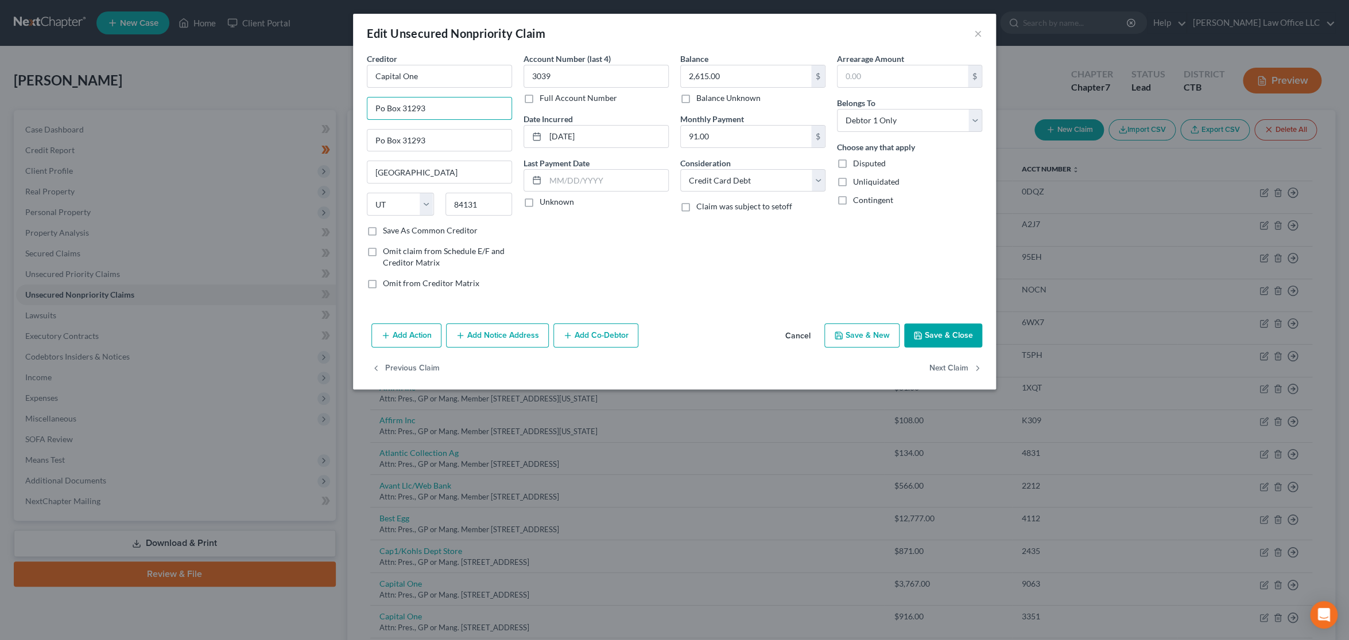
drag, startPoint x: 486, startPoint y: 107, endPoint x: 310, endPoint y: 103, distance: 175.6
click at [310, 103] on div "Edit Unsecured Nonpriority Claim × Creditor * Capital One Po Box 31293 Po Box 3…" at bounding box center [674, 320] width 1349 height 640
paste input "Attn: Pres., GP or Mang. Member"
type input "Attn: Pres., GP or Mang. Member"
click at [596, 266] on div "Account Number (last 4) 3039 Full Account Number Date Incurred [DATE] Last Paym…" at bounding box center [596, 176] width 157 height 246
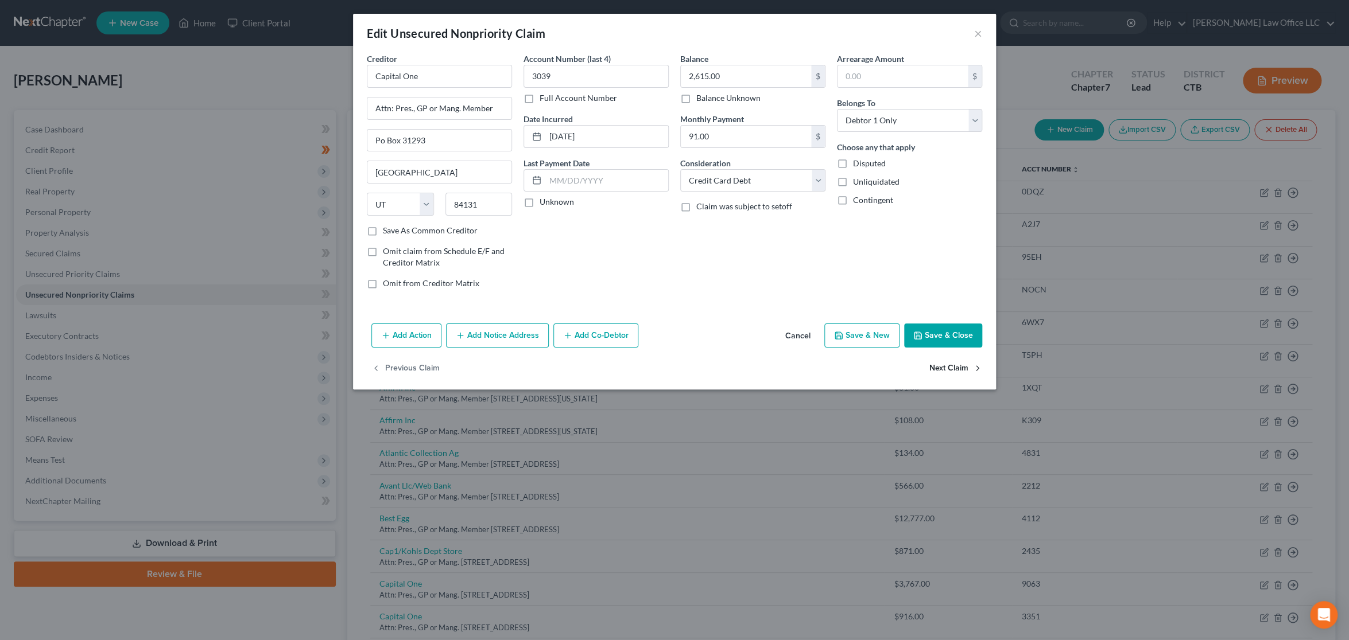
click at [939, 363] on button "Next Claim" at bounding box center [955, 369] width 53 height 24
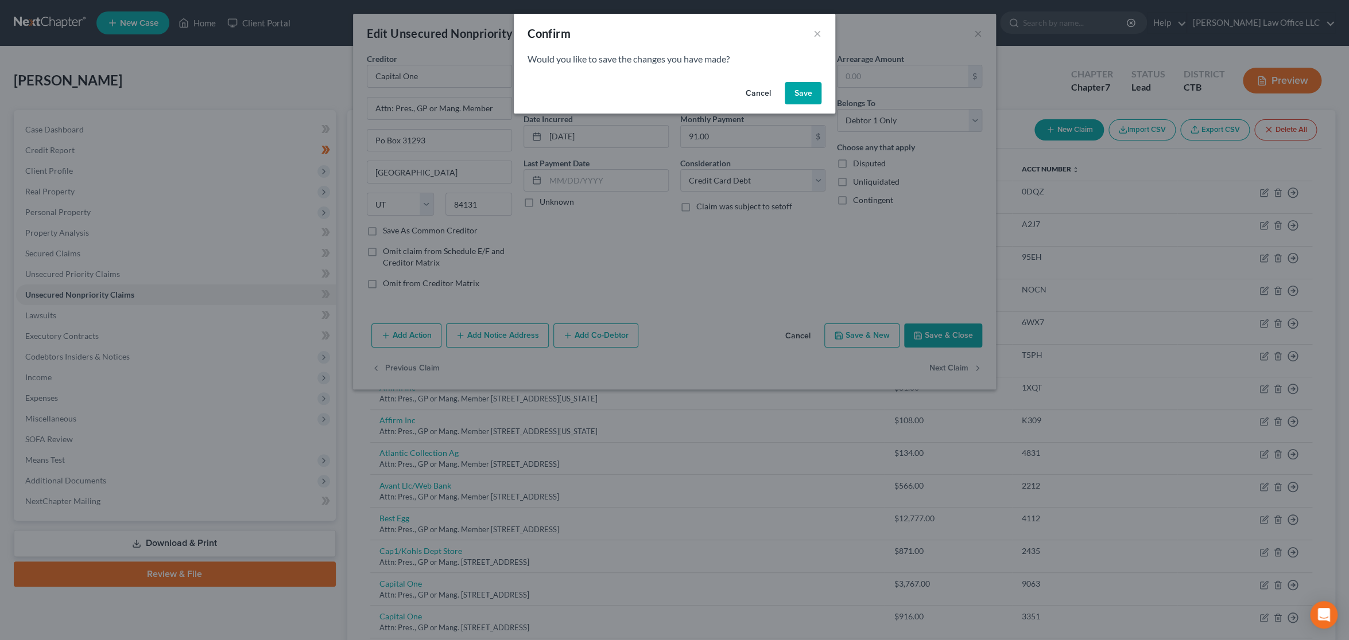
click at [799, 92] on button "Save" at bounding box center [802, 93] width 37 height 23
select select "36"
select select "2"
select select "0"
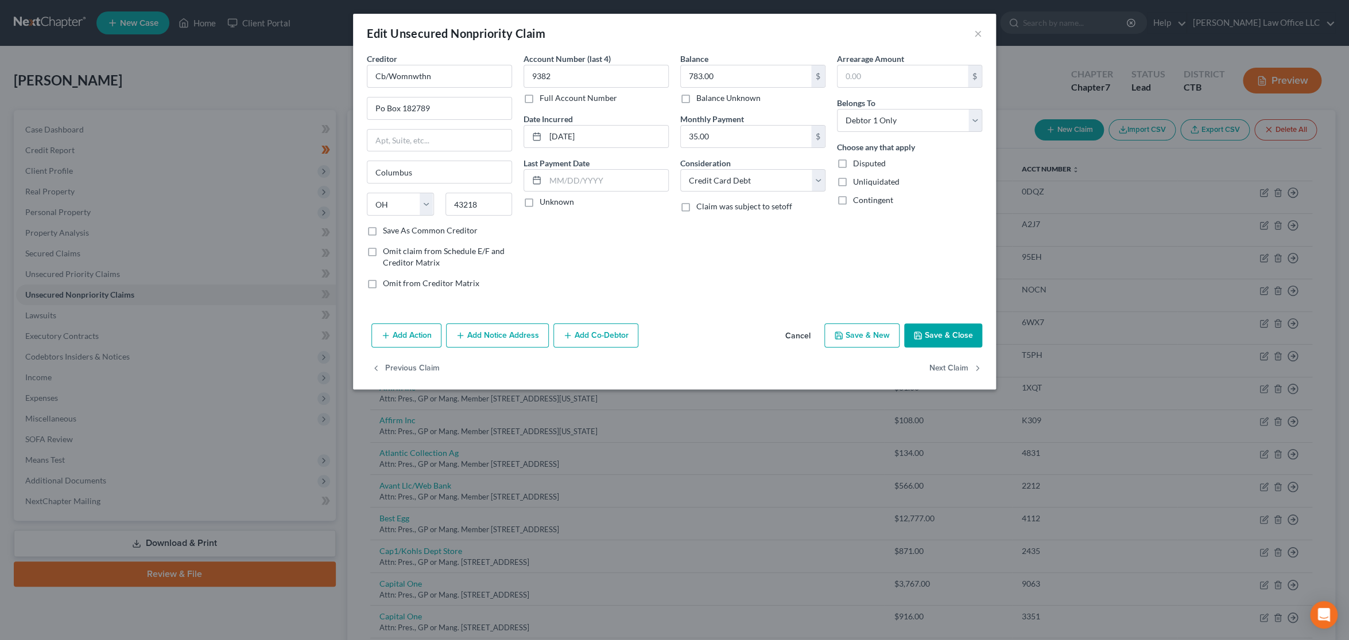
type input "0"
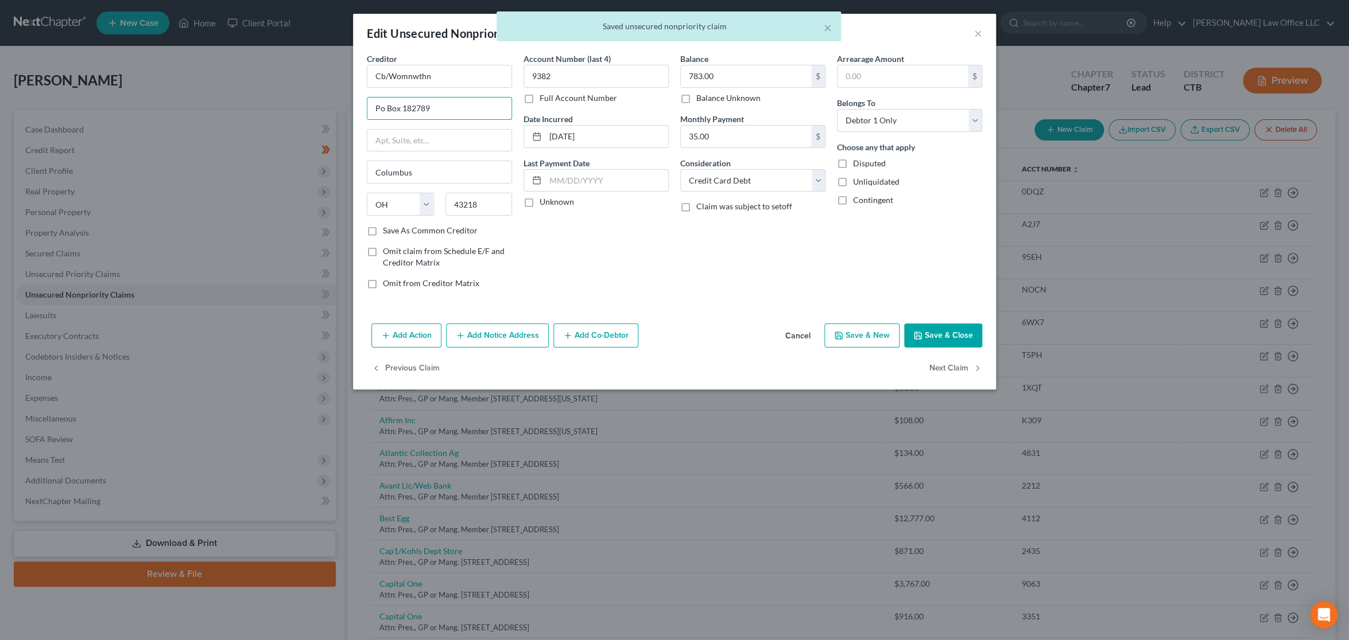
drag, startPoint x: 464, startPoint y: 108, endPoint x: 331, endPoint y: 108, distance: 133.1
click at [331, 108] on div "Edit Unsecured Nonpriority Claim × Creditor * Cb/Womnwthn Po Box 182789 [GEOGRA…" at bounding box center [674, 320] width 1349 height 640
click at [424, 142] on input "text" at bounding box center [439, 141] width 144 height 22
paste input "Po Box 182789"
type input "Po Box 182789"
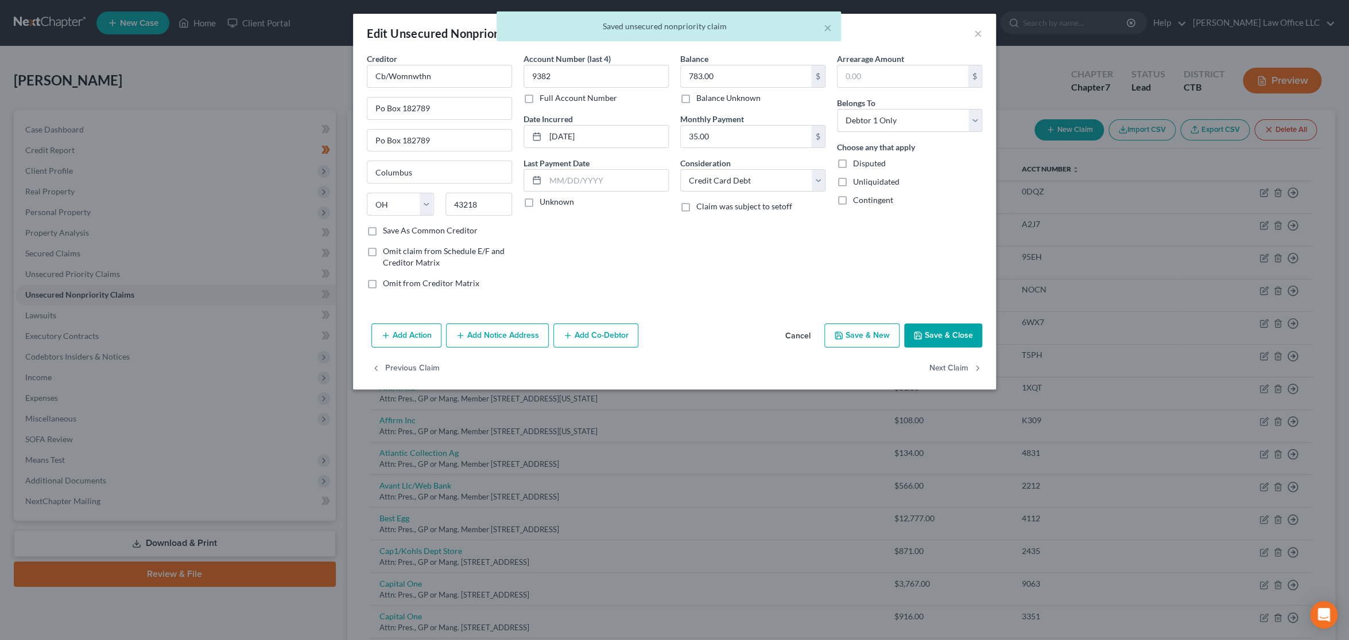
click at [669, 270] on div "Account Number (last 4) 9382 Full Account Number Date Incurred [DATE] Last Paym…" at bounding box center [596, 176] width 157 height 246
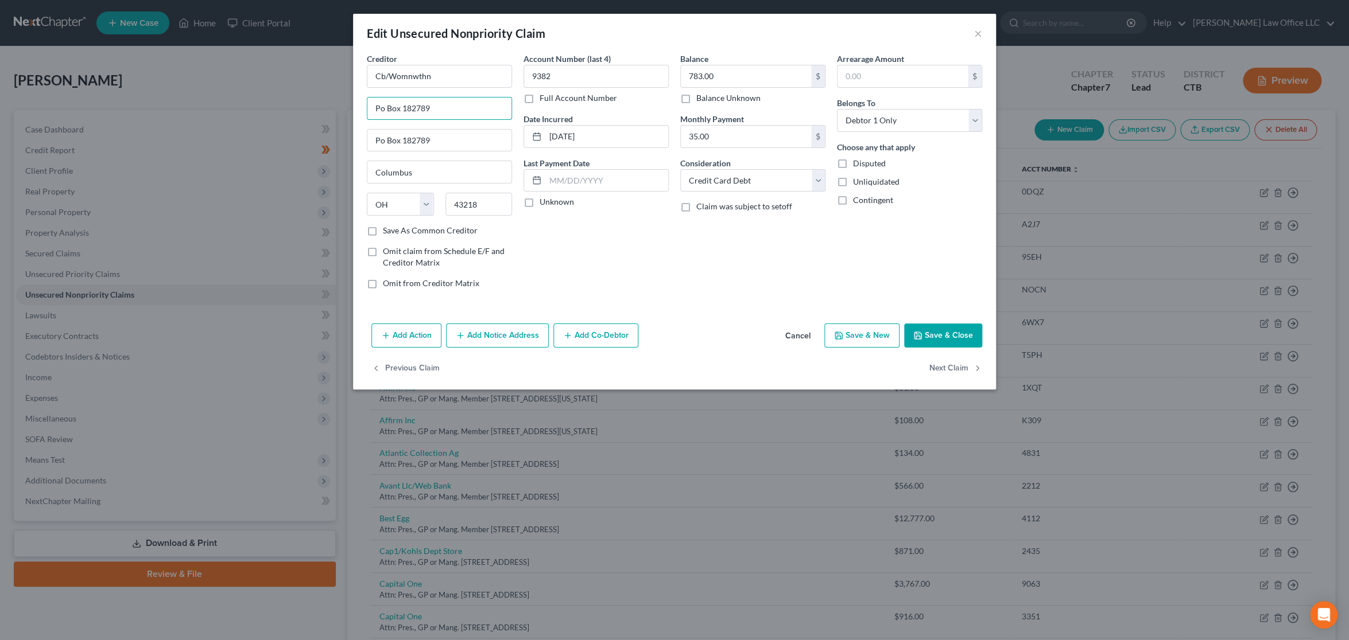
drag, startPoint x: 467, startPoint y: 114, endPoint x: 325, endPoint y: 118, distance: 141.2
click at [325, 118] on div "Edit Unsecured Nonpriority Claim × Creditor * Cb/Womnwthn Po Box 182789 Po Box …" at bounding box center [674, 320] width 1349 height 640
paste input "Attn: Pres., GP or Mang. Member"
type input "Attn: Pres., GP or Mang. Member"
click at [717, 257] on div "Balance 783.00 $ Balance Unknown Balance Undetermined 783.00 $ Balance Unknown …" at bounding box center [752, 176] width 157 height 246
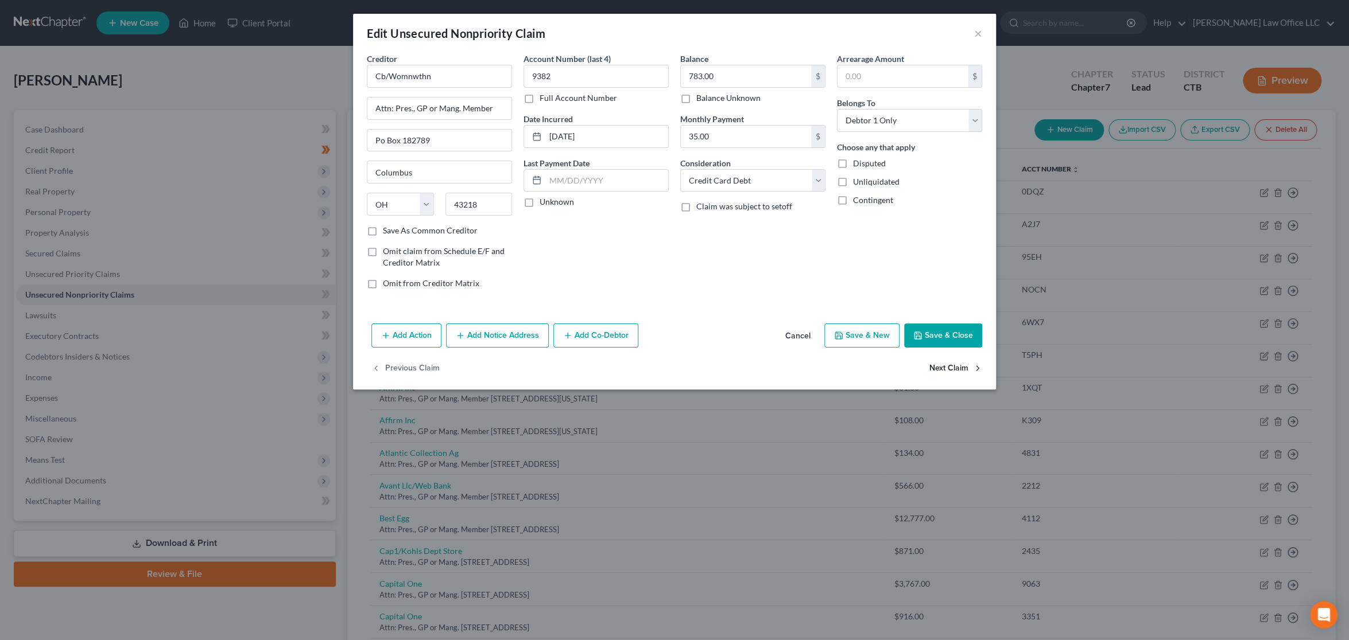
click at [951, 371] on button "Next Claim" at bounding box center [955, 369] width 53 height 24
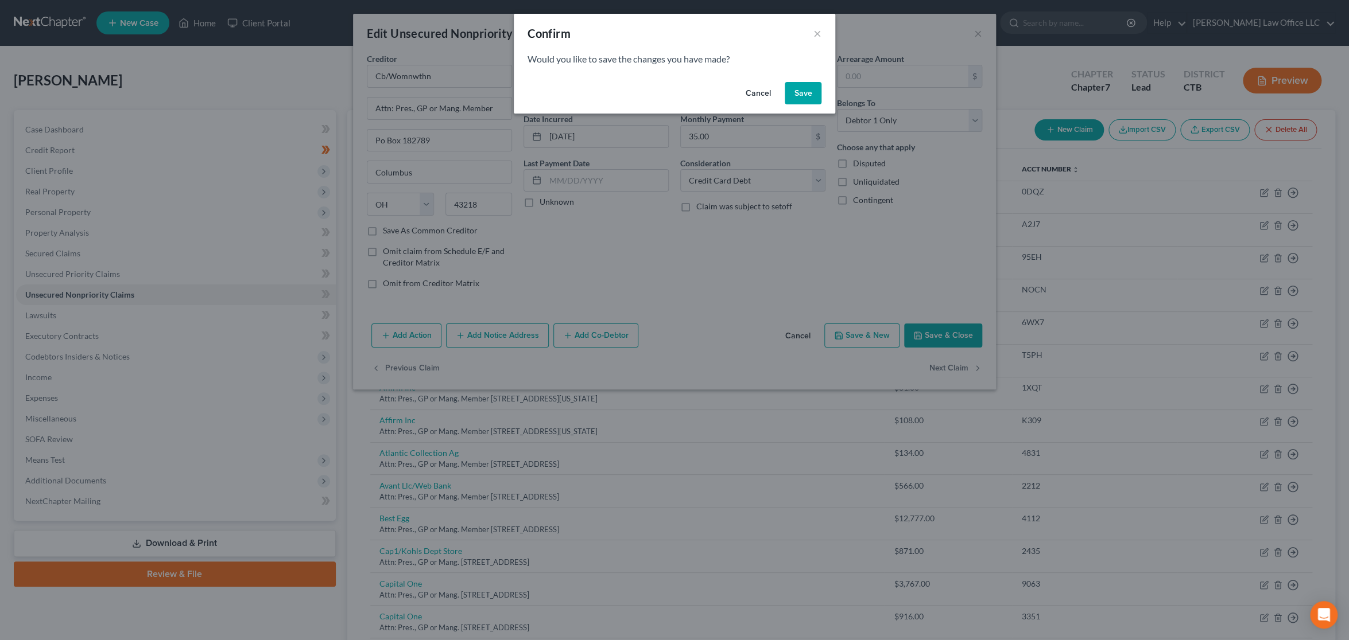
click at [813, 87] on button "Save" at bounding box center [802, 93] width 37 height 23
type input "0"
select select "43"
select select "2"
select select "0"
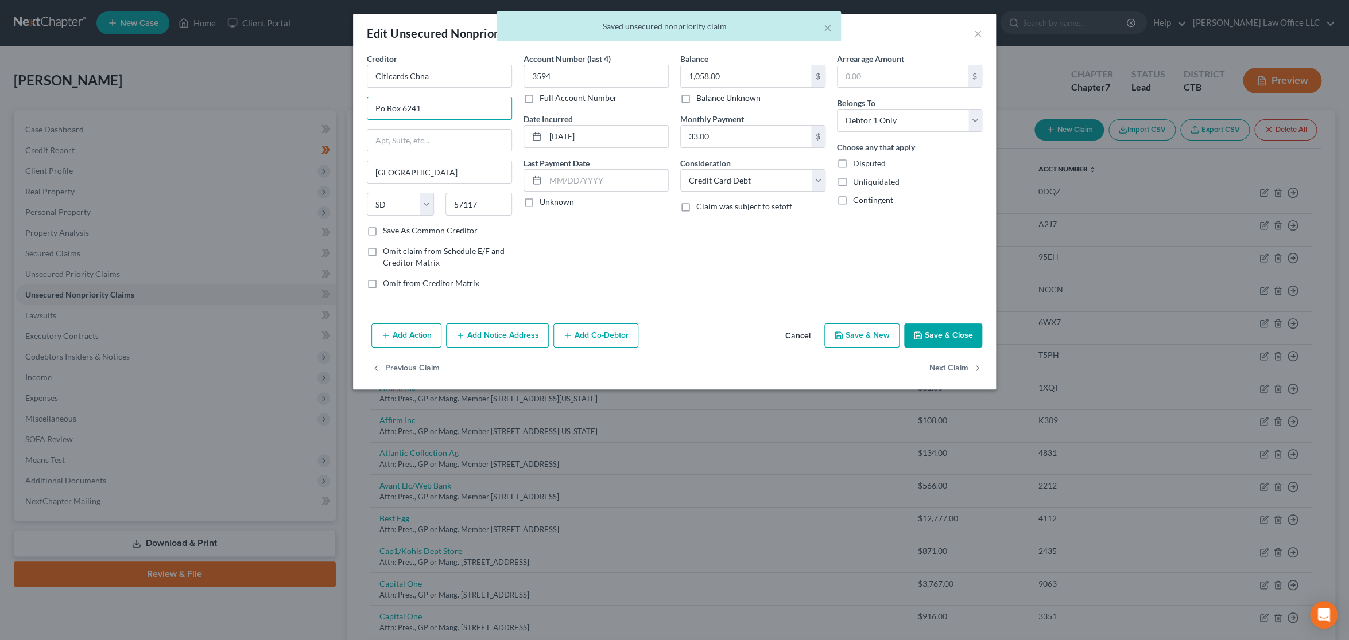
drag, startPoint x: 458, startPoint y: 111, endPoint x: 319, endPoint y: 114, distance: 138.9
click at [319, 114] on div "Edit Unsecured Nonpriority Claim × Creditor * Citicards Cbna Po Box 6241 [GEOGR…" at bounding box center [674, 320] width 1349 height 640
click at [420, 141] on input "text" at bounding box center [439, 141] width 144 height 22
paste input "Po Box 6241"
type input "Po Box 6241"
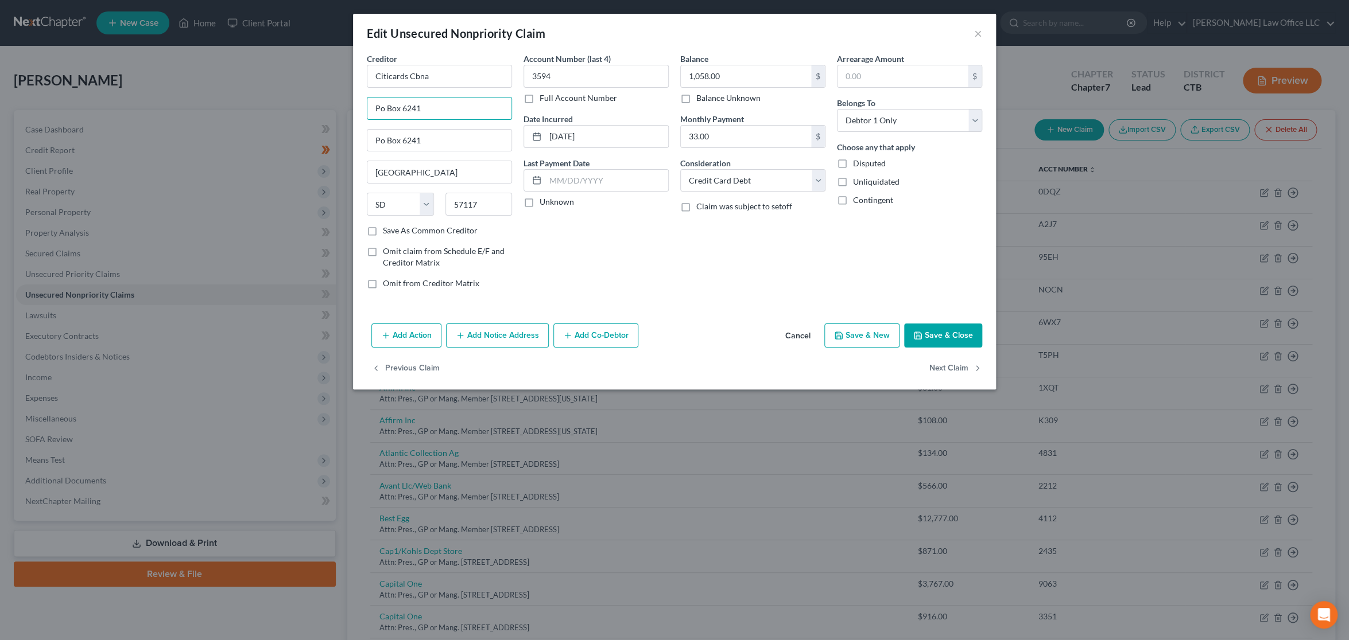
drag, startPoint x: 456, startPoint y: 104, endPoint x: 320, endPoint y: 103, distance: 136.0
click at [320, 103] on div "Edit Unsecured Nonpriority Claim × Creditor * Citicards Cbna Po Box 6241 Po Box…" at bounding box center [674, 320] width 1349 height 640
paste input "Attn: Pres., GP or Mang. Member"
type input "Attn: Pres., GP or Mang. Member"
click at [958, 368] on button "Next Claim" at bounding box center [955, 369] width 53 height 24
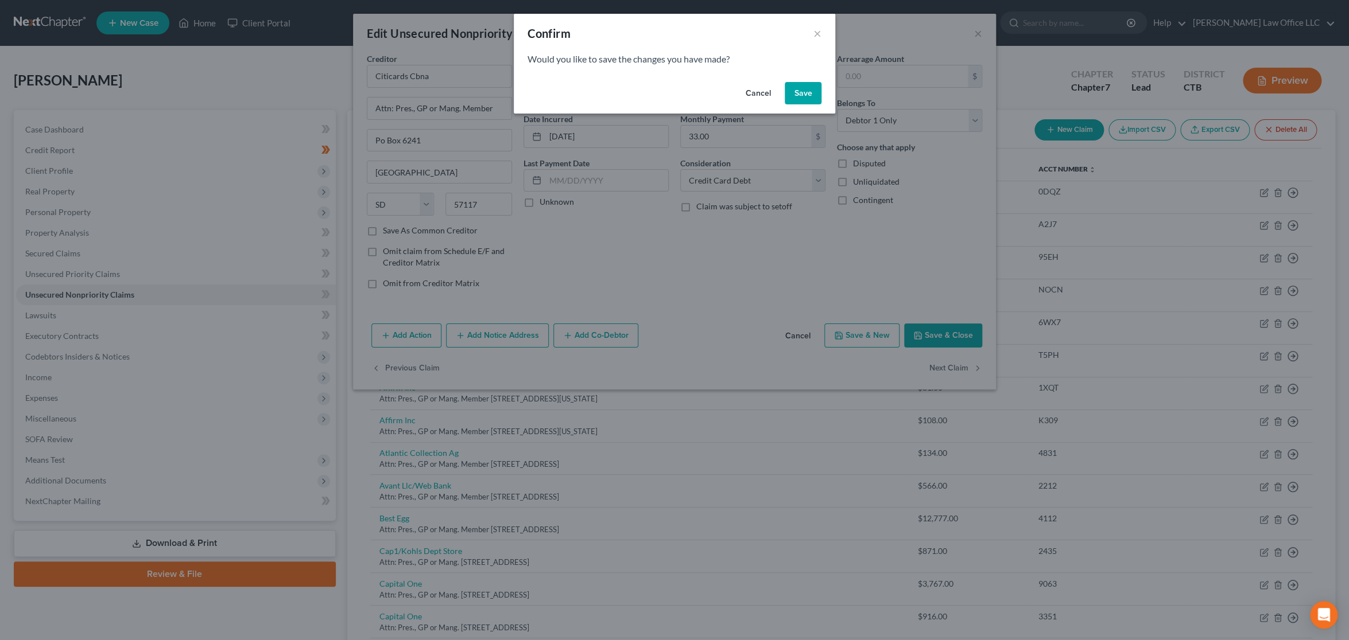
click at [793, 86] on button "Save" at bounding box center [802, 93] width 37 height 23
select select "43"
select select "2"
select select "1"
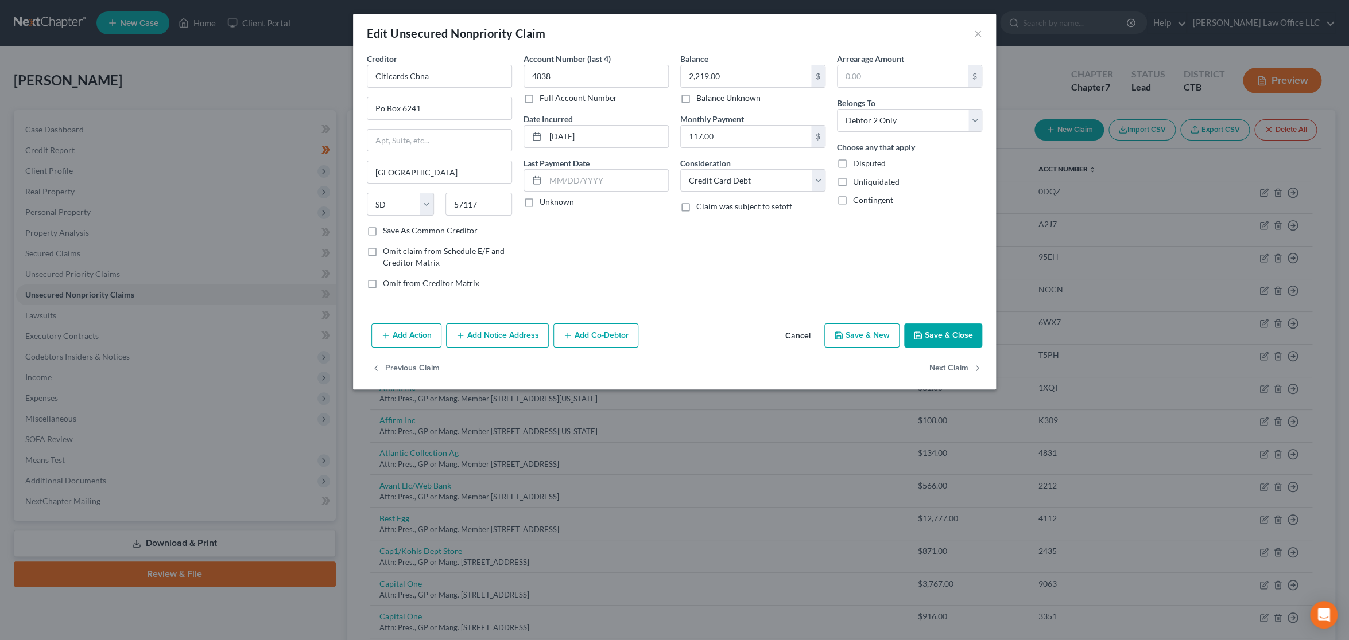
type input "0"
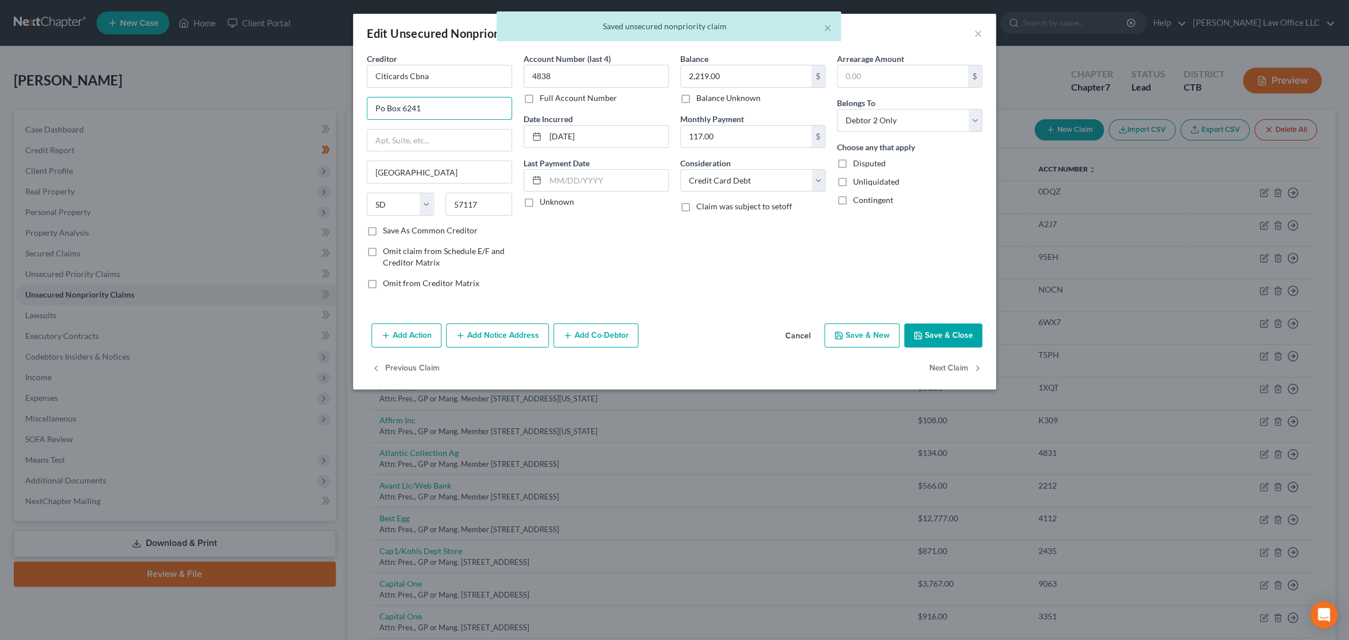
drag, startPoint x: 389, startPoint y: 103, endPoint x: 258, endPoint y: 99, distance: 130.3
click at [258, 99] on div "Edit Unsecured Nonpriority Claim × Creditor * Citicards Cbna Po Box 6241 [GEOGR…" at bounding box center [674, 320] width 1349 height 640
click at [441, 138] on input "text" at bounding box center [439, 141] width 144 height 22
paste input "Po Box 6241"
type input "Po Box 6241"
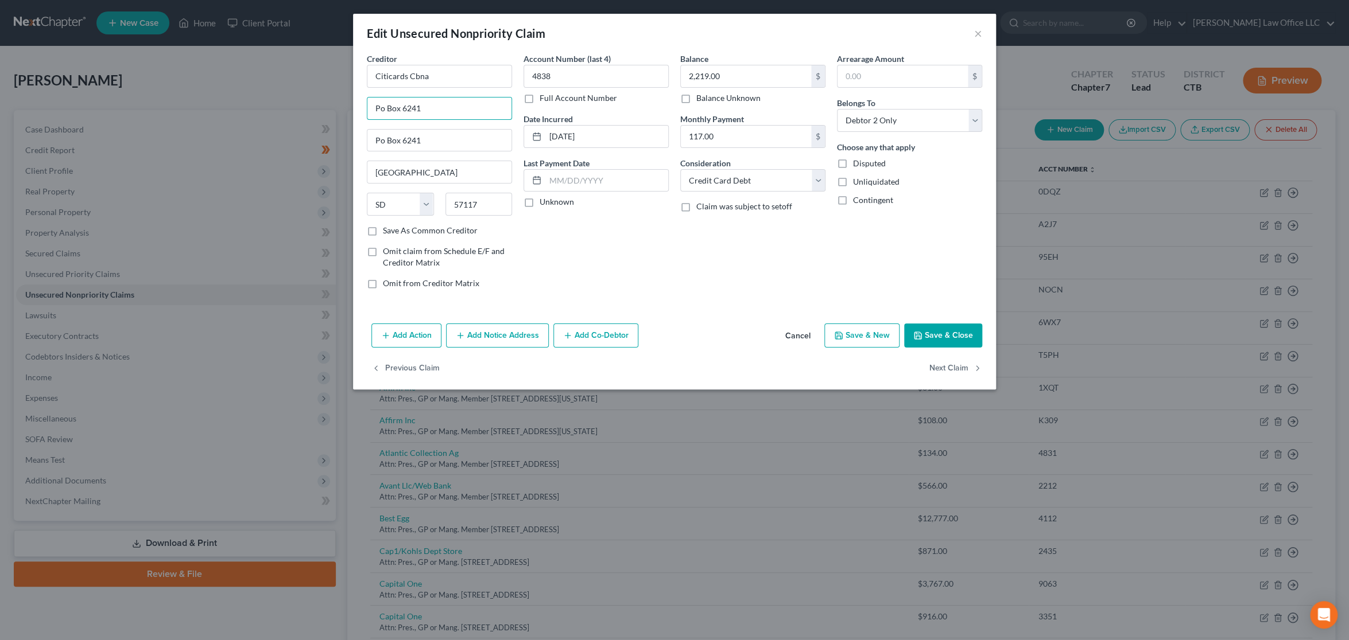
drag, startPoint x: 402, startPoint y: 103, endPoint x: 360, endPoint y: 103, distance: 41.9
click at [360, 103] on div "Creditor * Citicards Cbna Po Box [GEOGRAPHIC_DATA] [US_STATE][GEOGRAPHIC_DATA] …" at bounding box center [674, 186] width 643 height 266
paste input "Attn: Pres., GP or Mang. Member"
type input "Attn: Pres., GP or Mang. Member"
click at [628, 259] on div "Account Number (last 4) 4838 Full Account Number Date Incurred [DATE] Last Paym…" at bounding box center [596, 176] width 157 height 246
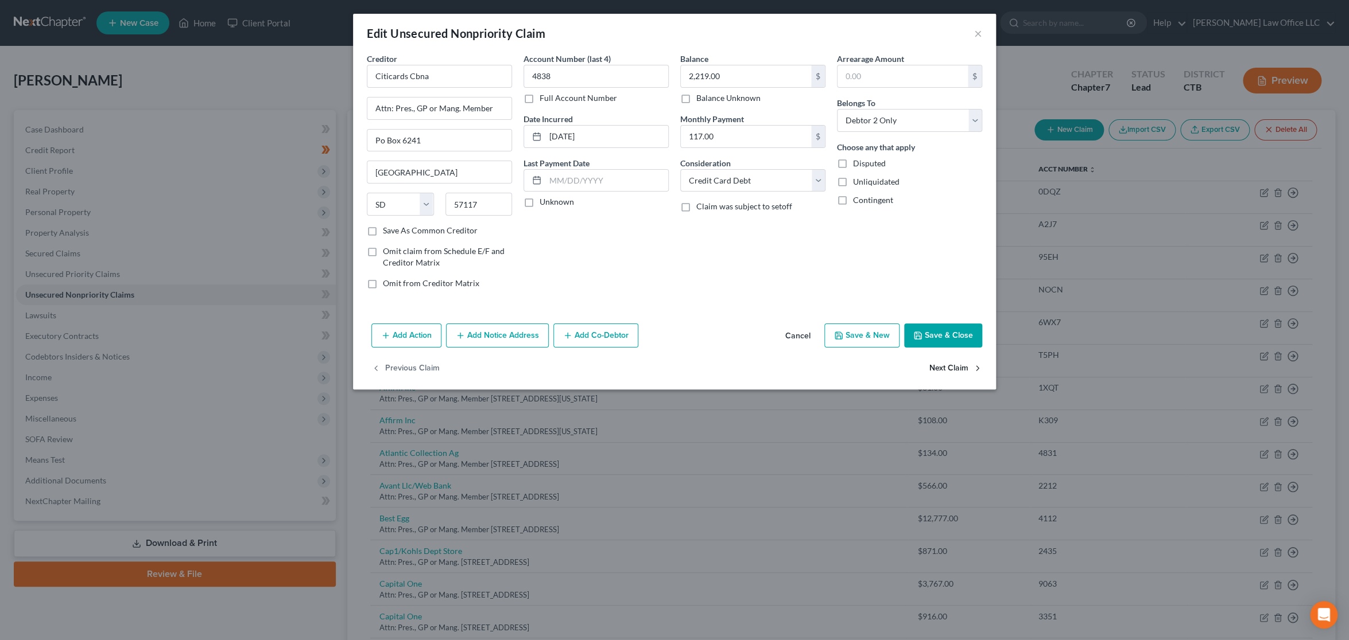
click at [948, 374] on button "Next Claim" at bounding box center [955, 369] width 53 height 24
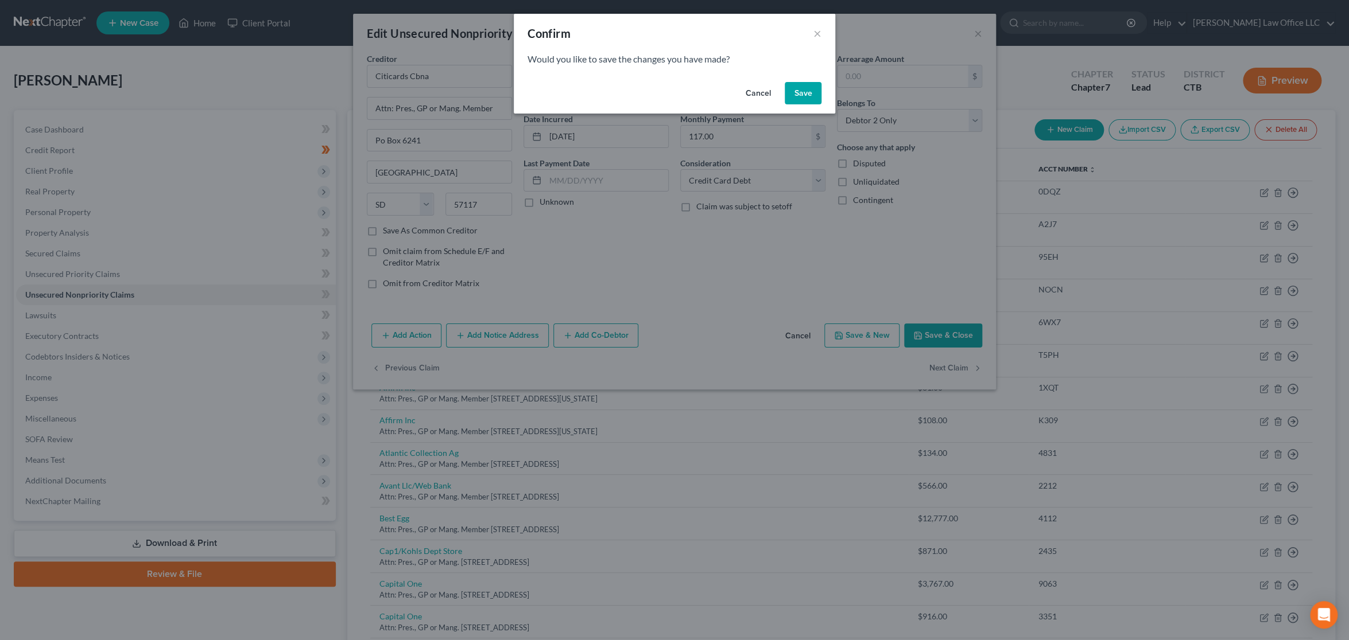
click at [806, 95] on button "Save" at bounding box center [802, 93] width 37 height 23
select select "31"
select select "2"
select select "1"
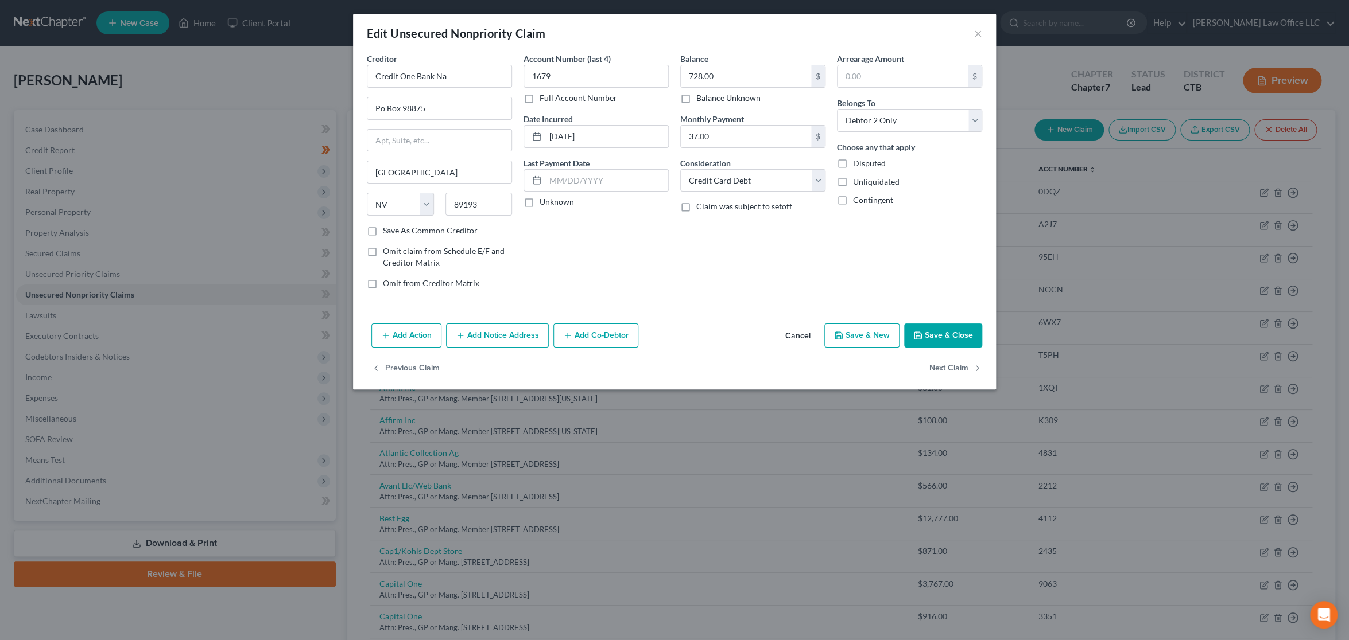
type input "0"
